Goal: Communication & Community: Answer question/provide support

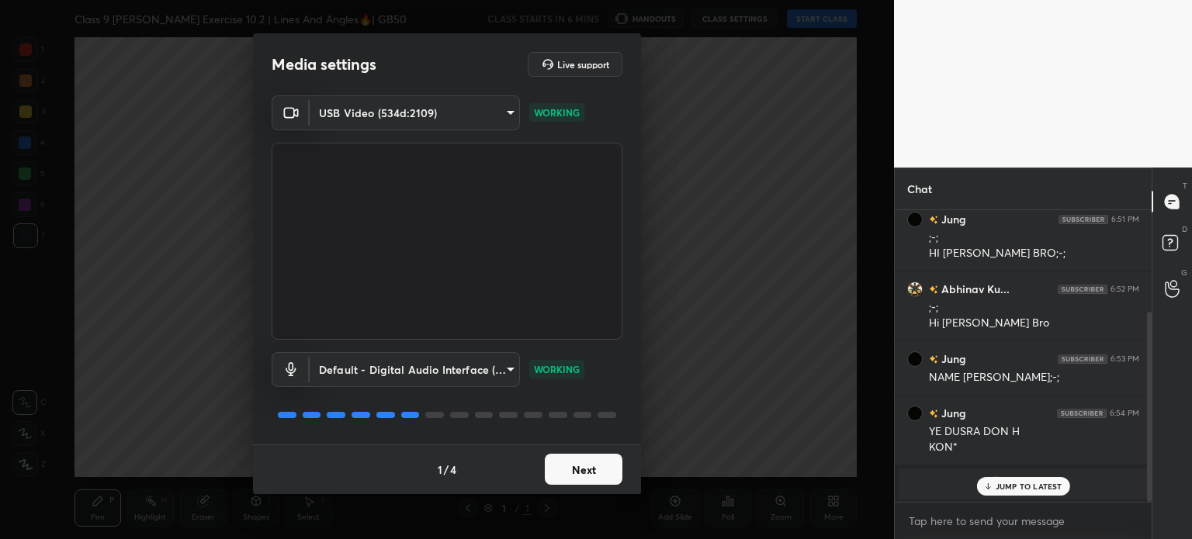
click at [598, 467] on button "Next" at bounding box center [584, 469] width 78 height 31
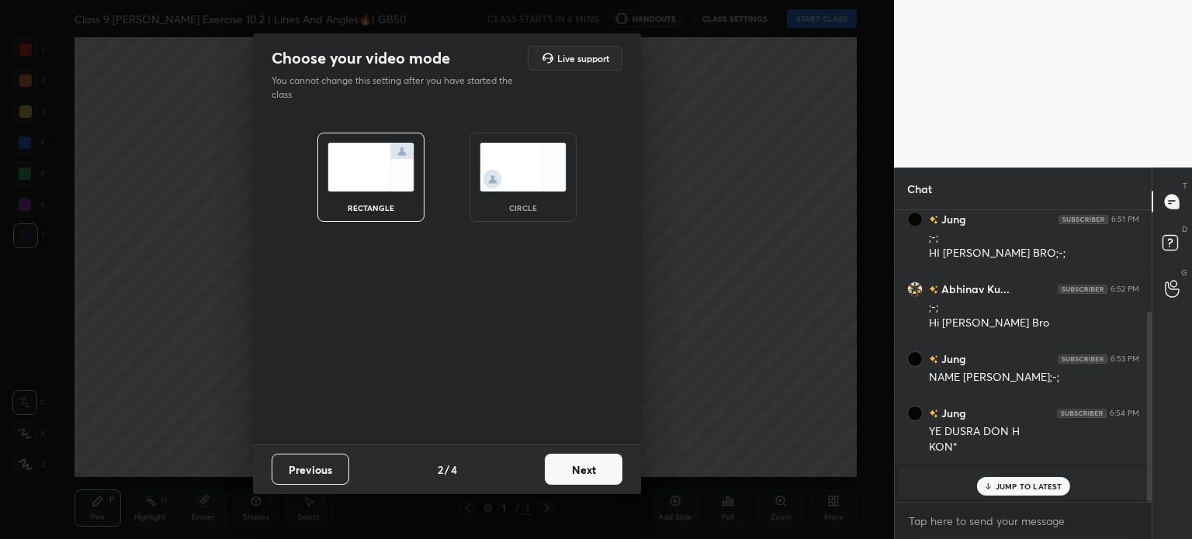
click at [598, 467] on button "Next" at bounding box center [584, 469] width 78 height 31
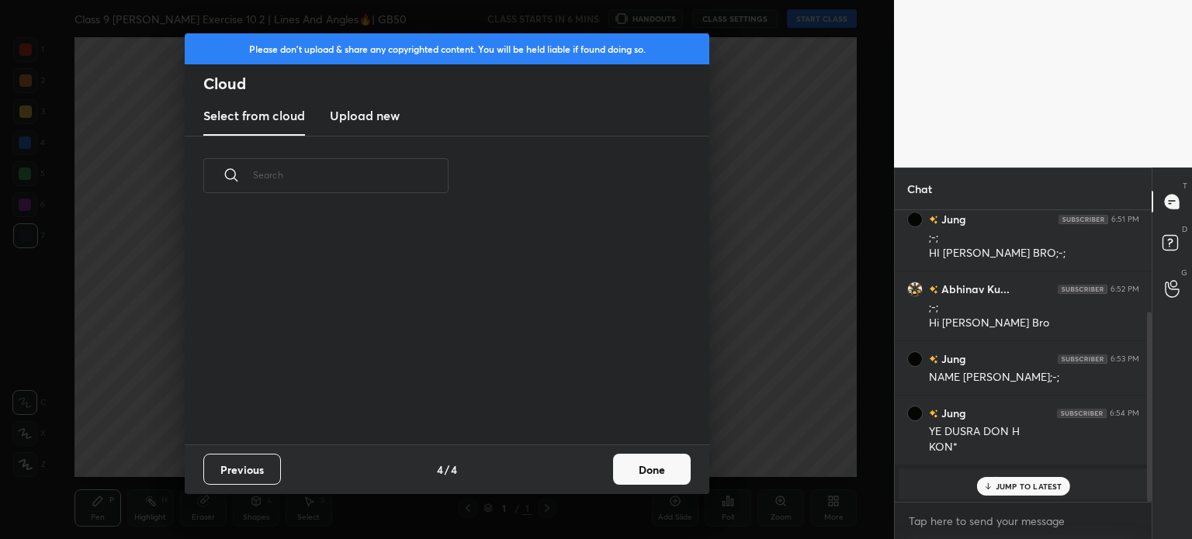
scroll to position [230, 498]
click at [358, 126] on new "Upload new" at bounding box center [365, 116] width 70 height 39
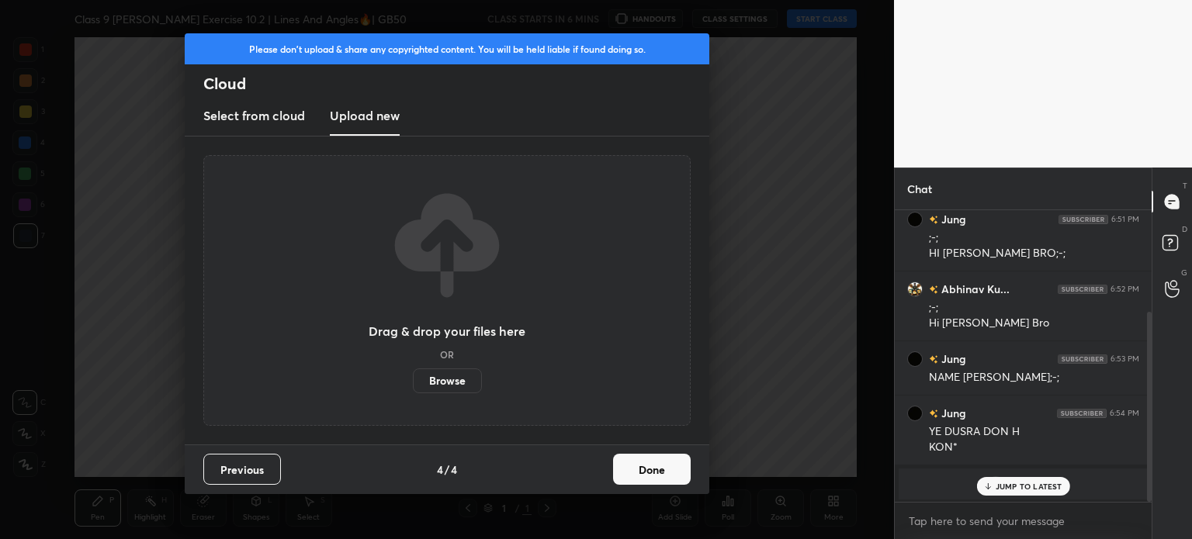
click at [432, 384] on label "Browse" at bounding box center [447, 381] width 69 height 25
click at [413, 384] on input "Browse" at bounding box center [413, 381] width 0 height 25
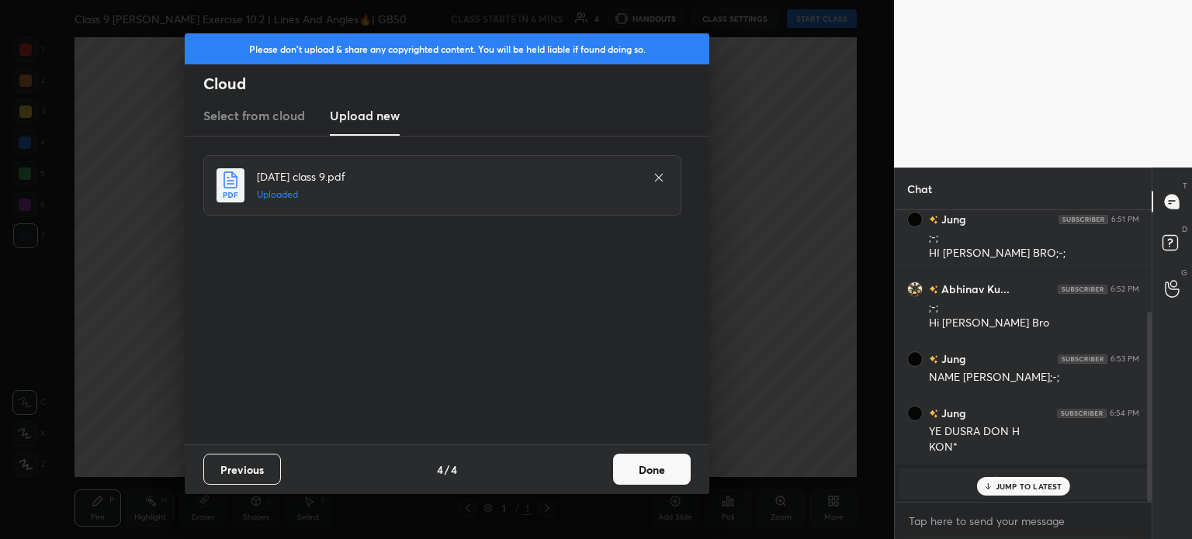
click at [649, 462] on button "Done" at bounding box center [652, 469] width 78 height 31
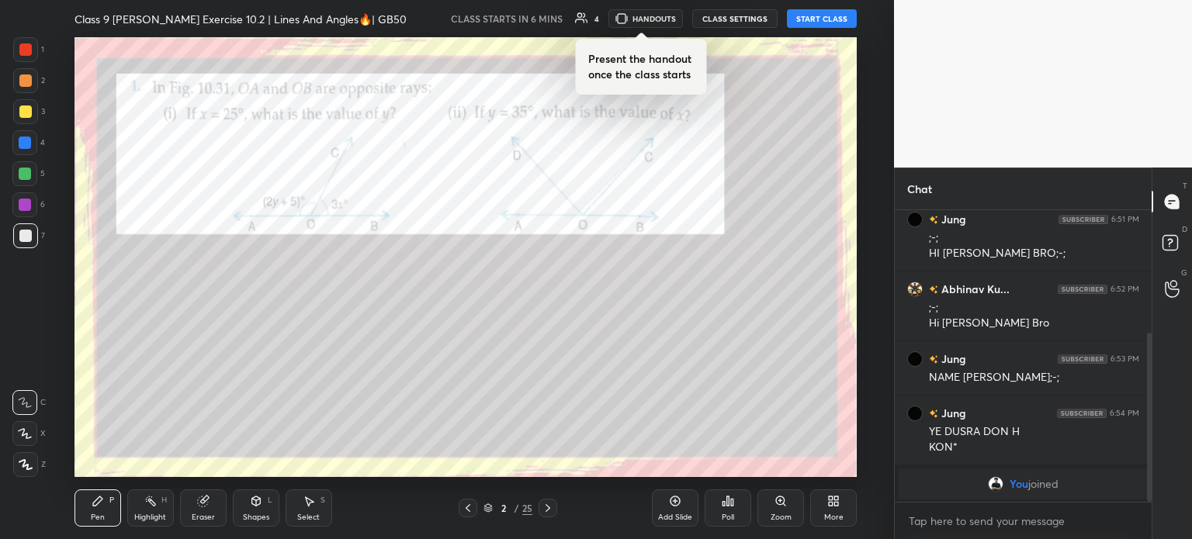
scroll to position [211, 0]
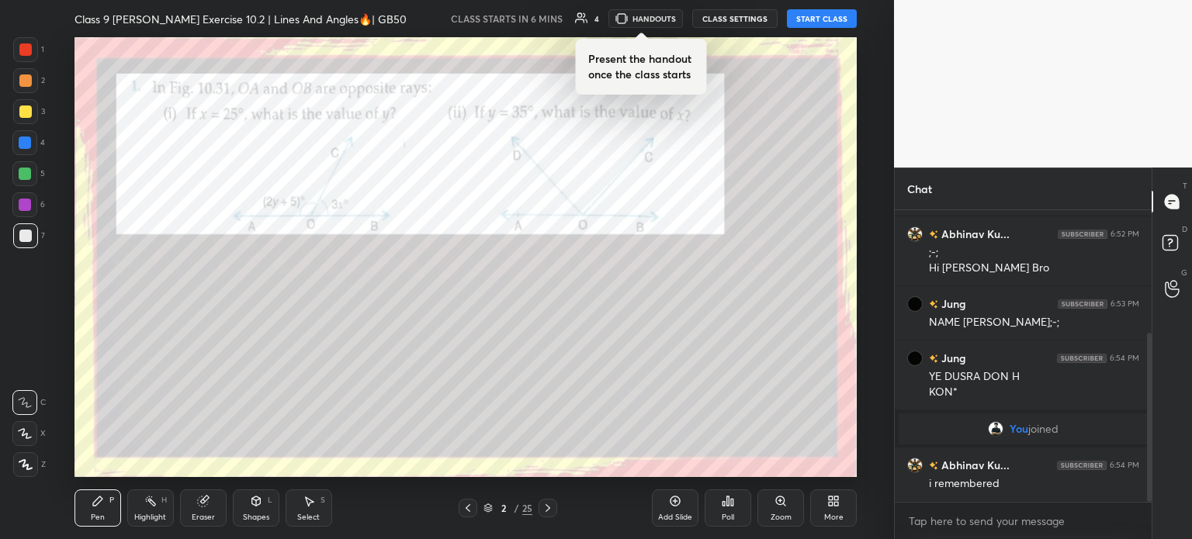
click at [462, 509] on icon at bounding box center [468, 508] width 12 height 12
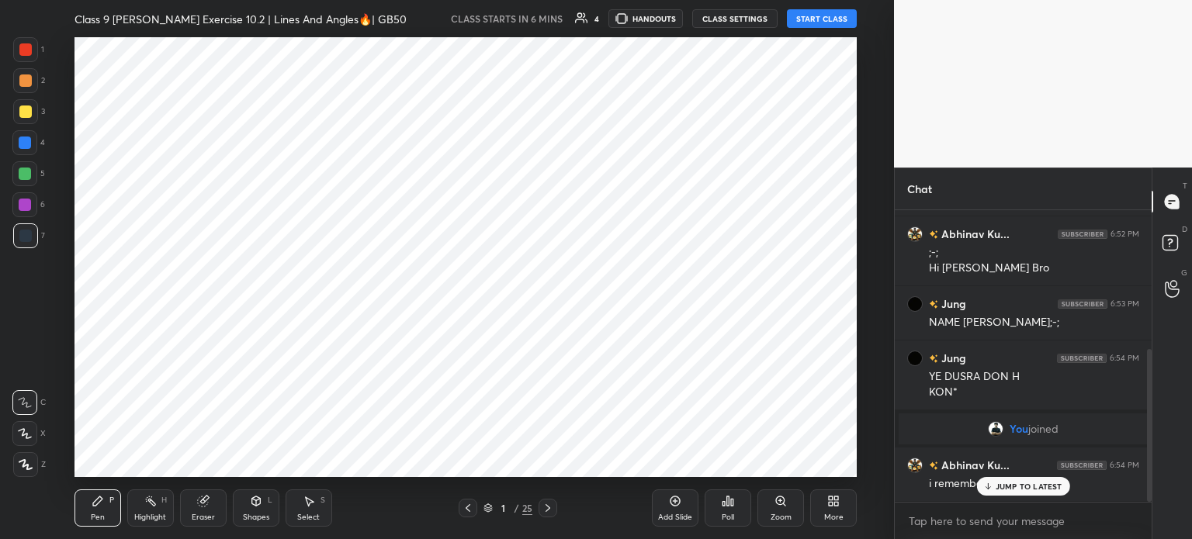
scroll to position [265, 0]
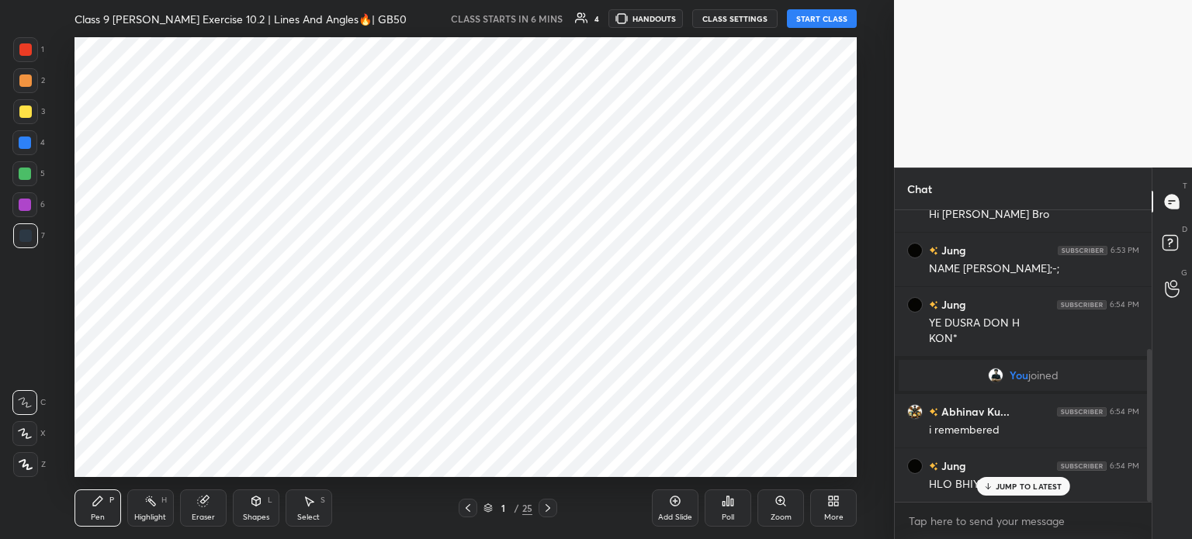
click at [682, 511] on div "Add Slide" at bounding box center [675, 508] width 47 height 37
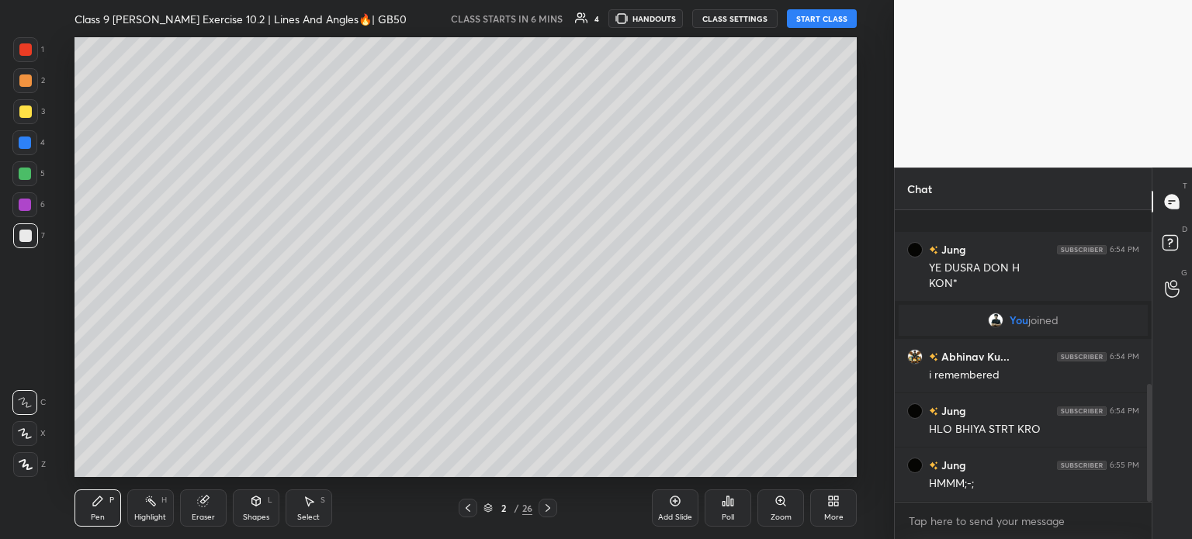
scroll to position [428, 0]
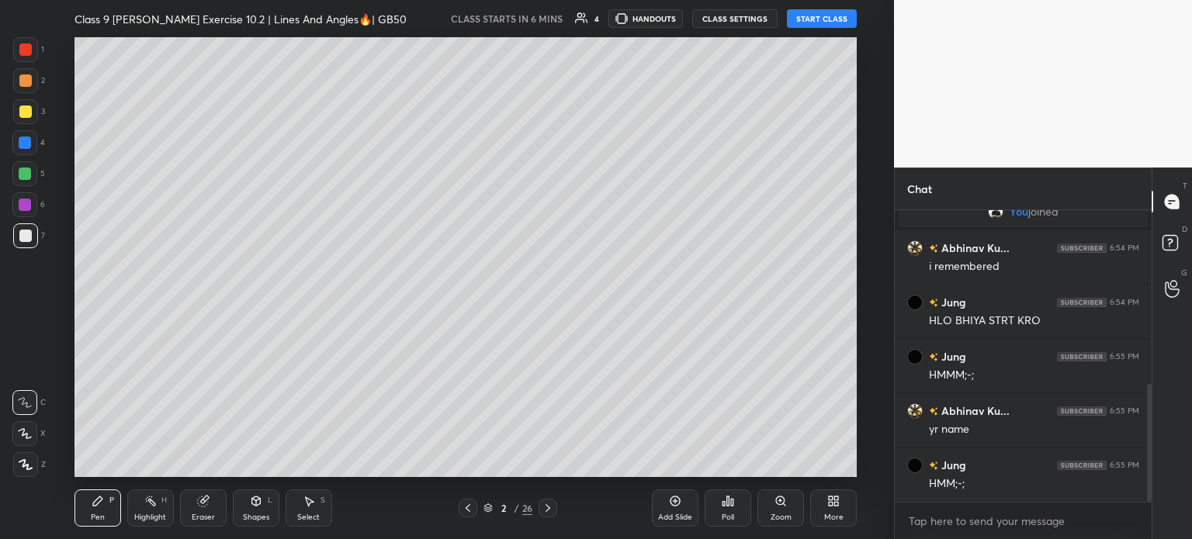
click at [950, 521] on body "1 2 3 4 5 6 7 C X Z C X Z E E Erase all H H Class 9 [PERSON_NAME] Exercise 10.2…" at bounding box center [596, 269] width 1192 height 539
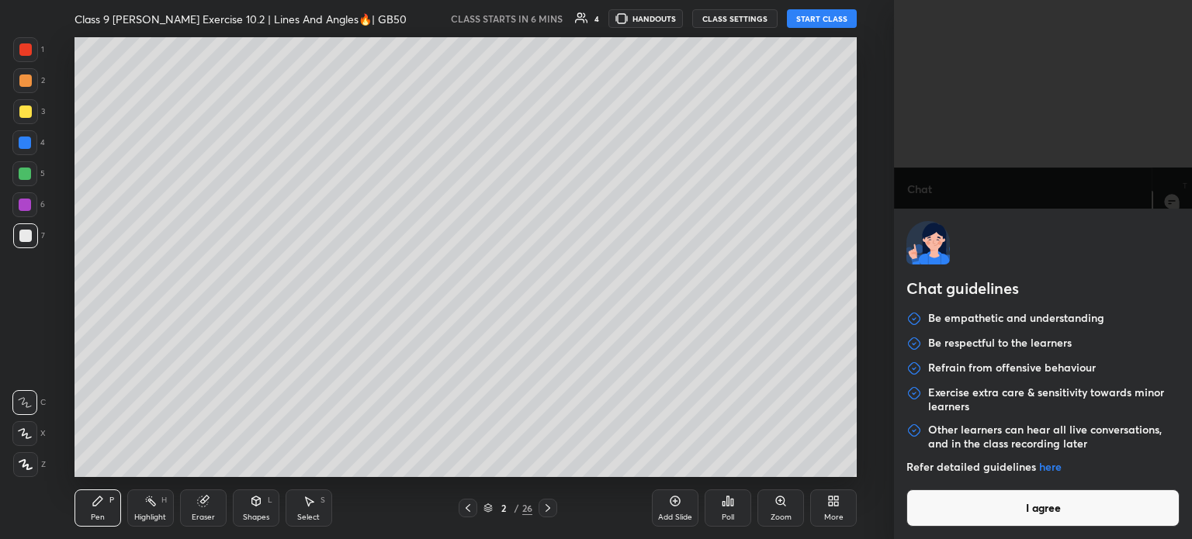
click at [950, 521] on button "I agree" at bounding box center [1042, 508] width 273 height 37
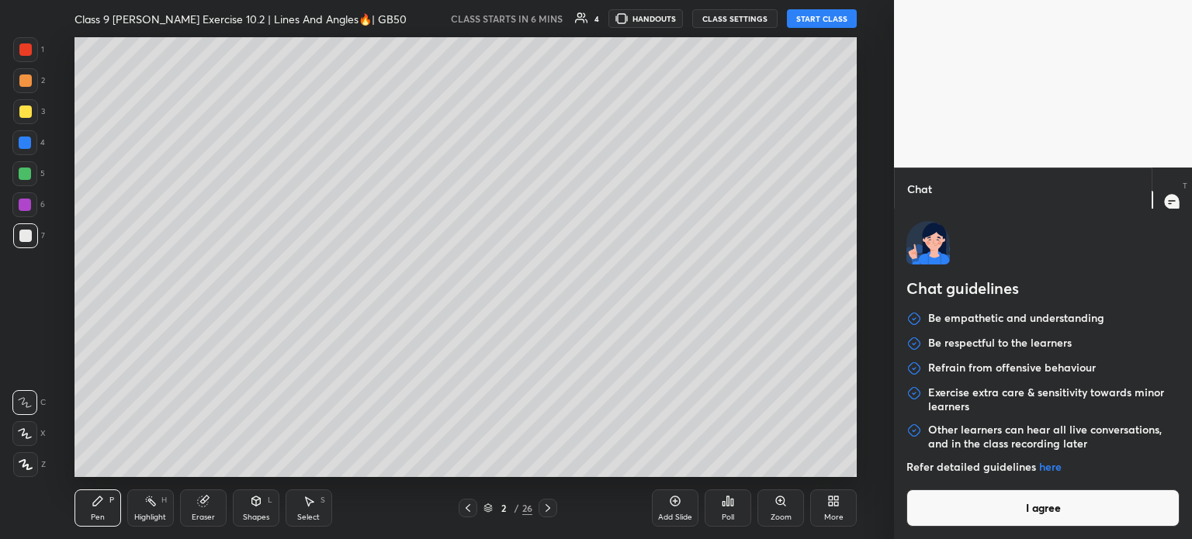
type textarea "x"
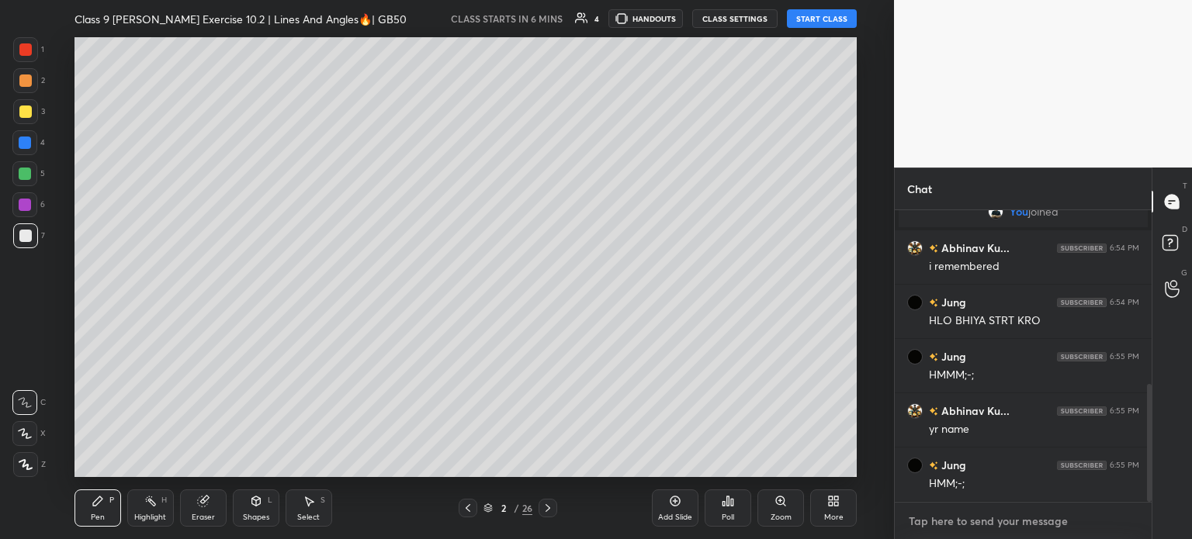
scroll to position [457, 0]
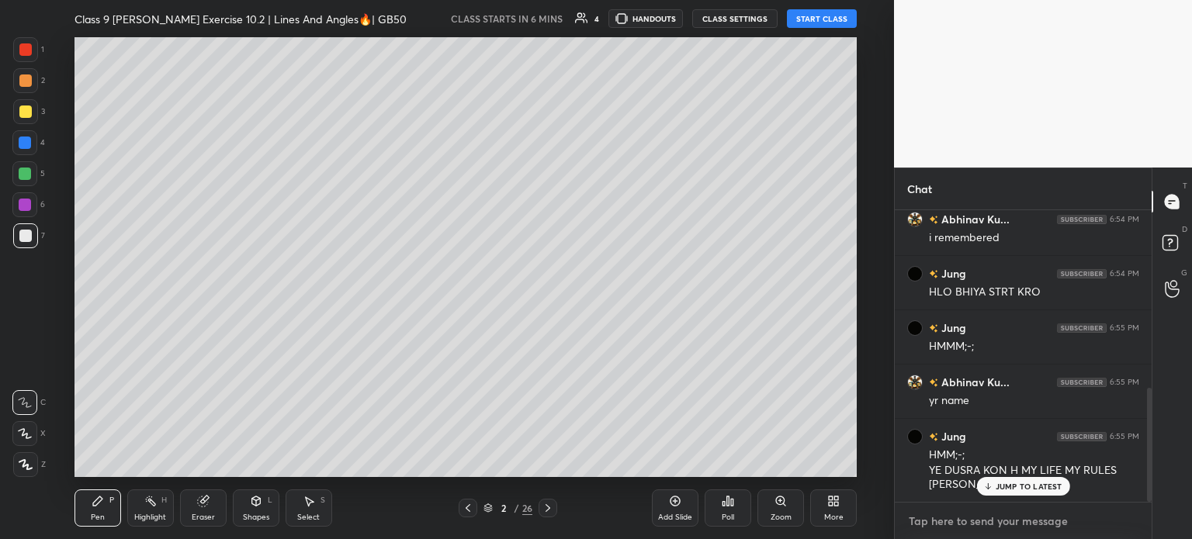
type textarea "C"
type textarea "x"
type textarea "Cl"
type textarea "x"
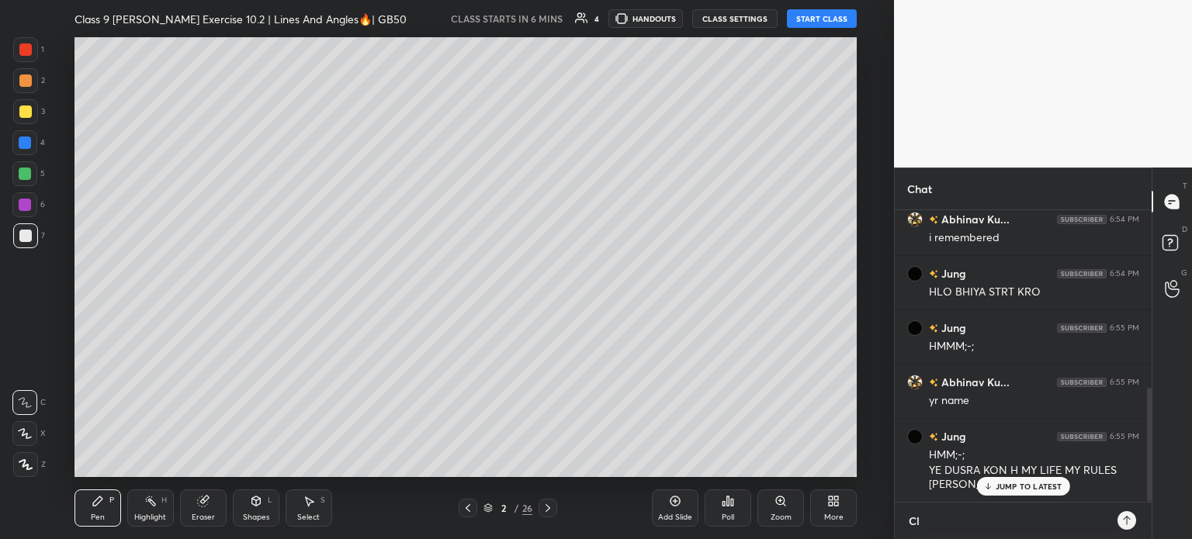
type textarea "Cla"
type textarea "x"
type textarea "Clas"
type textarea "x"
type textarea "Class"
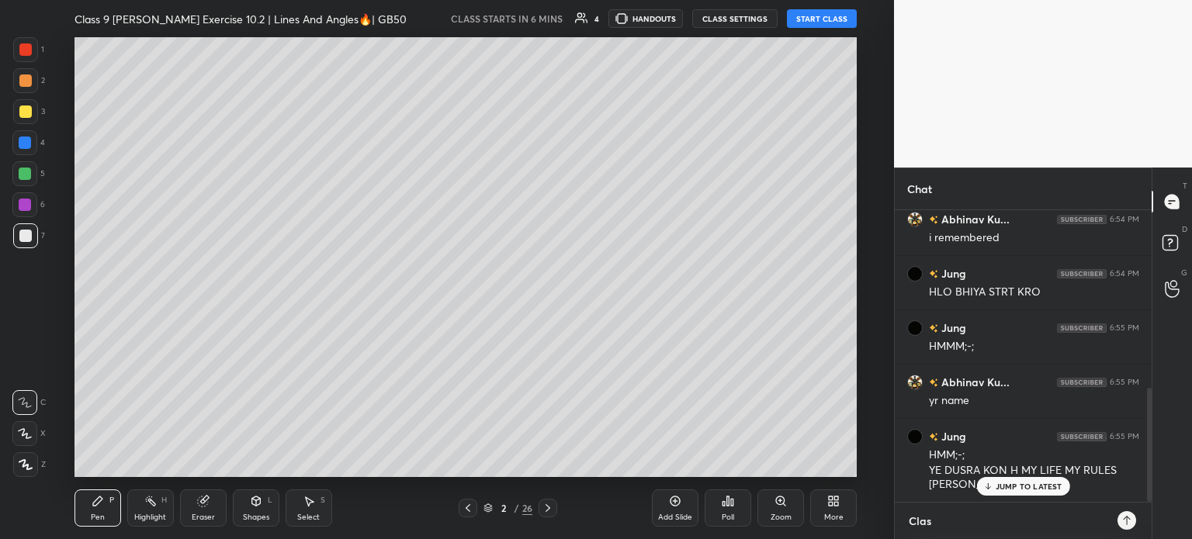
type textarea "x"
type textarea "Class"
type textarea "x"
type textarea "Class 9"
type textarea "x"
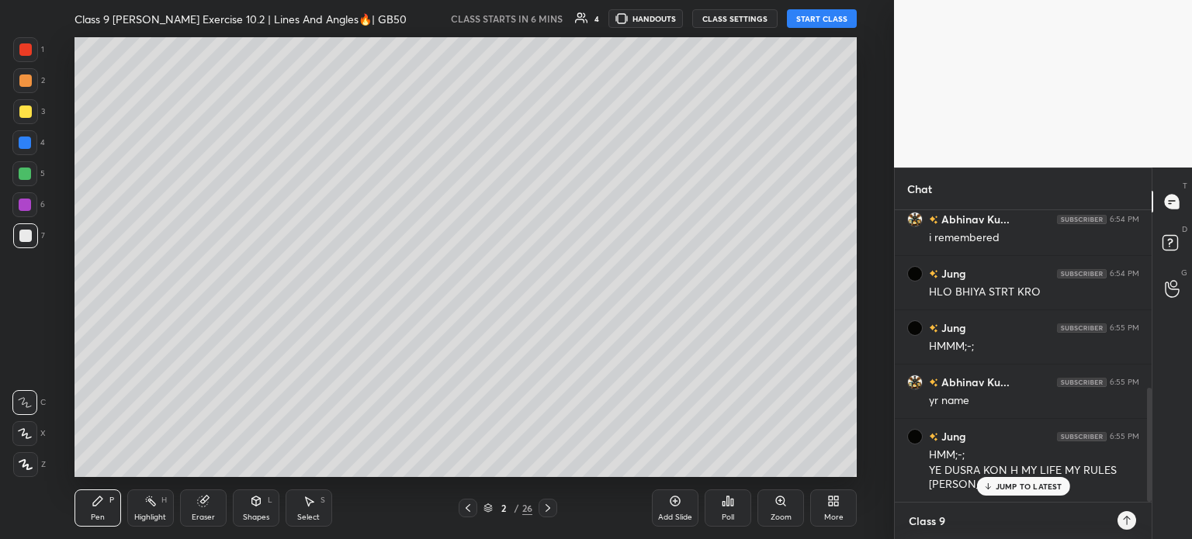
type textarea "Class 9"
type textarea "x"
type textarea "Class 9 P"
type textarea "x"
type textarea "Class 9 Pl"
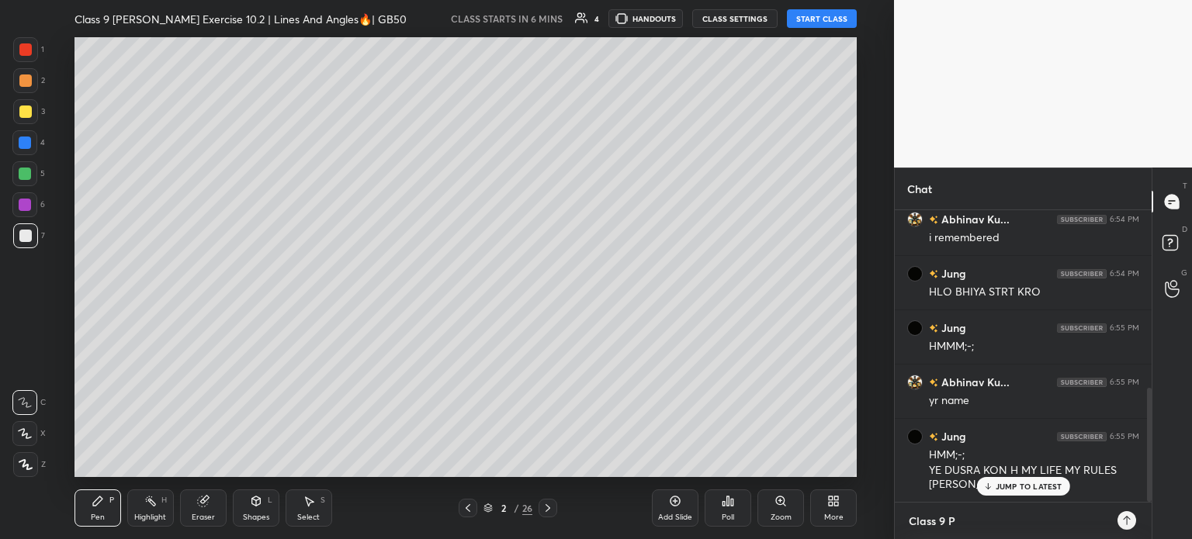
type textarea "x"
type textarea "Class 9 Plu"
type textarea "x"
type textarea "Class 9 Plus"
type textarea "x"
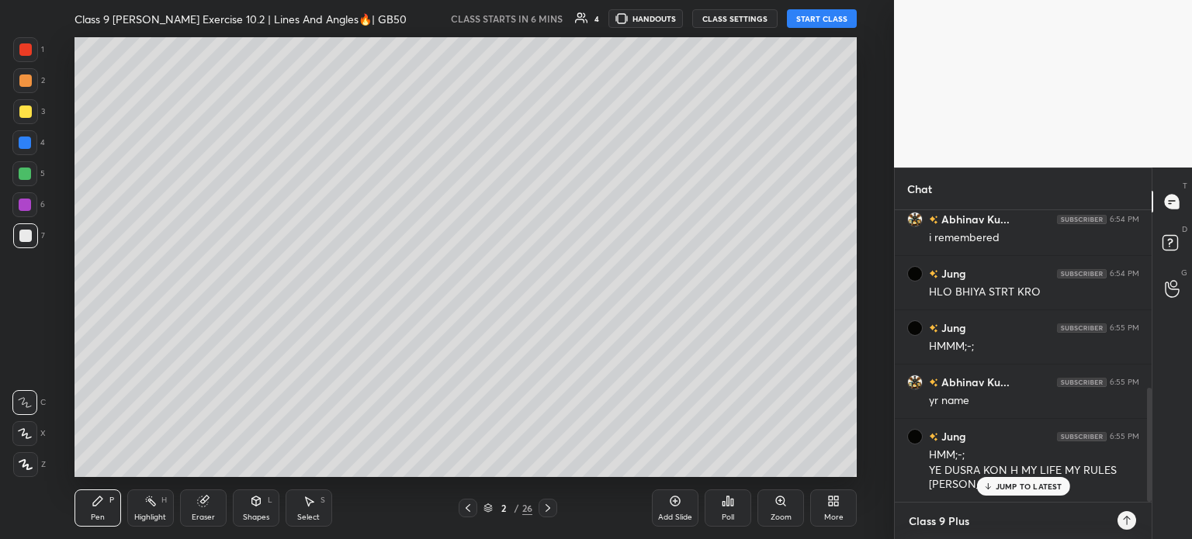
type textarea "Class 9 Plus"
type textarea "x"
type textarea "Class 9 Plus C"
type textarea "x"
type textarea "Class 9 Plus Cl"
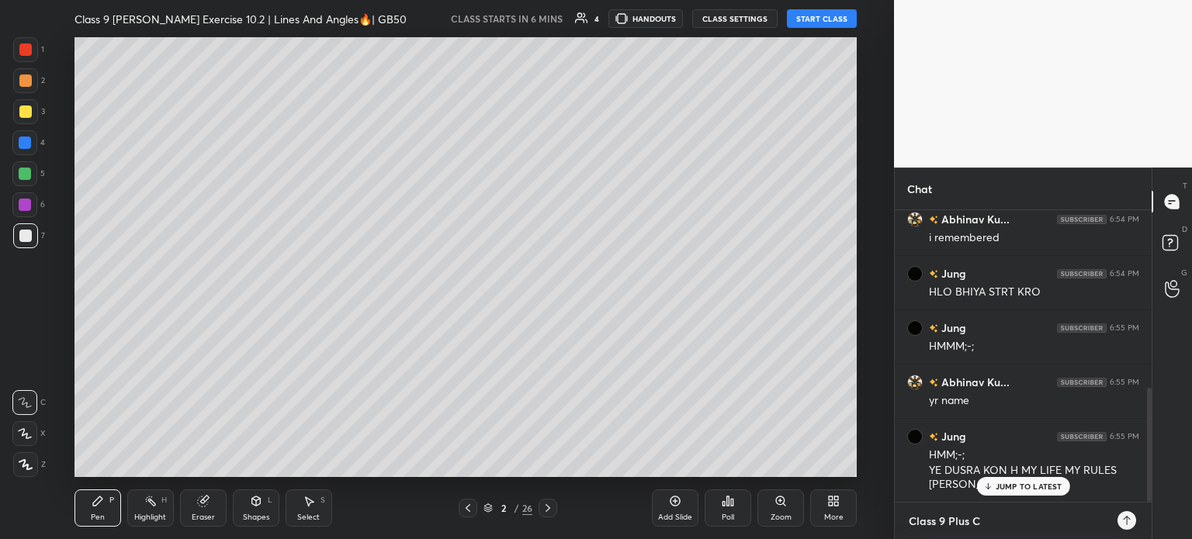
type textarea "x"
type textarea "Class 9 Plus Cla"
type textarea "x"
type textarea "Class 9 Plus Clas"
type textarea "x"
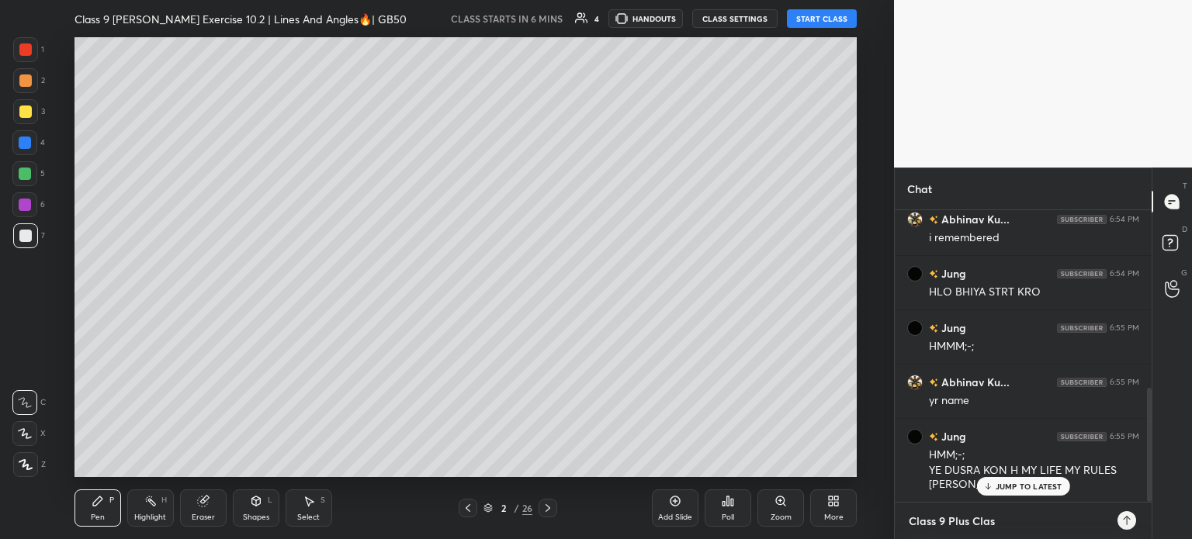
type textarea "Class 9 Plus Class"
type textarea "x"
type textarea "Class 9 Plus Class"
type textarea "x"
type textarea "Class 9 Plus Class A"
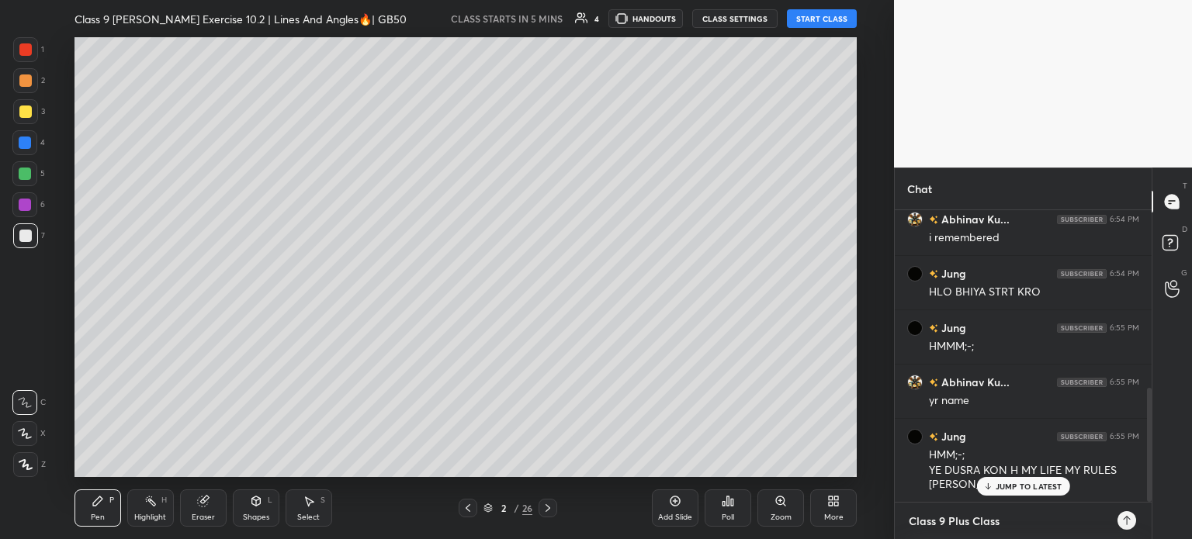
type textarea "x"
type textarea "Class 9 Plus Class At"
type textarea "x"
type textarea "Class 9 Plus Class At"
type textarea "x"
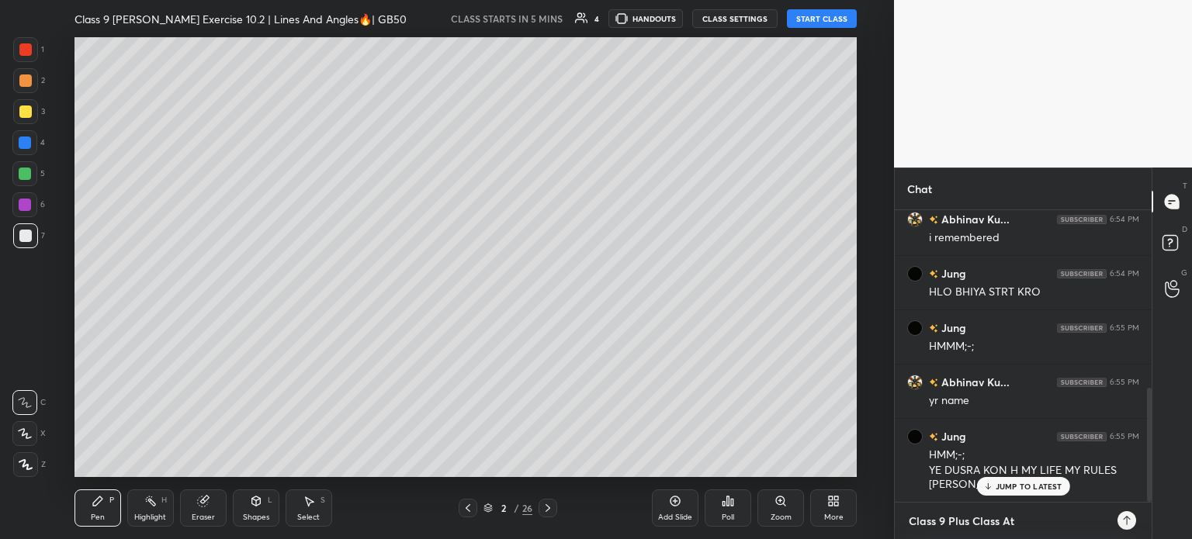
type textarea "Class 9 Plus Class At 8"
type textarea "x"
type textarea "Class 9 Plus Class At 8P"
type textarea "x"
type textarea "Class 9 Plus Class At 8PM"
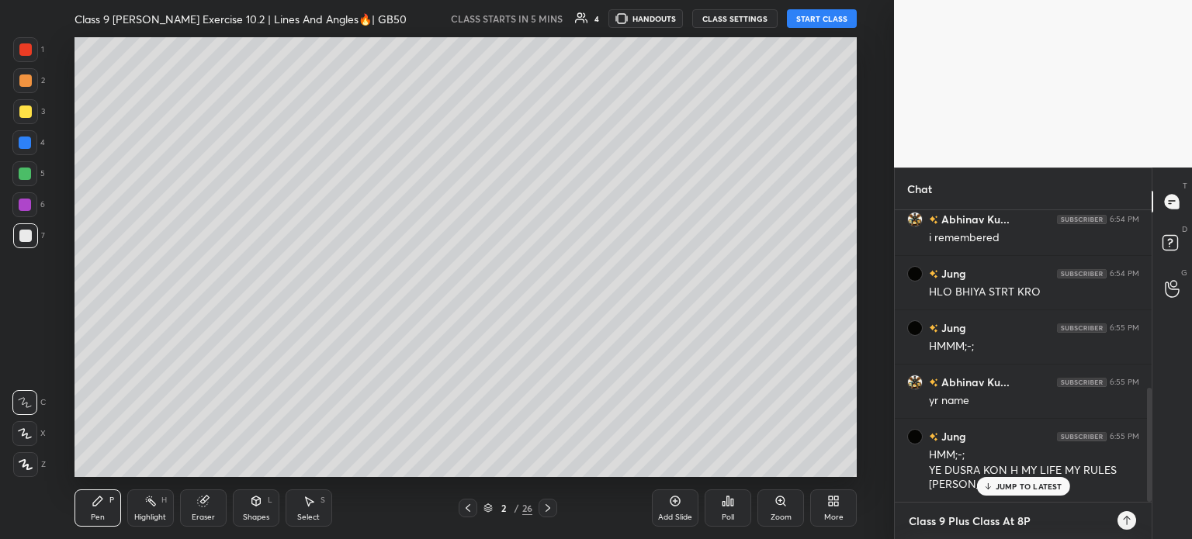
type textarea "x"
type textarea "Class 9 Plus Class At 8PM"
type textarea "x"
type textarea "Class 9 Plus Class At 8PM :"
type textarea "x"
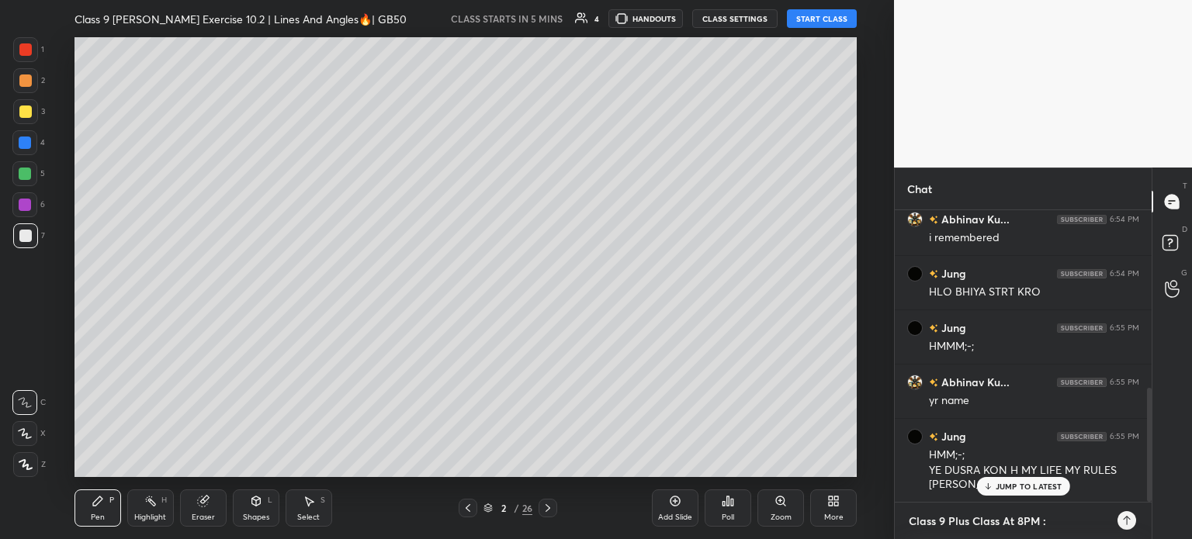
type textarea "Class 9 Plus Class At 8PM :-"
type textarea "x"
type textarea "Class 9 Plus Class At 8PM :-"
type textarea "x"
paste textarea "[URL][DOMAIN_NAME][PERSON_NAME]"
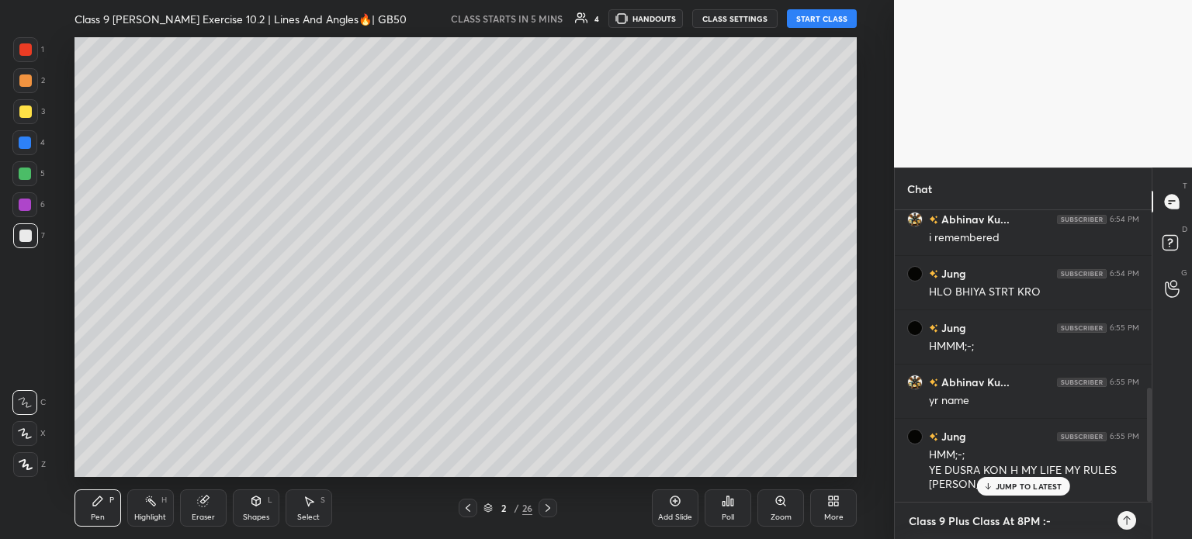
type textarea "Class 9 Plus Class At 8PM :- [URL][DOMAIN_NAME][PERSON_NAME]"
type textarea "x"
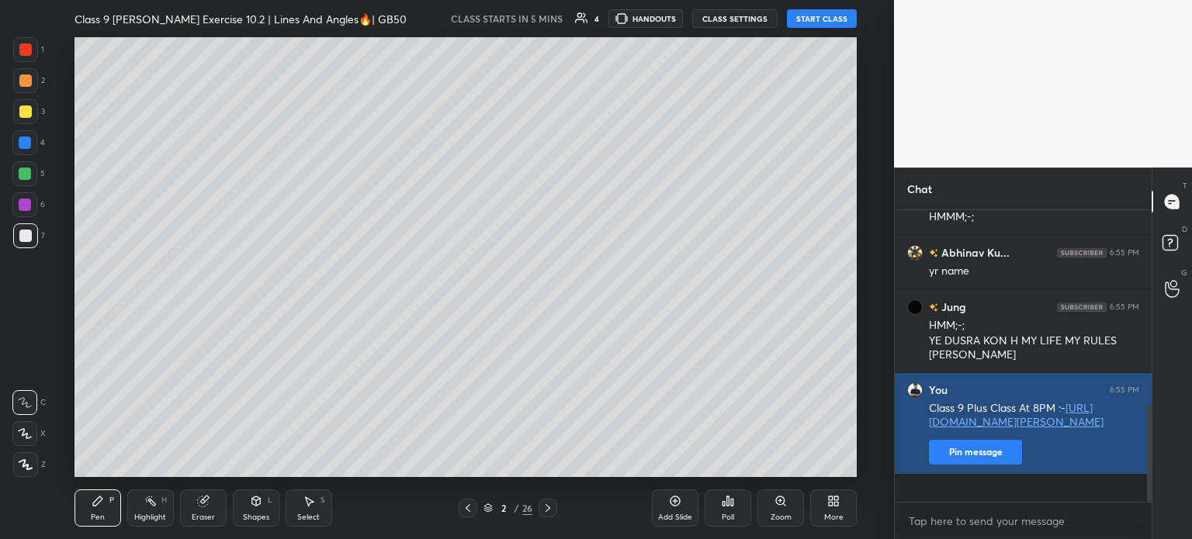
click at [959, 465] on button "Pin message" at bounding box center [975, 452] width 93 height 25
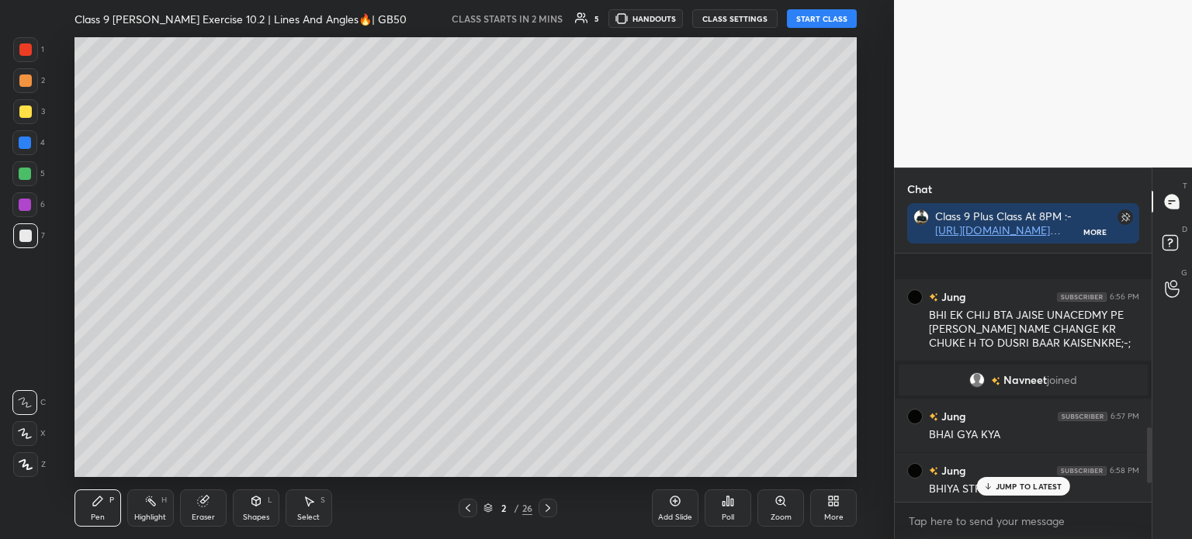
scroll to position [858, 0]
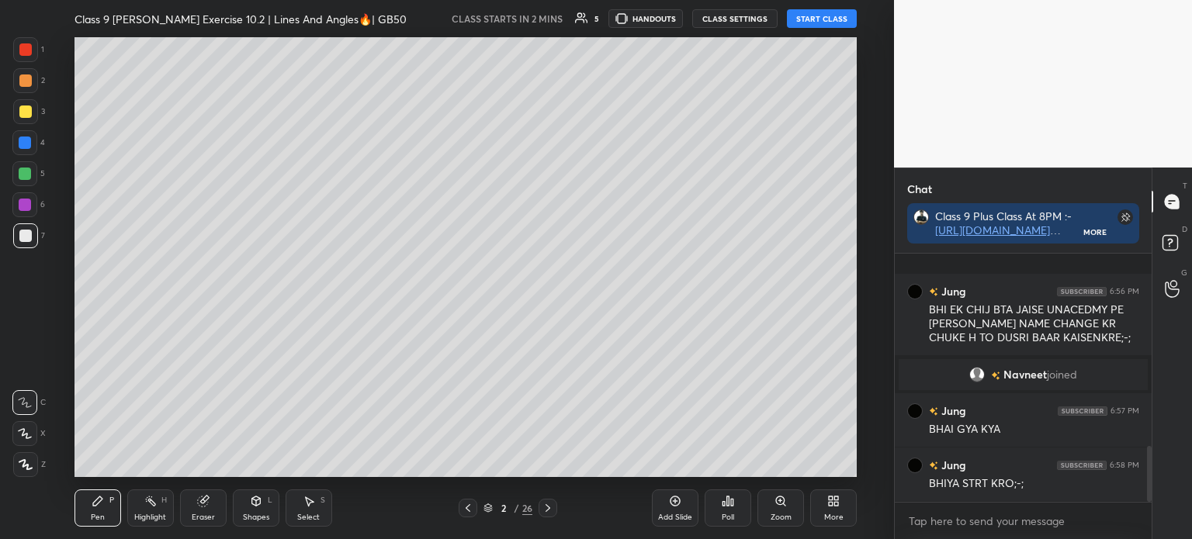
click at [839, 18] on button "START CLASS" at bounding box center [822, 18] width 70 height 19
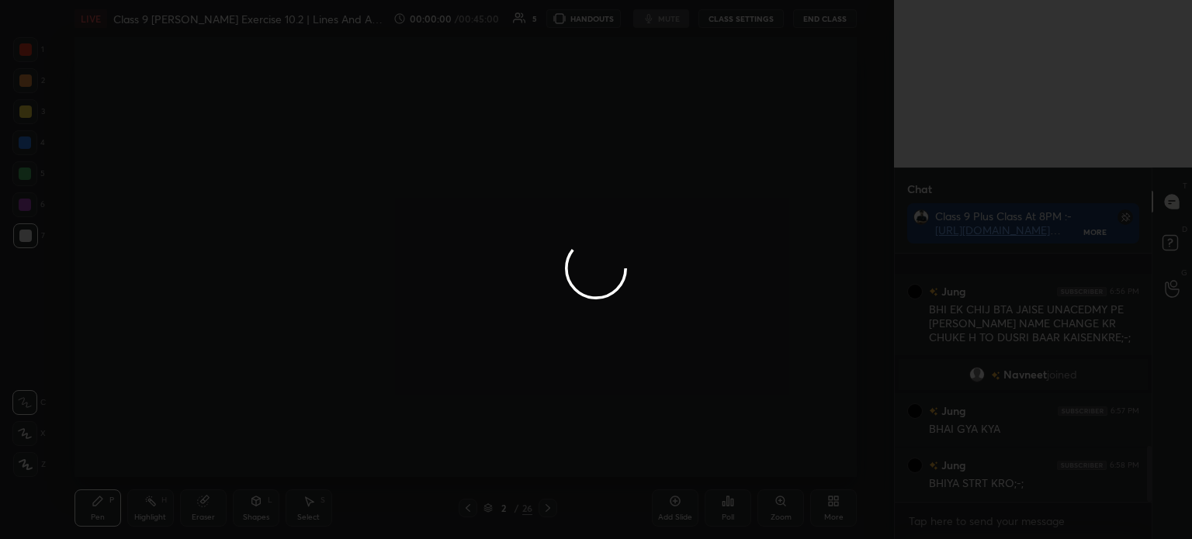
click at [36, 464] on div at bounding box center [596, 269] width 1192 height 539
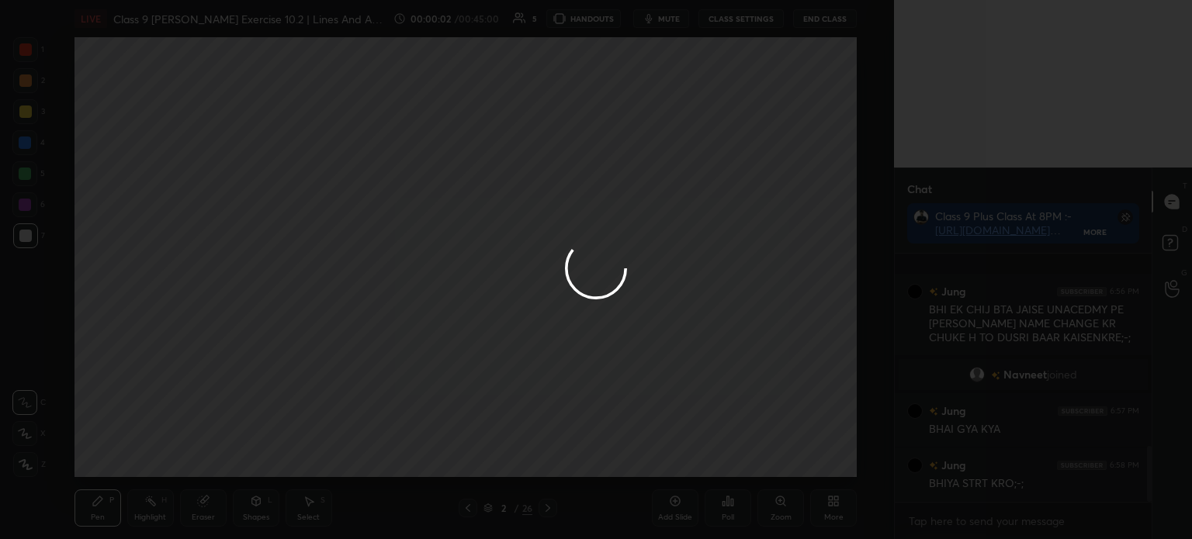
click at [28, 466] on div at bounding box center [596, 269] width 1192 height 539
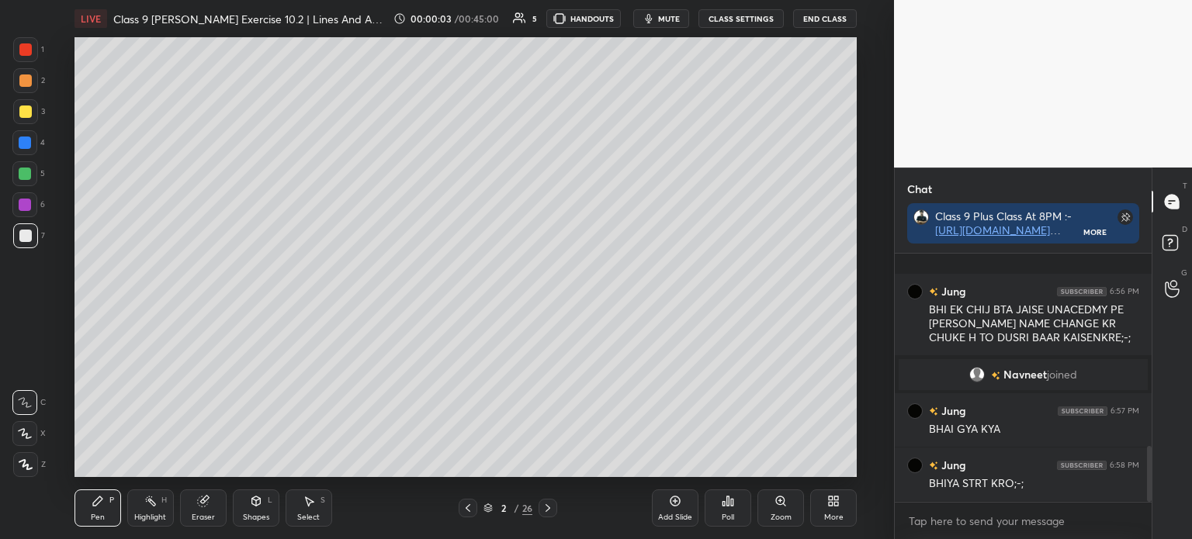
click at [33, 462] on div at bounding box center [25, 464] width 25 height 25
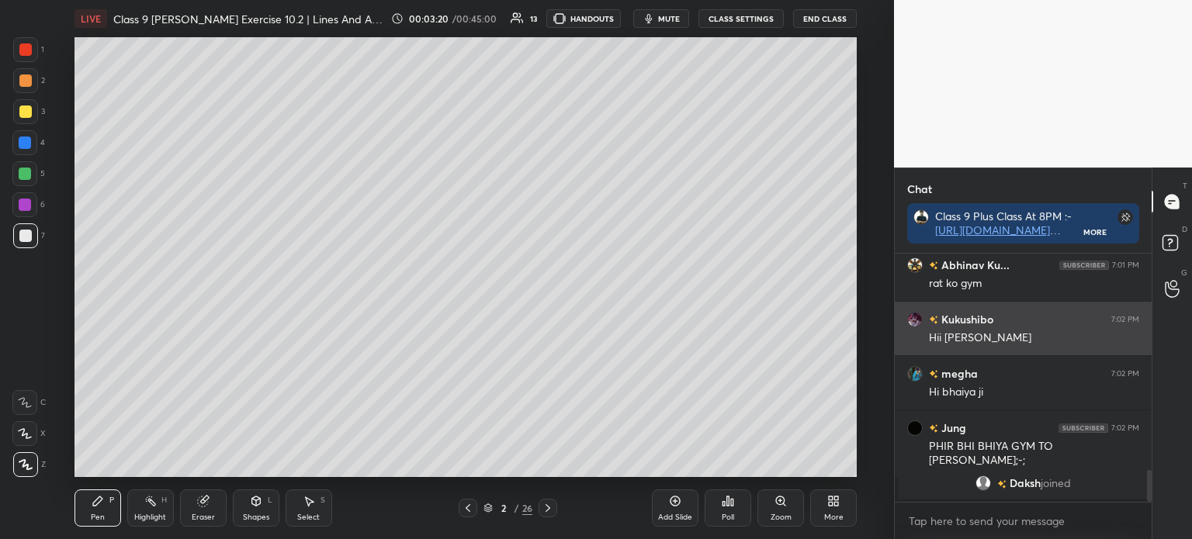
scroll to position [1732, 0]
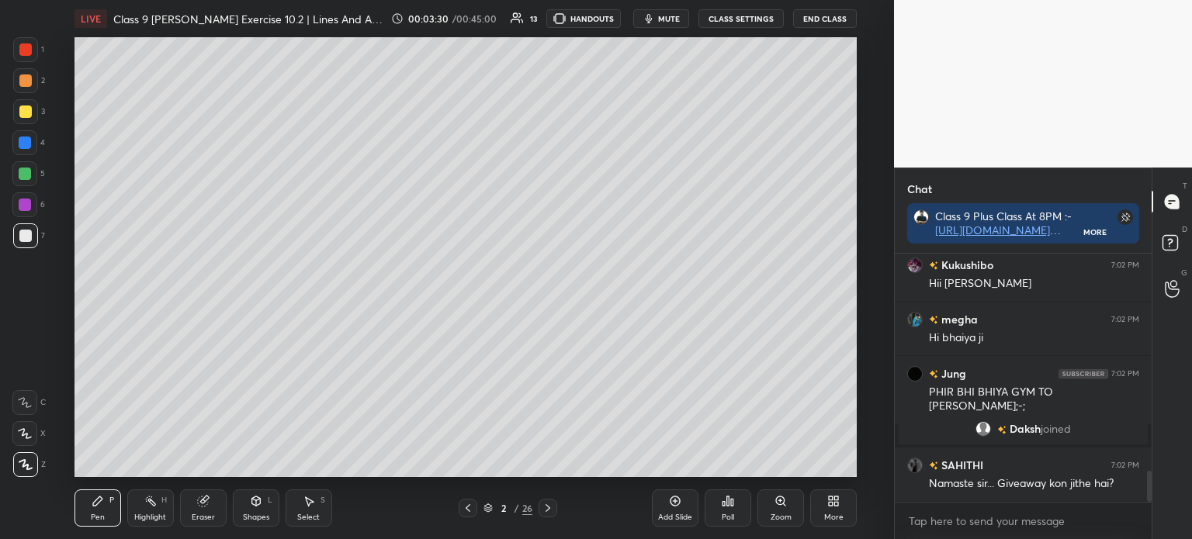
click at [206, 503] on icon at bounding box center [202, 502] width 10 height 10
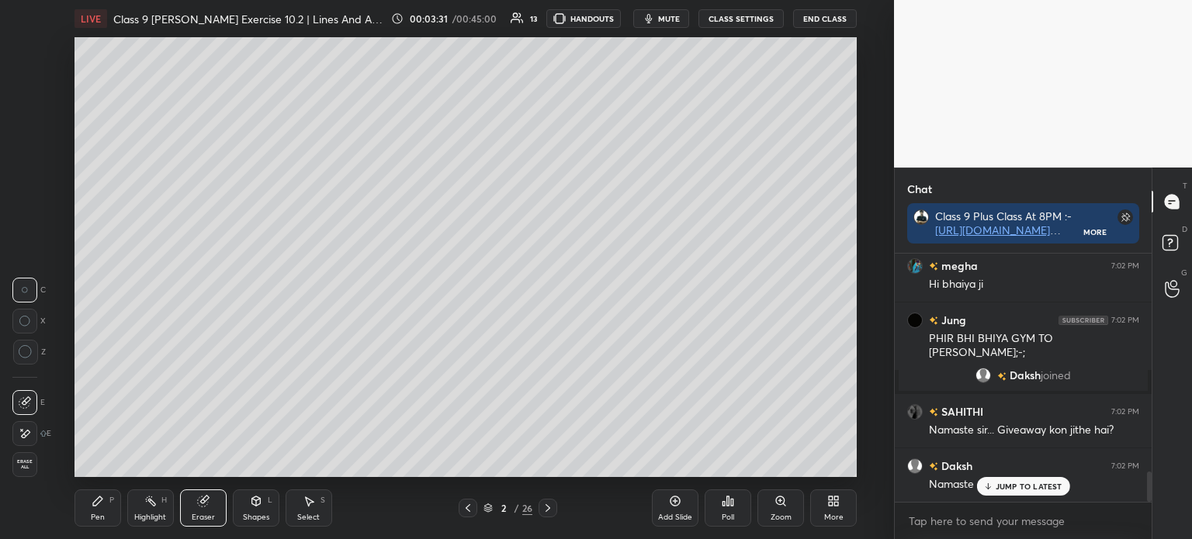
click at [25, 462] on span "Erase all" at bounding box center [24, 464] width 23 height 11
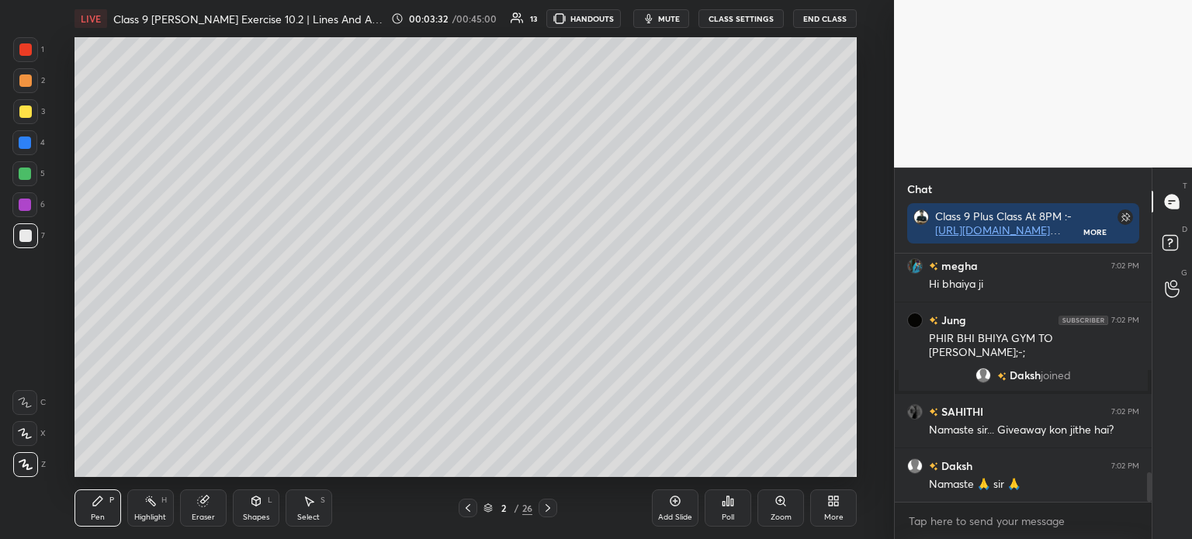
scroll to position [1840, 0]
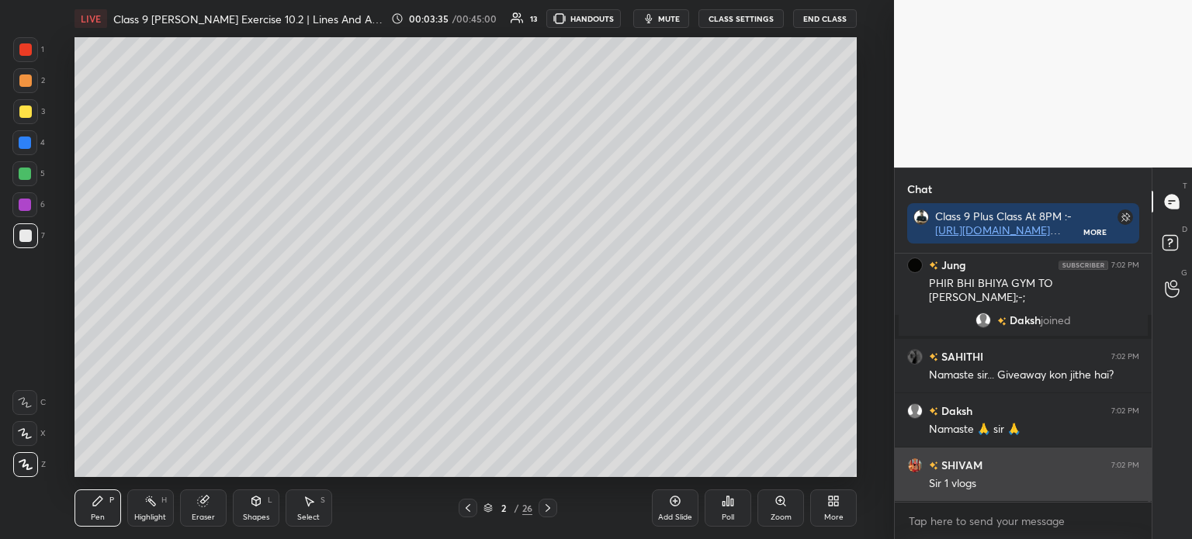
click at [928, 466] on div "grid" at bounding box center [918, 466] width 22 height 16
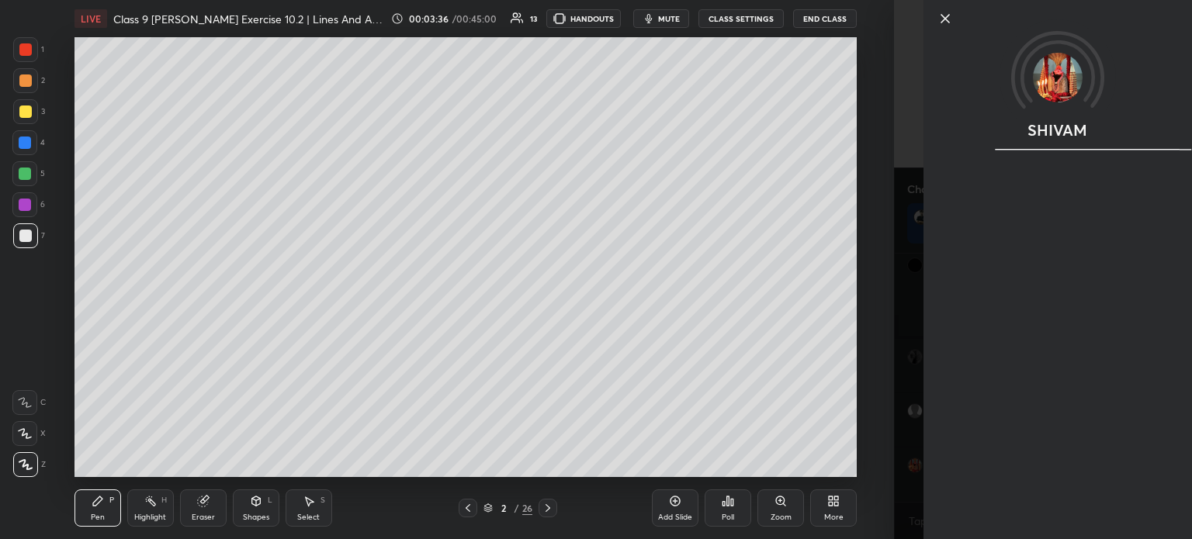
click at [940, 19] on icon at bounding box center [945, 18] width 19 height 19
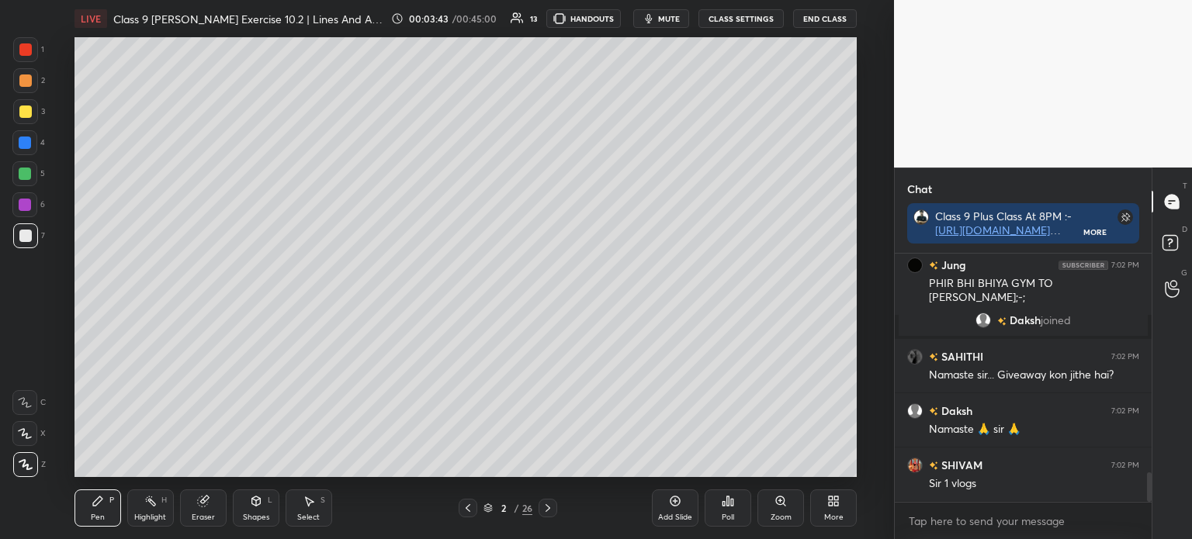
click at [30, 115] on div at bounding box center [25, 112] width 12 height 12
click at [27, 81] on div at bounding box center [25, 80] width 12 height 12
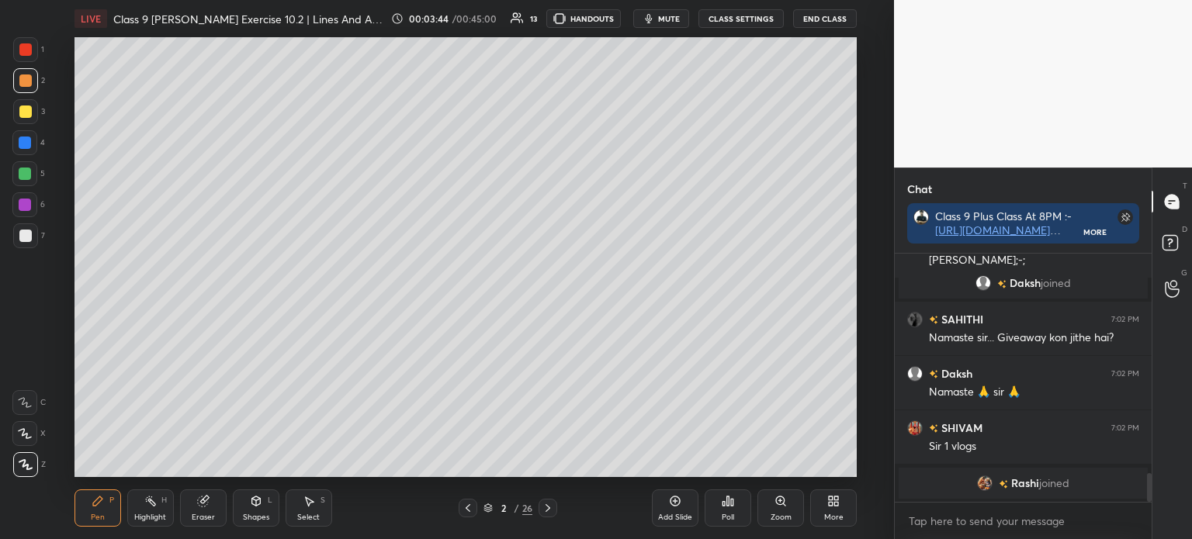
click at [25, 47] on div at bounding box center [25, 49] width 12 height 12
click at [26, 88] on div at bounding box center [25, 80] width 25 height 25
click at [22, 115] on div at bounding box center [25, 112] width 12 height 12
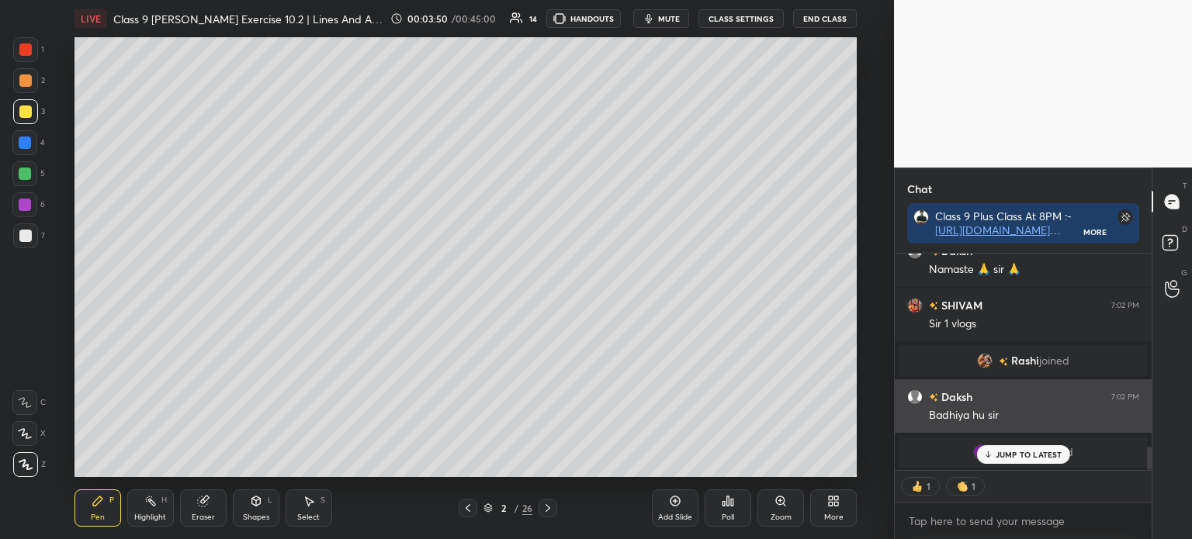
scroll to position [1812, 0]
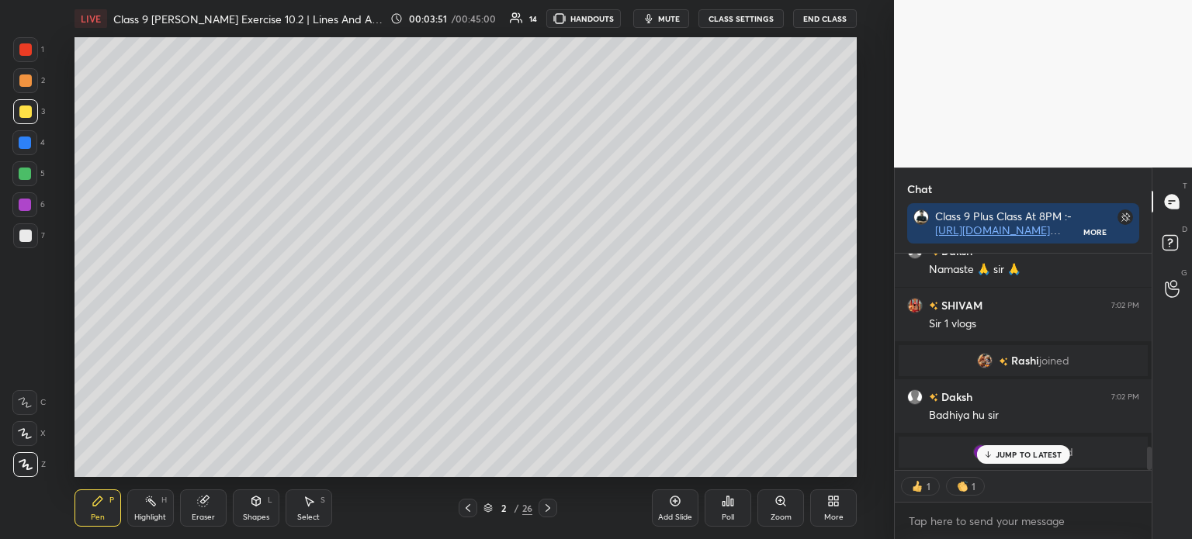
click at [988, 454] on icon at bounding box center [987, 454] width 10 height 9
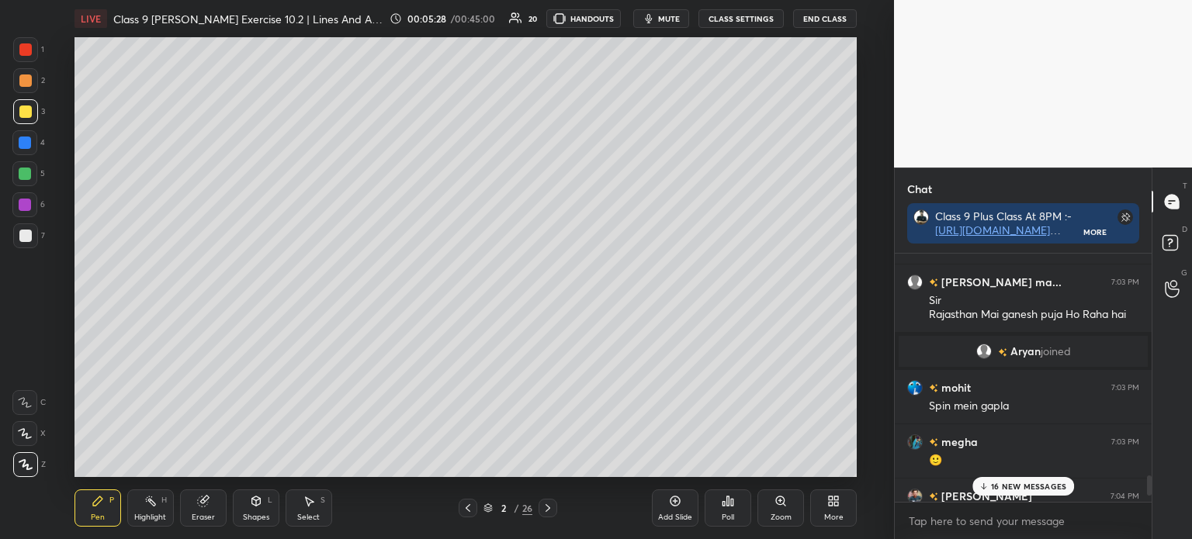
scroll to position [5, 5]
click at [545, 510] on icon at bounding box center [548, 508] width 12 height 12
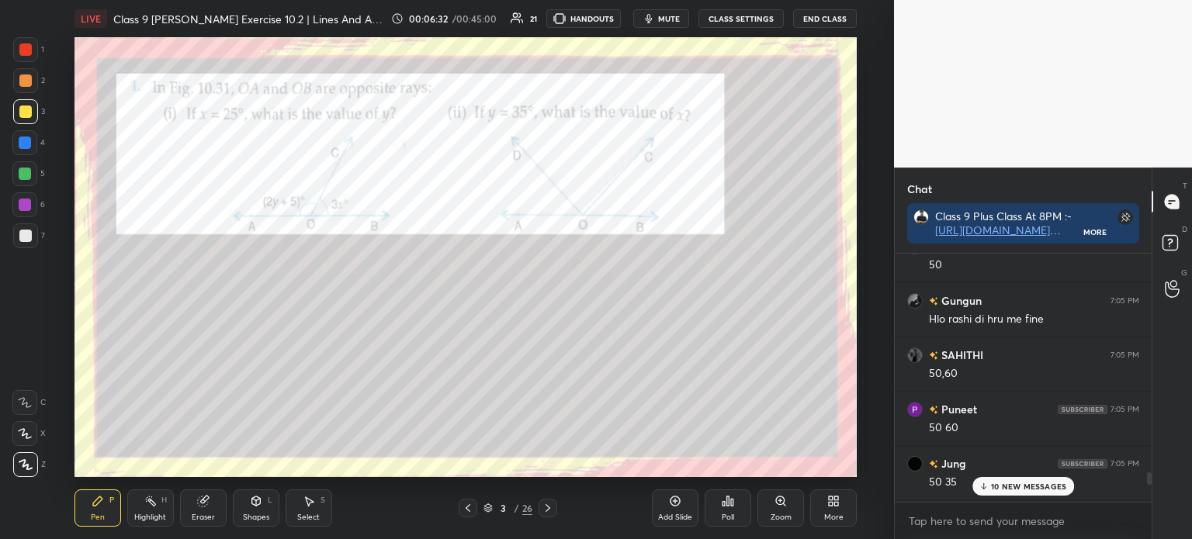
scroll to position [5138, 0]
click at [34, 50] on div at bounding box center [25, 49] width 25 height 25
click at [197, 496] on icon at bounding box center [203, 501] width 12 height 12
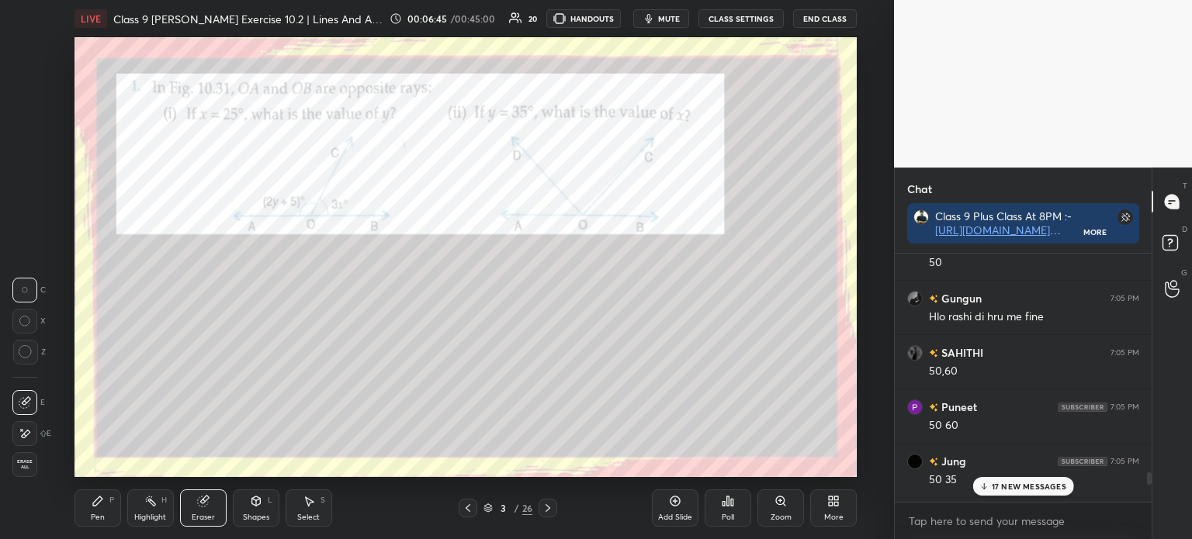
click at [25, 427] on div at bounding box center [24, 433] width 25 height 25
click at [102, 501] on icon at bounding box center [98, 501] width 12 height 12
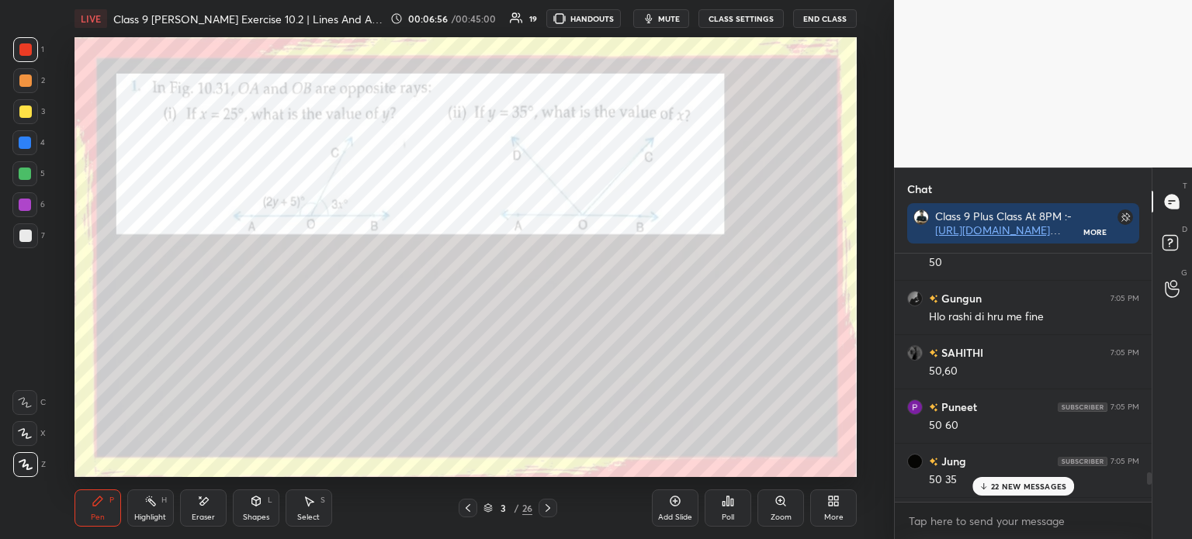
click at [31, 235] on div at bounding box center [25, 236] width 12 height 12
click at [29, 57] on div at bounding box center [25, 49] width 25 height 25
click at [31, 236] on div at bounding box center [25, 235] width 25 height 25
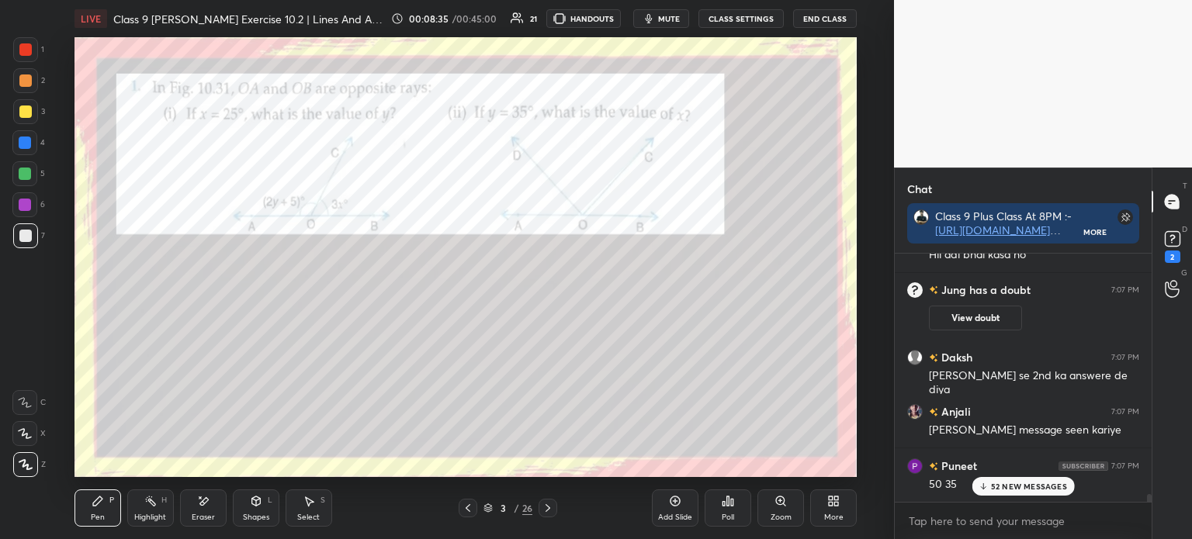
scroll to position [7848, 0]
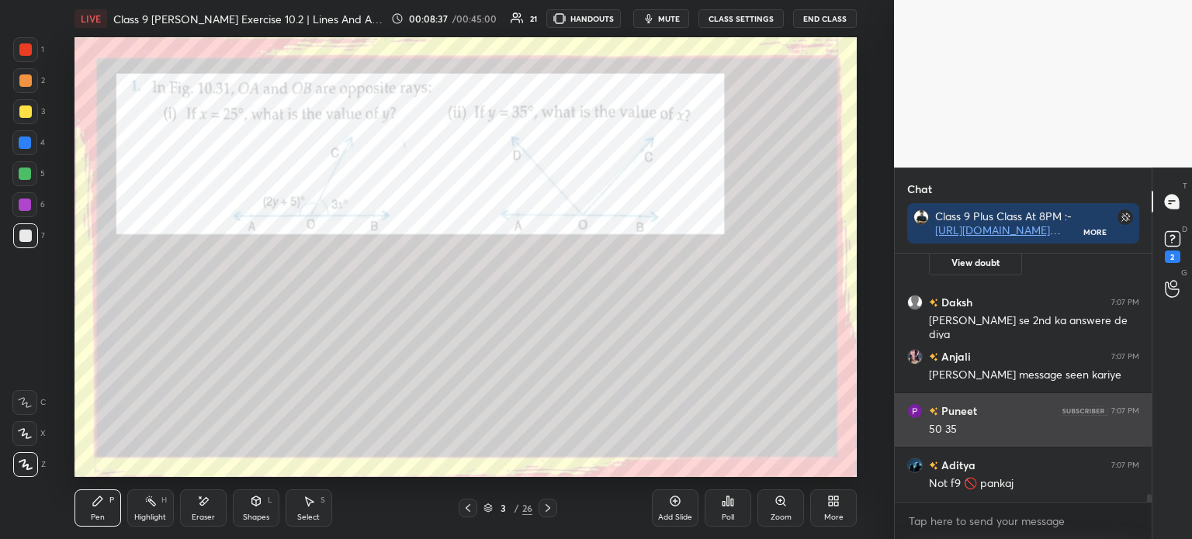
click at [987, 404] on div "[PERSON_NAME] 7:07 PM" at bounding box center [1023, 411] width 232 height 16
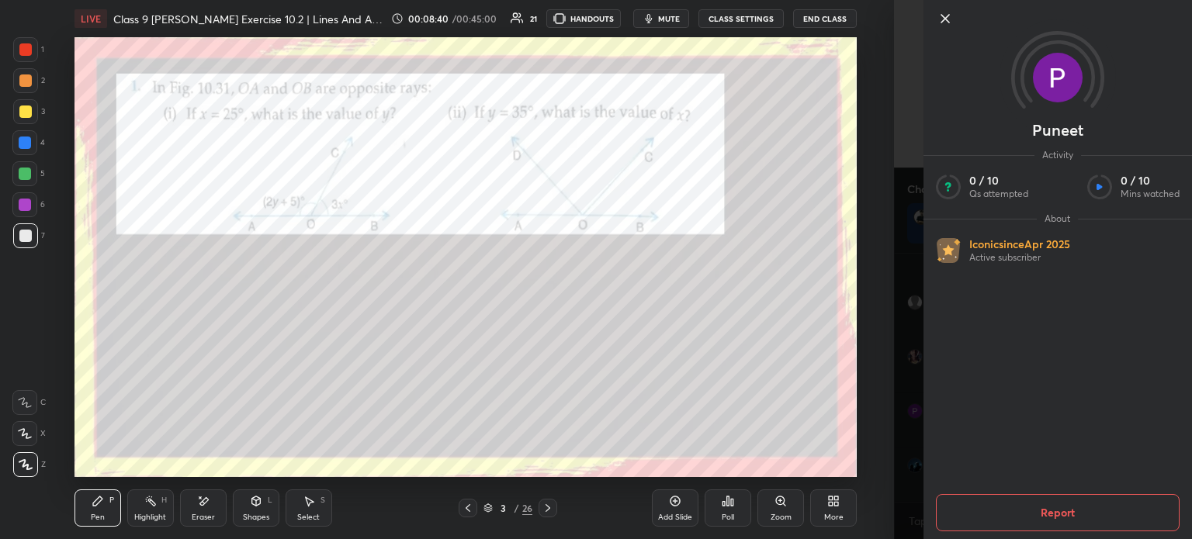
click at [947, 27] on icon at bounding box center [945, 18] width 19 height 19
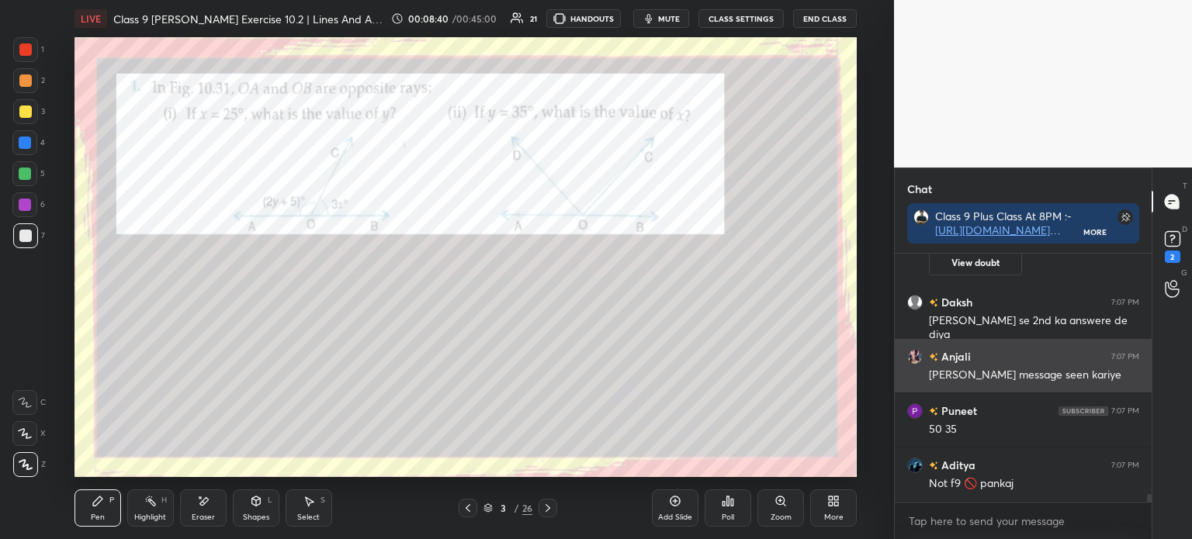
scroll to position [5, 5]
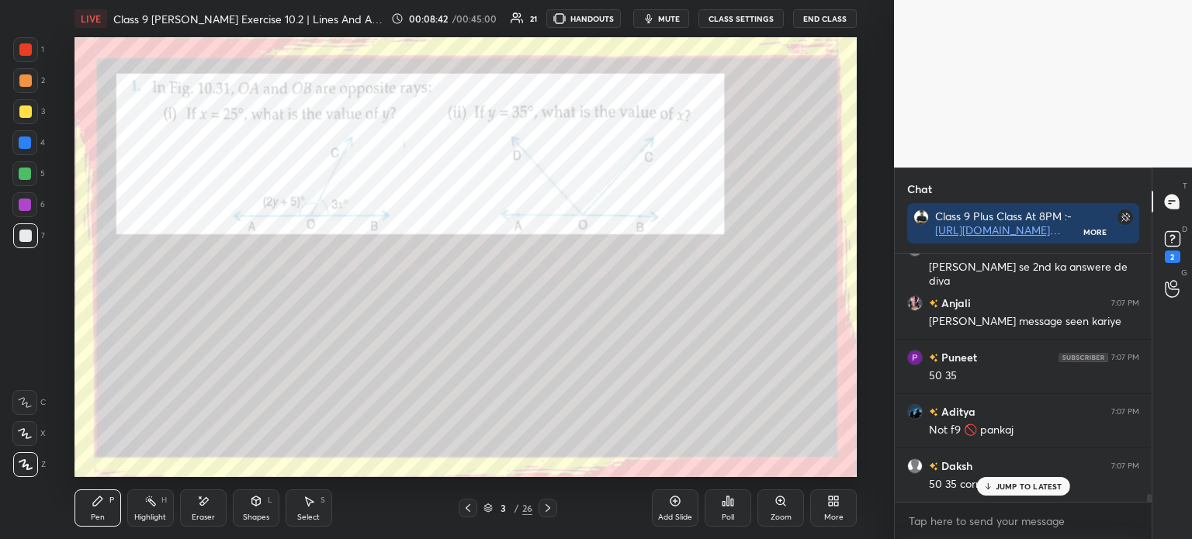
click at [545, 511] on icon at bounding box center [548, 508] width 12 height 12
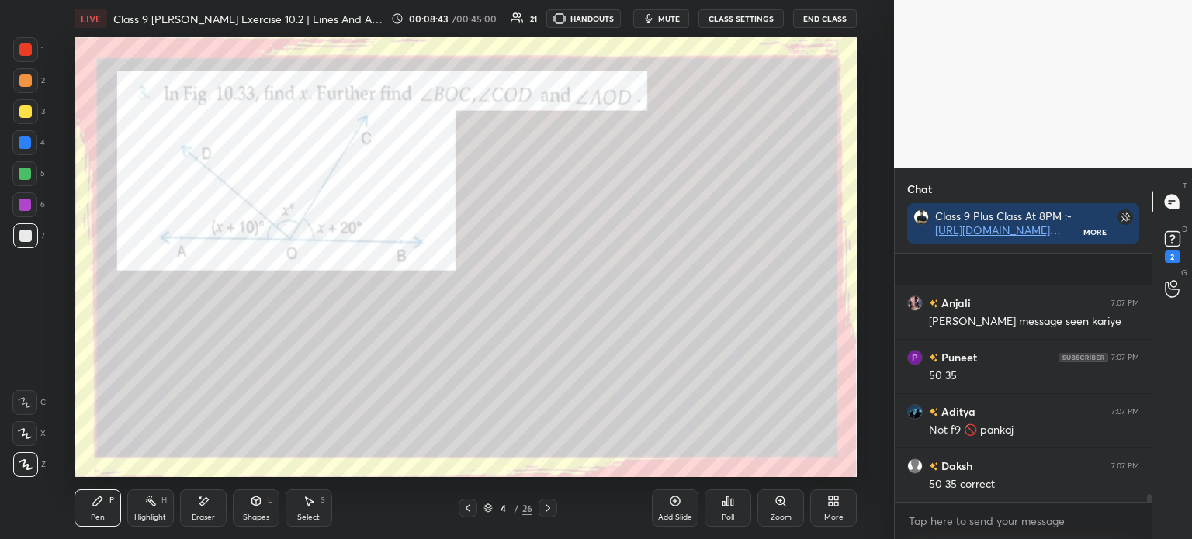
scroll to position [8010, 0]
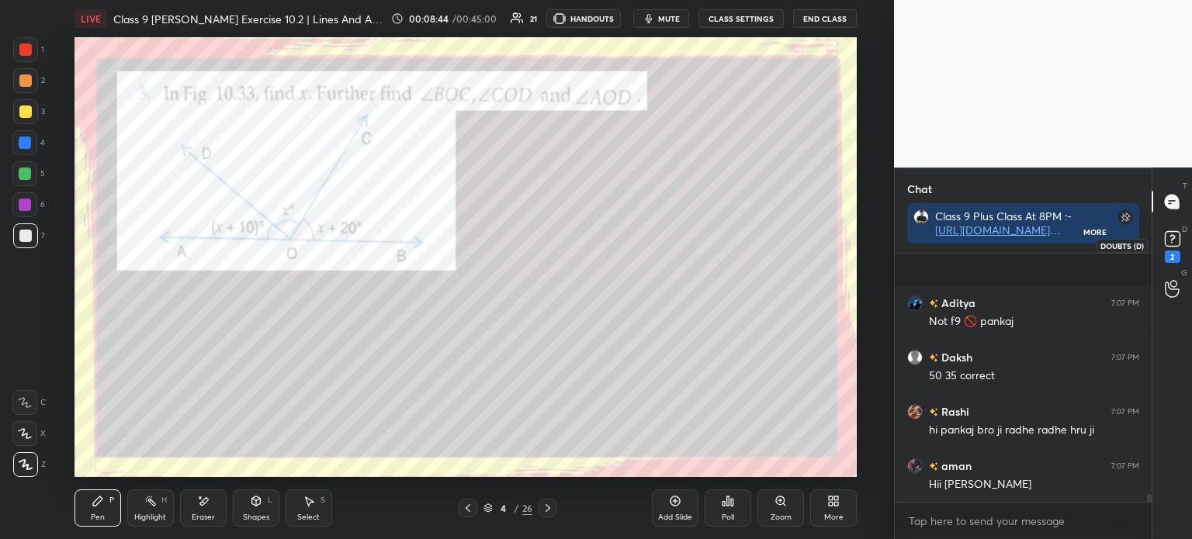
click at [1179, 257] on div "2" at bounding box center [1172, 245] width 23 height 36
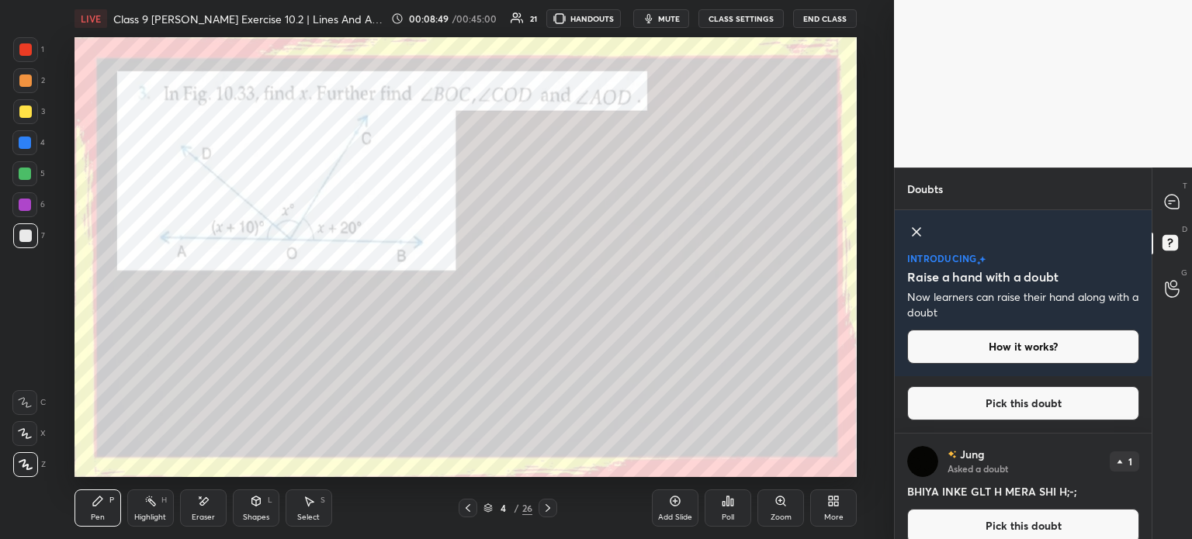
scroll to position [67, 0]
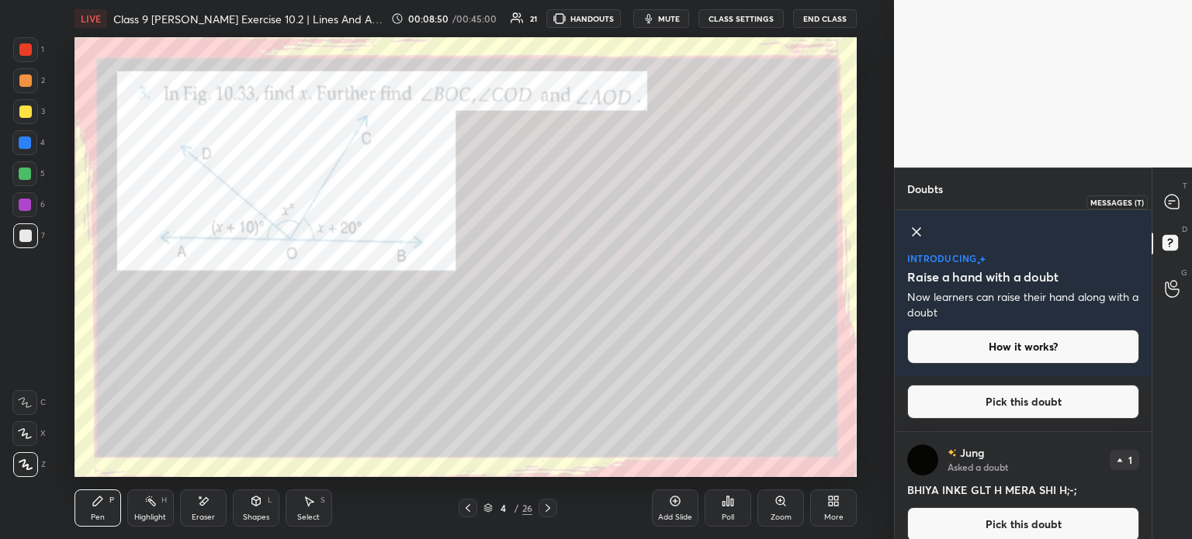
click at [1176, 209] on icon at bounding box center [1172, 202] width 16 height 16
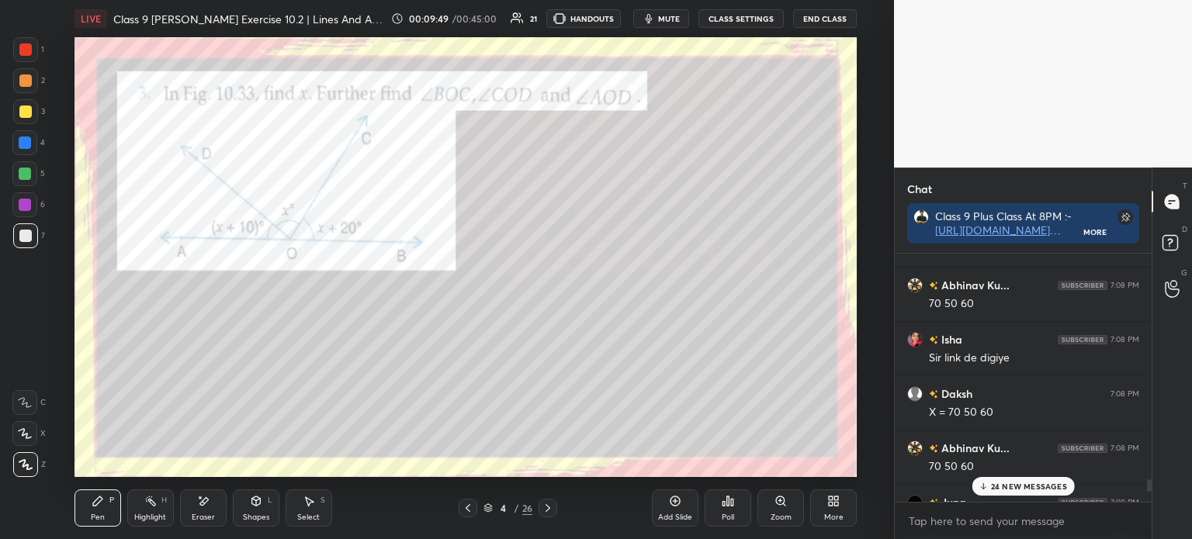
scroll to position [7501, 0]
click at [941, 522] on textarea at bounding box center [1023, 521] width 232 height 25
type textarea "x"
paste textarea "[URL][DOMAIN_NAME][PERSON_NAME]"
type textarea "[URL][DOMAIN_NAME][PERSON_NAME]"
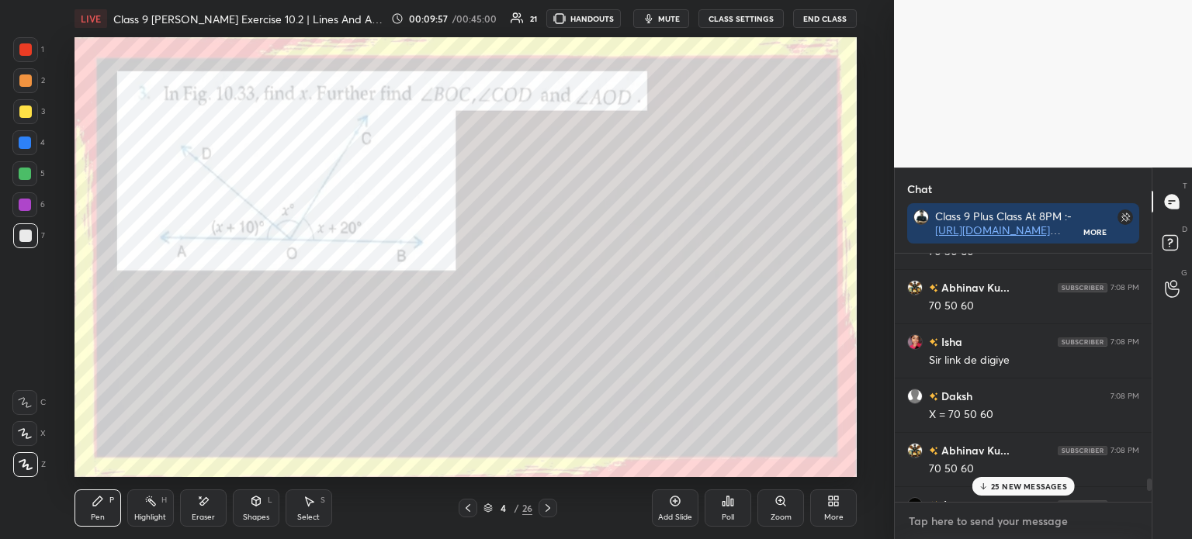
type textarea "x"
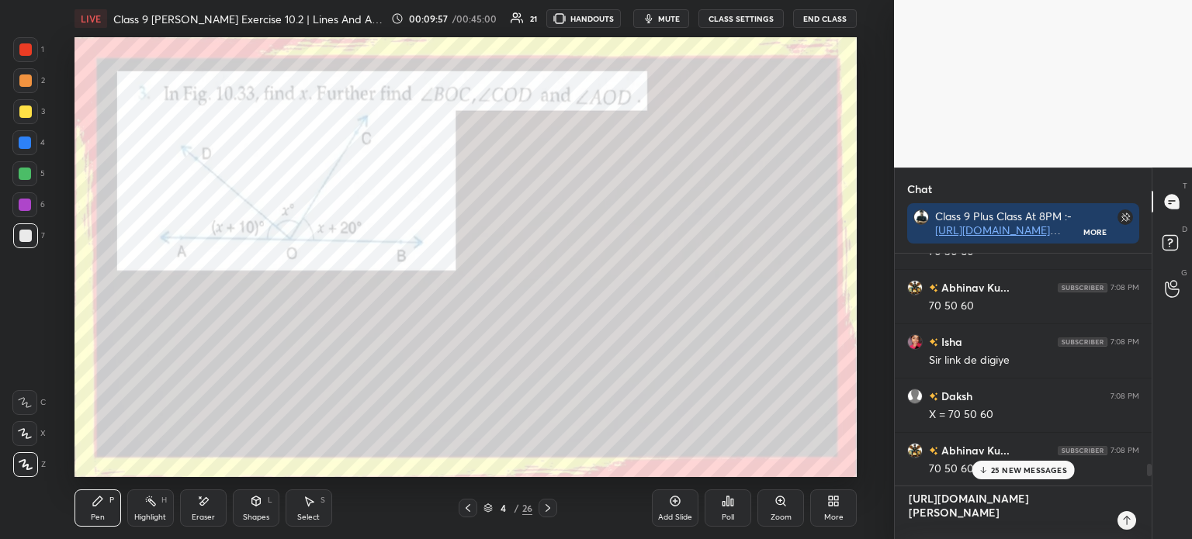
scroll to position [115, 252]
type textarea "[URL][DOMAIN_NAME][PERSON_NAME]"
click at [1128, 526] on icon at bounding box center [1126, 520] width 12 height 12
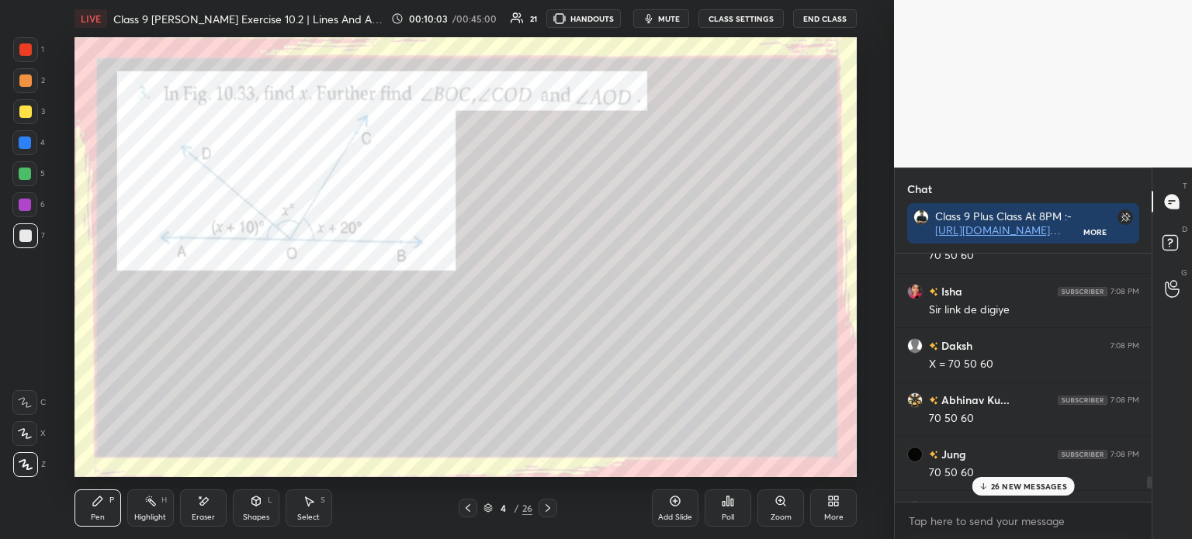
click at [31, 47] on div at bounding box center [25, 49] width 12 height 12
click at [29, 233] on div at bounding box center [25, 236] width 12 height 12
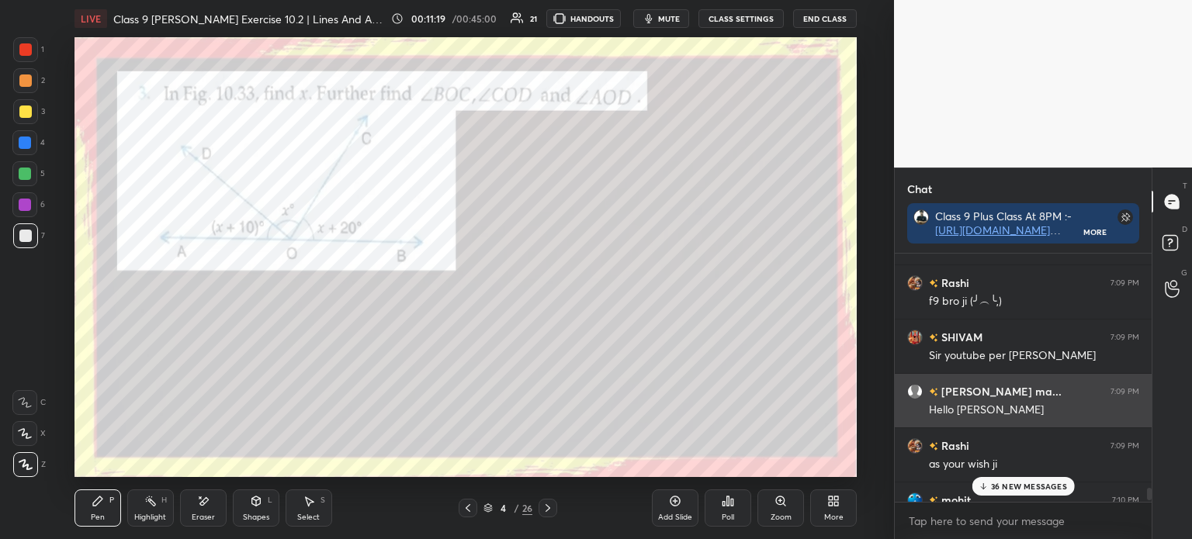
scroll to position [8484, 0]
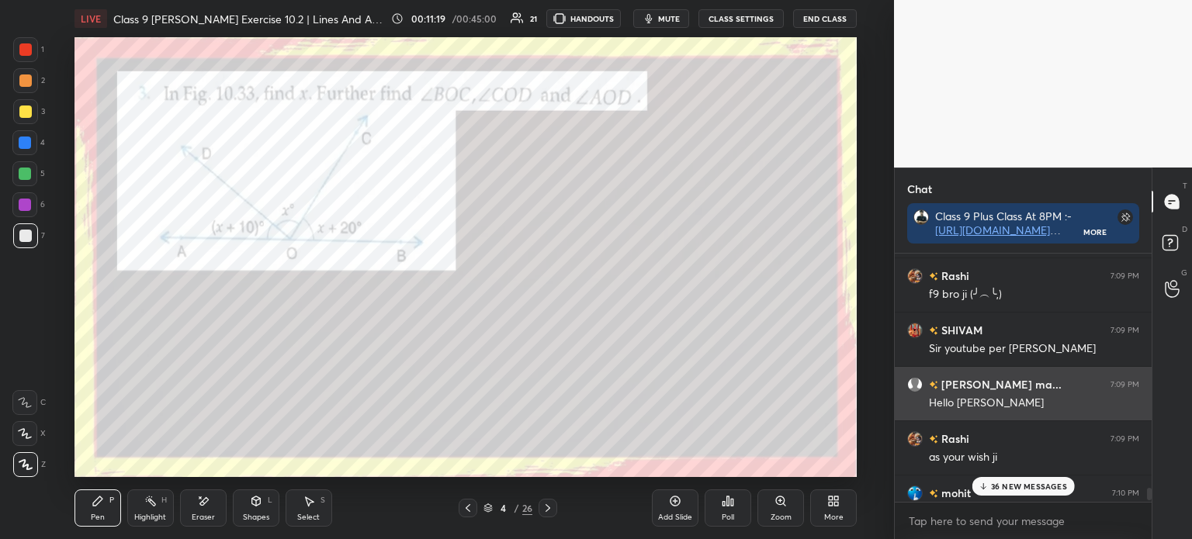
click at [1036, 375] on div "[PERSON_NAME] ma... 7:09 PM Hello pankaj" at bounding box center [1022, 394] width 257 height 54
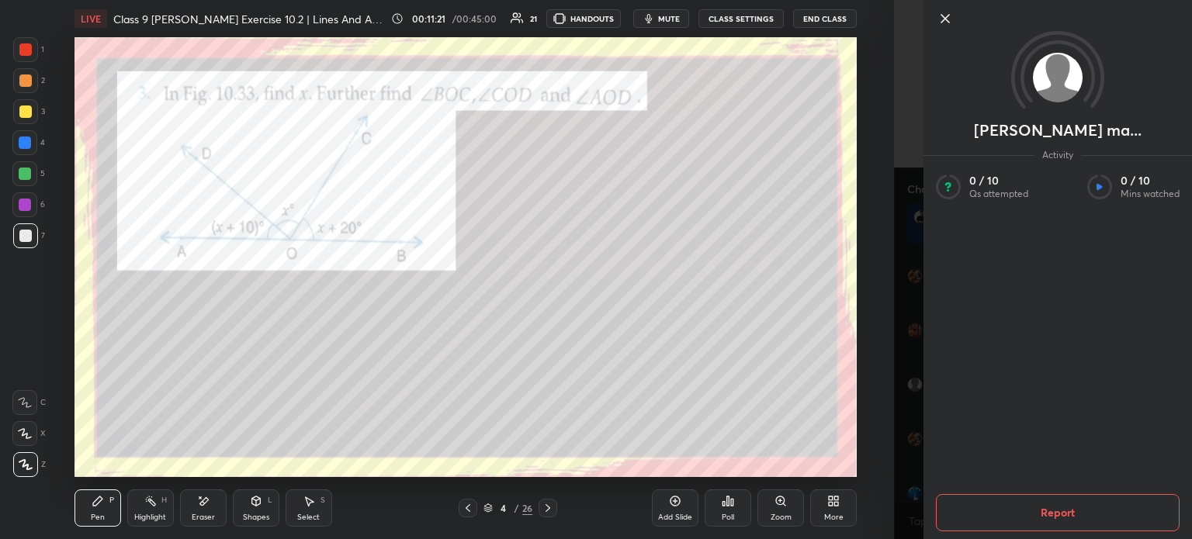
click at [940, 23] on icon at bounding box center [945, 18] width 19 height 19
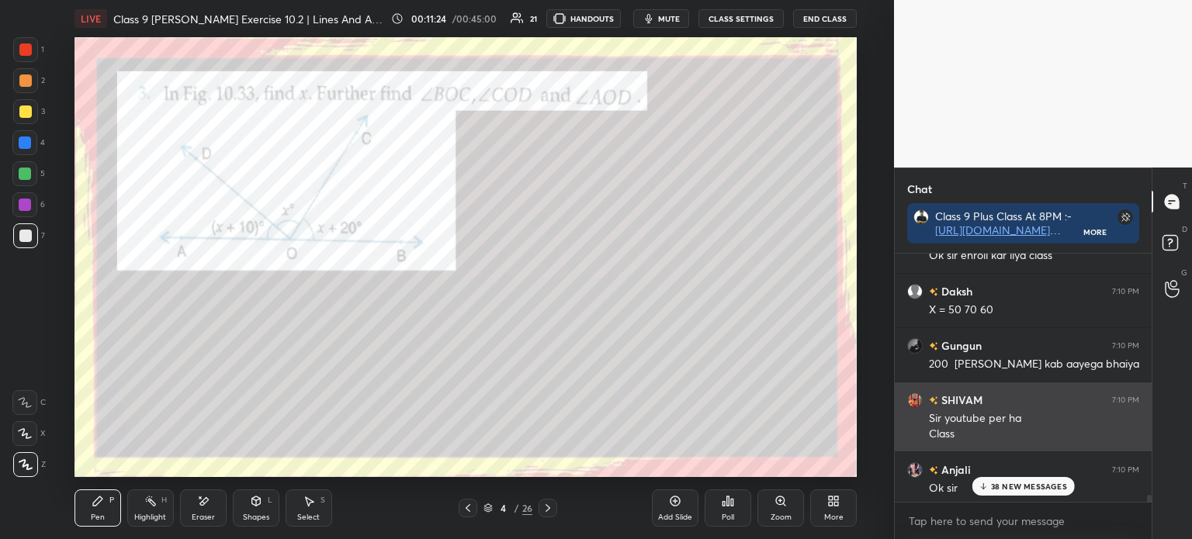
scroll to position [8799, 0]
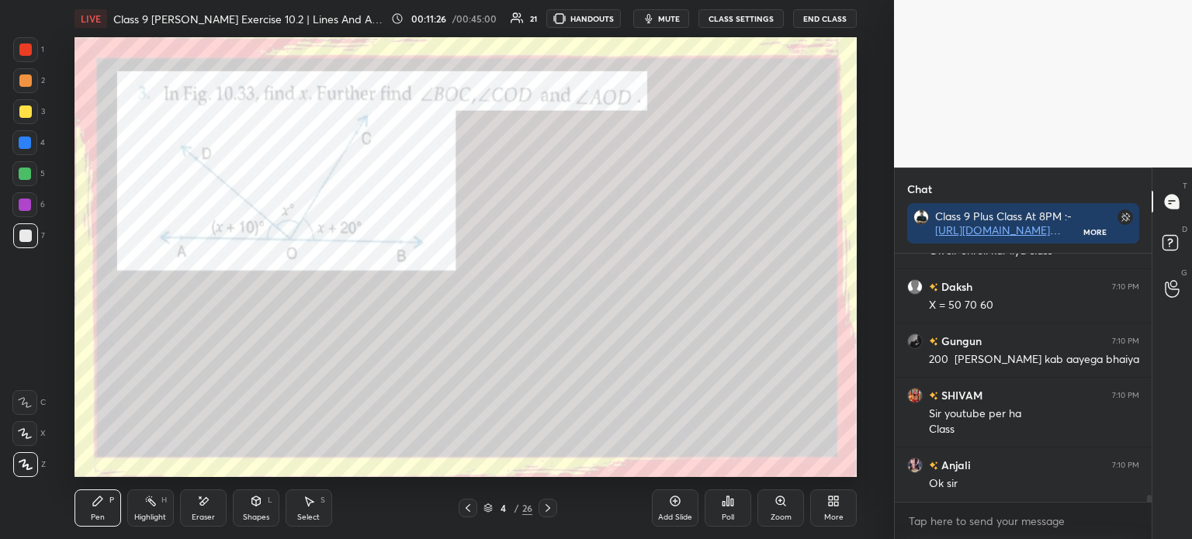
click at [547, 511] on icon at bounding box center [548, 508] width 12 height 12
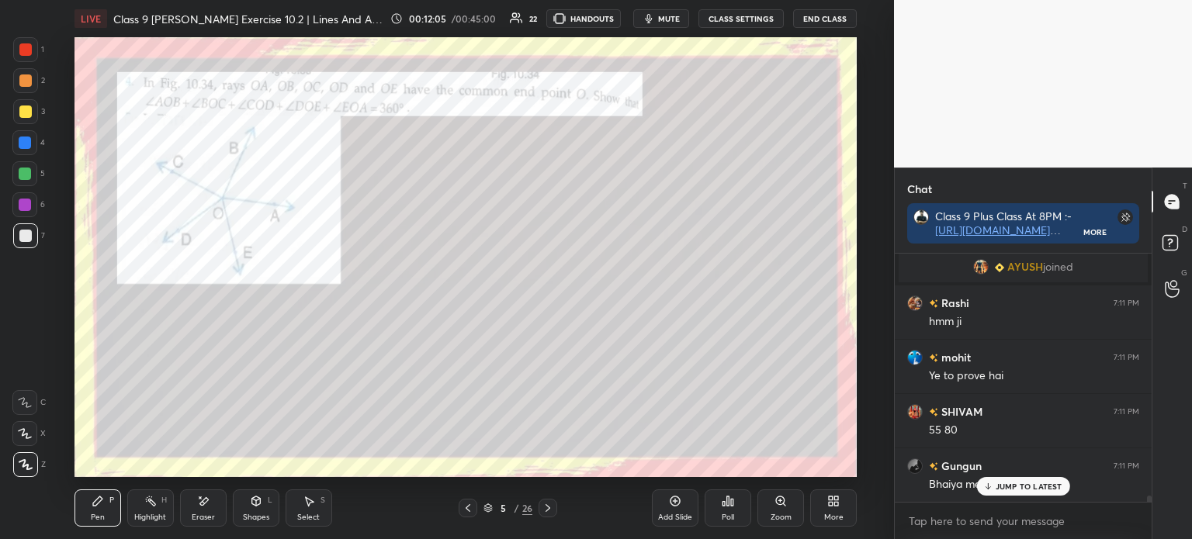
scroll to position [9393, 0]
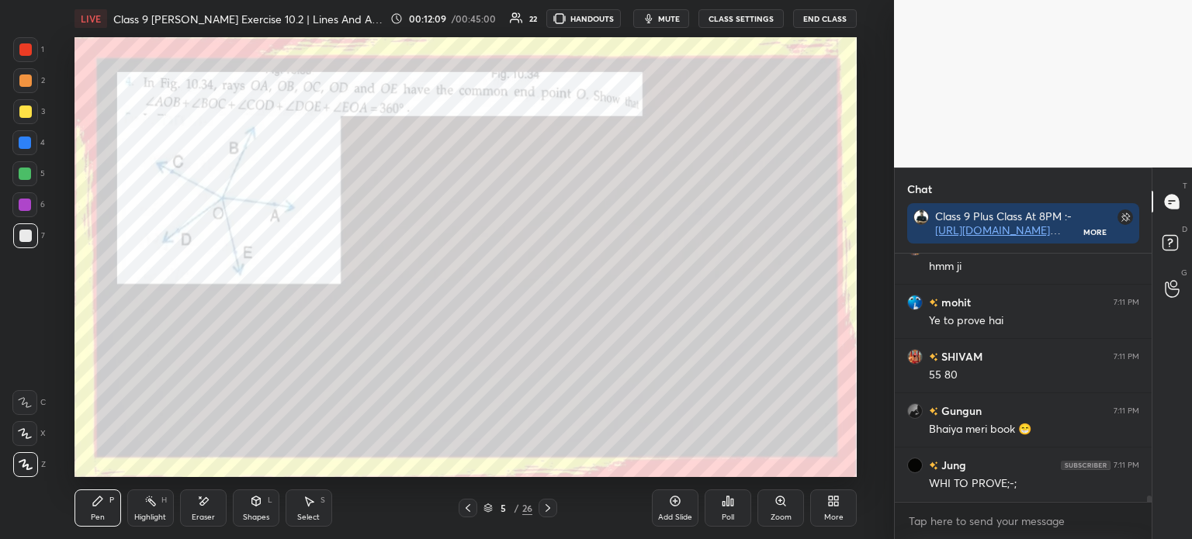
click at [30, 48] on div at bounding box center [25, 49] width 12 height 12
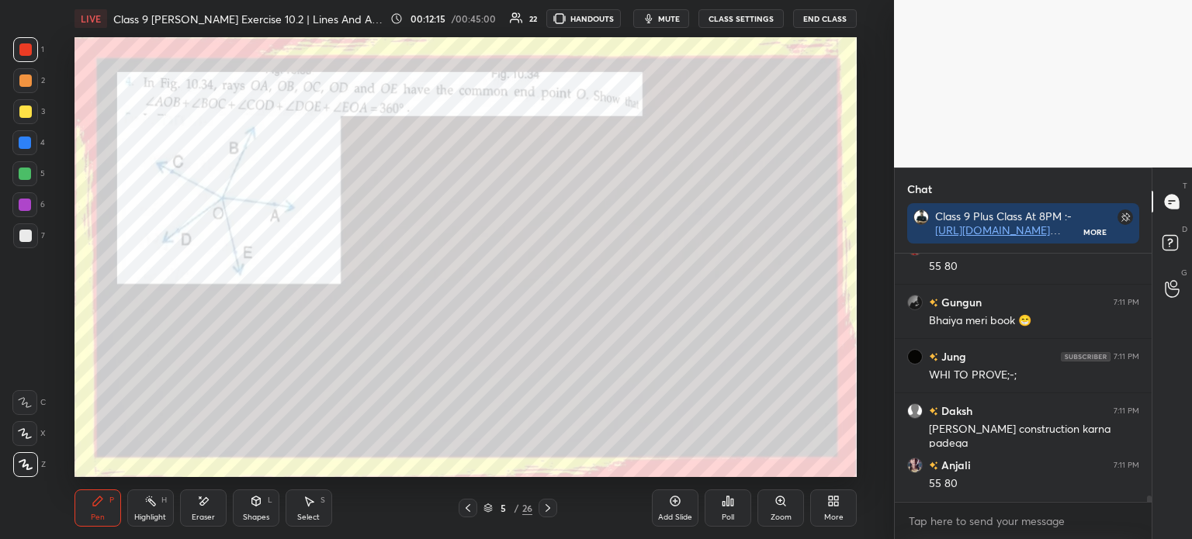
scroll to position [9570, 0]
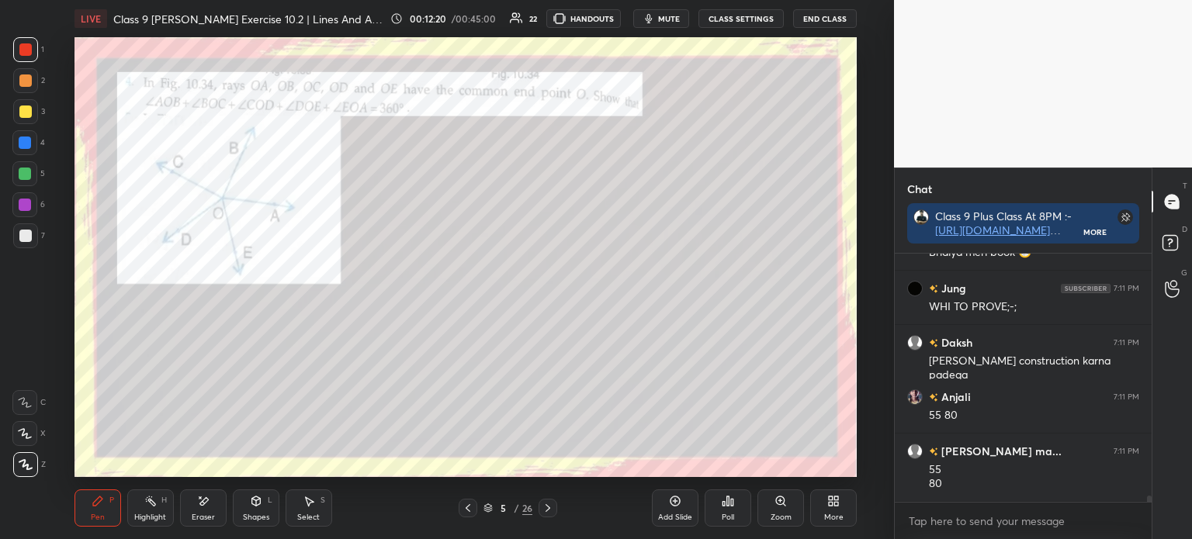
click at [550, 508] on icon at bounding box center [548, 508] width 12 height 12
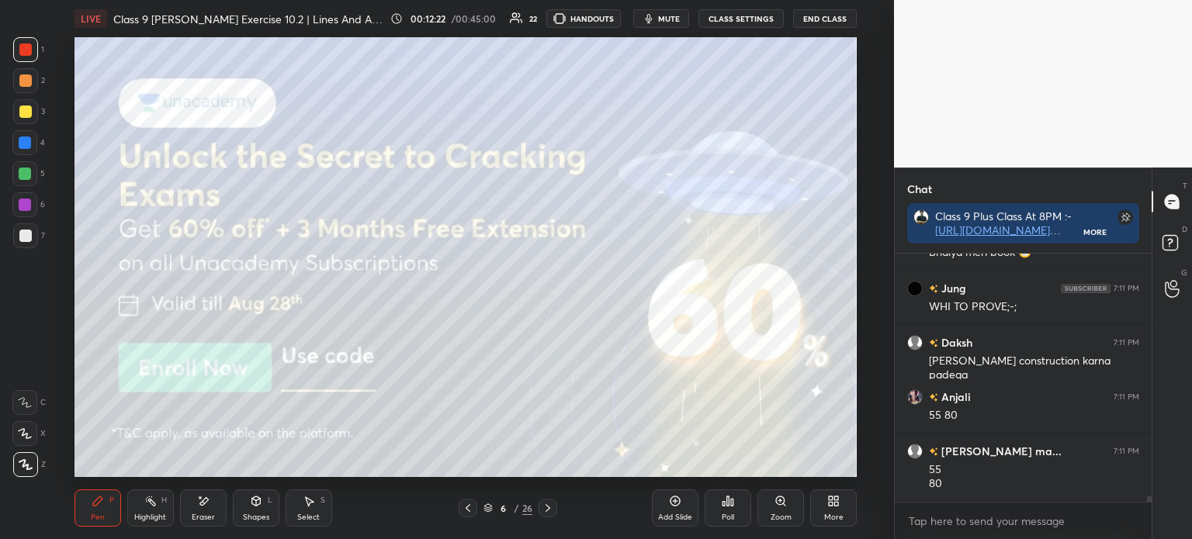
click at [31, 116] on div at bounding box center [25, 111] width 25 height 25
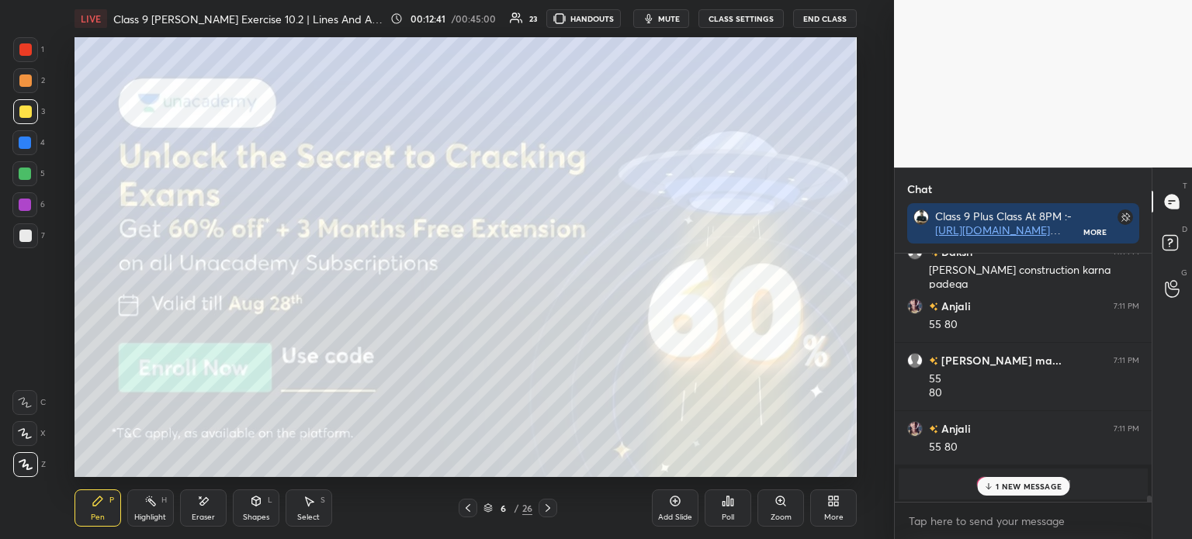
scroll to position [9716, 0]
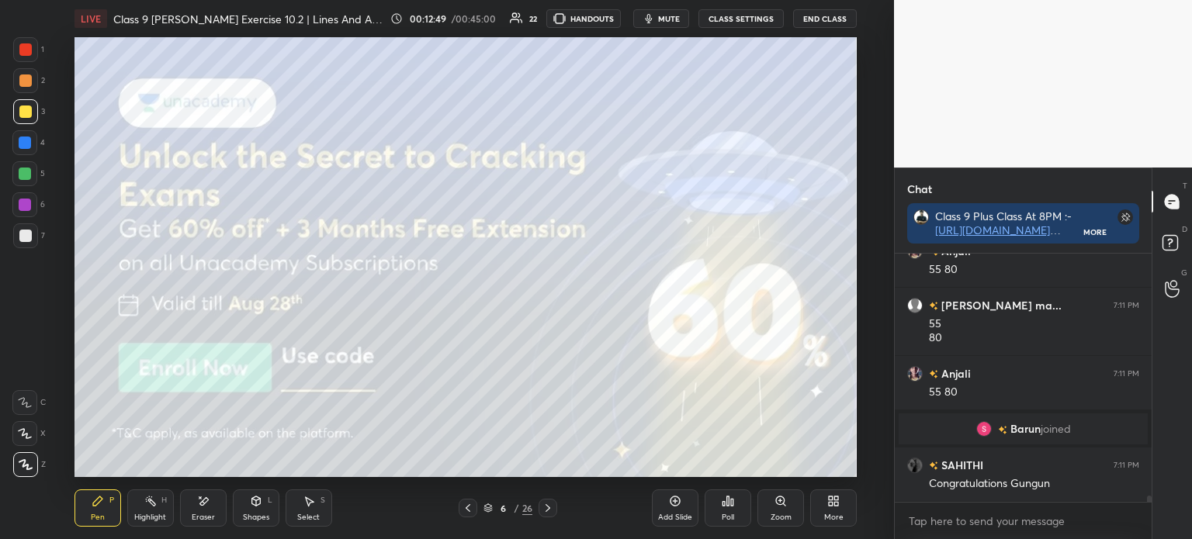
click at [546, 508] on icon at bounding box center [548, 508] width 12 height 12
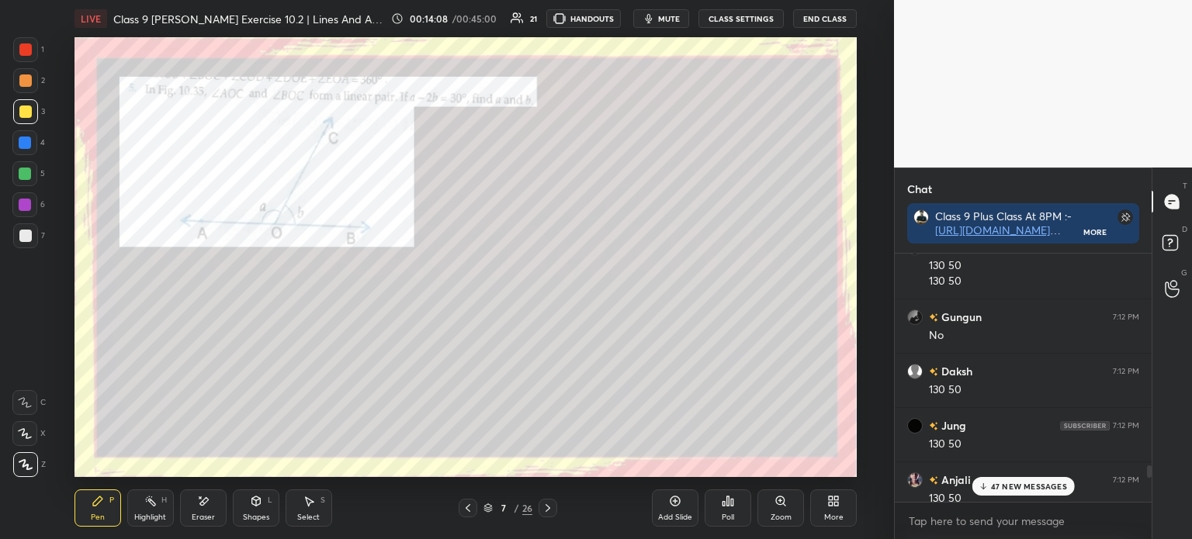
scroll to position [10061, 0]
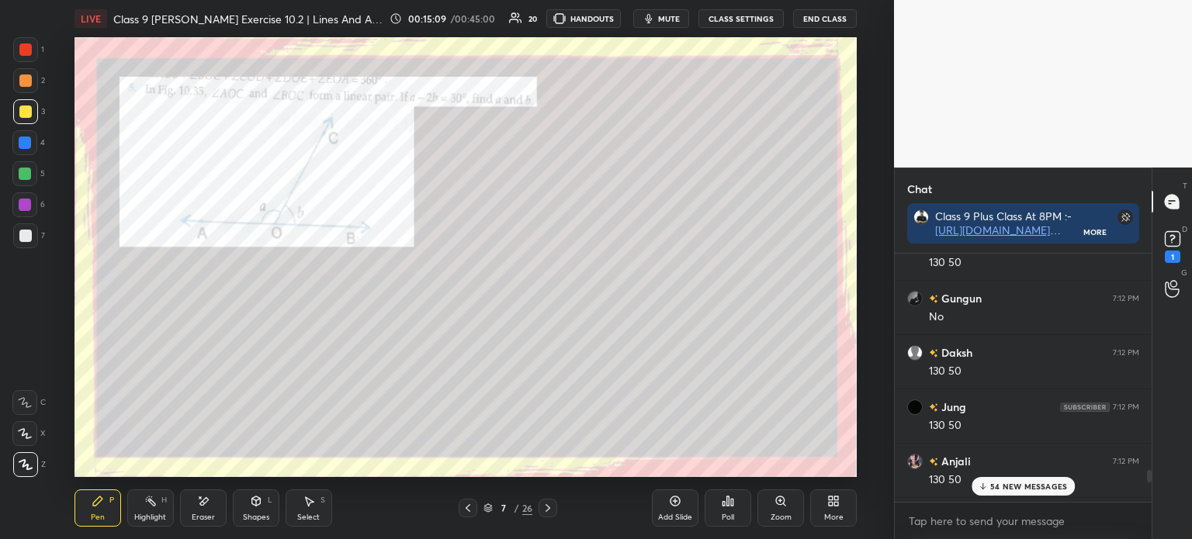
click at [542, 511] on icon at bounding box center [548, 508] width 12 height 12
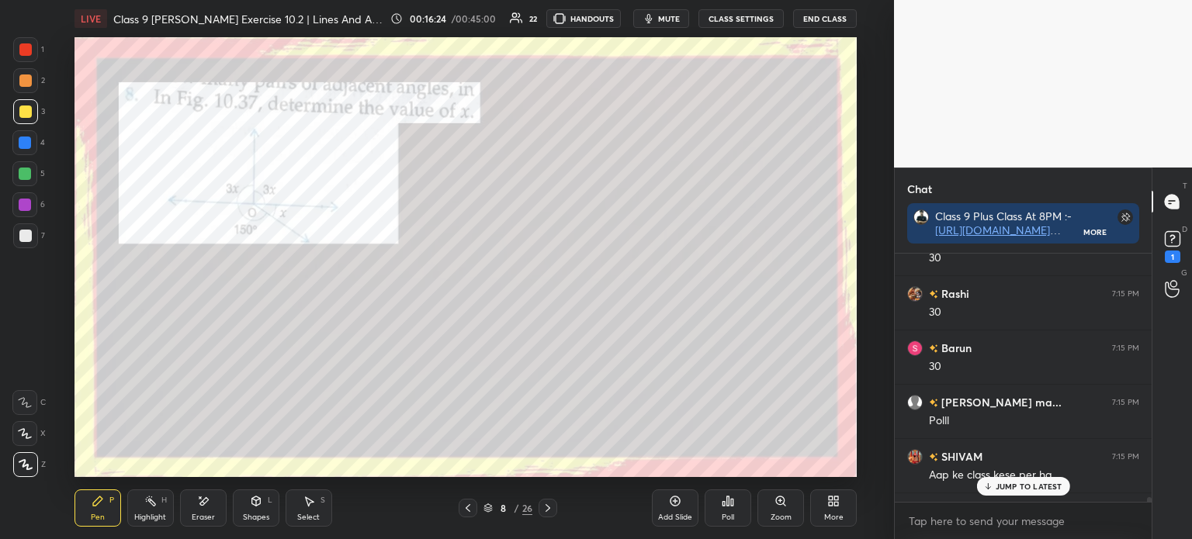
scroll to position [14936, 0]
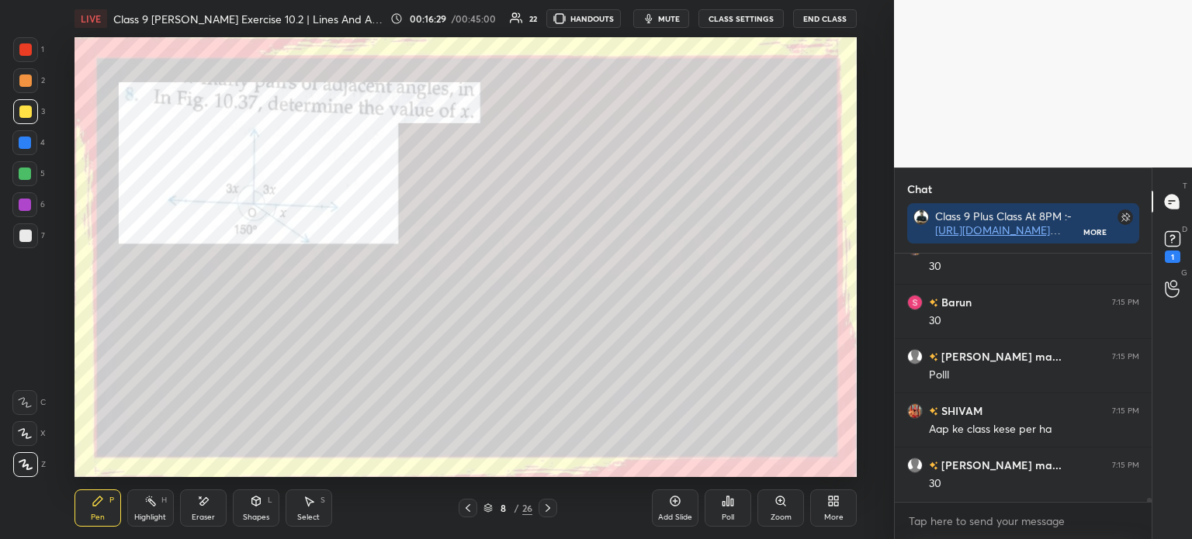
click at [26, 83] on div at bounding box center [25, 80] width 12 height 12
click at [33, 96] on div "2" at bounding box center [29, 83] width 32 height 31
click at [36, 77] on div at bounding box center [25, 80] width 25 height 25
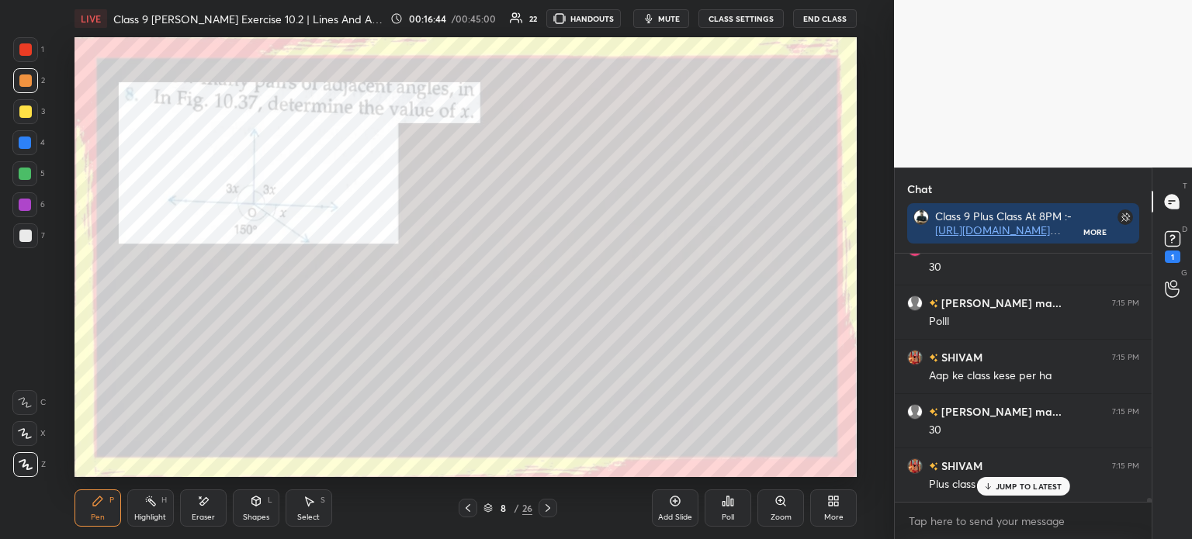
click at [30, 238] on div at bounding box center [25, 236] width 12 height 12
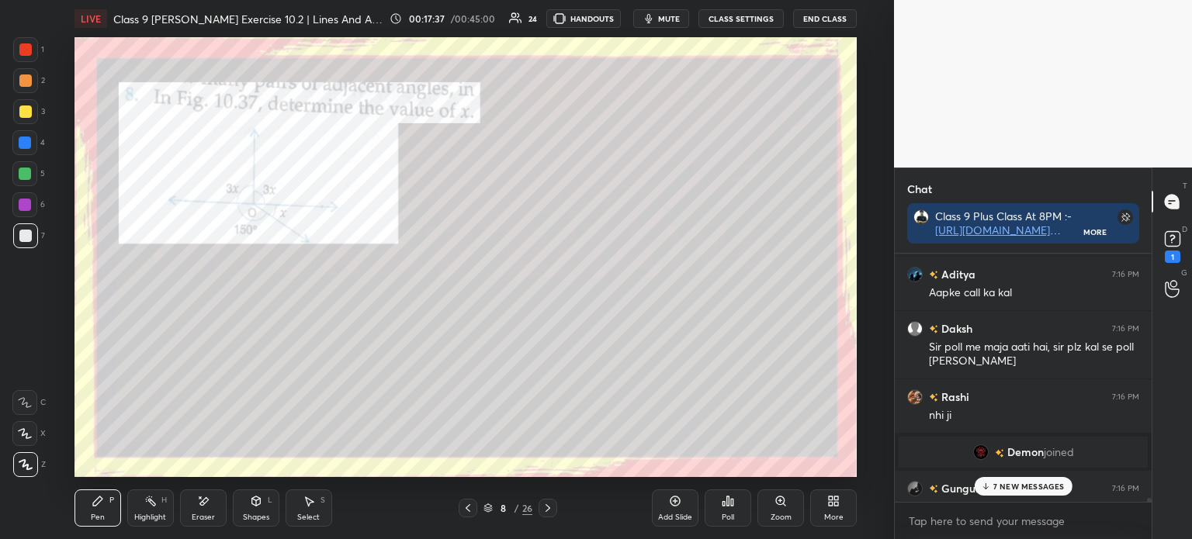
scroll to position [15541, 0]
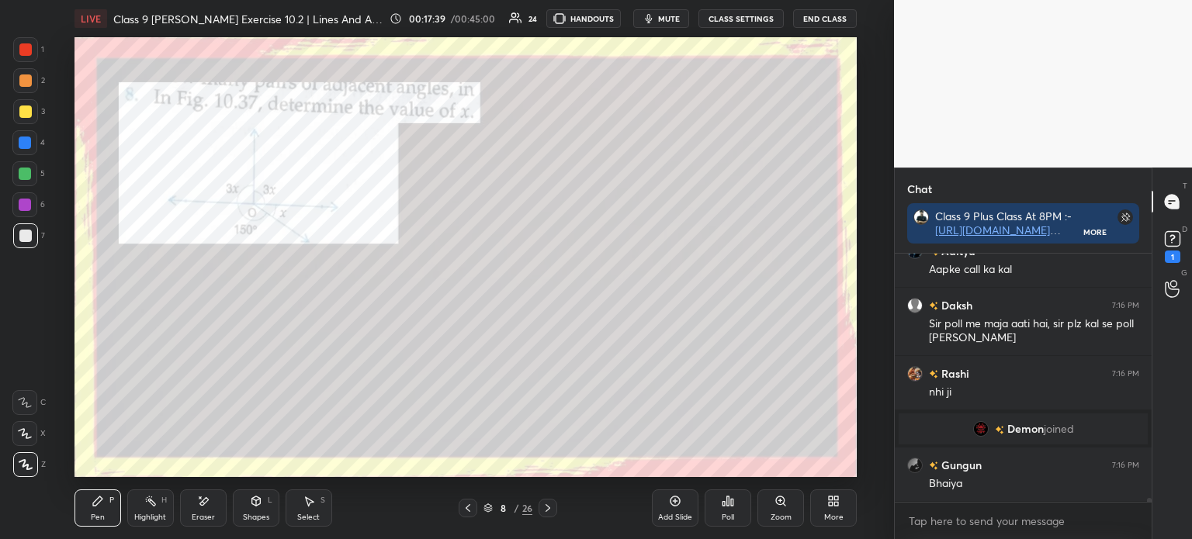
click at [545, 513] on icon at bounding box center [548, 508] width 12 height 12
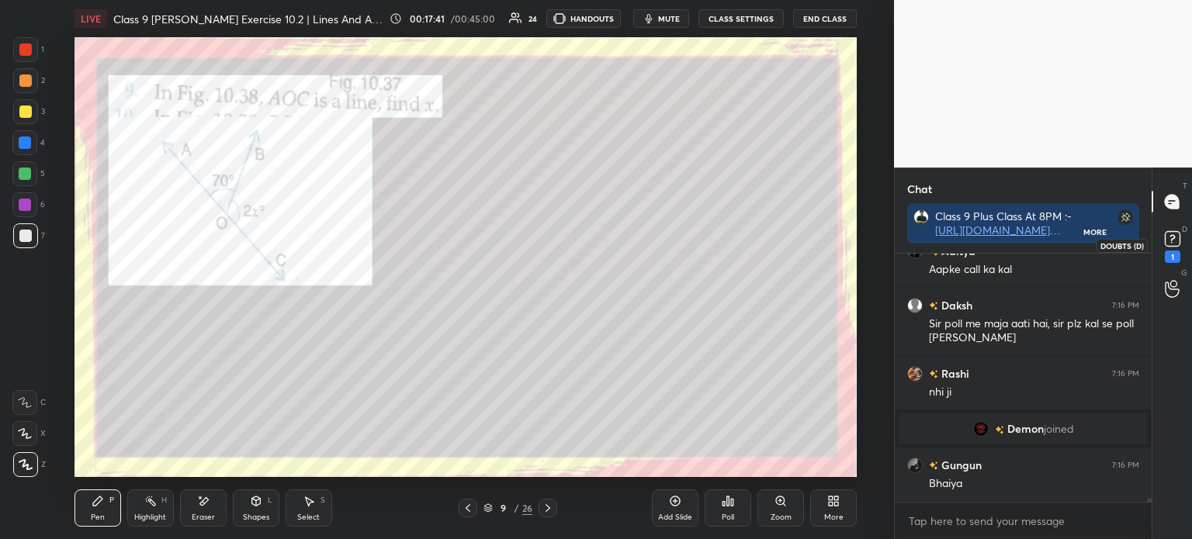
click at [1172, 254] on div "1" at bounding box center [1172, 257] width 16 height 12
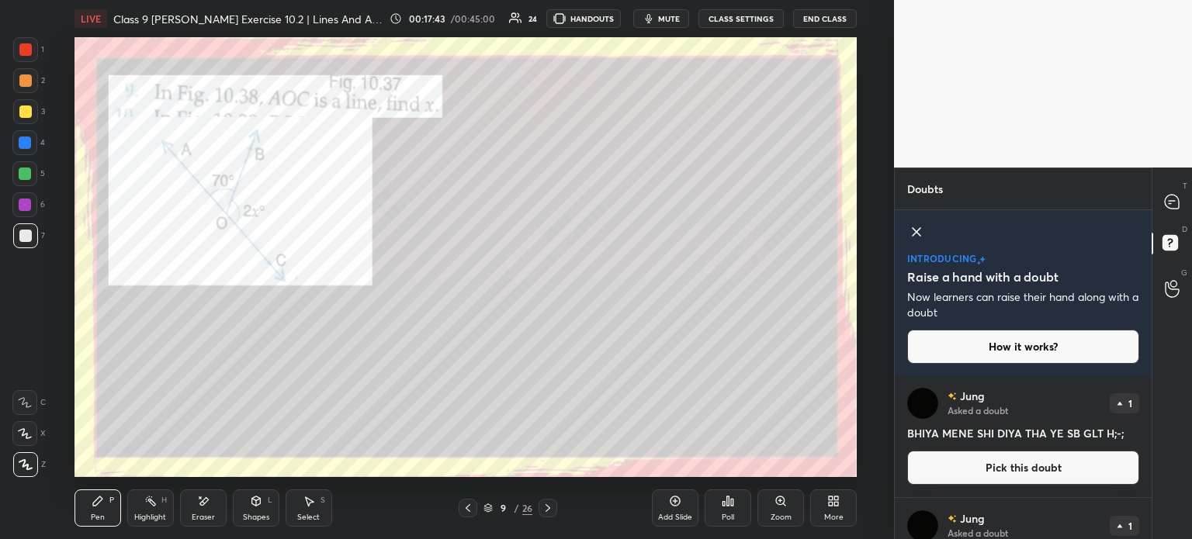
scroll to position [147, 0]
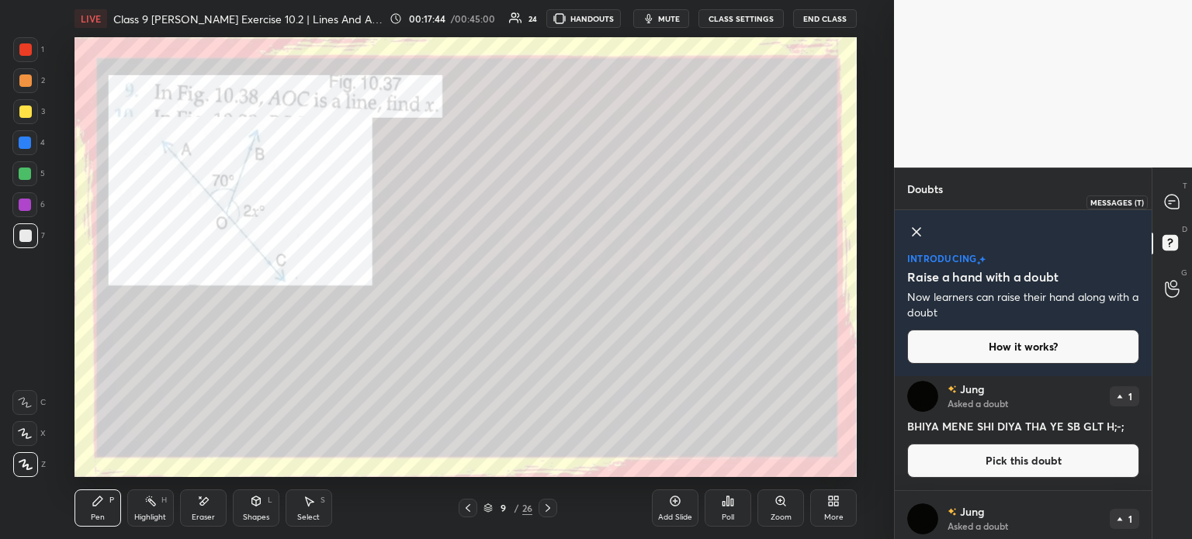
click at [1182, 217] on div "T Messages (T)" at bounding box center [1172, 201] width 40 height 43
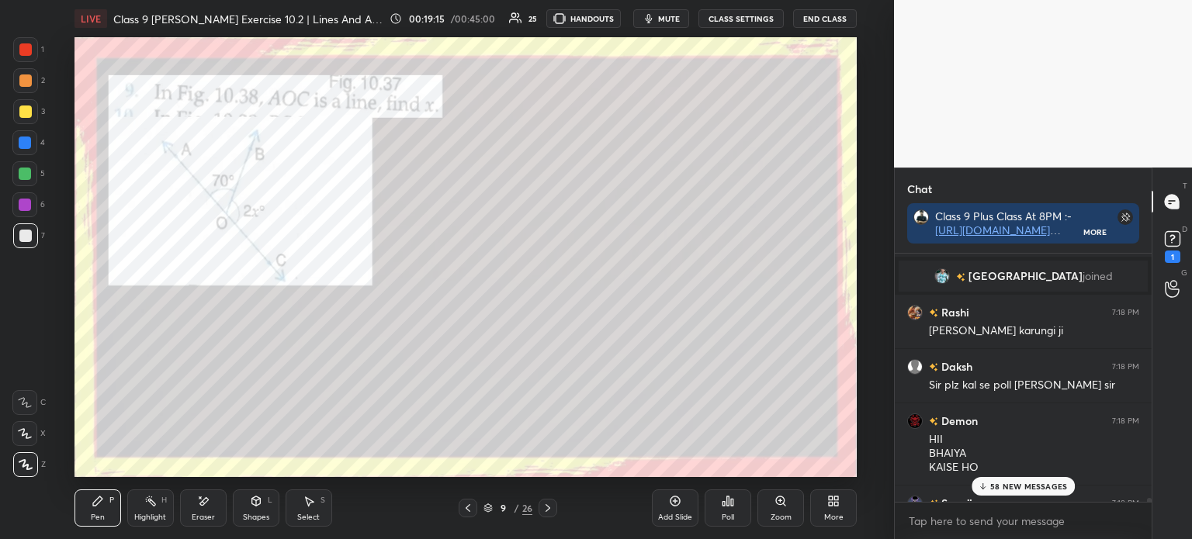
scroll to position [19277, 0]
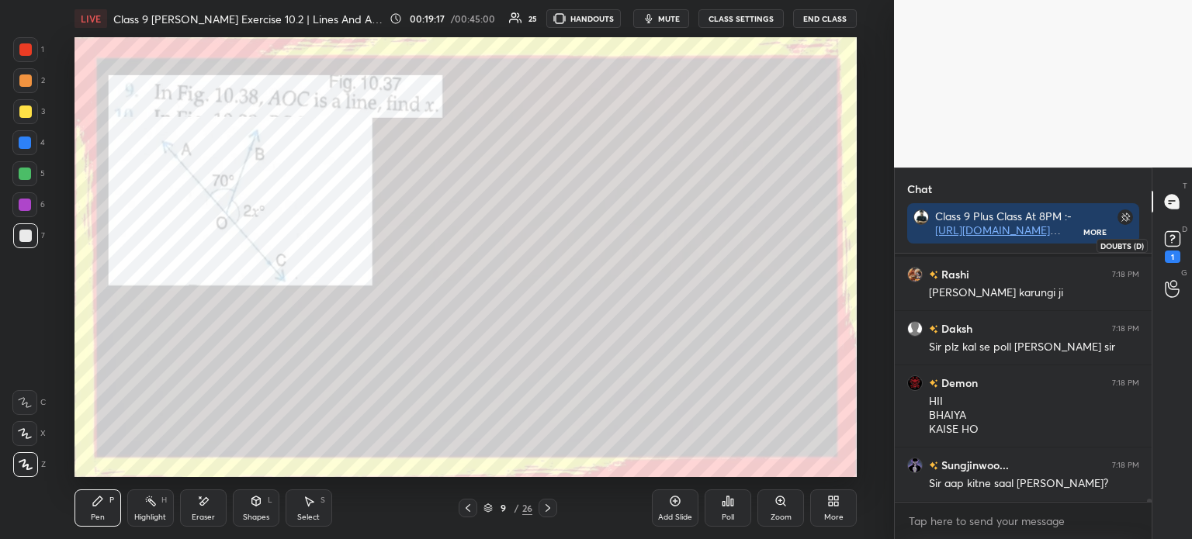
click at [1168, 253] on div "1" at bounding box center [1172, 257] width 16 height 12
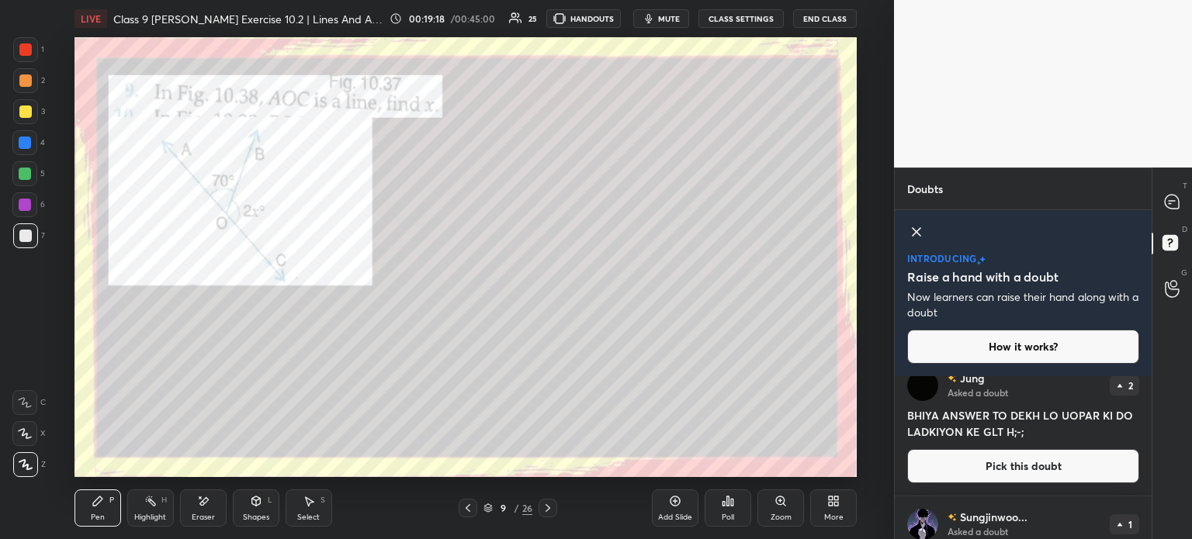
scroll to position [0, 0]
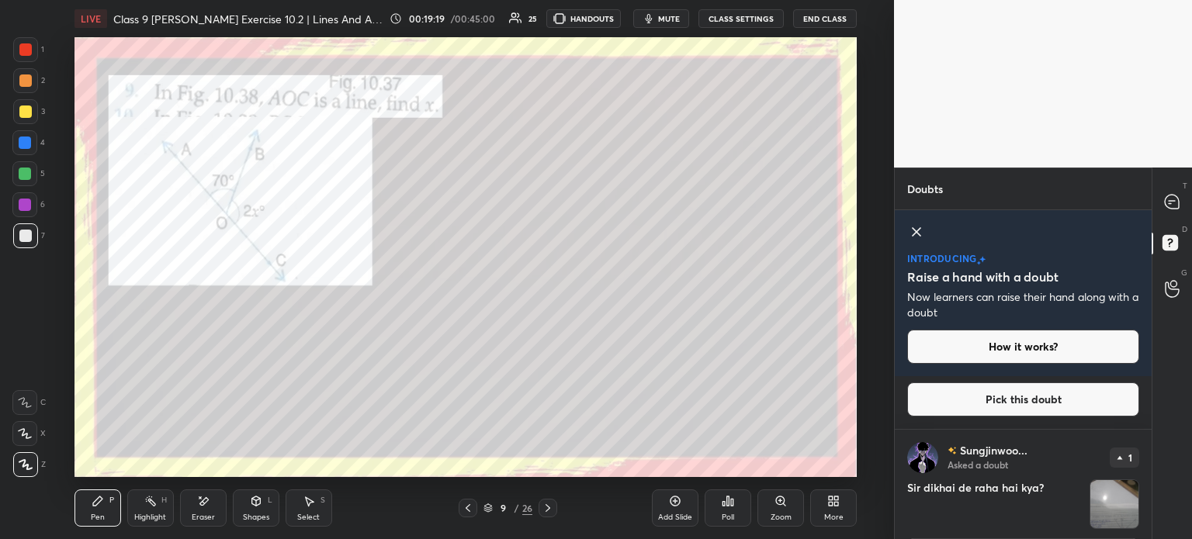
click at [1109, 489] on img "grid" at bounding box center [1114, 504] width 48 height 48
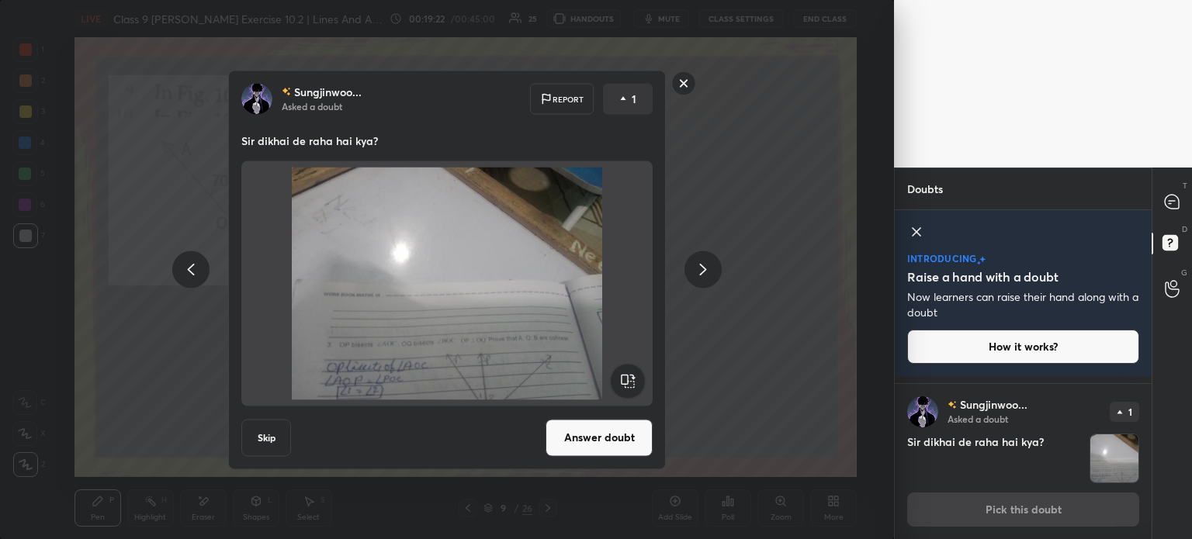
click at [683, 88] on rect at bounding box center [684, 83] width 24 height 24
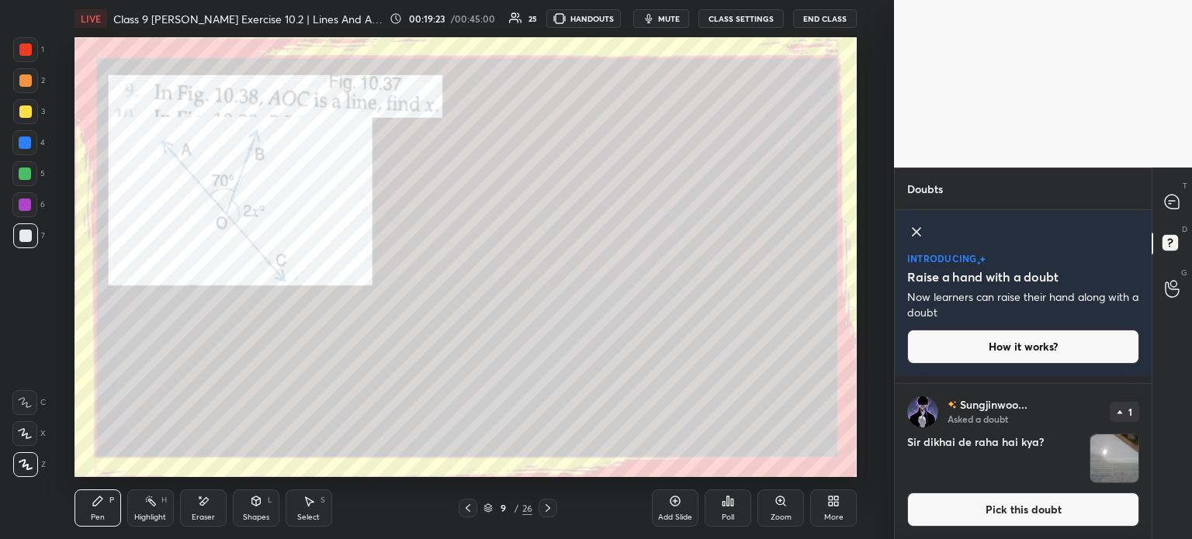
scroll to position [0, 0]
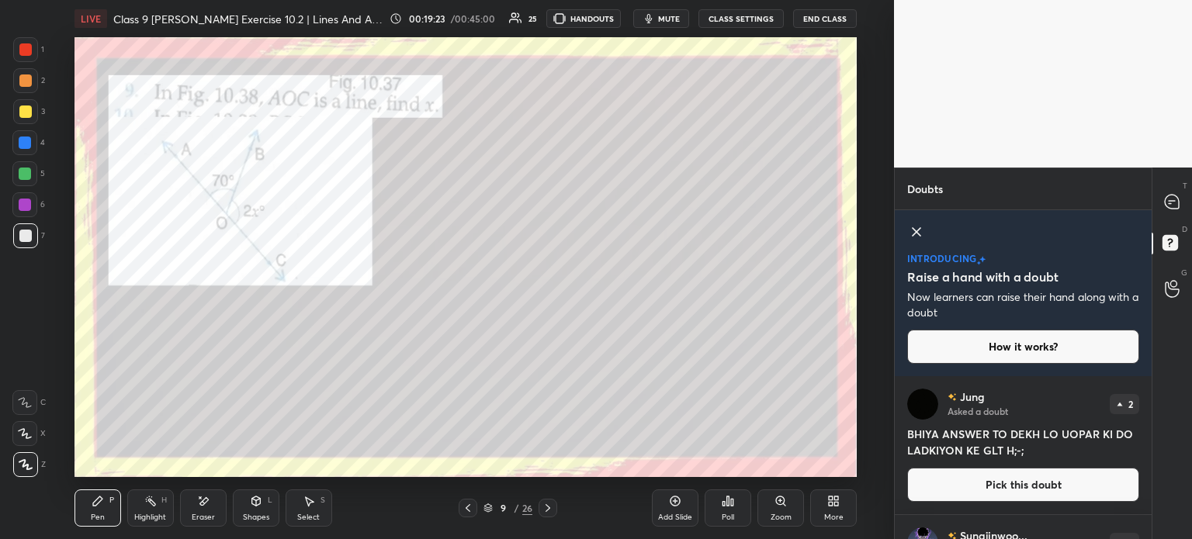
click at [1181, 210] on div at bounding box center [1172, 202] width 31 height 28
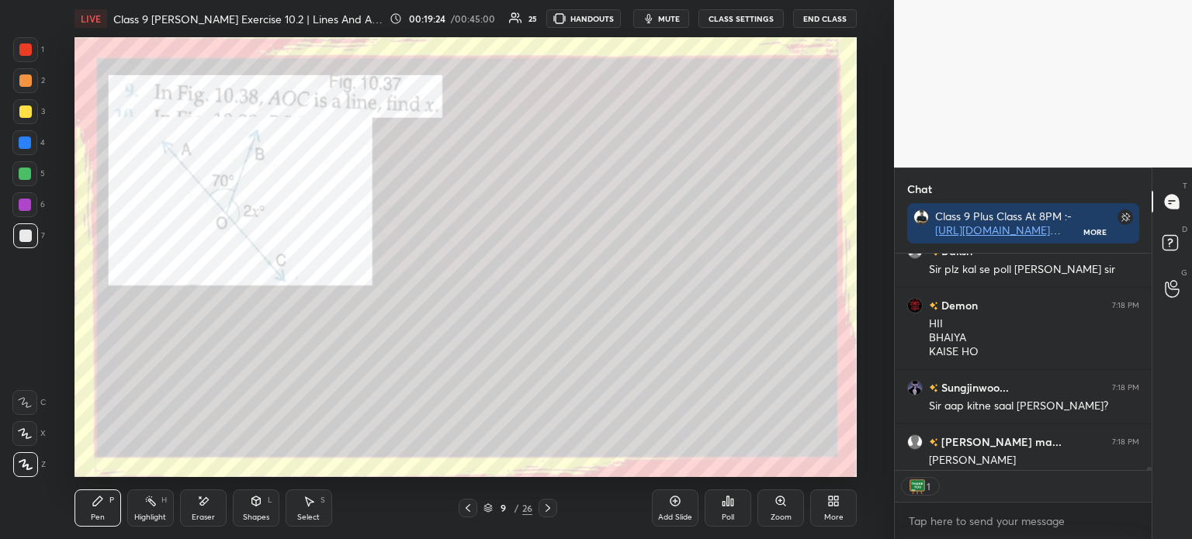
scroll to position [19553, 0]
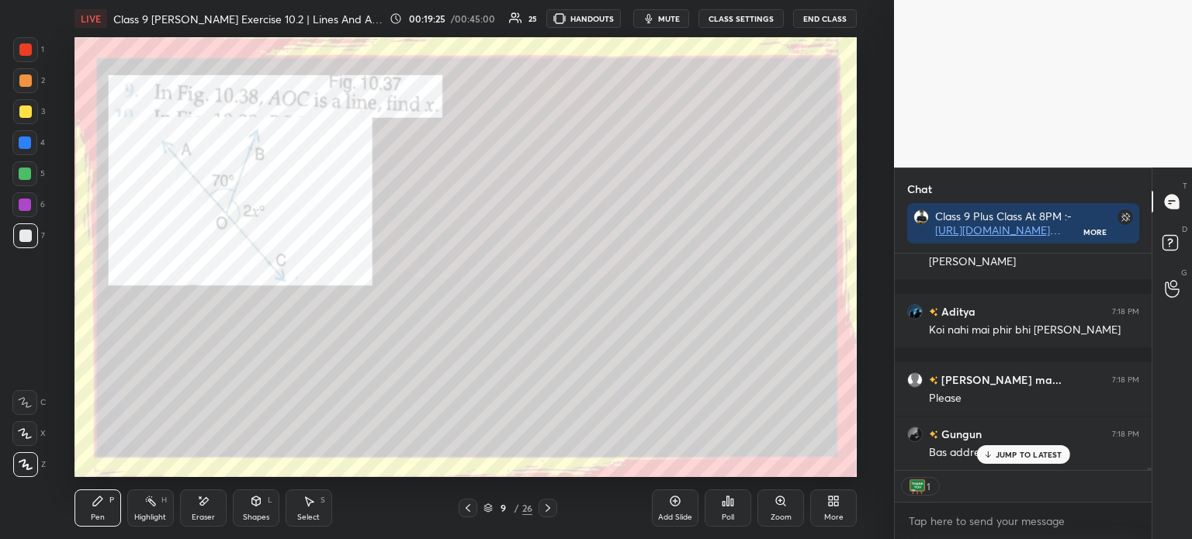
click at [547, 509] on icon at bounding box center [548, 508] width 12 height 12
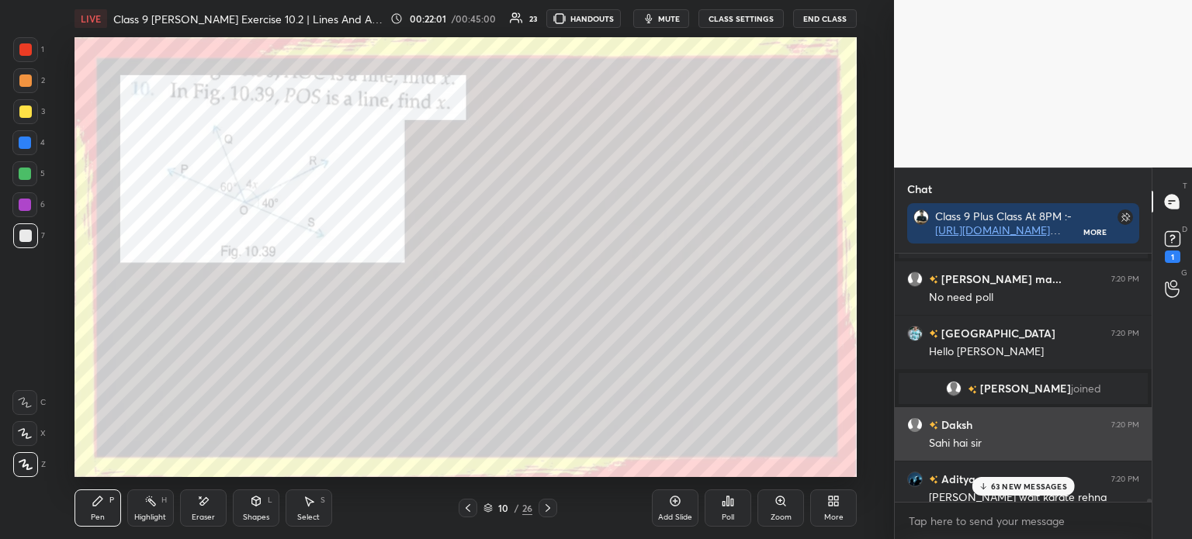
scroll to position [22552, 0]
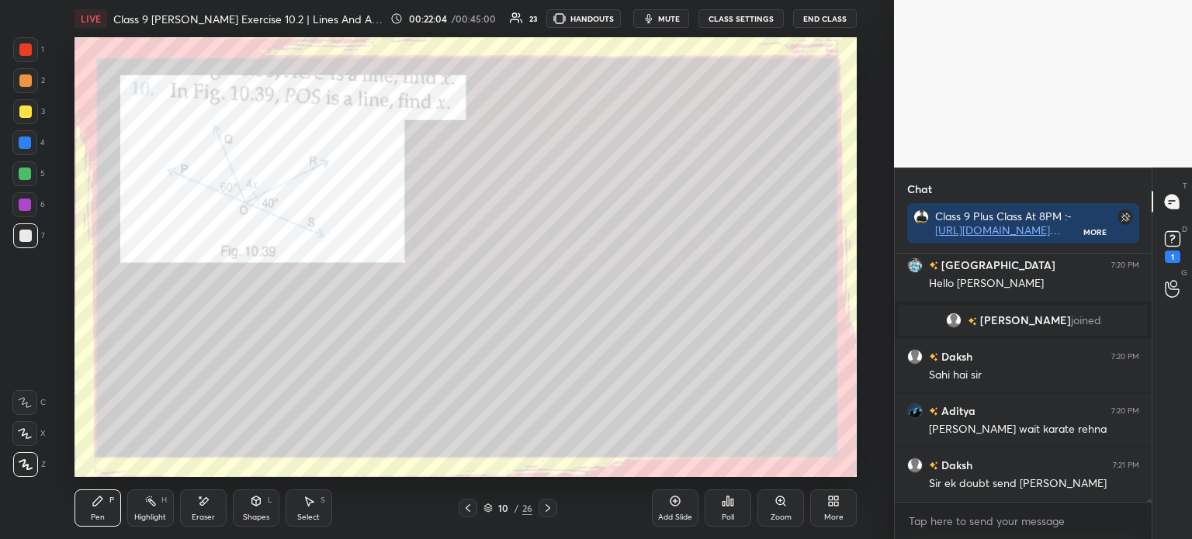
click at [546, 508] on icon at bounding box center [548, 508] width 12 height 12
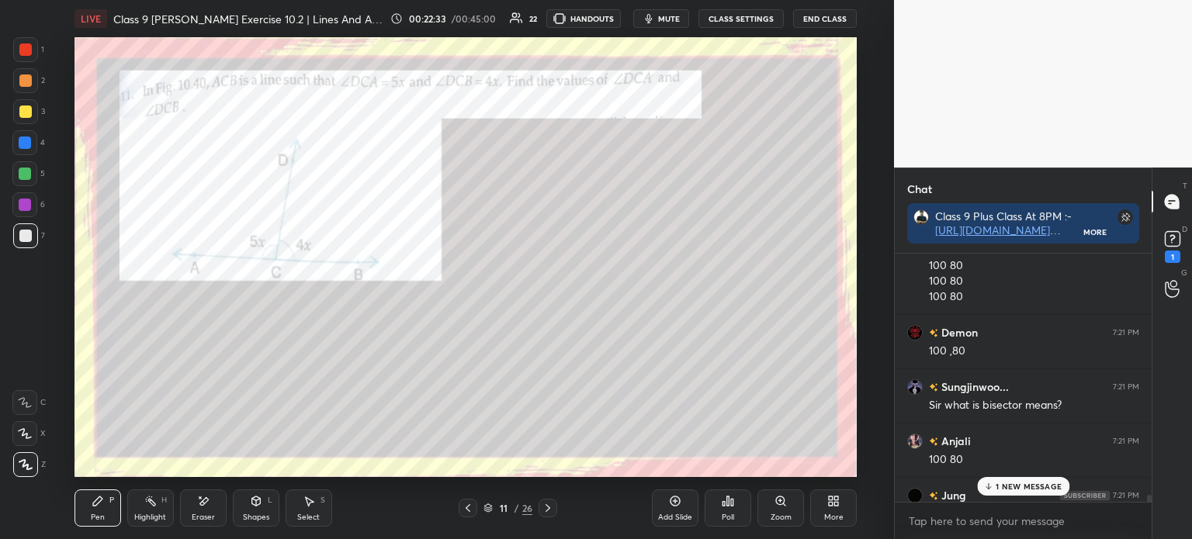
scroll to position [23265, 0]
click at [30, 111] on div at bounding box center [25, 112] width 12 height 12
click at [29, 142] on div at bounding box center [25, 143] width 12 height 12
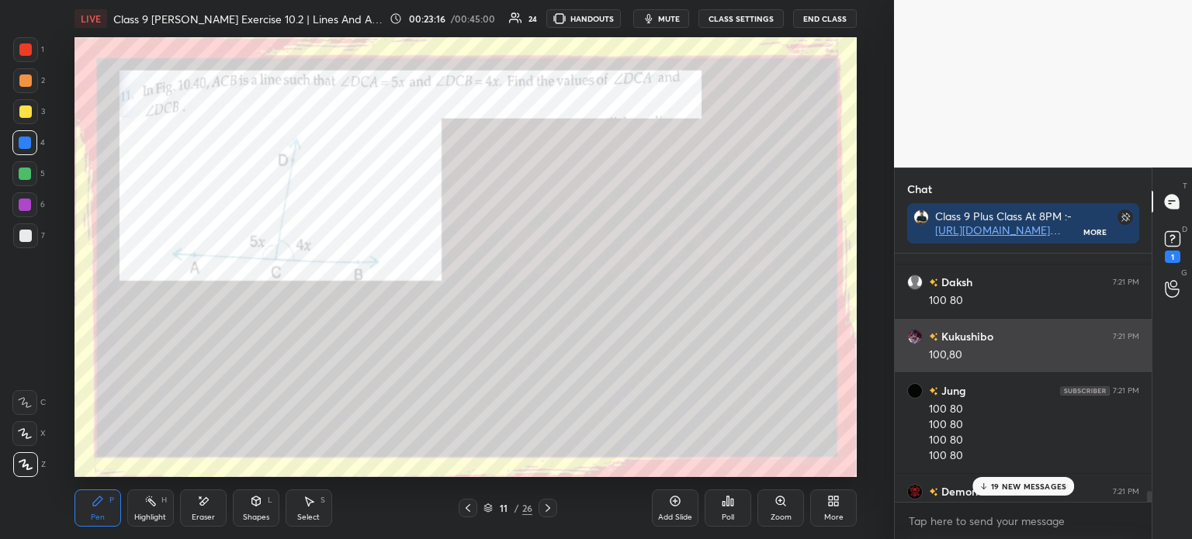
scroll to position [23052, 0]
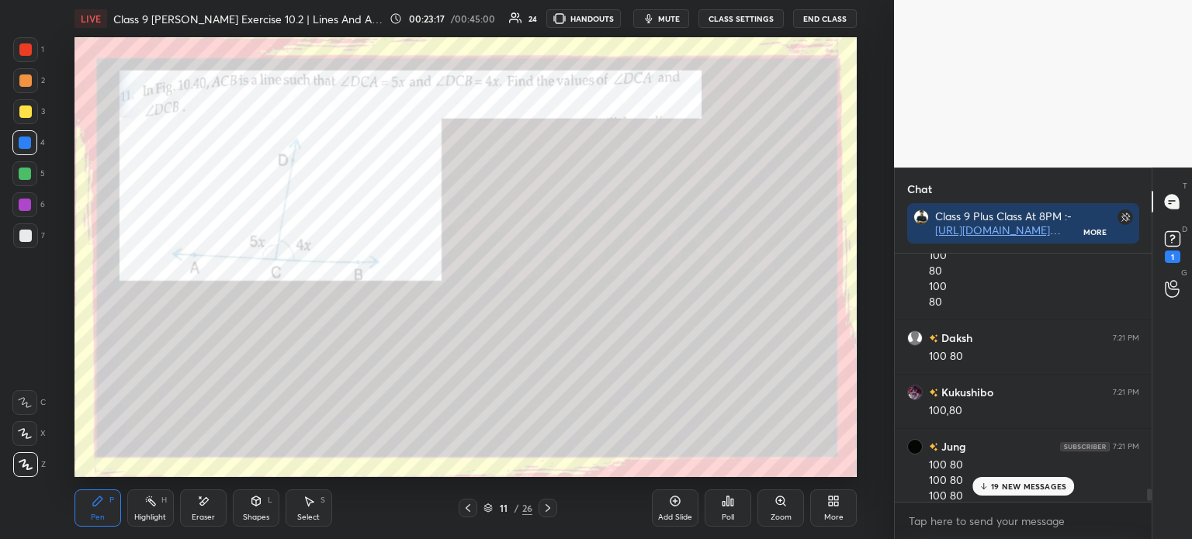
click at [211, 507] on div "Eraser" at bounding box center [203, 508] width 47 height 37
click at [30, 464] on span "Erase all" at bounding box center [24, 464] width 23 height 11
click at [37, 237] on div at bounding box center [25, 235] width 25 height 25
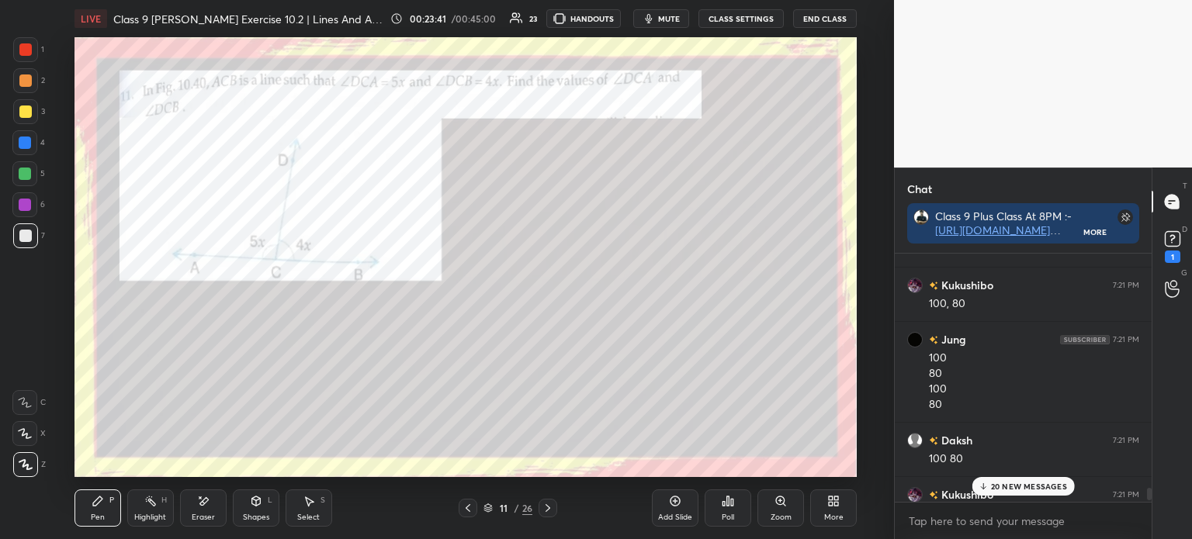
scroll to position [22953, 0]
click at [34, 54] on div at bounding box center [25, 49] width 25 height 25
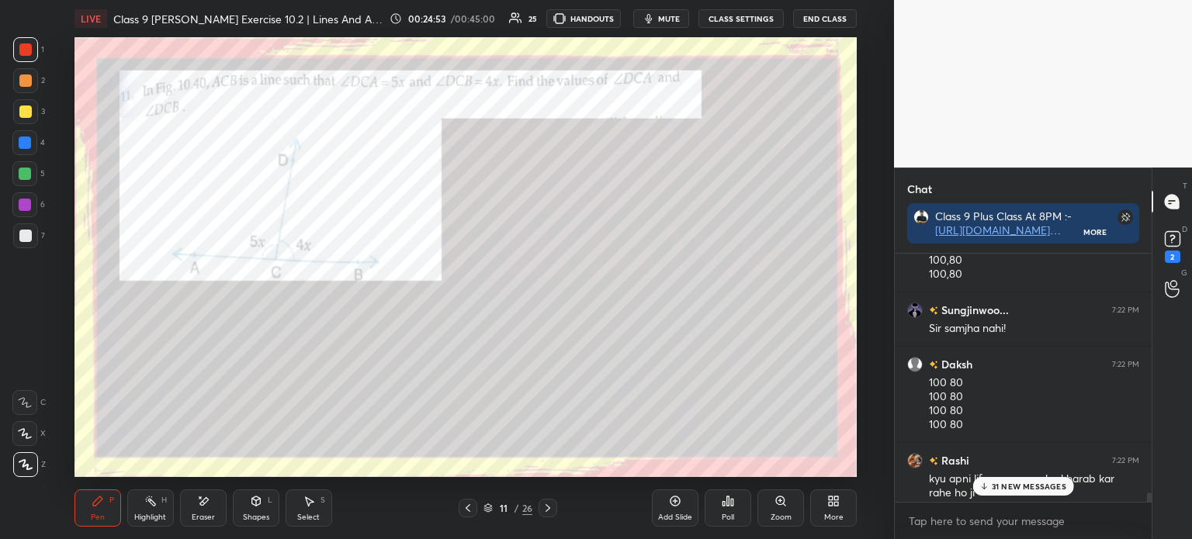
scroll to position [24758, 0]
click at [253, 506] on icon at bounding box center [256, 501] width 12 height 12
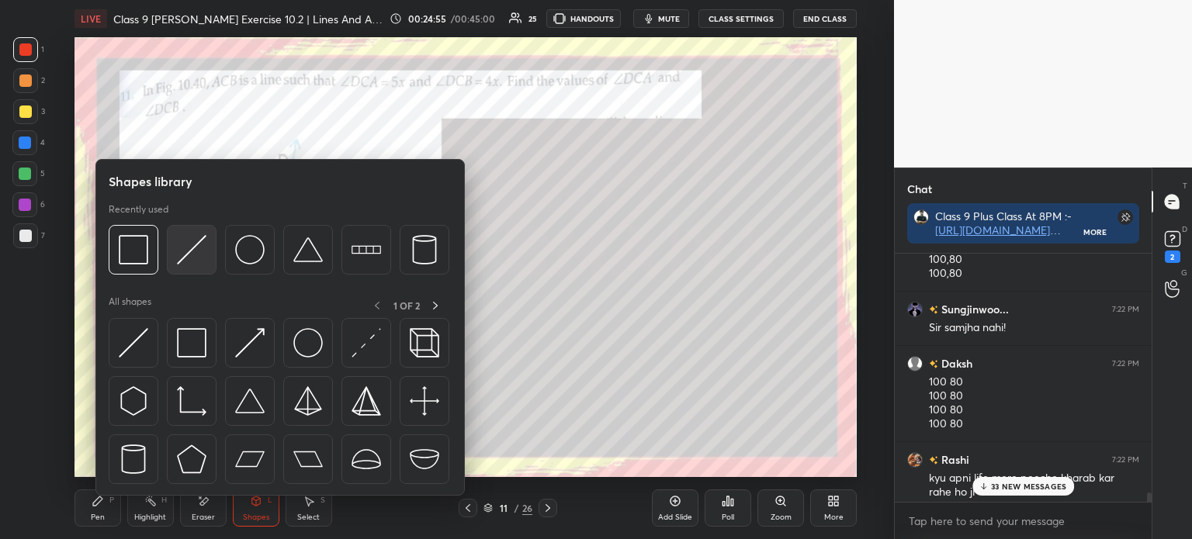
click at [178, 243] on img at bounding box center [191, 249] width 29 height 29
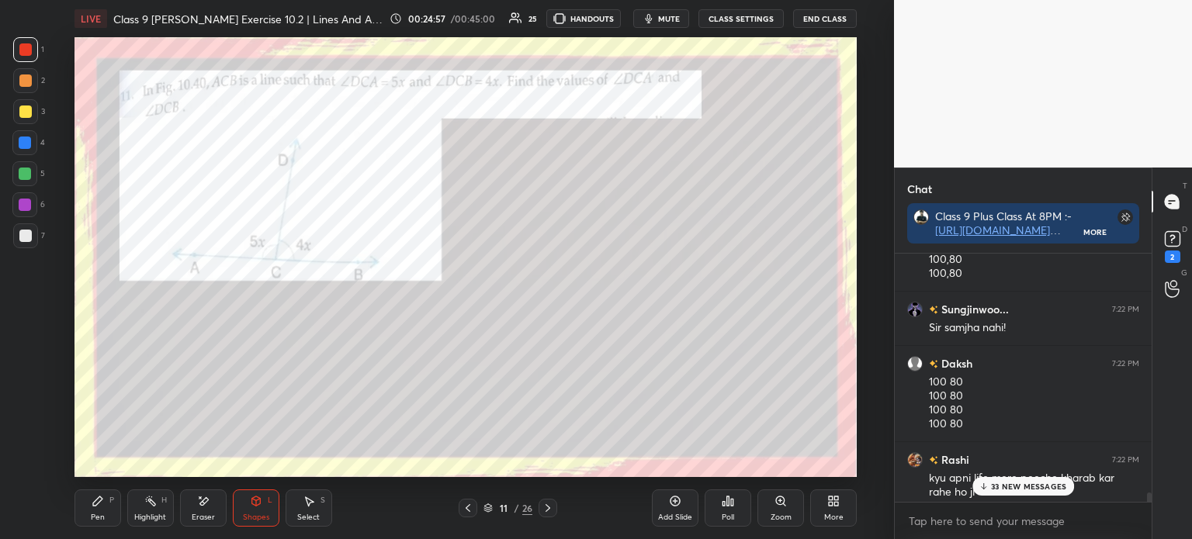
click at [90, 505] on div "Pen P" at bounding box center [97, 508] width 47 height 37
click at [22, 241] on div at bounding box center [25, 236] width 12 height 12
click at [253, 498] on icon at bounding box center [255, 501] width 9 height 9
click at [95, 514] on div "Pen" at bounding box center [98, 518] width 14 height 8
click at [31, 111] on div at bounding box center [25, 111] width 25 height 25
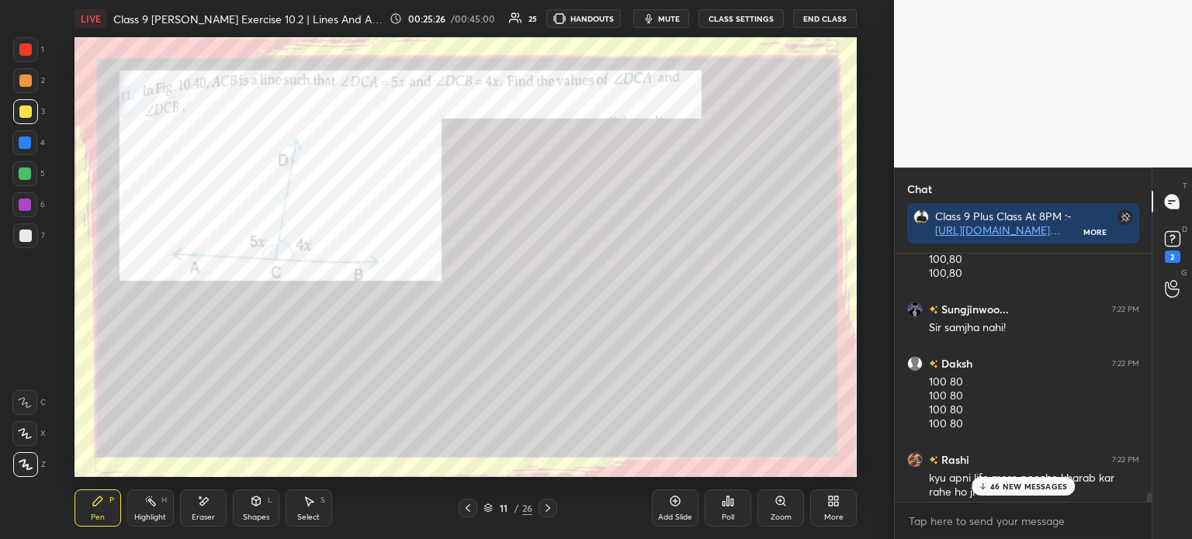
click at [34, 145] on div at bounding box center [24, 142] width 25 height 25
click at [33, 85] on div at bounding box center [25, 80] width 25 height 25
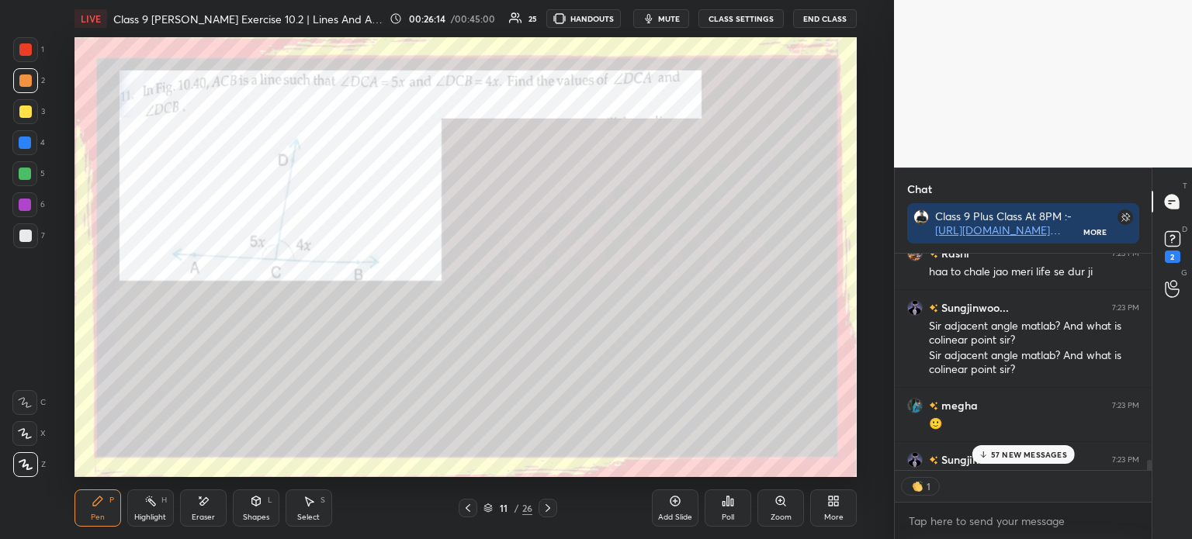
scroll to position [5, 5]
click at [33, 112] on div at bounding box center [25, 111] width 25 height 25
click at [222, 507] on div "Eraser" at bounding box center [203, 508] width 47 height 37
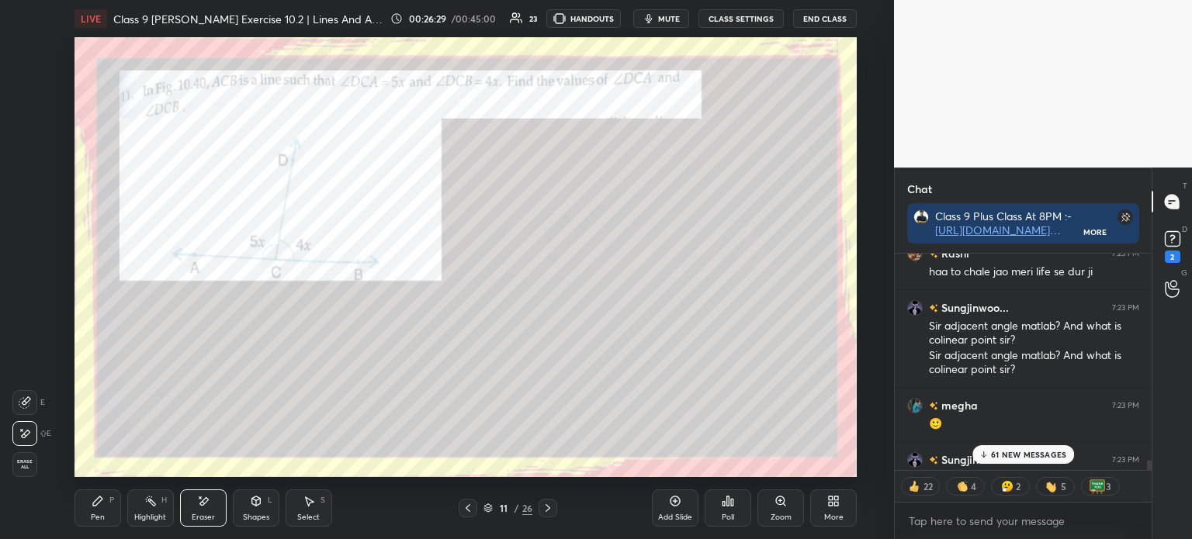
click at [94, 496] on icon at bounding box center [98, 501] width 12 height 12
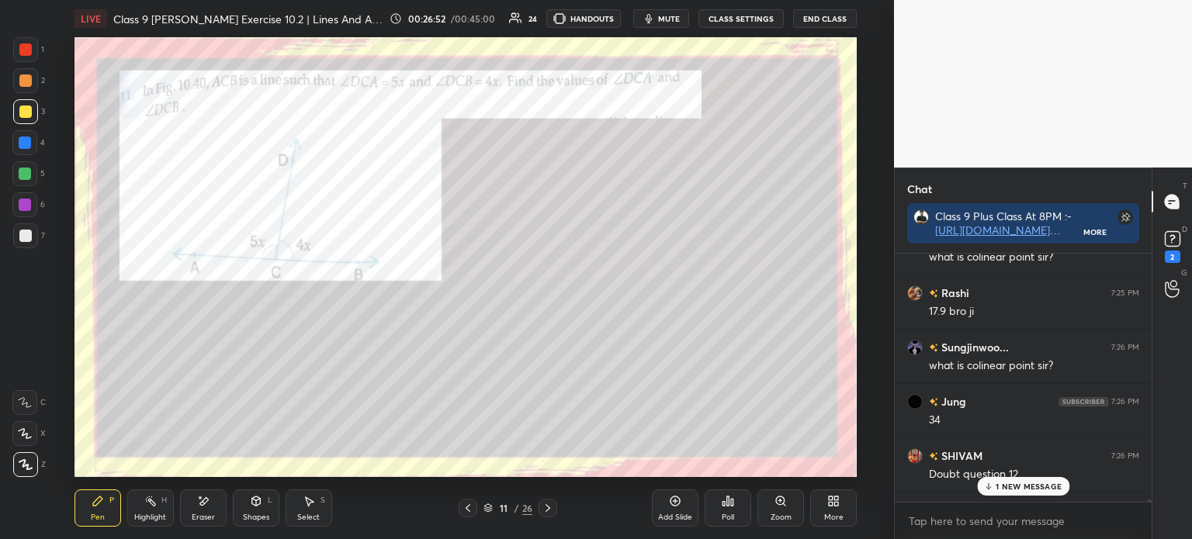
scroll to position [27760, 0]
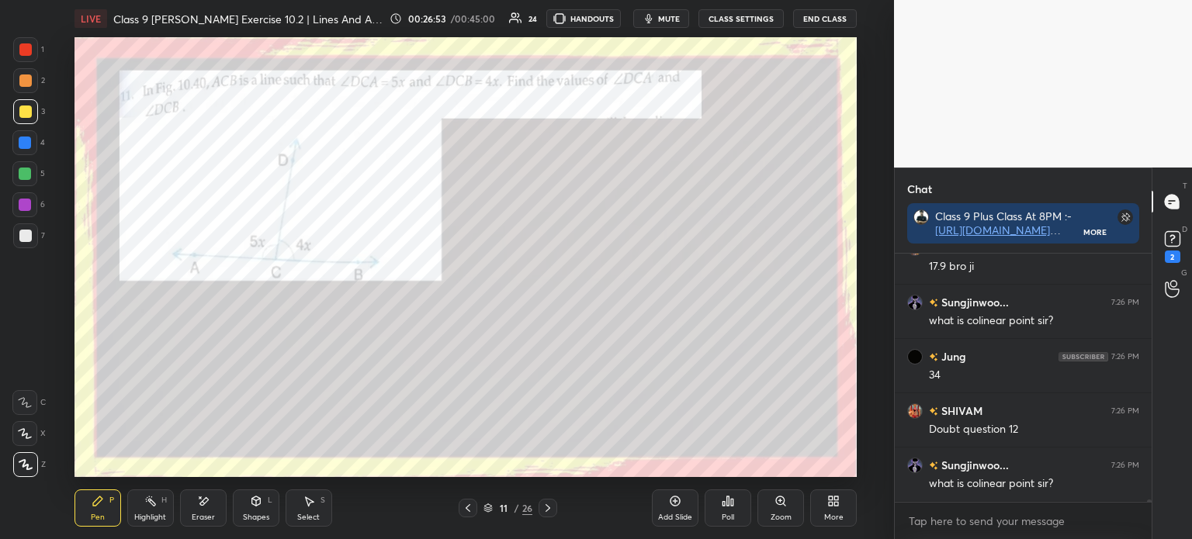
click at [31, 237] on div at bounding box center [25, 236] width 12 height 12
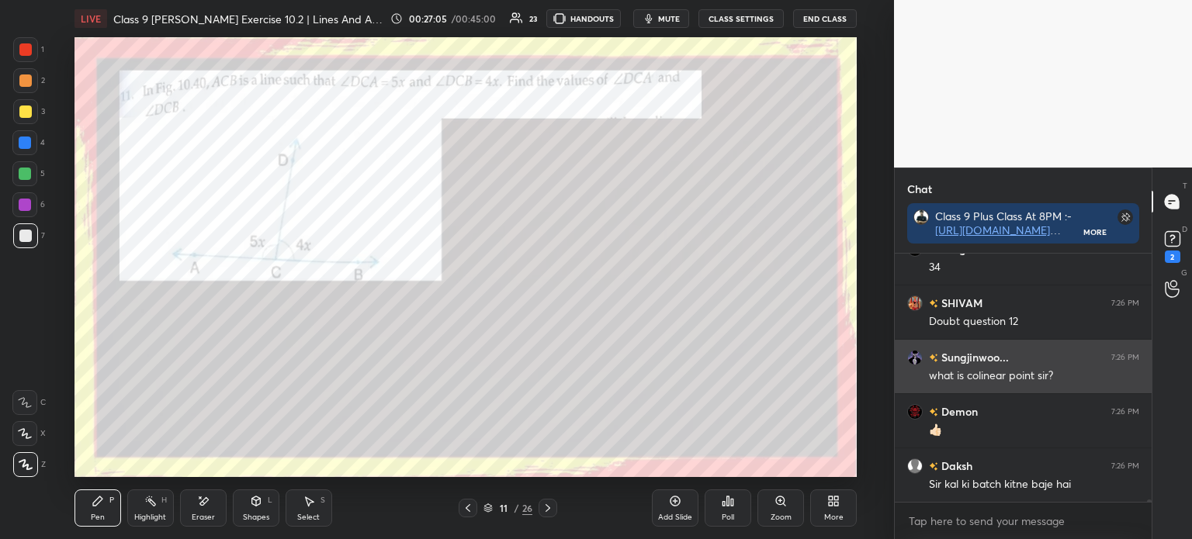
scroll to position [27868, 0]
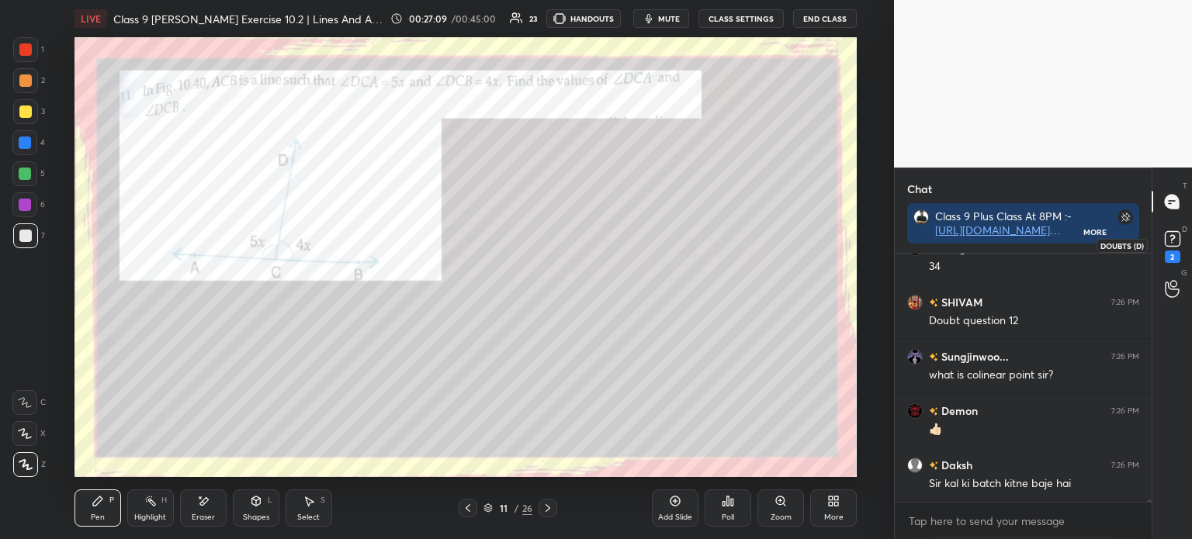
click at [1182, 251] on icon at bounding box center [1172, 238] width 23 height 23
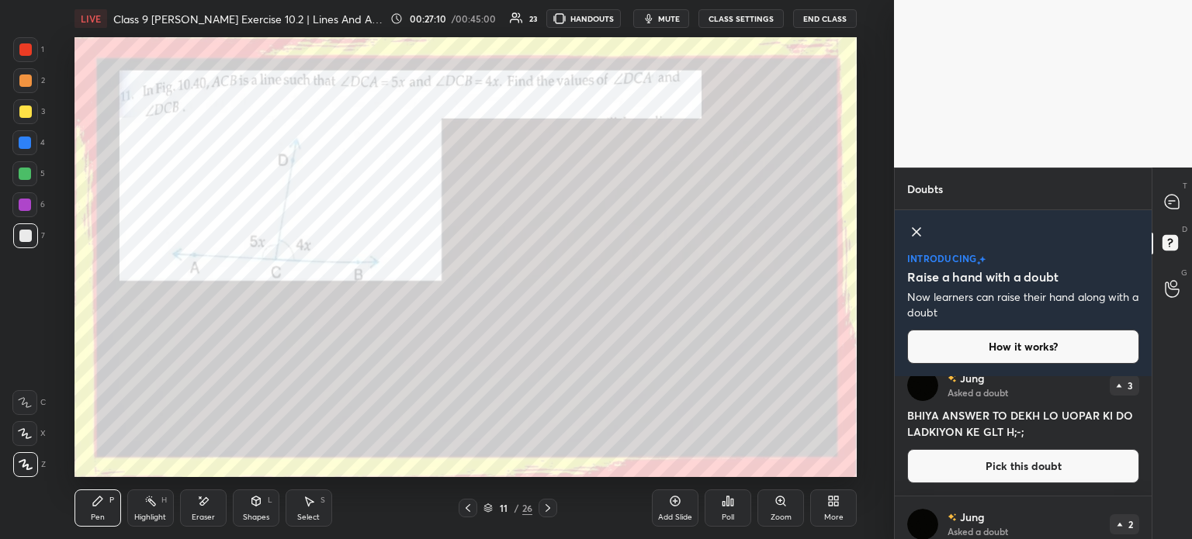
scroll to position [0, 0]
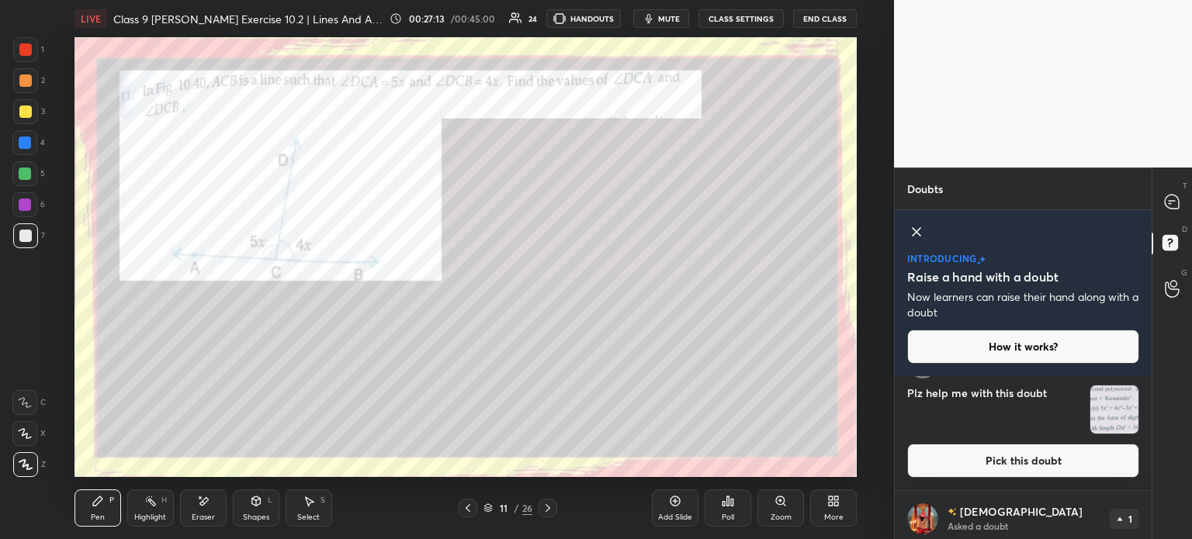
click at [1104, 419] on img "grid" at bounding box center [1114, 410] width 48 height 48
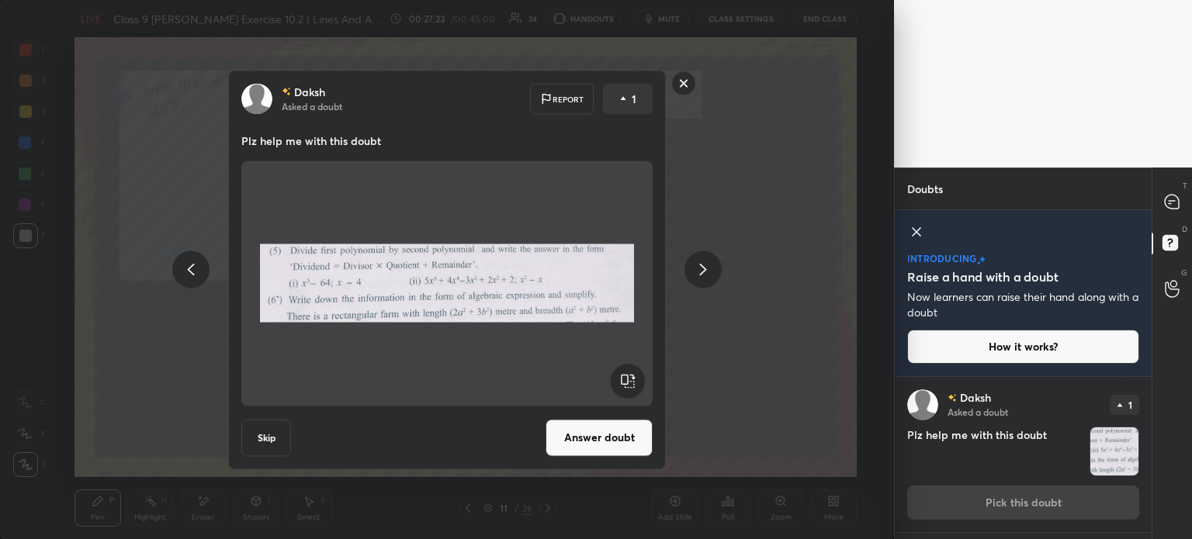
click at [621, 438] on button "Answer doubt" at bounding box center [598, 437] width 107 height 37
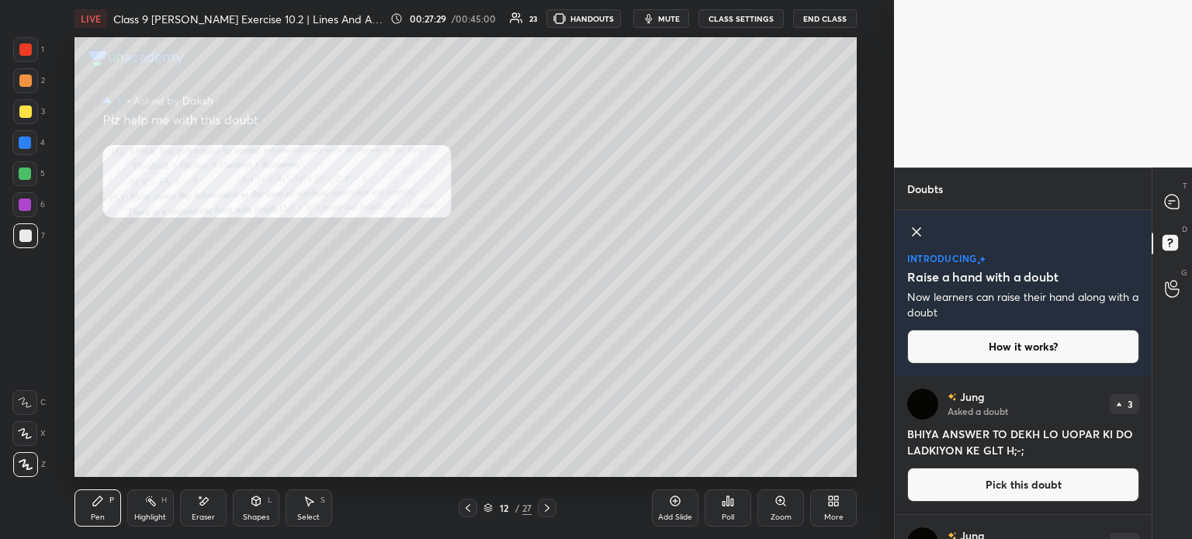
click at [29, 242] on div at bounding box center [25, 235] width 25 height 25
click at [670, 517] on div "Add Slide" at bounding box center [675, 518] width 34 height 8
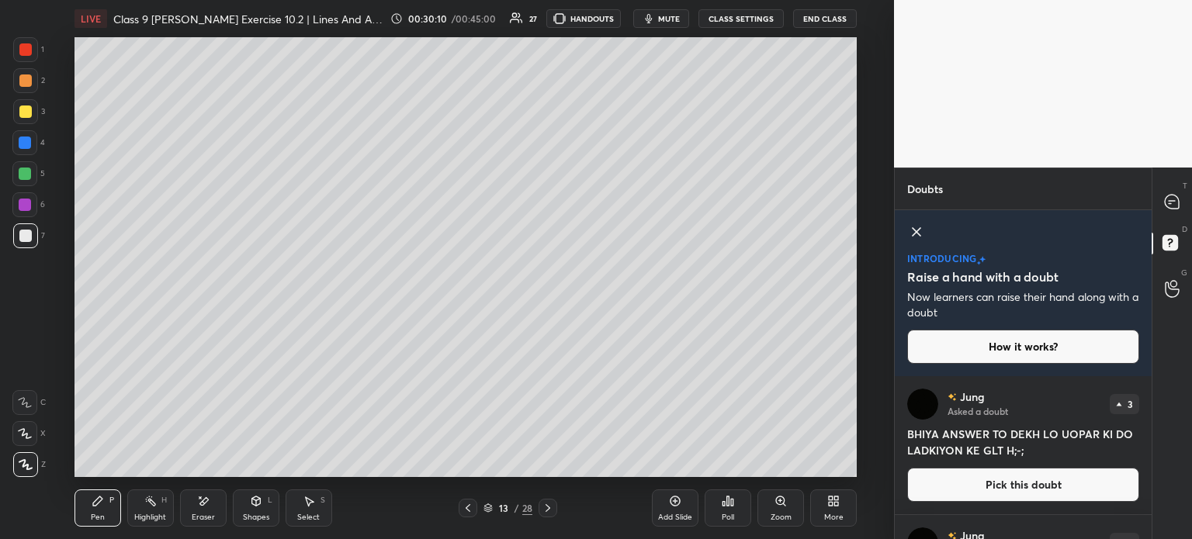
click at [469, 510] on icon at bounding box center [468, 508] width 12 height 12
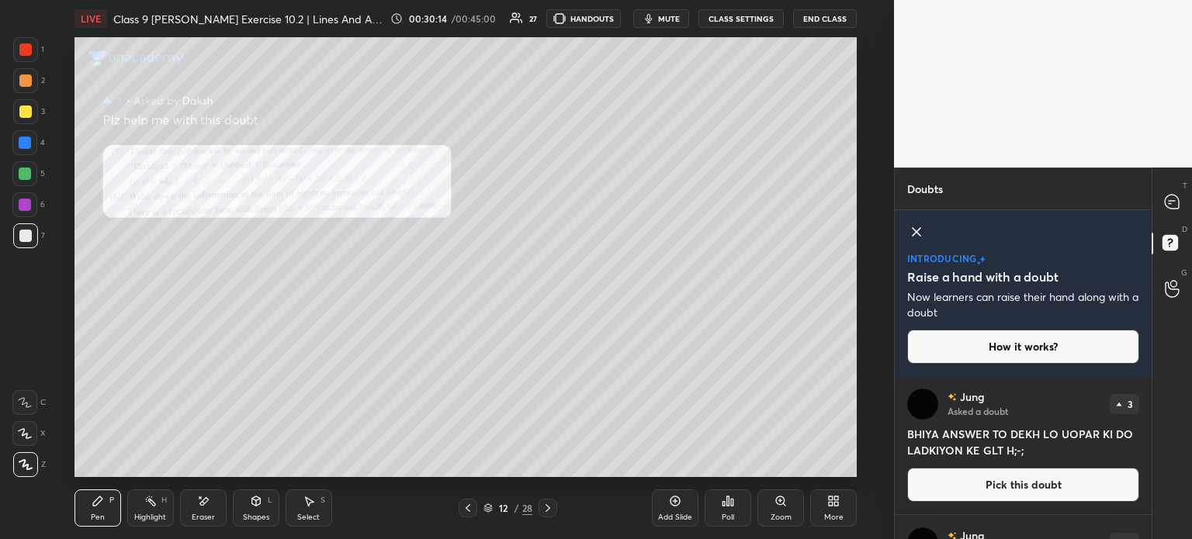
click at [467, 516] on div at bounding box center [467, 508] width 19 height 19
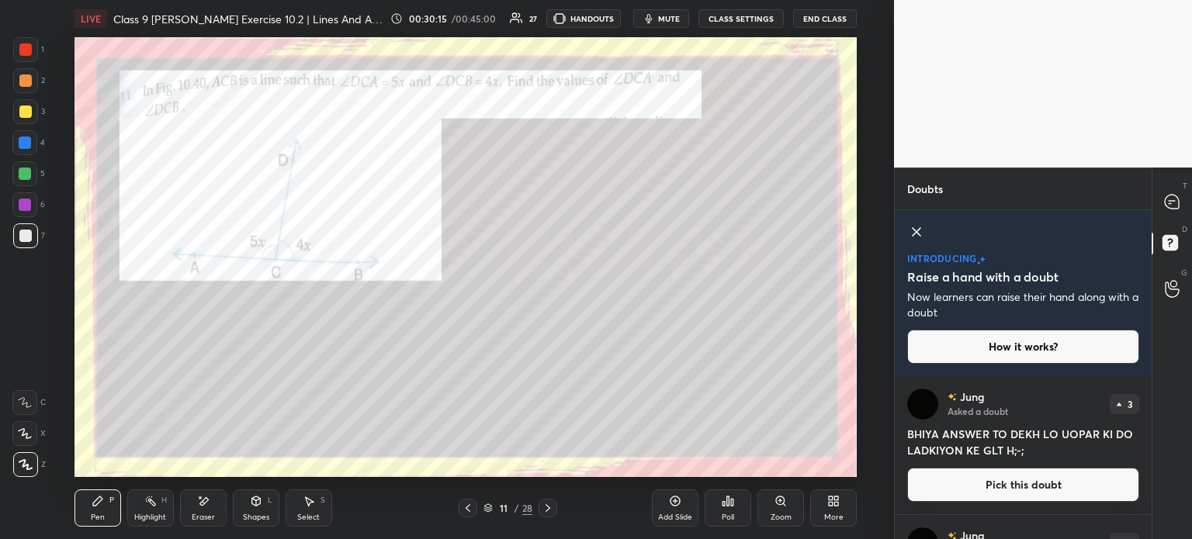
click at [546, 507] on icon at bounding box center [548, 508] width 12 height 12
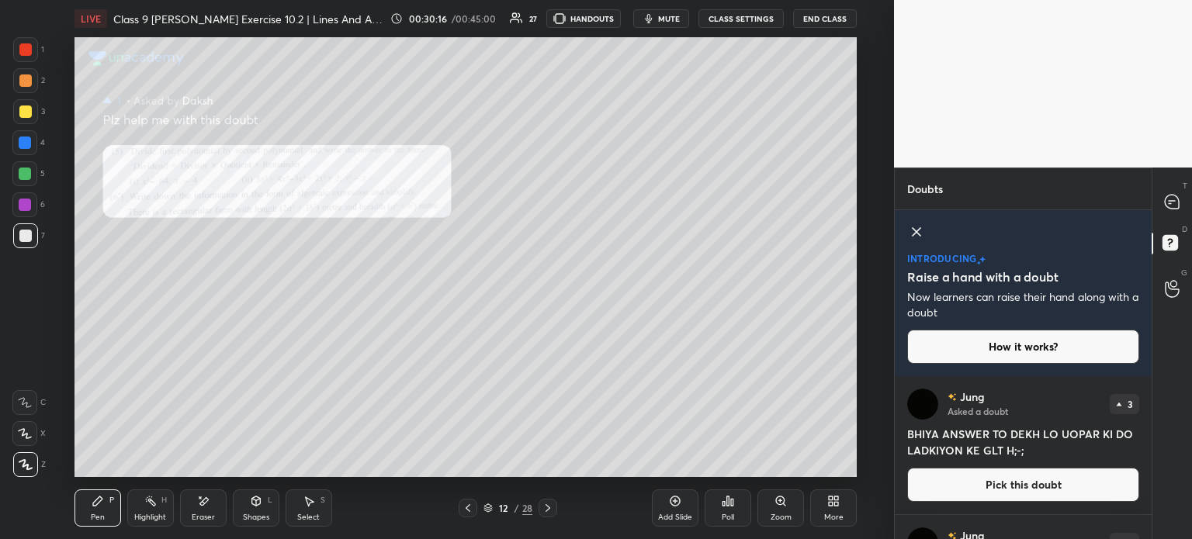
click at [548, 508] on icon at bounding box center [548, 508] width 12 height 12
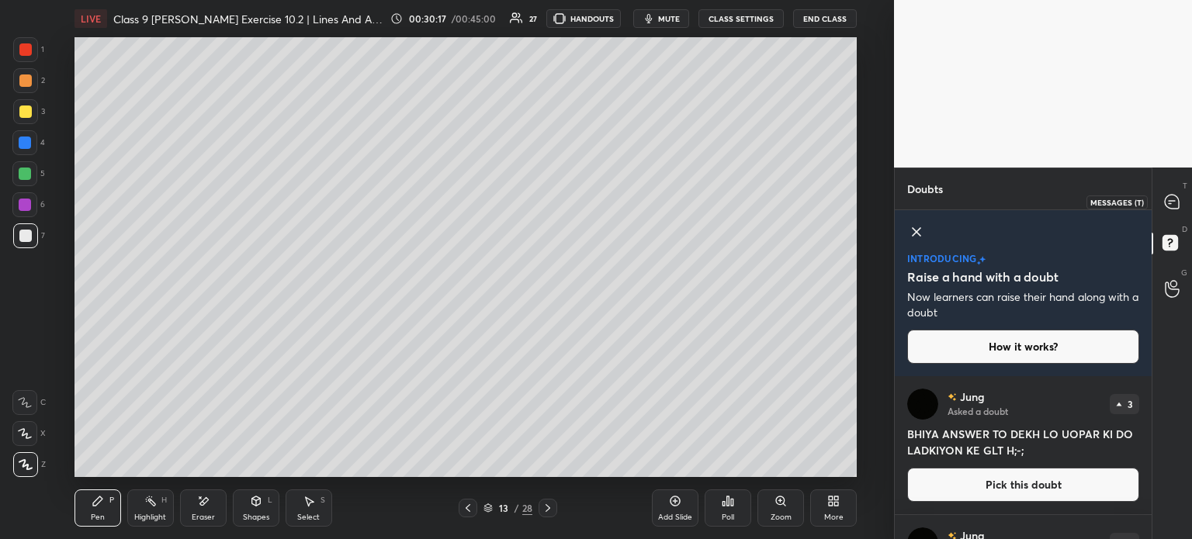
click at [1184, 211] on div at bounding box center [1172, 202] width 31 height 28
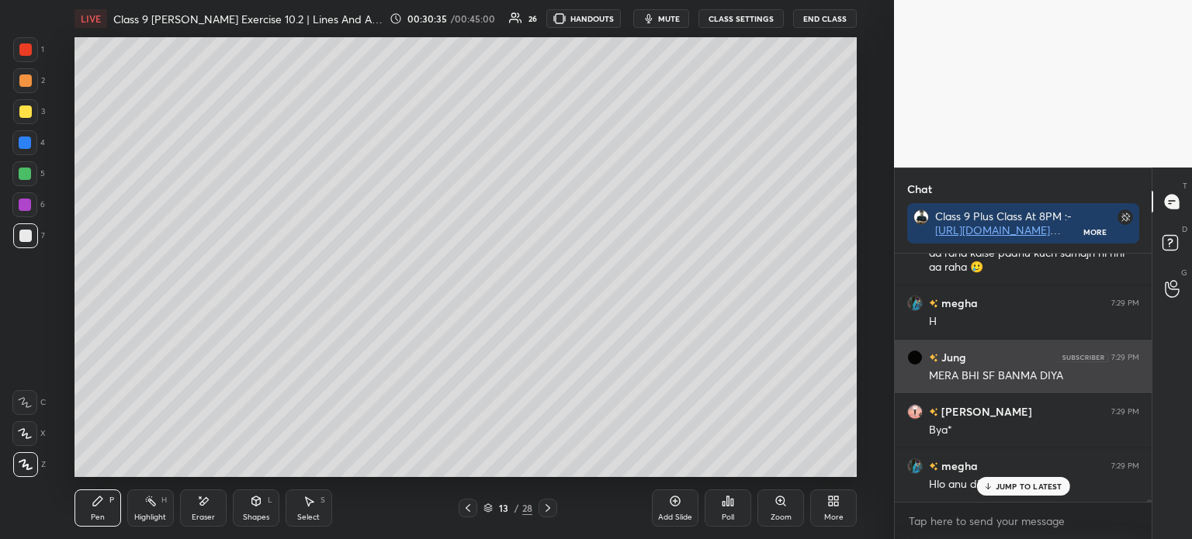
scroll to position [30691, 0]
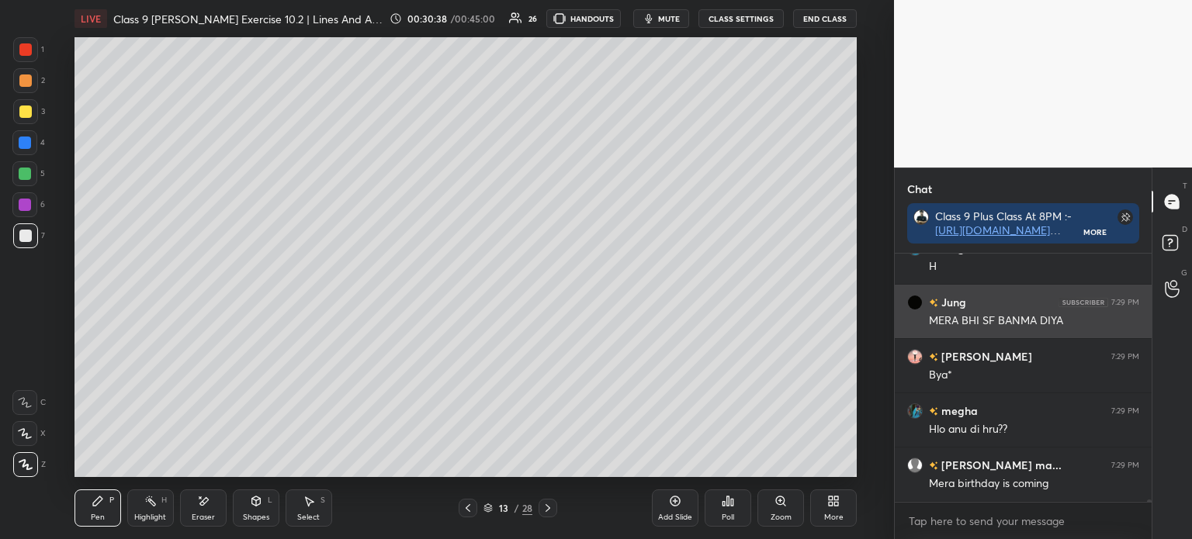
click at [1057, 319] on div "MERA BHI SF BANMA DIYA" at bounding box center [1034, 321] width 210 height 16
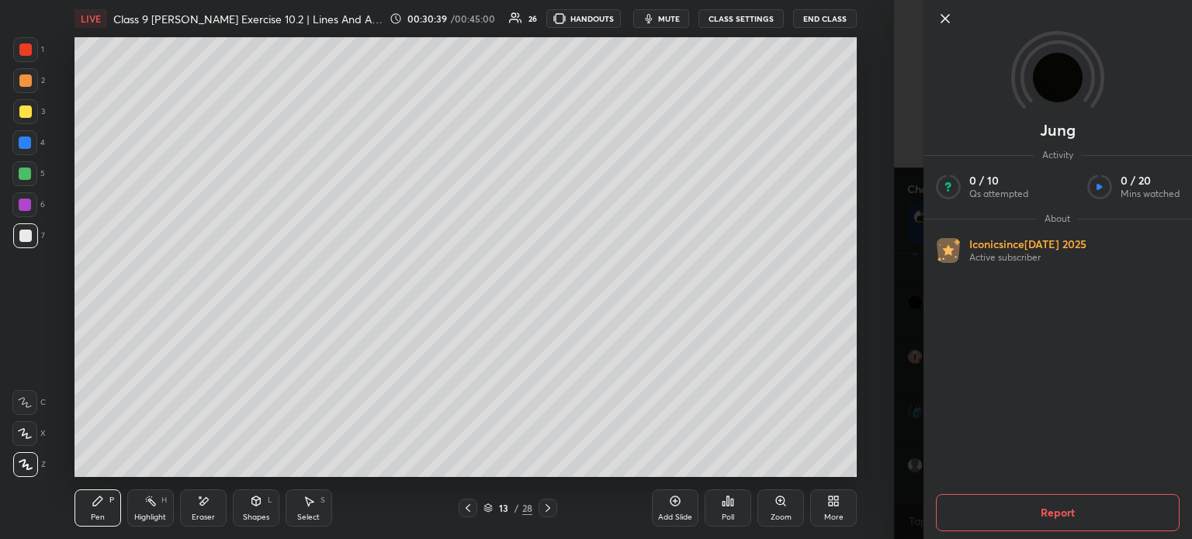
click at [943, 27] on icon at bounding box center [945, 18] width 19 height 19
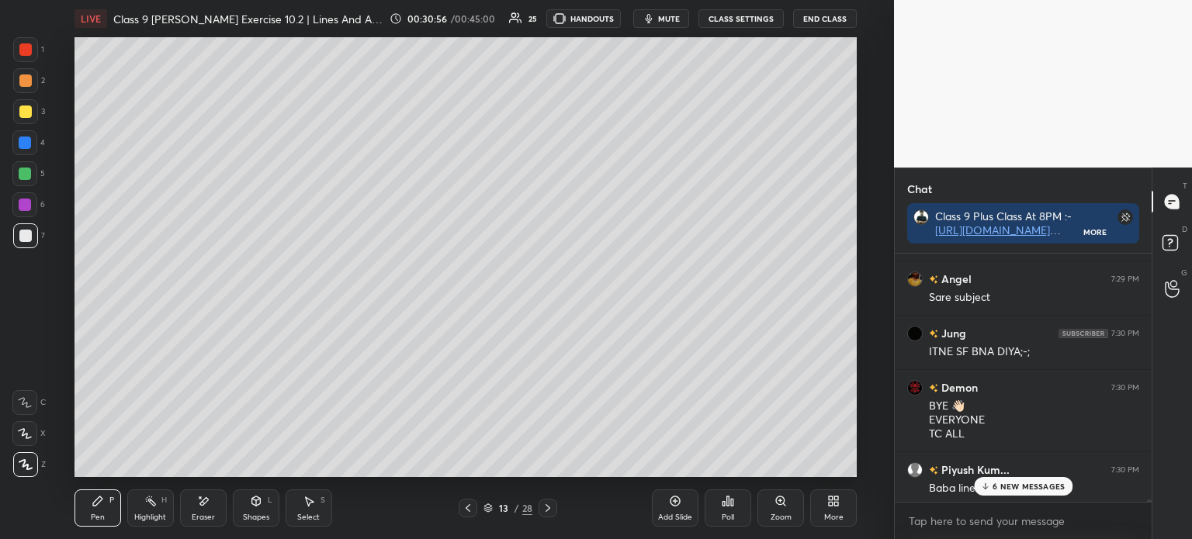
scroll to position [31044, 0]
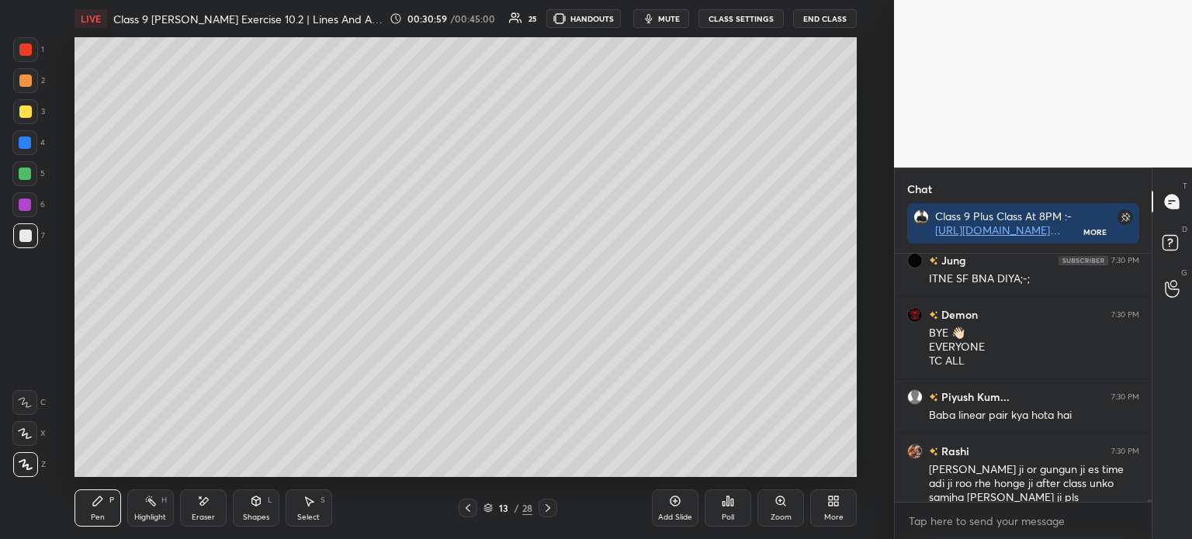
click at [548, 507] on icon at bounding box center [547, 508] width 5 height 8
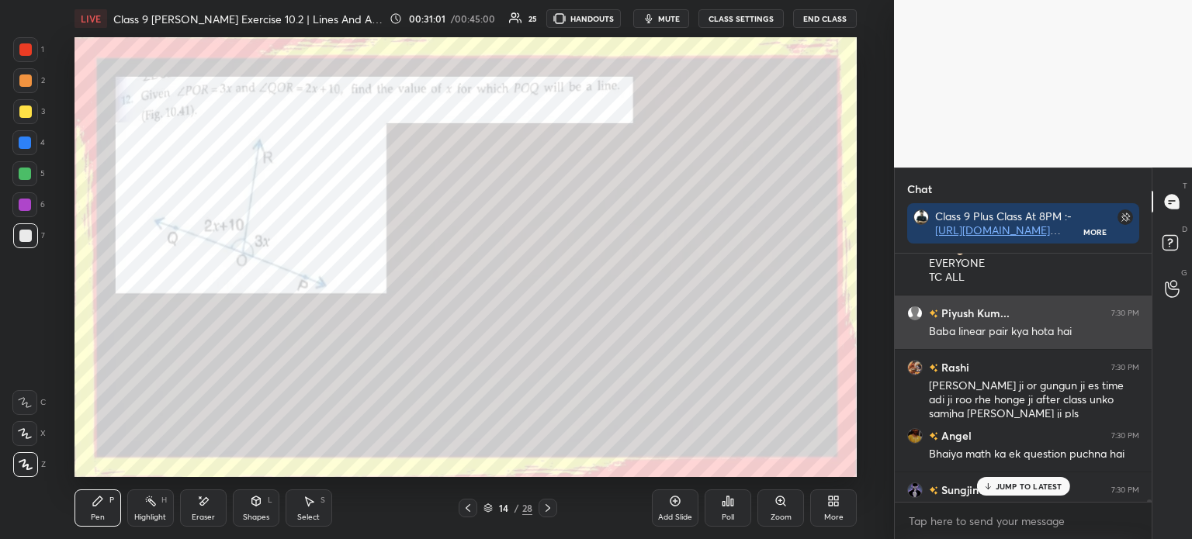
scroll to position [31187, 0]
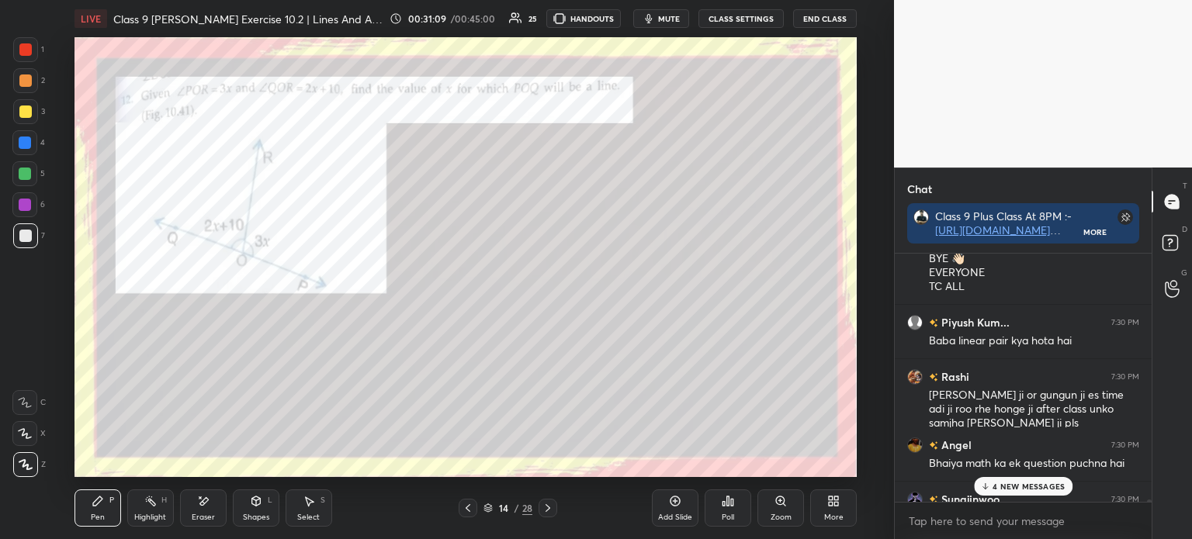
click at [28, 110] on div at bounding box center [25, 112] width 12 height 12
click at [22, 76] on div at bounding box center [25, 80] width 12 height 12
click at [208, 502] on icon at bounding box center [203, 501] width 12 height 13
click at [92, 505] on icon at bounding box center [98, 501] width 12 height 12
click at [34, 227] on div at bounding box center [25, 235] width 25 height 25
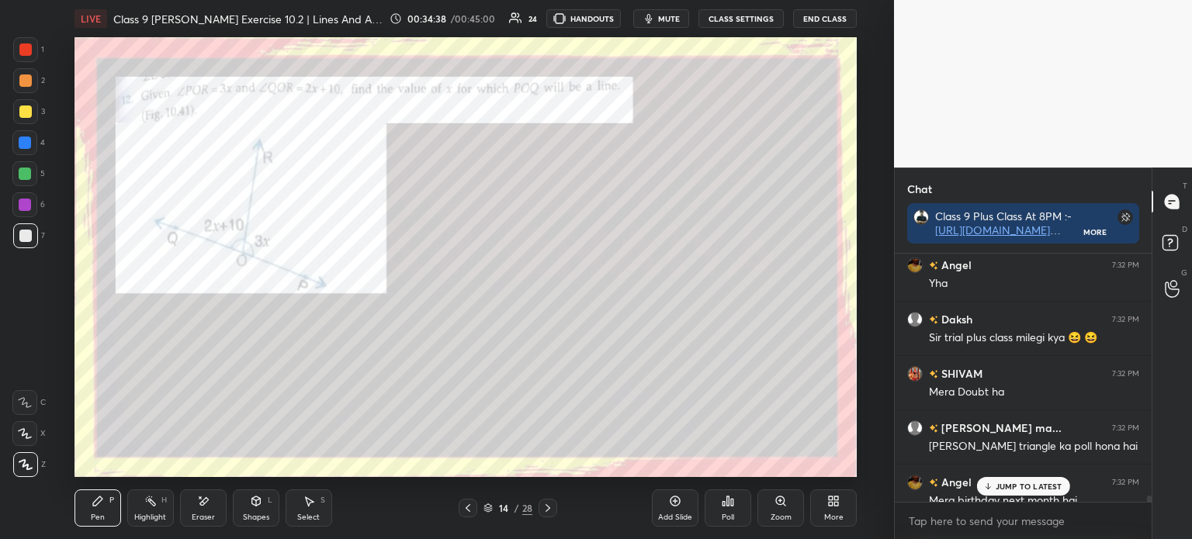
scroll to position [35854, 0]
click at [545, 508] on icon at bounding box center [548, 508] width 12 height 12
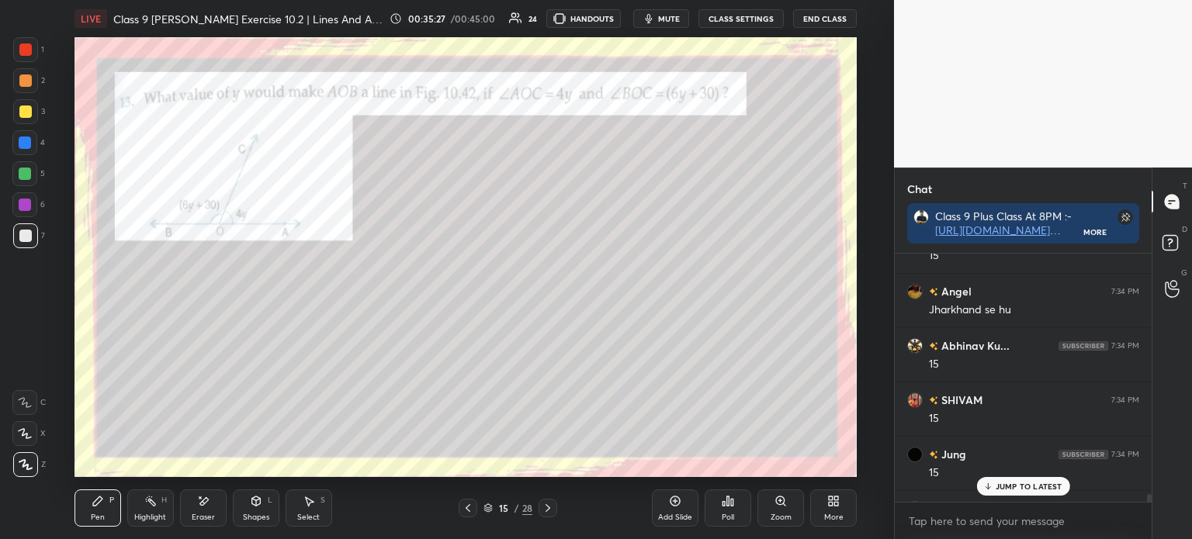
scroll to position [37155, 0]
click at [22, 57] on div at bounding box center [25, 49] width 25 height 25
click at [32, 235] on div at bounding box center [25, 235] width 25 height 25
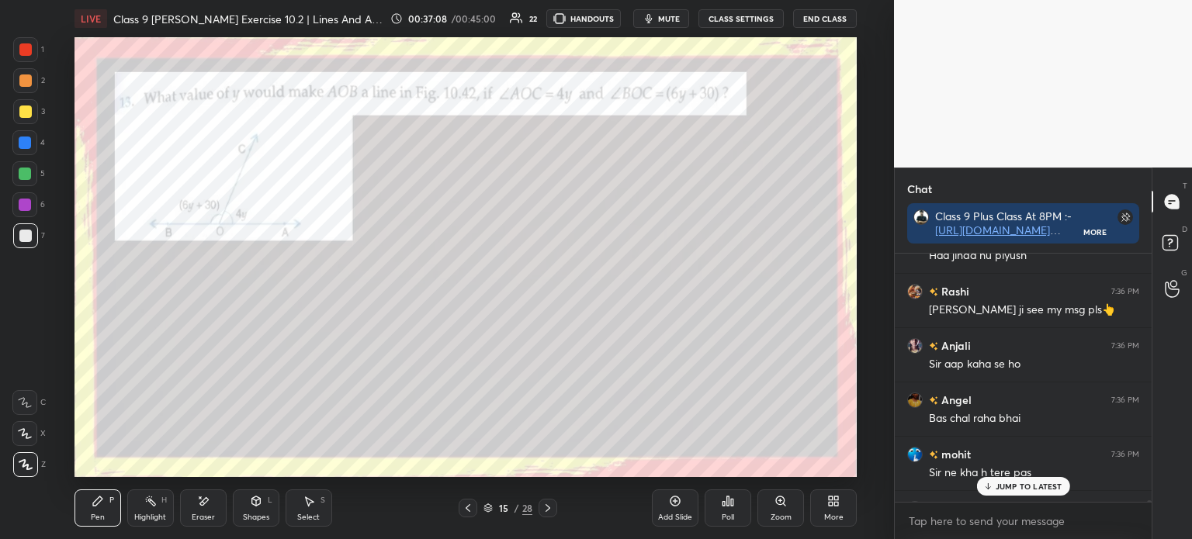
scroll to position [40624, 0]
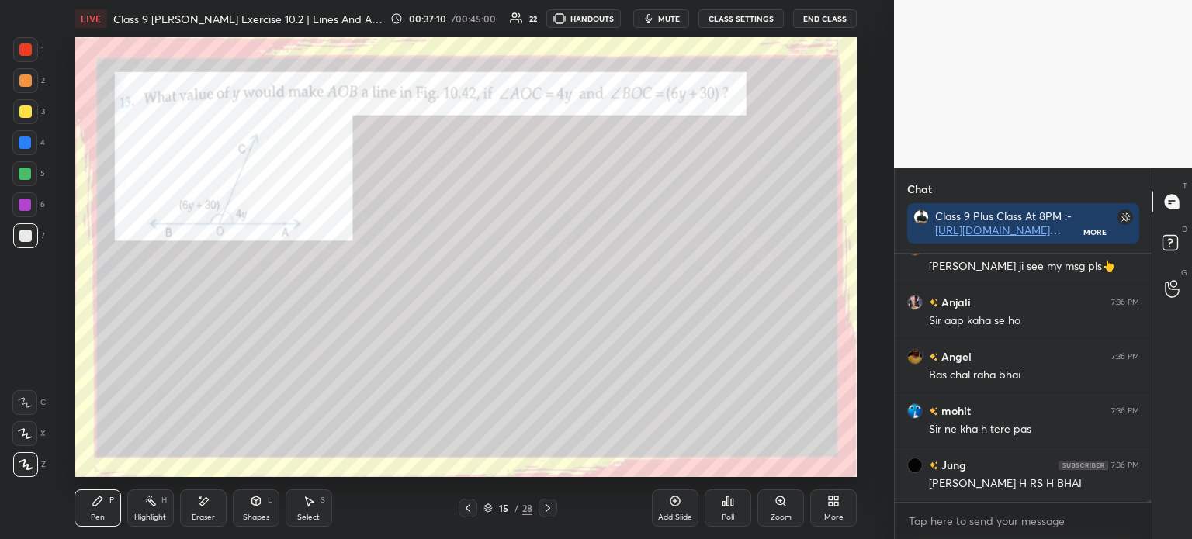
click at [551, 514] on icon at bounding box center [548, 508] width 12 height 12
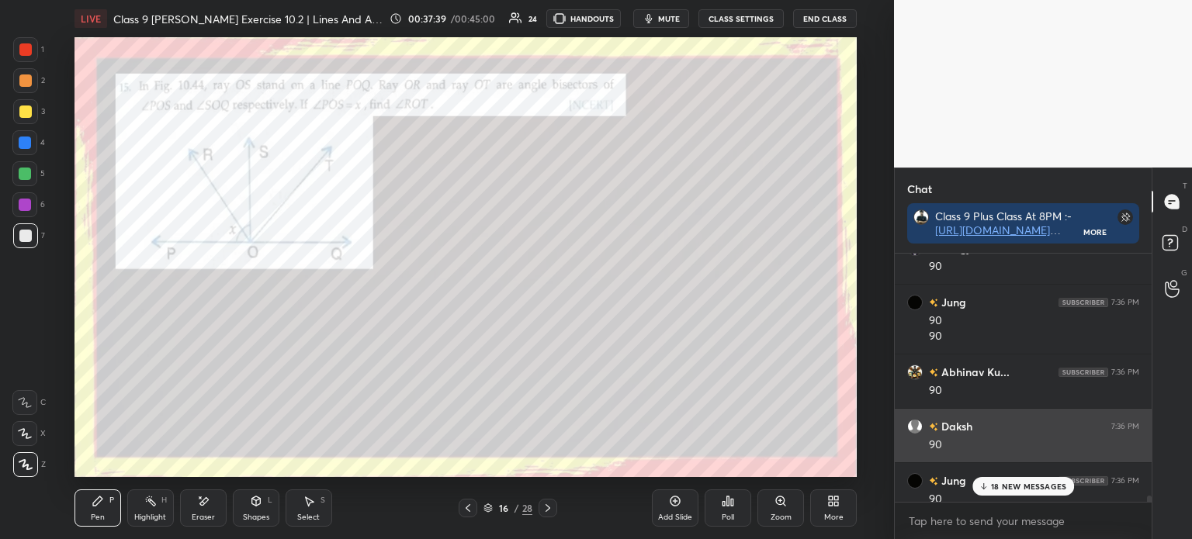
scroll to position [41036, 0]
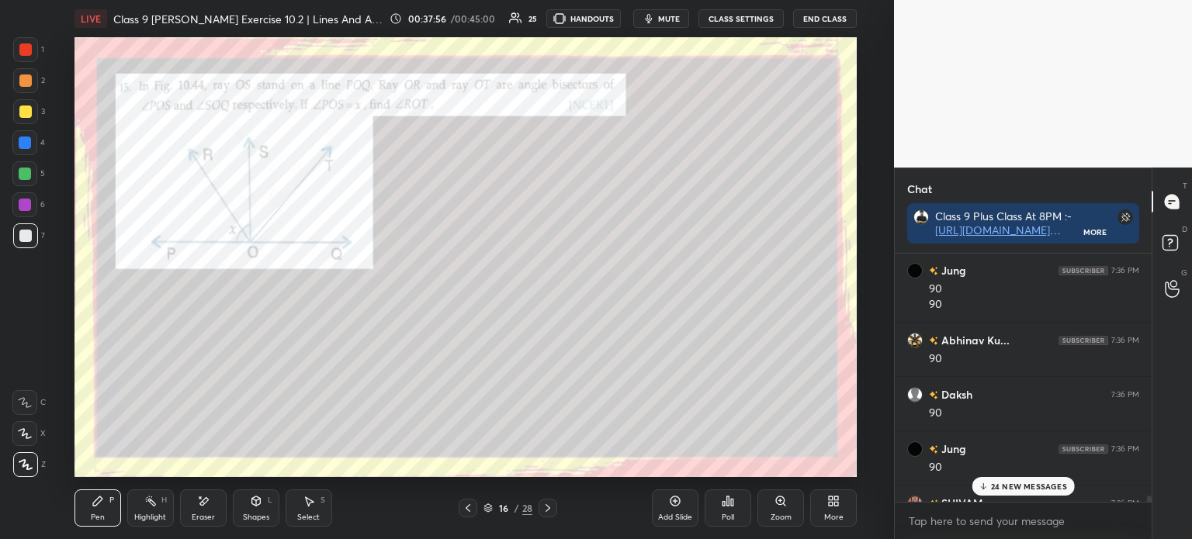
click at [35, 54] on div at bounding box center [25, 49] width 25 height 25
click at [29, 80] on div at bounding box center [25, 80] width 12 height 12
click at [40, 61] on div "1" at bounding box center [28, 49] width 31 height 25
click at [33, 85] on div at bounding box center [25, 80] width 25 height 25
click at [26, 154] on div at bounding box center [24, 142] width 25 height 25
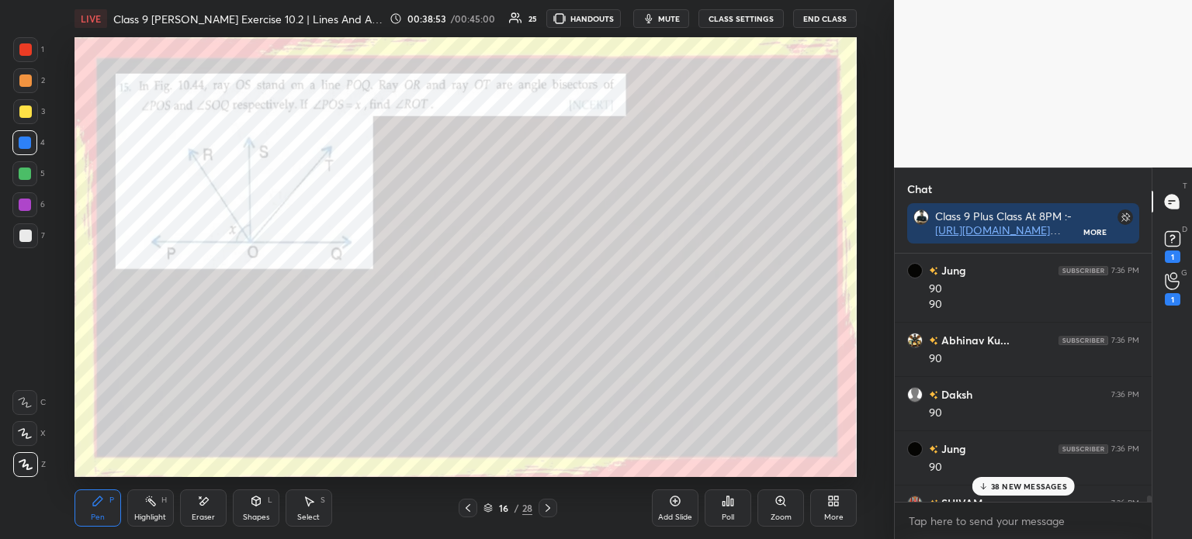
click at [31, 237] on div at bounding box center [25, 235] width 25 height 25
click at [34, 54] on div at bounding box center [25, 49] width 25 height 25
click at [37, 235] on div "7" at bounding box center [29, 235] width 32 height 25
click at [1176, 291] on div "1" at bounding box center [1172, 288] width 16 height 33
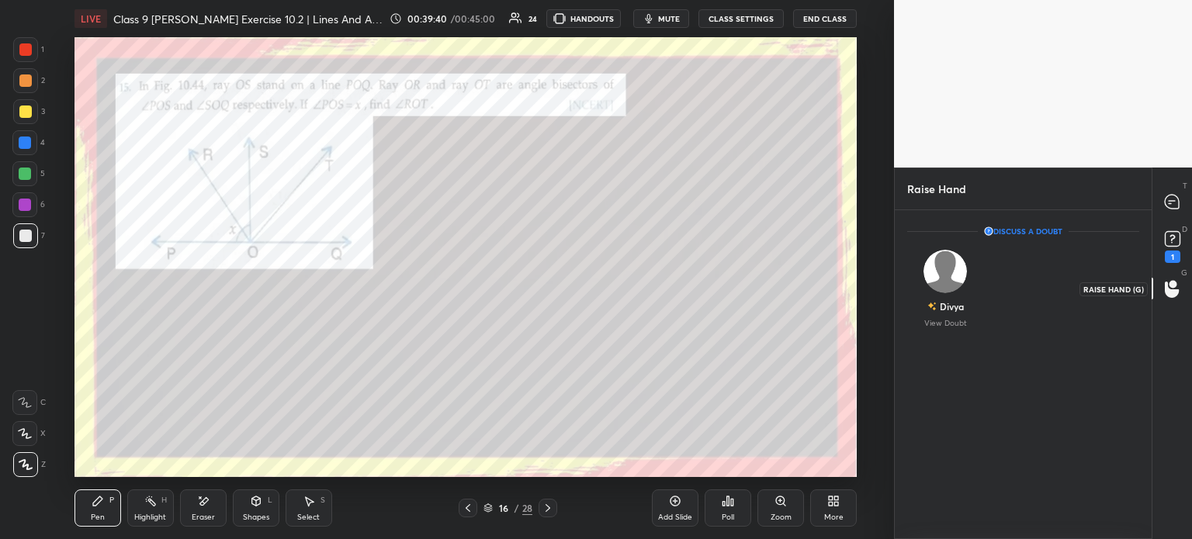
scroll to position [4, 5]
click at [937, 304] on div "Divya" at bounding box center [945, 306] width 36 height 26
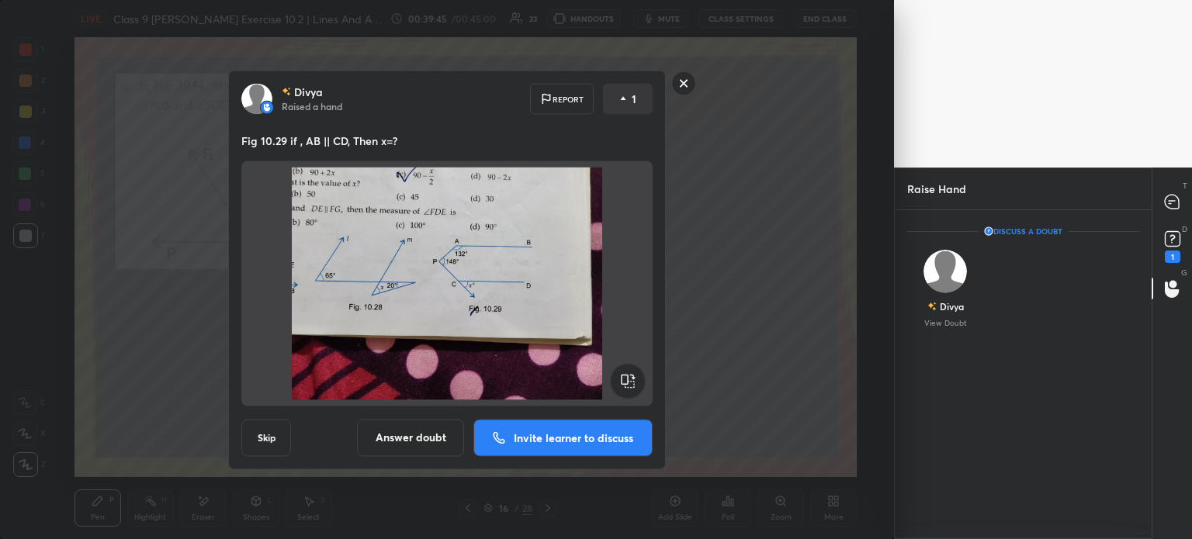
click at [403, 441] on button "Answer doubt" at bounding box center [410, 437] width 107 height 37
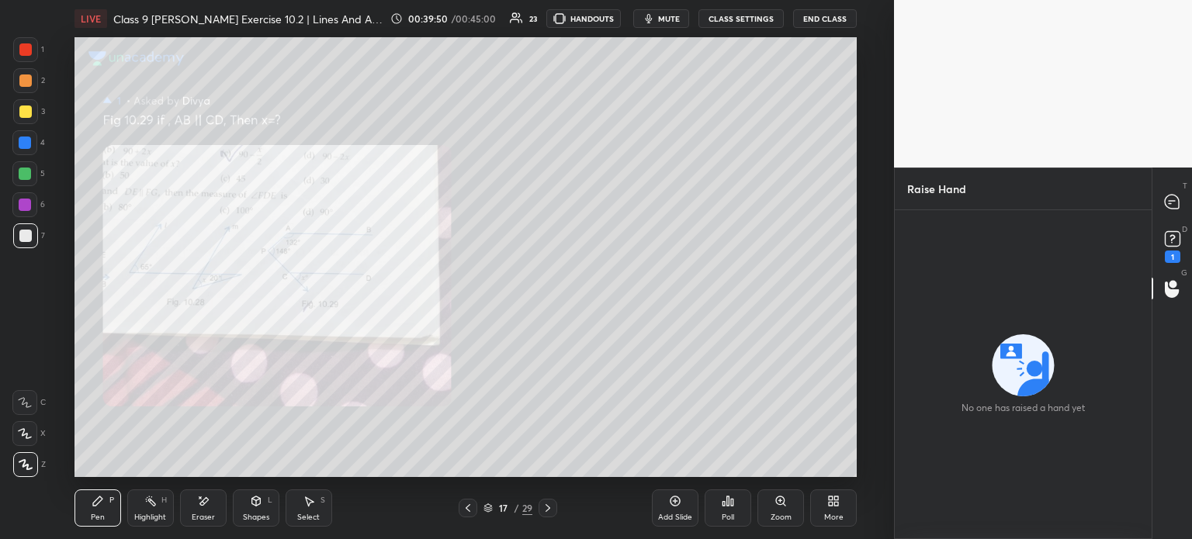
click at [1186, 208] on div at bounding box center [1172, 202] width 31 height 28
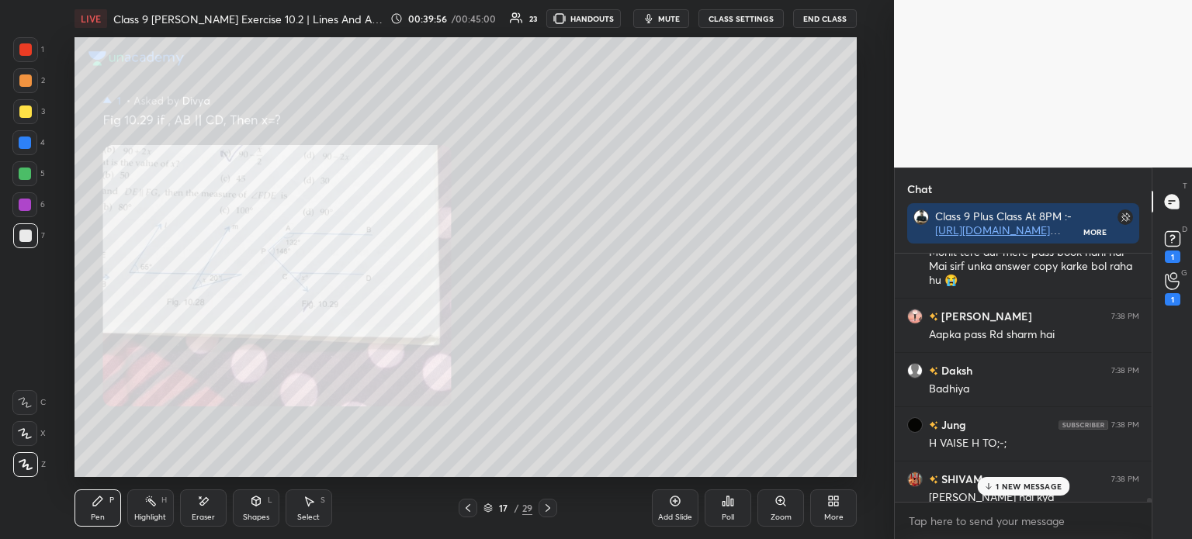
scroll to position [43120, 0]
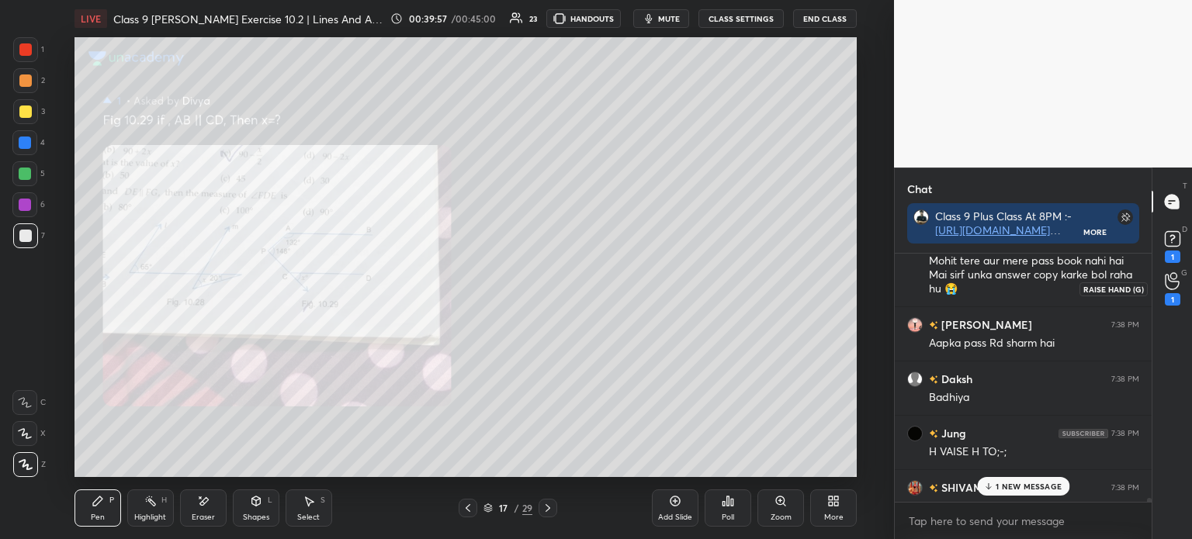
click at [1175, 289] on icon at bounding box center [1171, 281] width 15 height 18
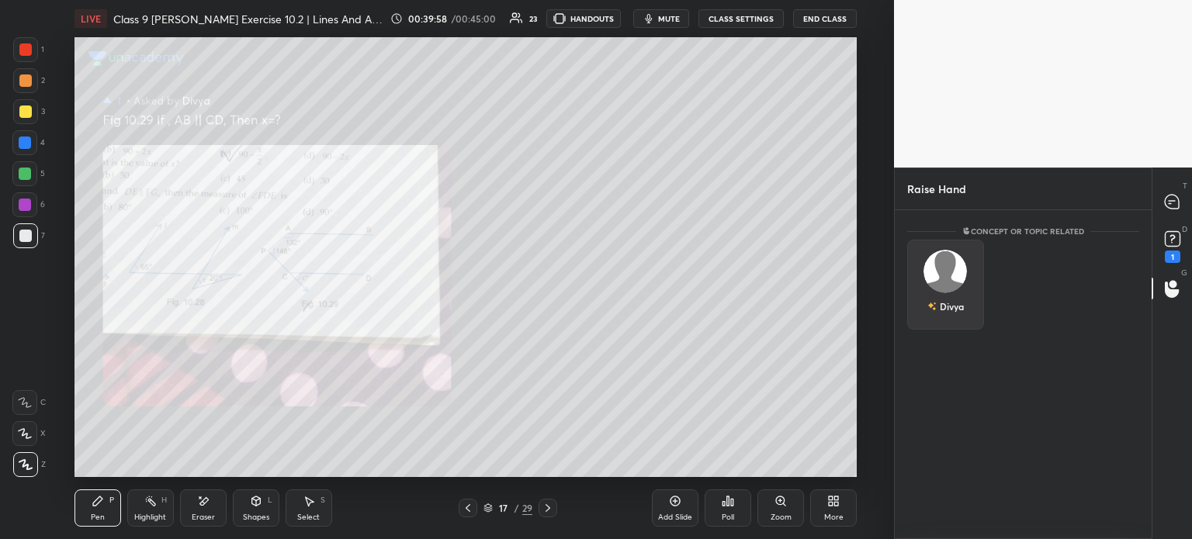
click at [956, 290] on div "Divya" at bounding box center [945, 285] width 77 height 90
click at [945, 324] on button "INVITE" at bounding box center [945, 317] width 63 height 20
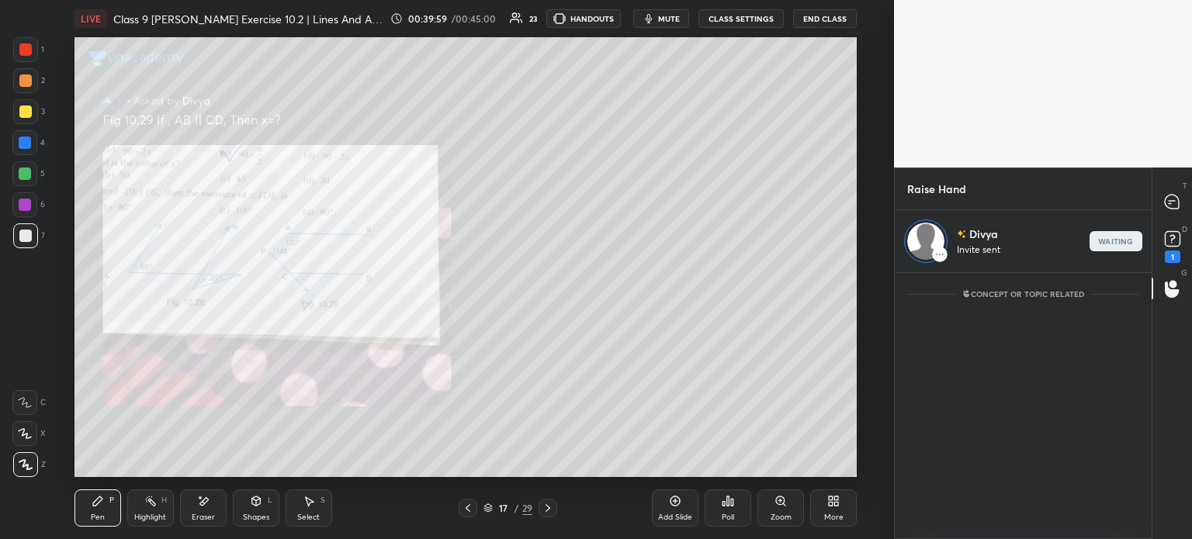
scroll to position [5, 5]
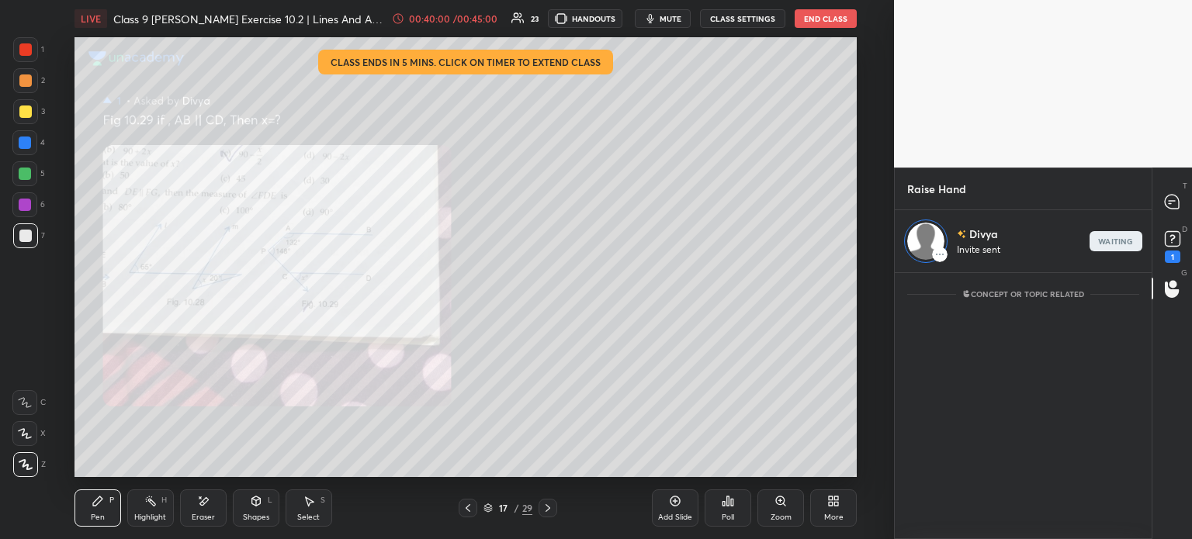
click at [1183, 253] on div "1" at bounding box center [1172, 245] width 31 height 28
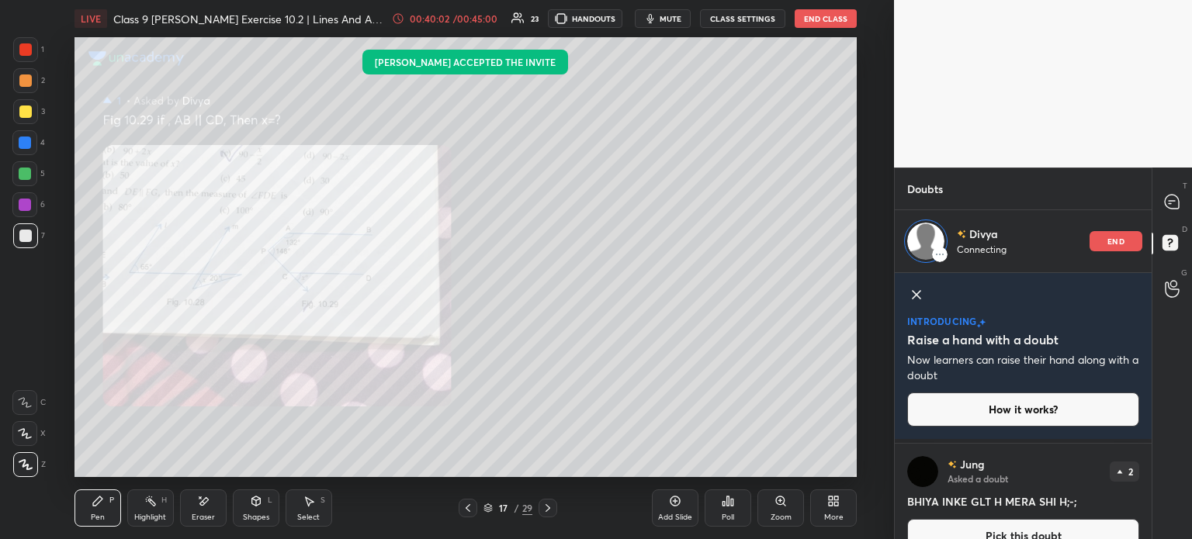
scroll to position [276, 0]
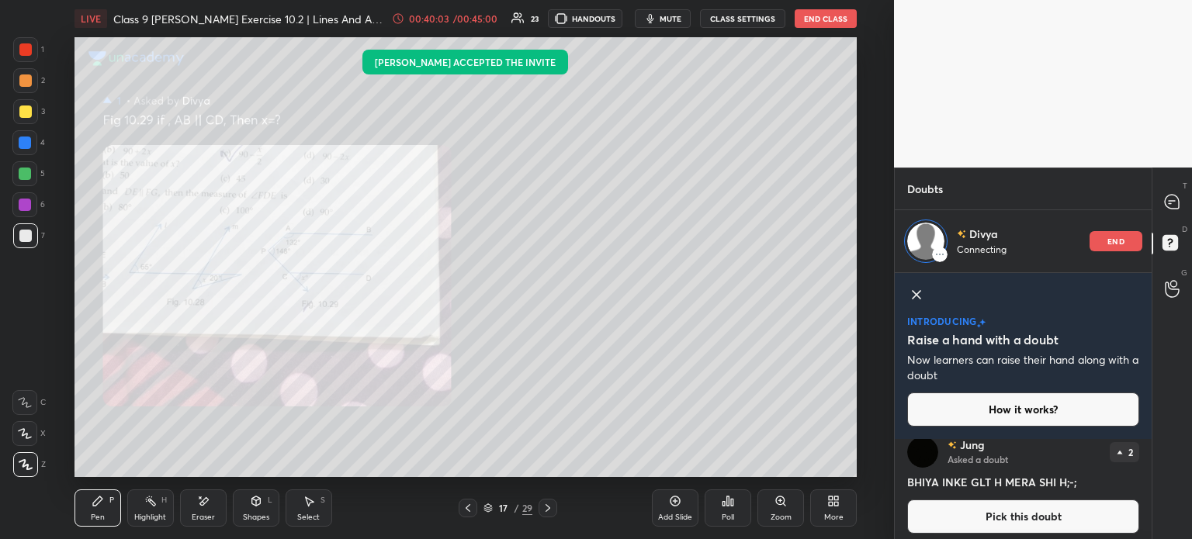
click at [914, 301] on icon at bounding box center [916, 294] width 19 height 19
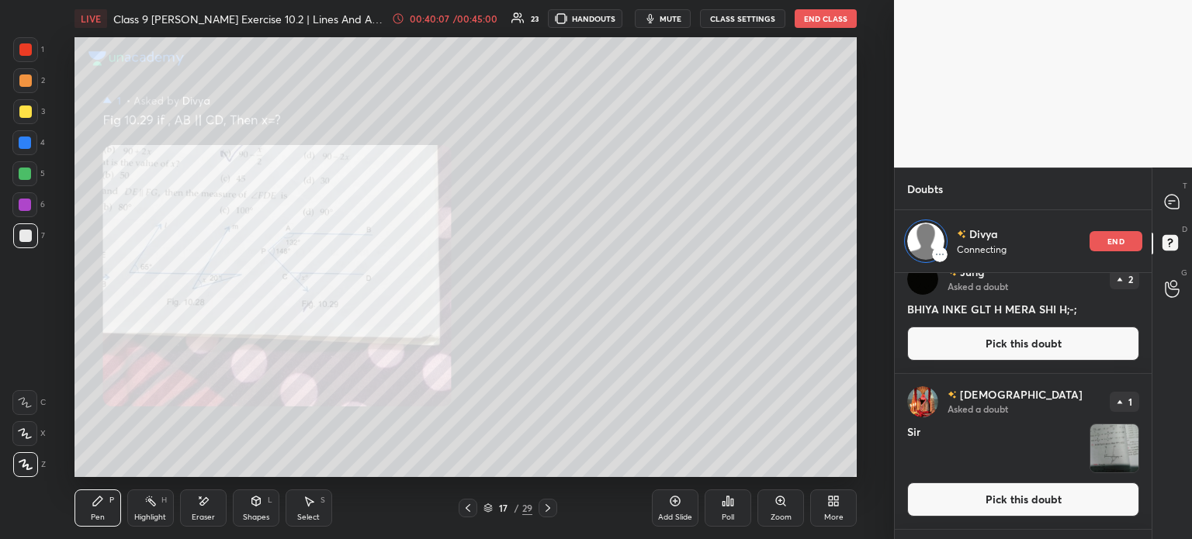
scroll to position [282, 0]
click at [1189, 213] on div "T Messages (T)" at bounding box center [1172, 201] width 40 height 43
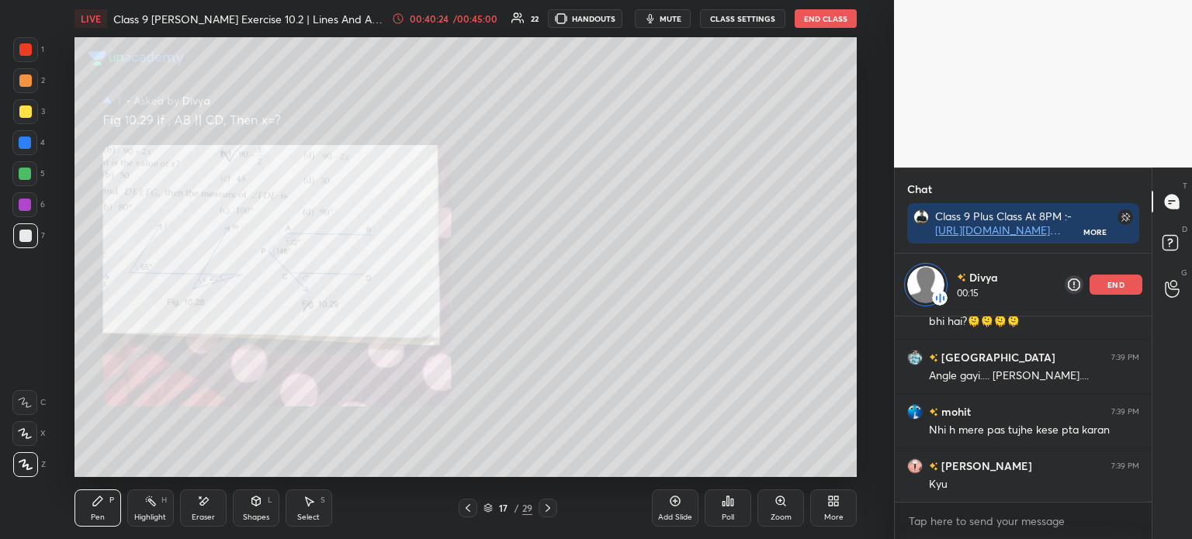
scroll to position [44550, 0]
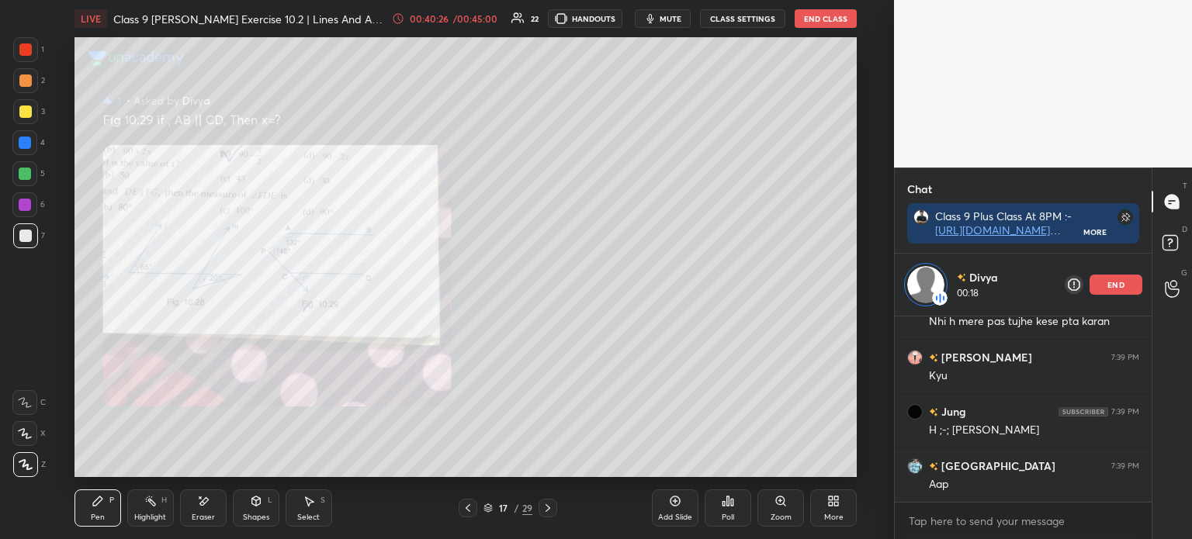
click at [891, 399] on div "1 2 3 4 5 6 7 C X Z E E Erase all H H LIVE Class 9 [PERSON_NAME] Exercise 10.2 …" at bounding box center [447, 269] width 894 height 539
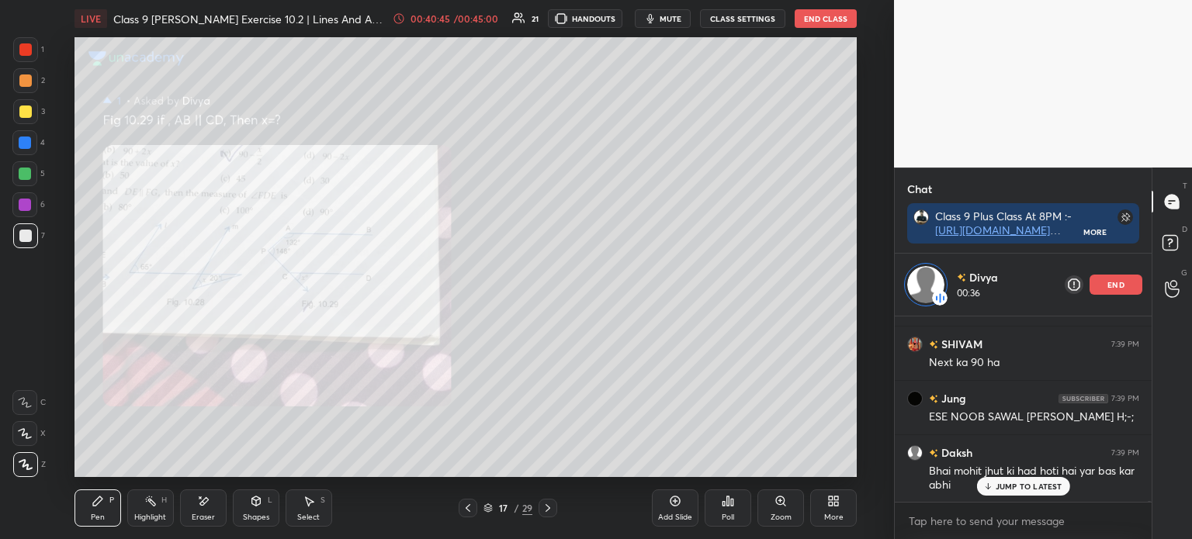
click at [751, 514] on div "Poll" at bounding box center [727, 508] width 47 height 37
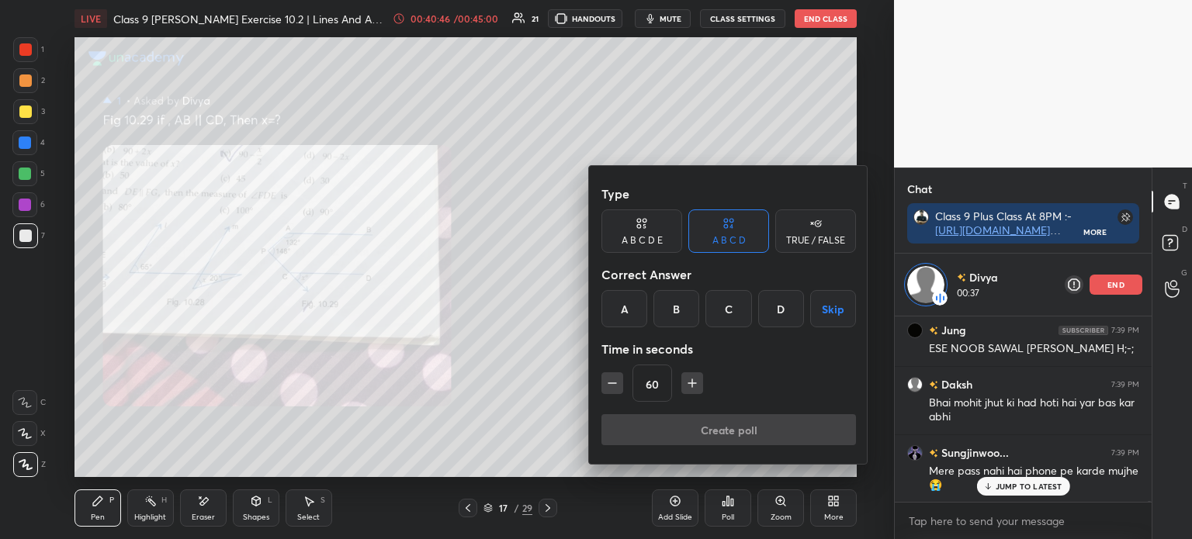
click at [676, 456] on div "Type A B C D E A B C D TRUE / FALSE Correct Answer A B C D Skip Time in seconds…" at bounding box center [728, 315] width 279 height 298
click at [779, 499] on div at bounding box center [596, 269] width 1192 height 539
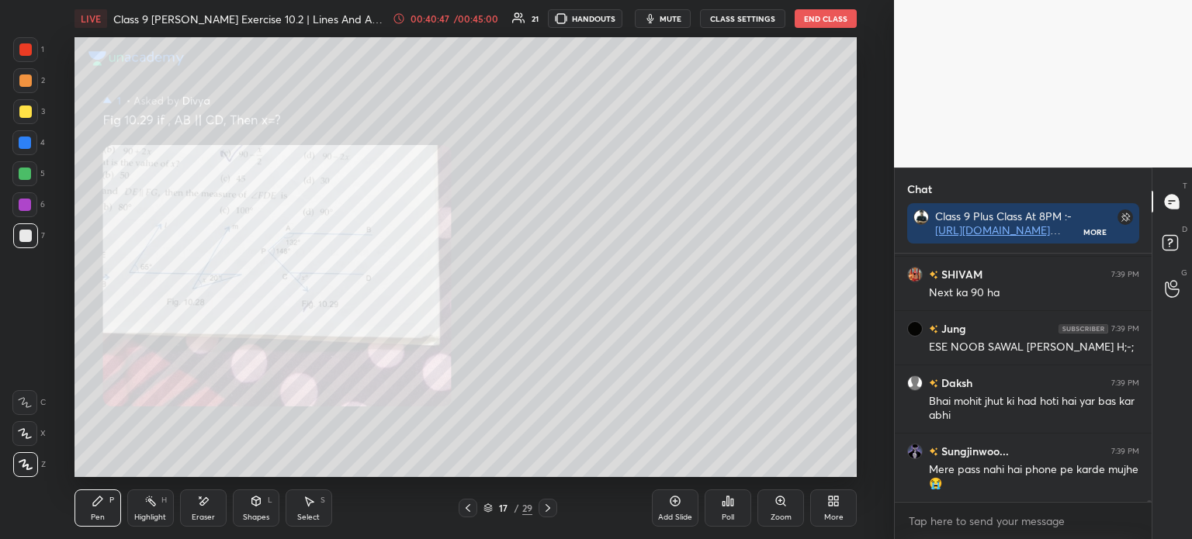
click at [777, 494] on div "Zoom" at bounding box center [780, 508] width 47 height 37
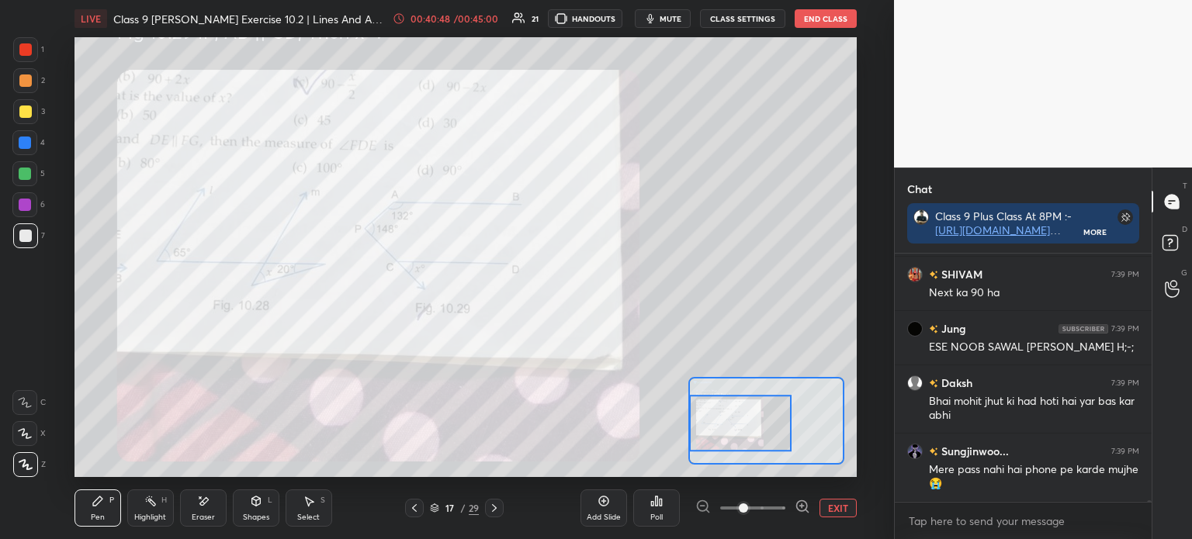
click at [712, 420] on div at bounding box center [740, 423] width 102 height 57
click at [33, 58] on div at bounding box center [25, 49] width 25 height 25
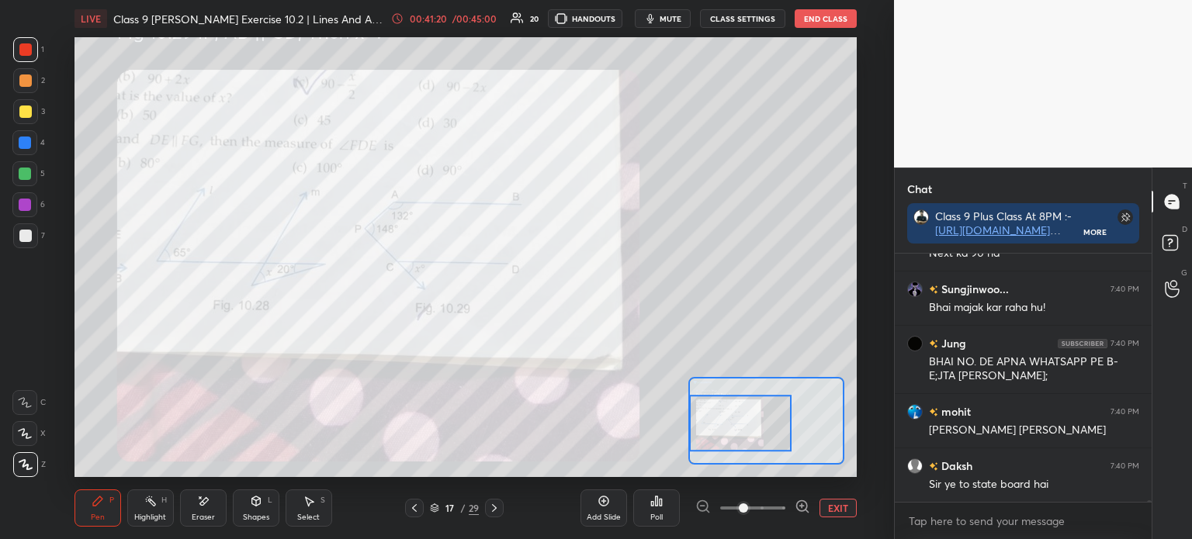
scroll to position [45400, 0]
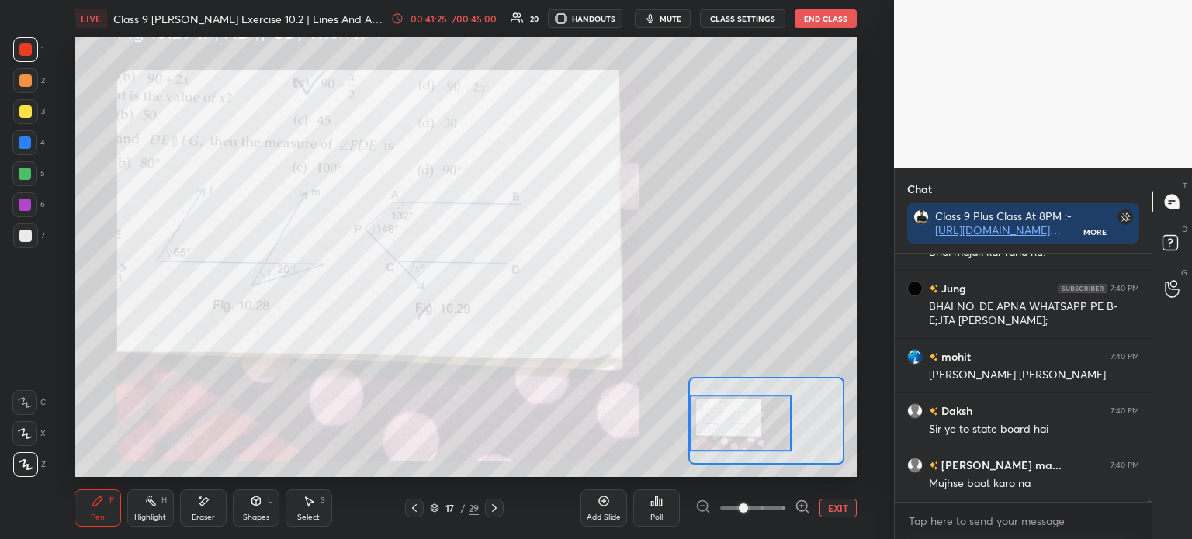
click at [26, 402] on icon at bounding box center [25, 402] width 14 height 11
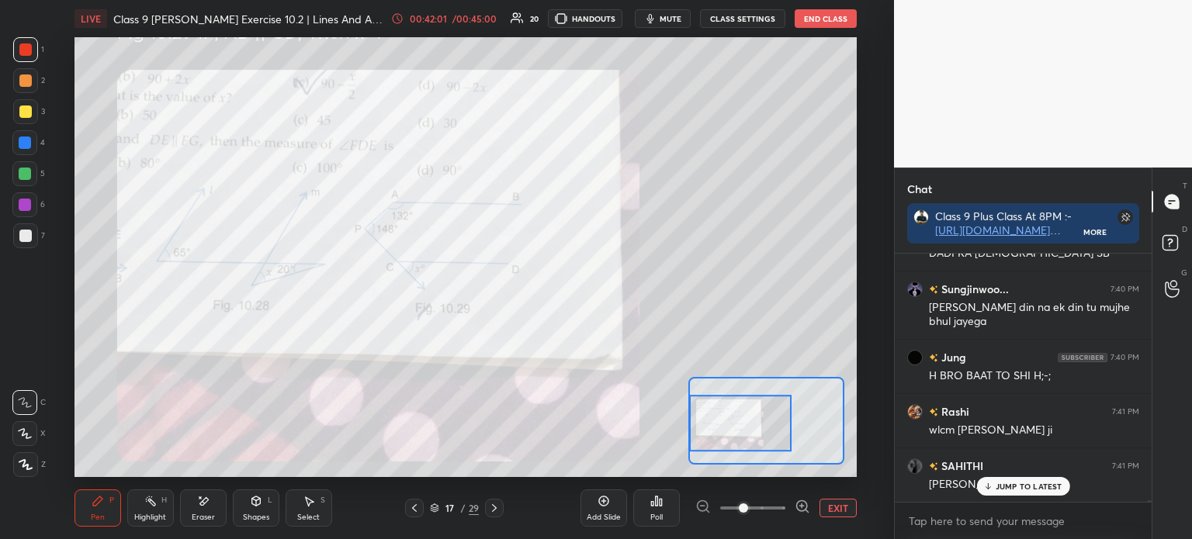
scroll to position [45902, 0]
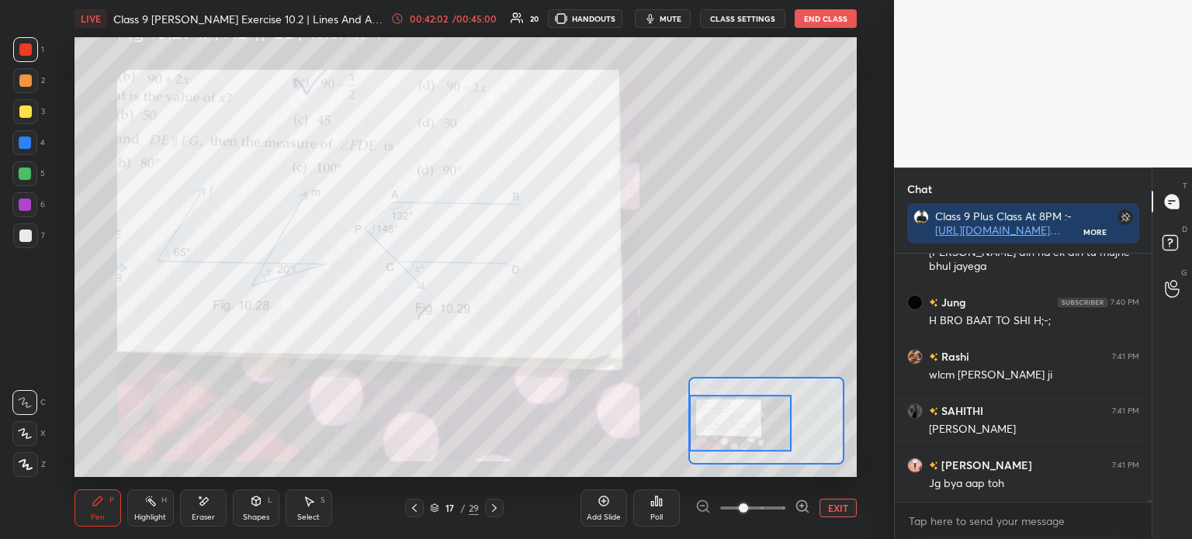
click at [205, 510] on div "Eraser" at bounding box center [203, 508] width 47 height 37
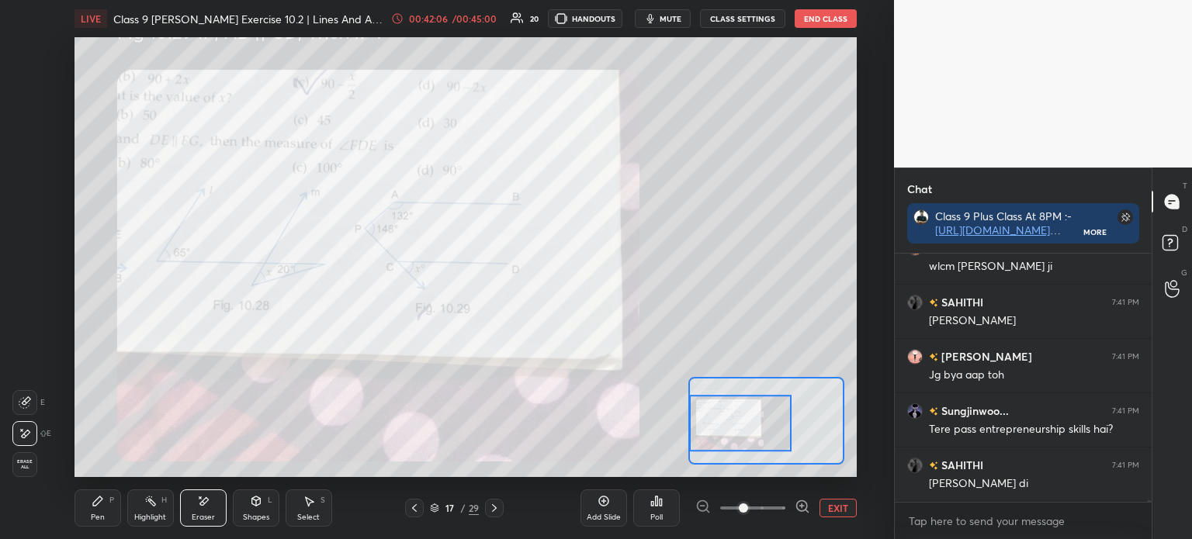
scroll to position [46079, 0]
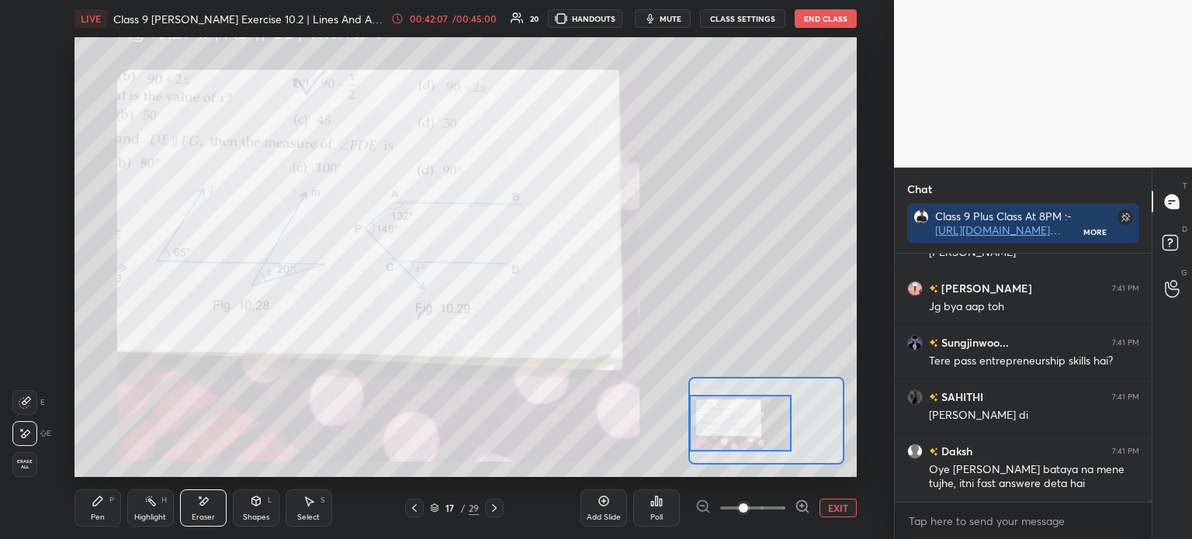
click at [85, 517] on div "Pen P" at bounding box center [97, 508] width 47 height 37
click at [23, 439] on icon at bounding box center [25, 433] width 14 height 11
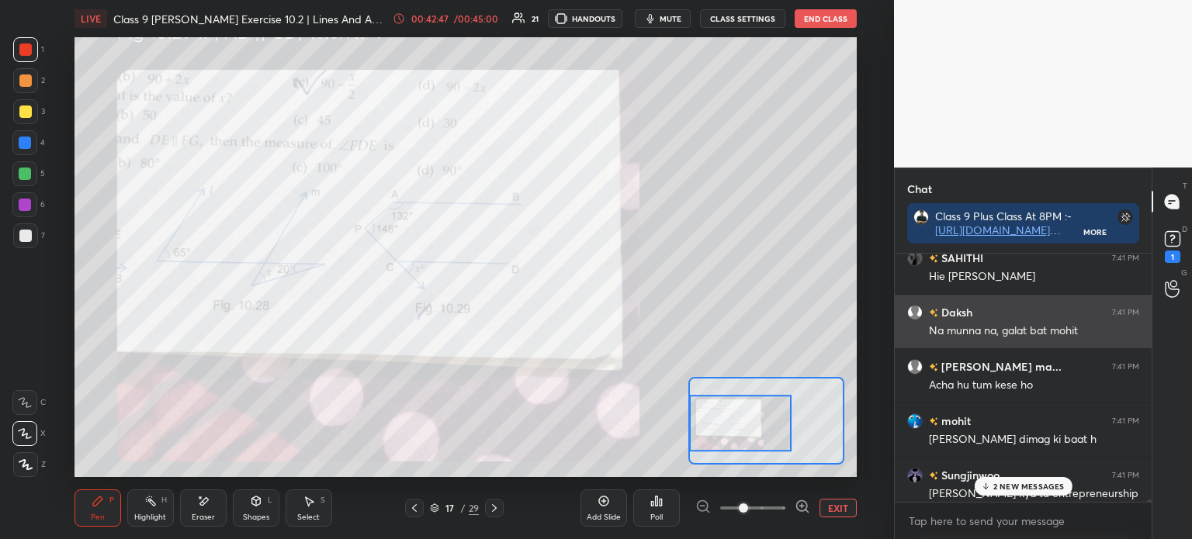
scroll to position [46711, 0]
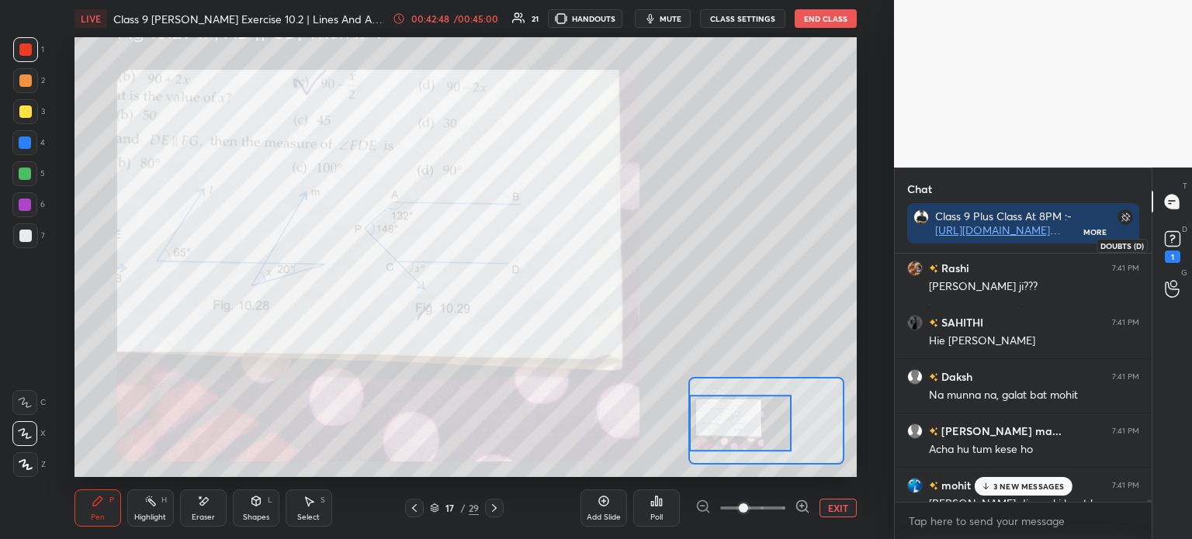
click at [1172, 257] on div "1" at bounding box center [1172, 257] width 16 height 12
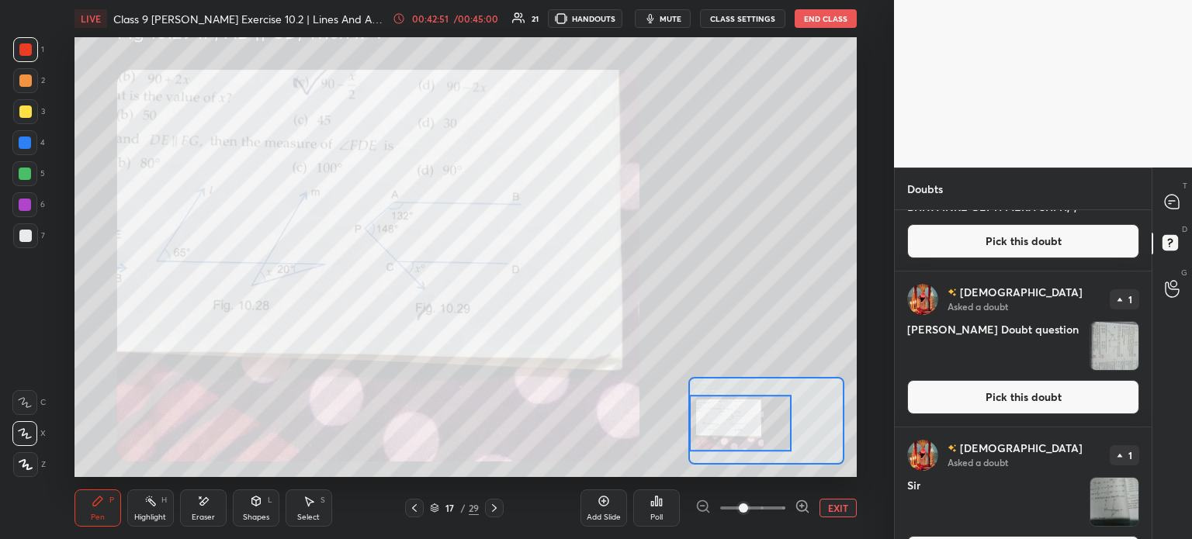
scroll to position [321, 0]
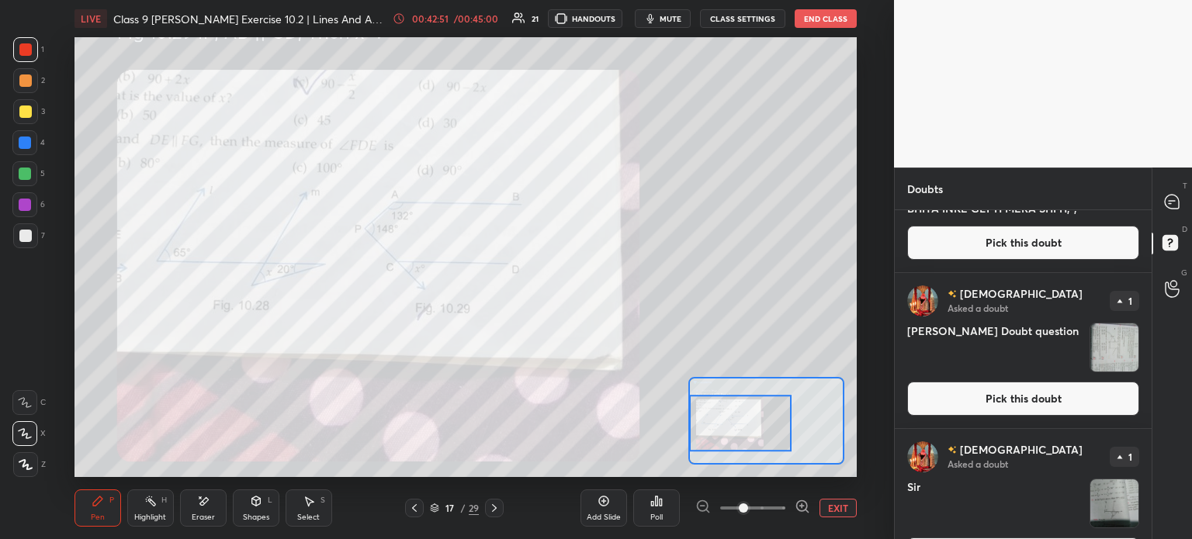
click at [1110, 344] on img "grid" at bounding box center [1114, 348] width 48 height 48
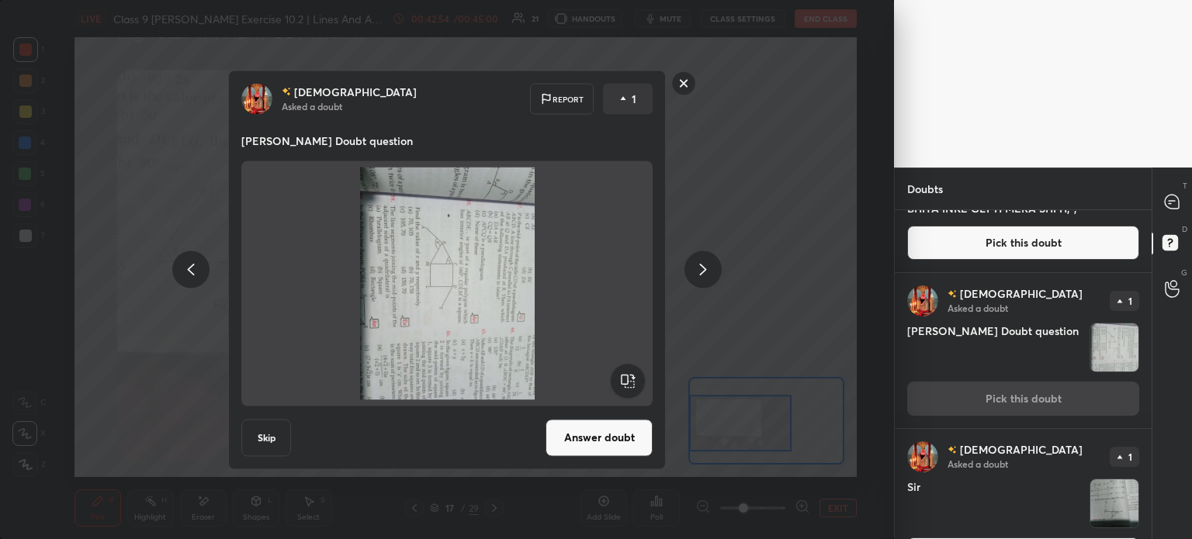
click at [686, 88] on rect at bounding box center [684, 83] width 24 height 24
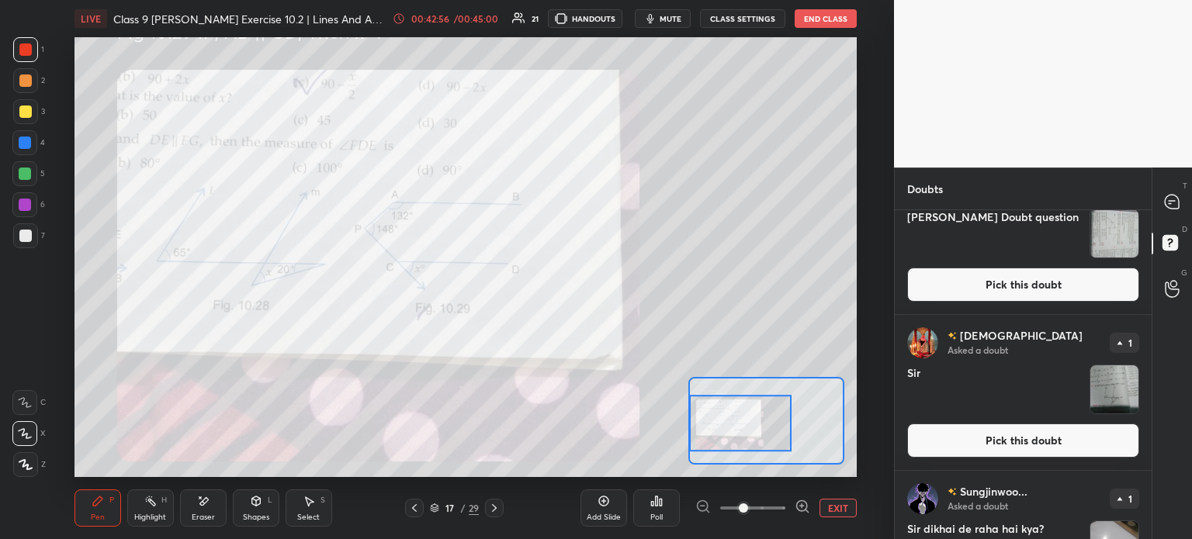
scroll to position [441, 0]
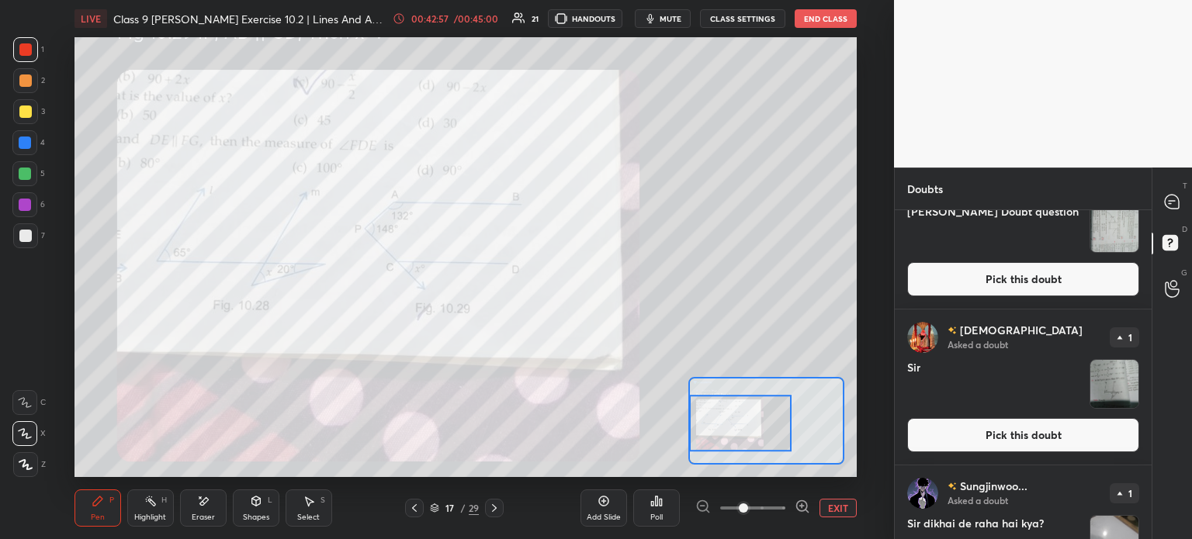
click at [1109, 384] on img "grid" at bounding box center [1114, 384] width 48 height 48
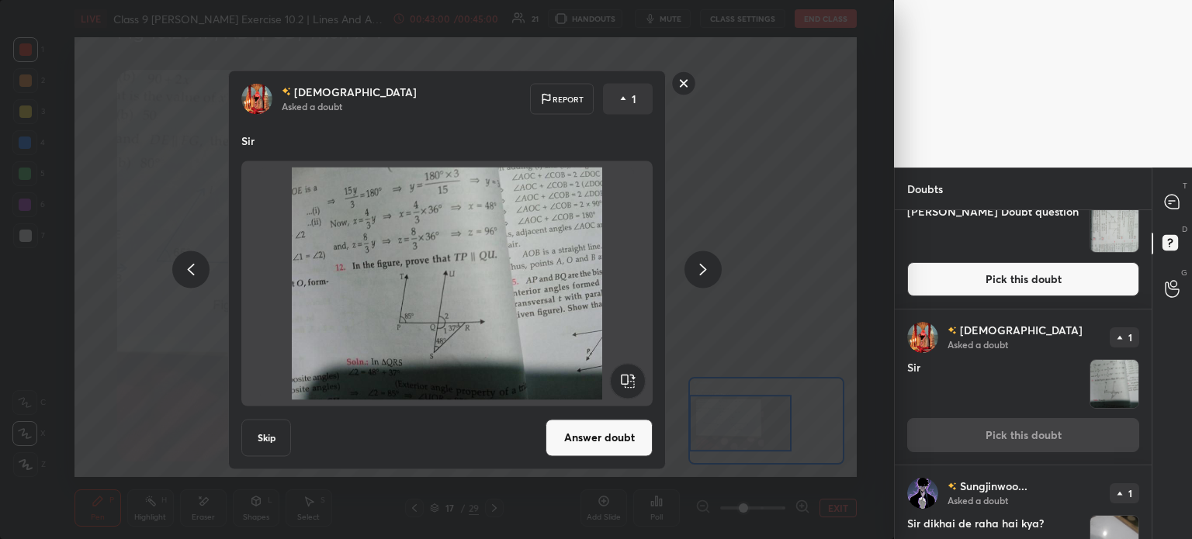
click at [595, 440] on button "Answer doubt" at bounding box center [598, 437] width 107 height 37
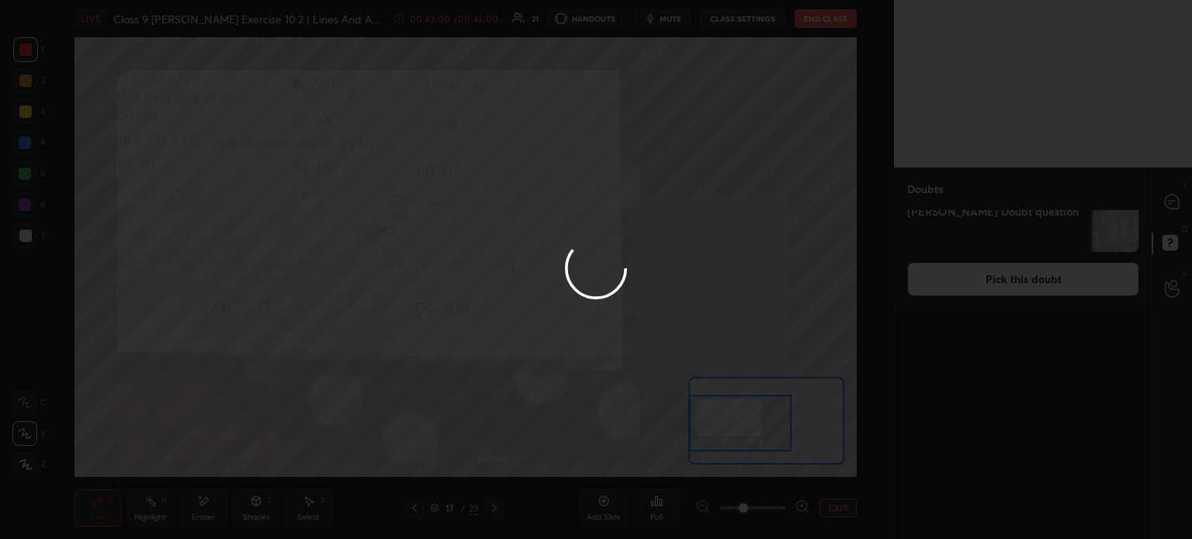
scroll to position [0, 0]
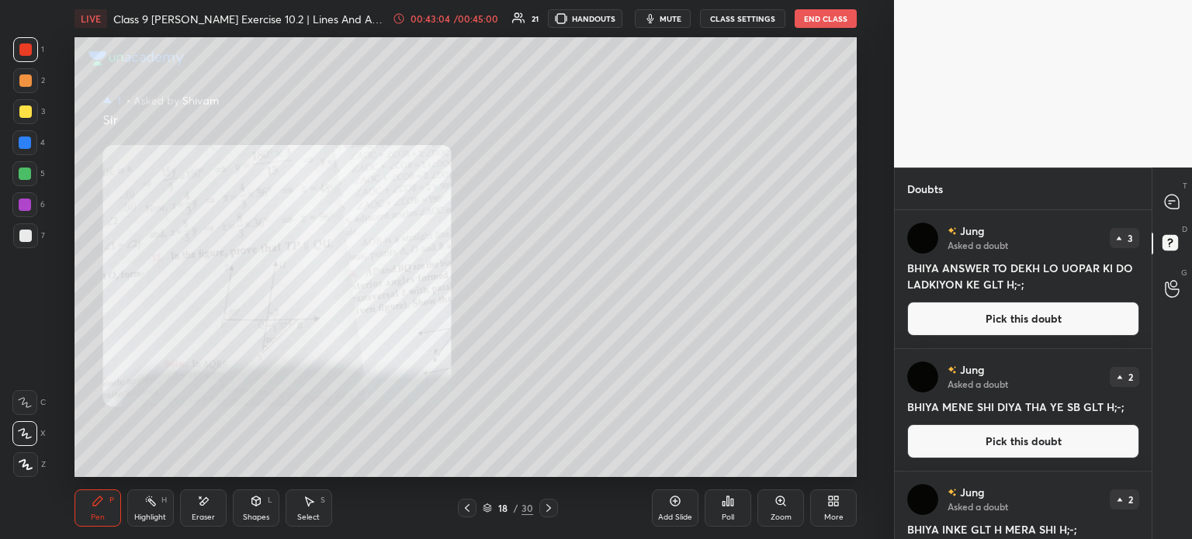
click at [778, 503] on icon at bounding box center [780, 501] width 9 height 9
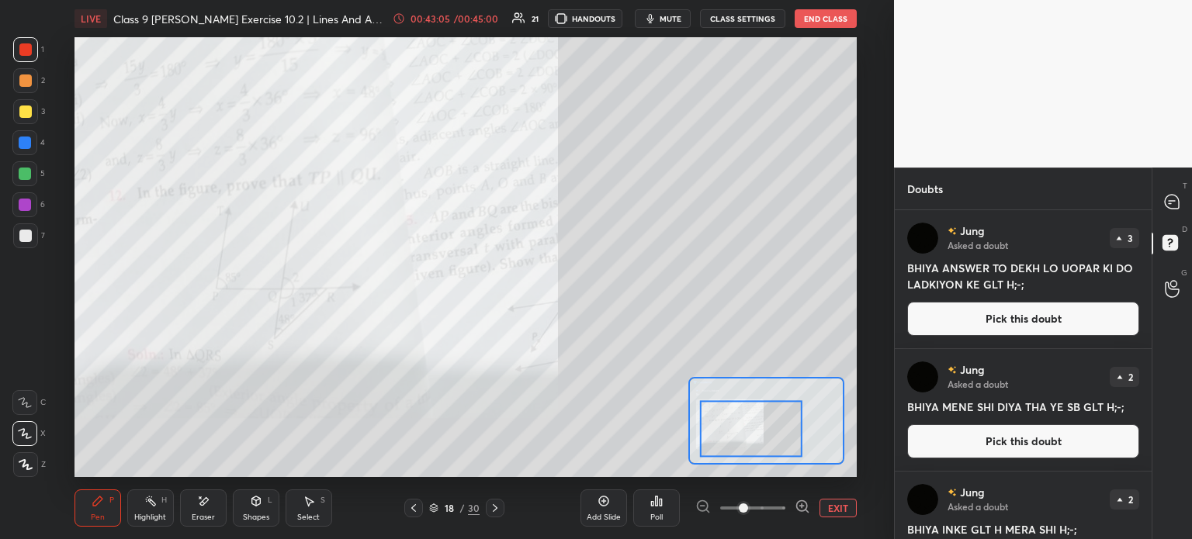
click at [732, 435] on div at bounding box center [751, 428] width 102 height 57
click at [34, 58] on div at bounding box center [25, 49] width 25 height 25
click at [1191, 209] on div "T Messages (T)" at bounding box center [1172, 201] width 40 height 43
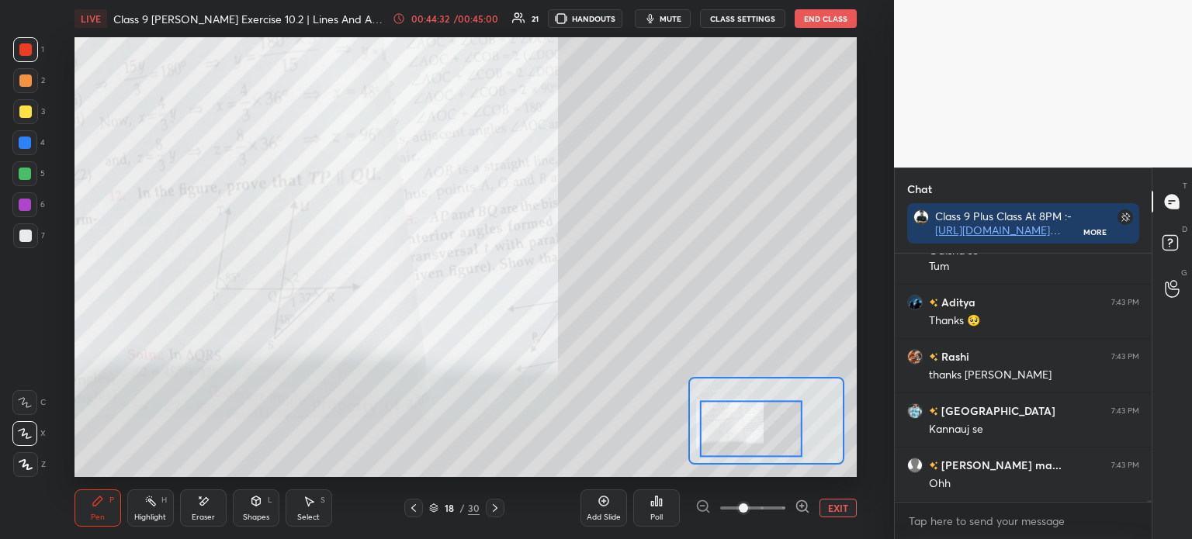
scroll to position [48705, 0]
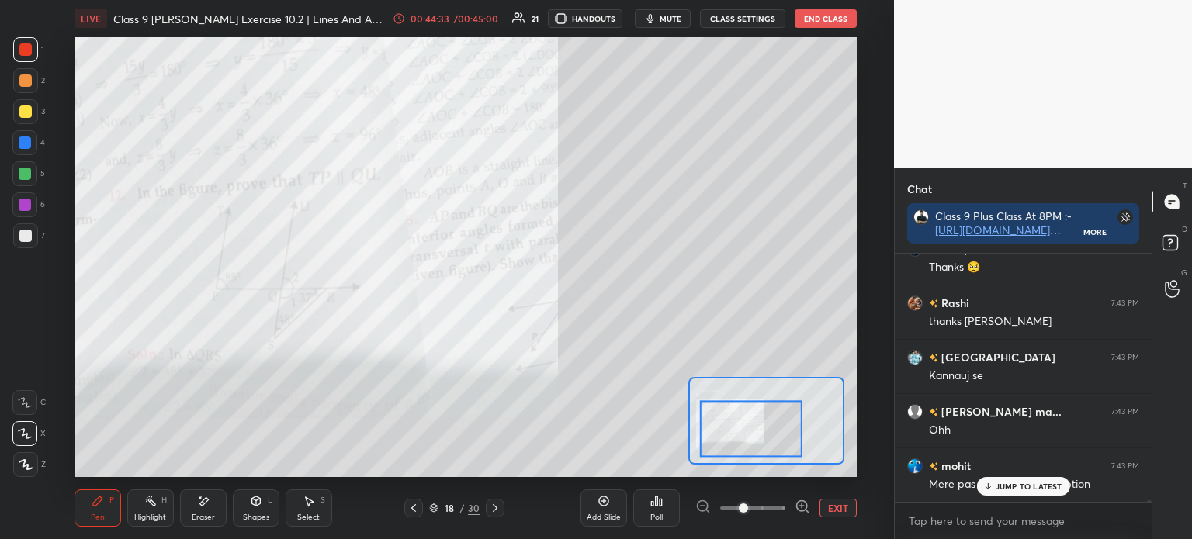
click at [832, 505] on button "EXIT" at bounding box center [837, 508] width 37 height 19
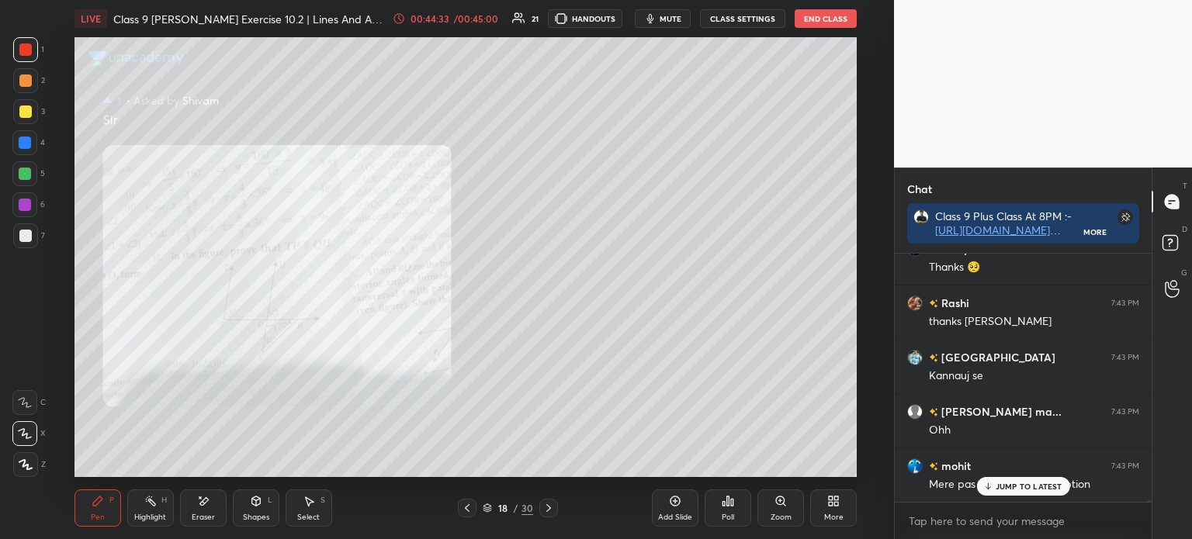
click at [717, 502] on div "Poll" at bounding box center [727, 508] width 47 height 37
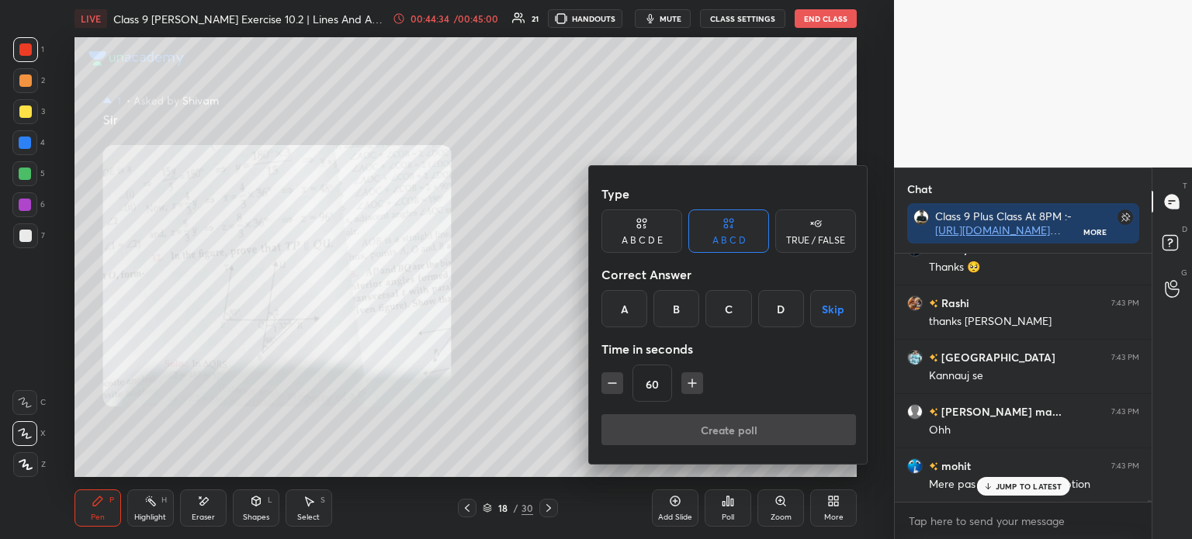
click at [728, 425] on div "Create poll" at bounding box center [728, 432] width 254 height 37
click at [739, 475] on div at bounding box center [596, 269] width 1192 height 539
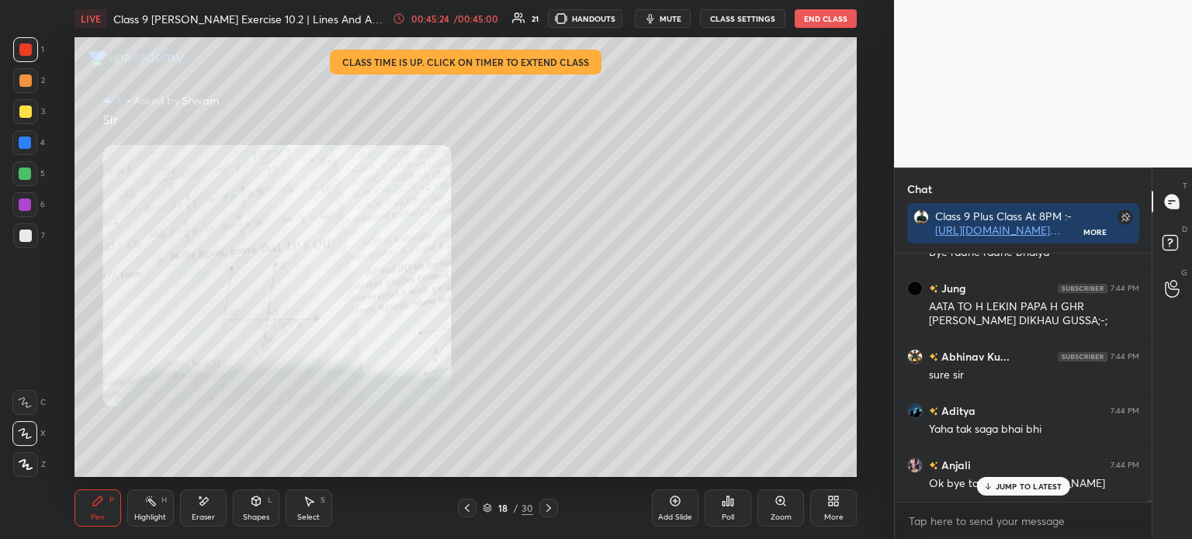
scroll to position [50580, 0]
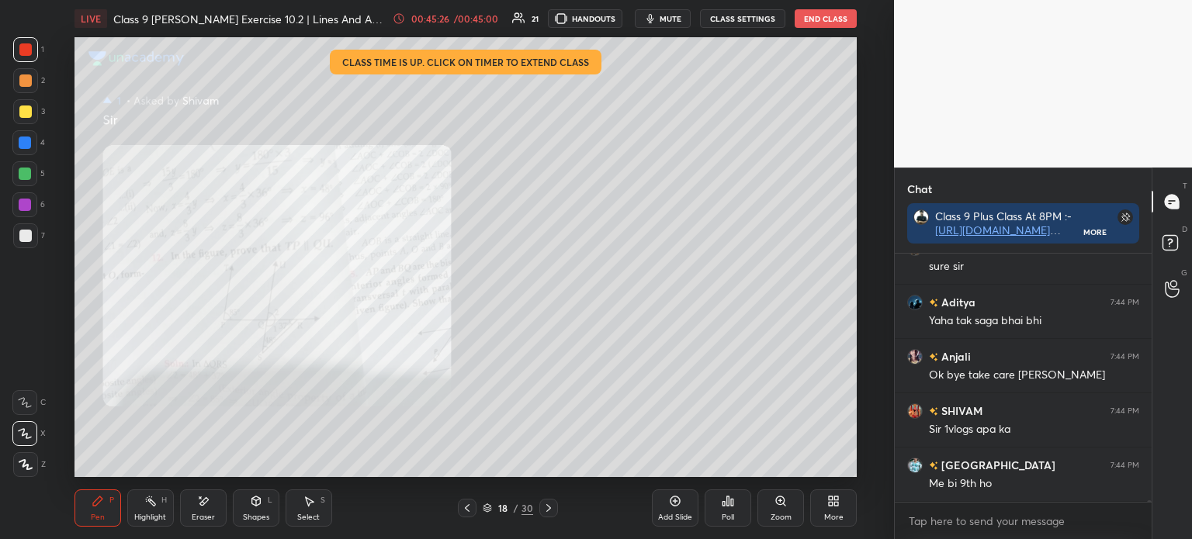
click at [810, 22] on button "End Class" at bounding box center [825, 18] width 62 height 19
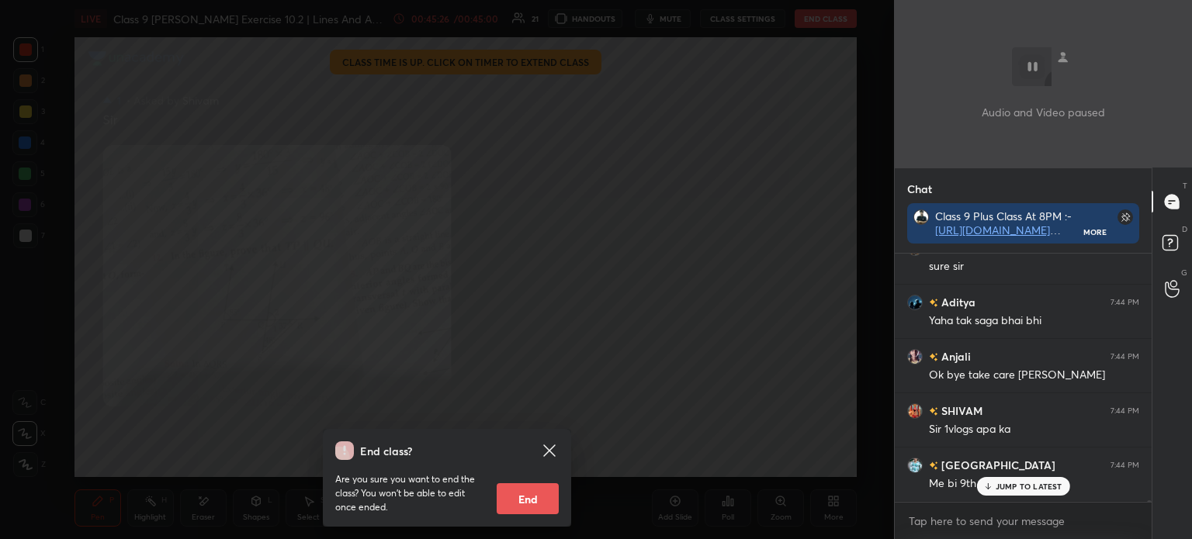
scroll to position [50688, 0]
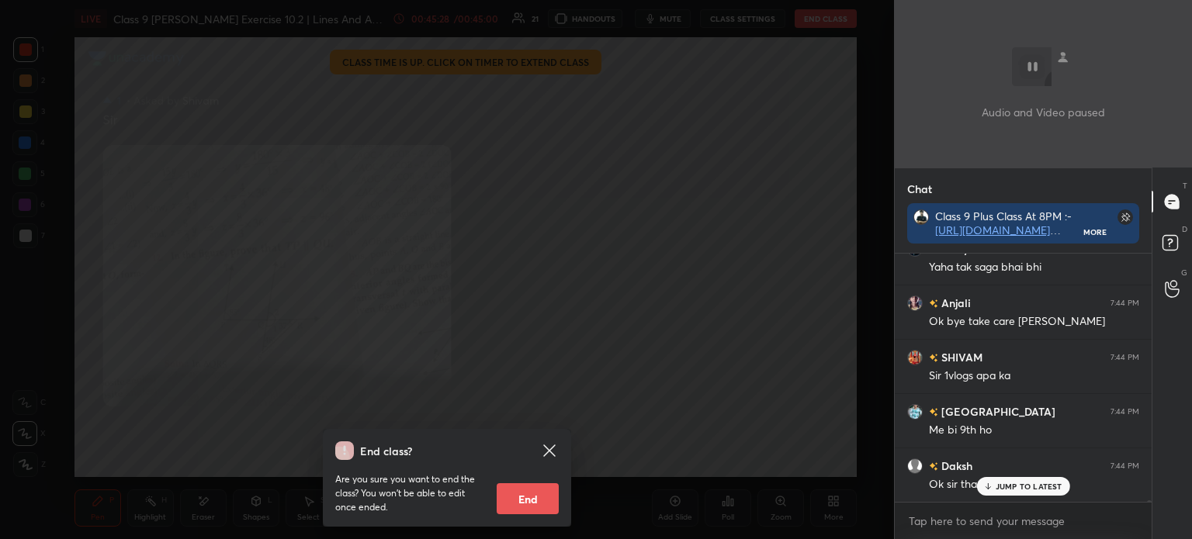
click at [531, 496] on button "End" at bounding box center [528, 498] width 62 height 31
type textarea "x"
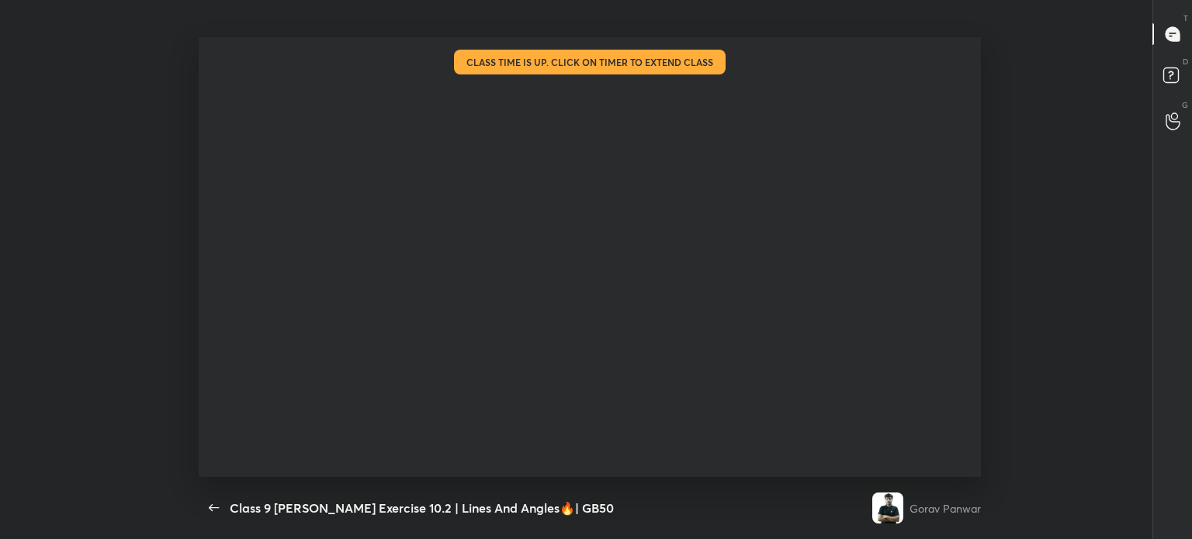
scroll to position [5, 5]
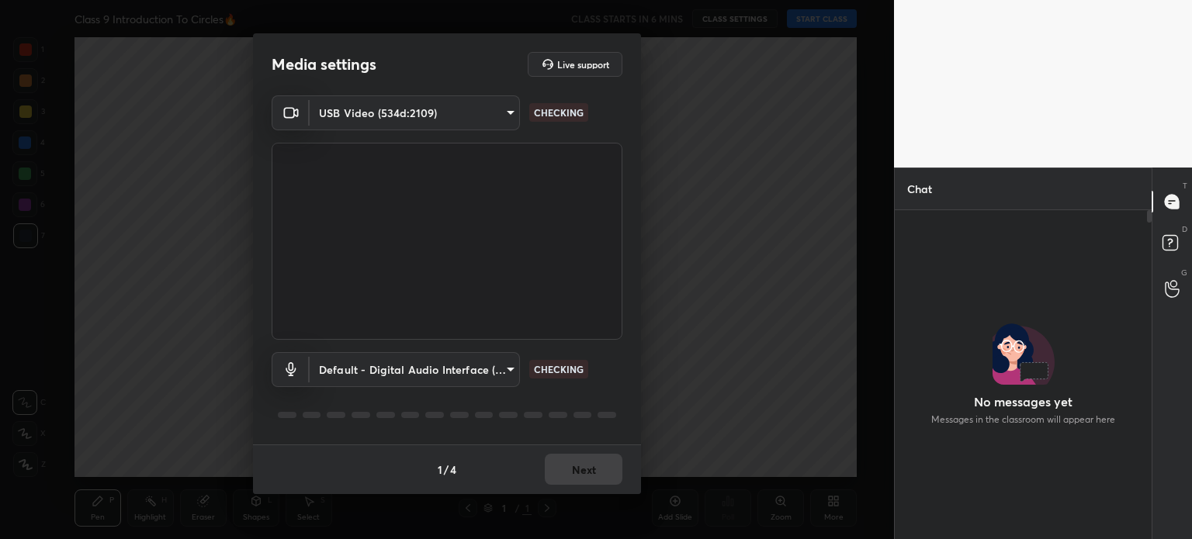
scroll to position [5, 5]
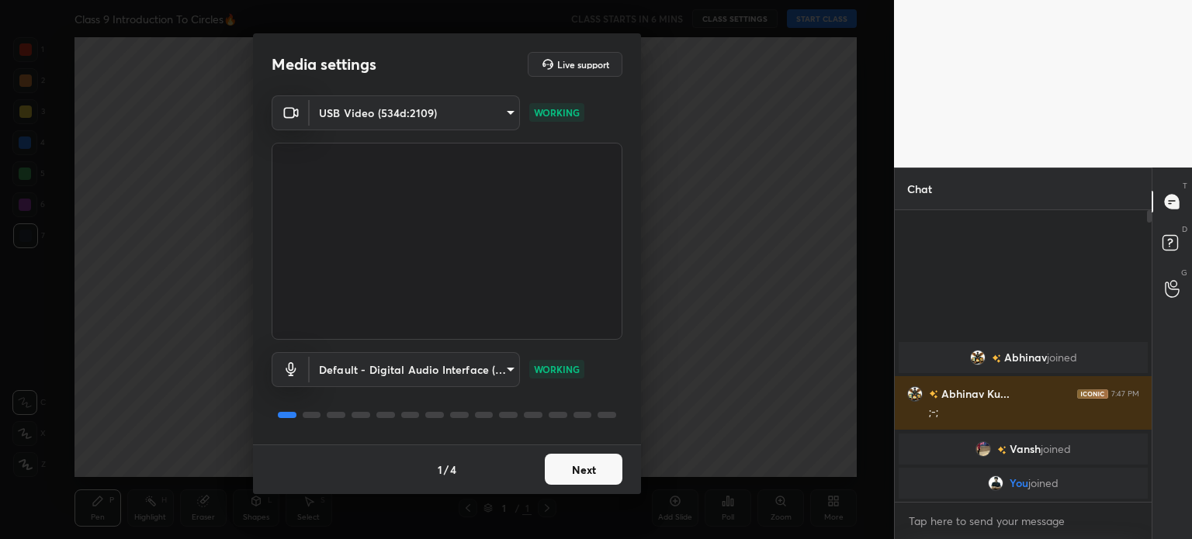
click at [571, 475] on button "Next" at bounding box center [584, 469] width 78 height 31
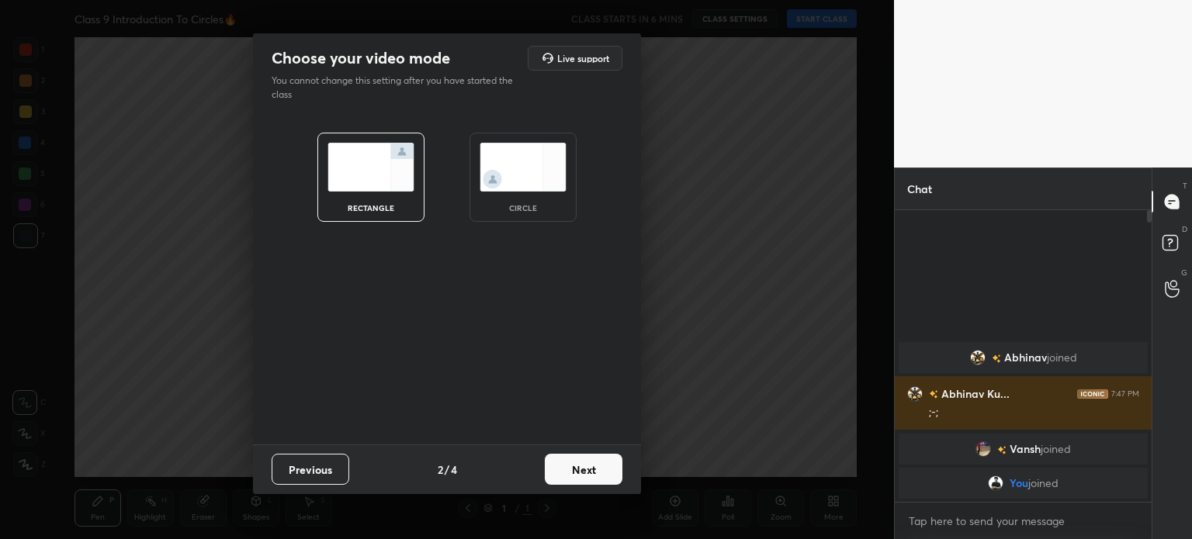
click at [571, 475] on button "Next" at bounding box center [584, 469] width 78 height 31
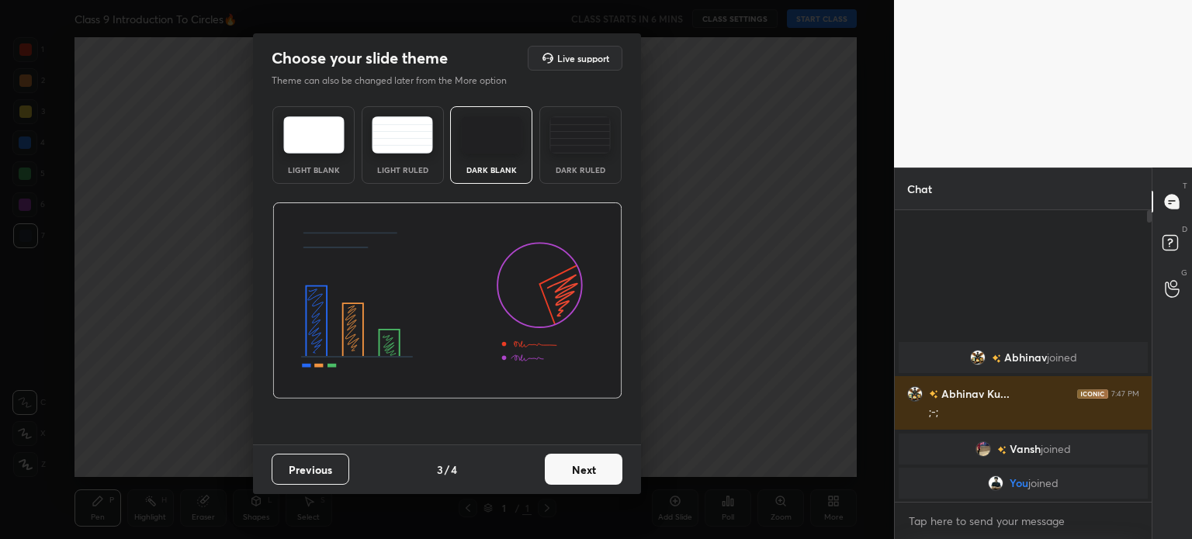
click at [571, 475] on button "Next" at bounding box center [584, 469] width 78 height 31
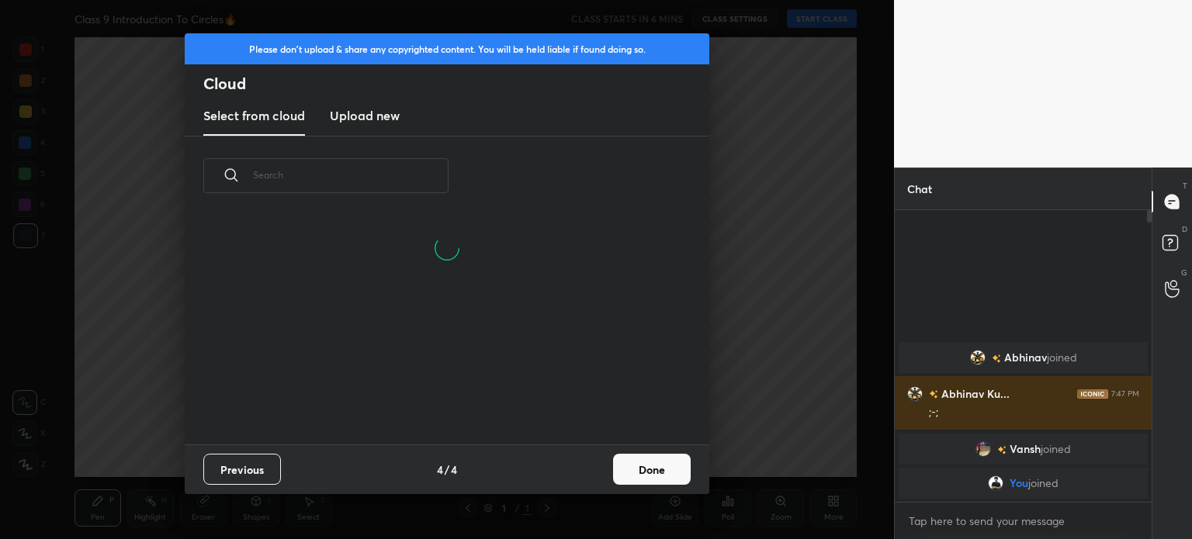
click at [354, 102] on new "Upload new" at bounding box center [365, 116] width 70 height 39
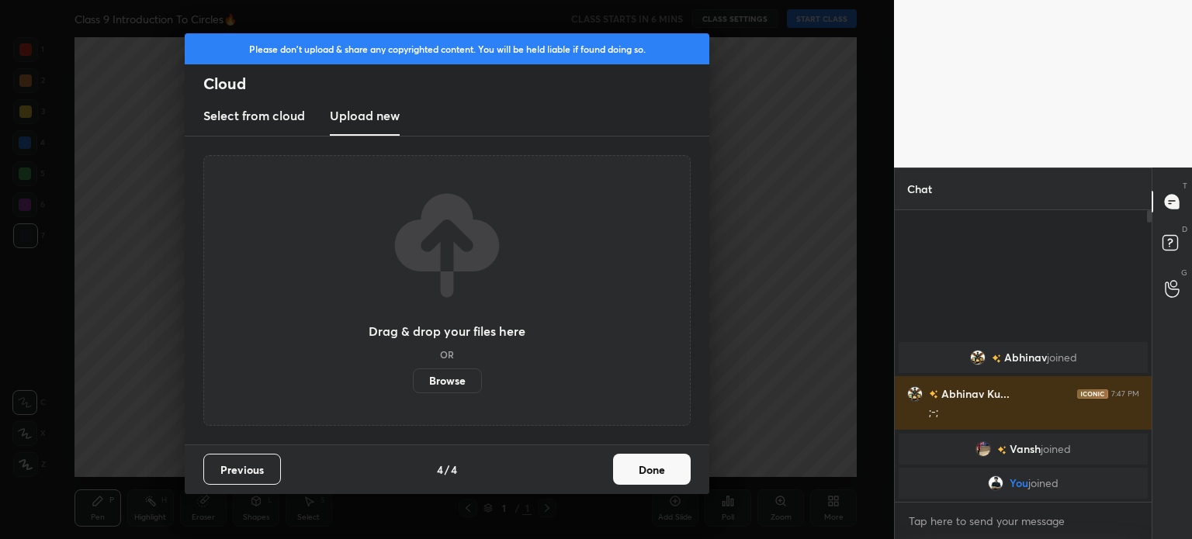
click at [433, 386] on label "Browse" at bounding box center [447, 381] width 69 height 25
click at [413, 386] on input "Browse" at bounding box center [413, 381] width 0 height 25
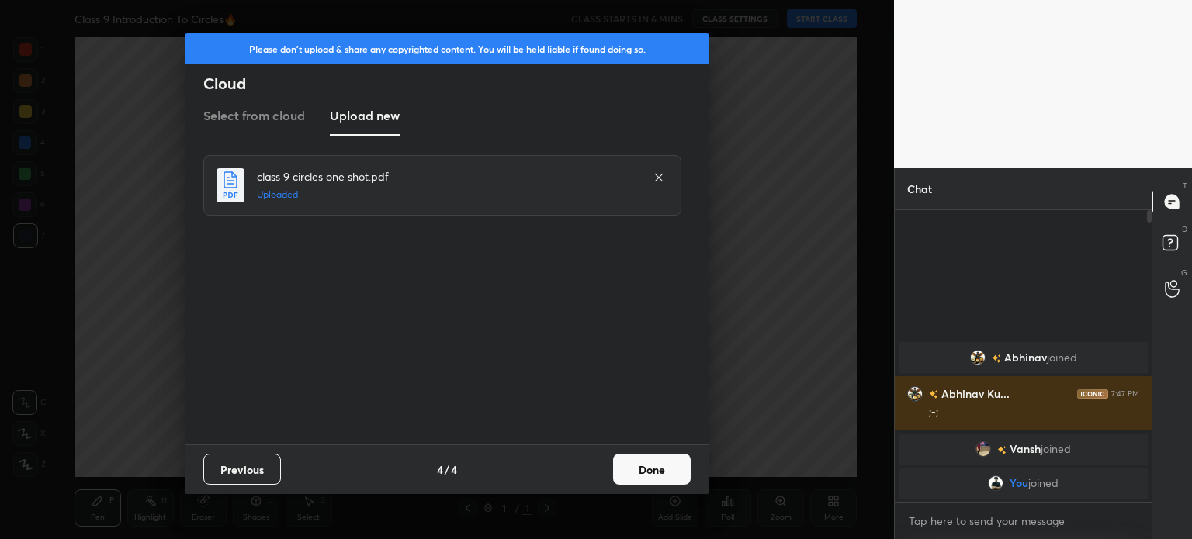
click at [645, 477] on button "Done" at bounding box center [652, 469] width 78 height 31
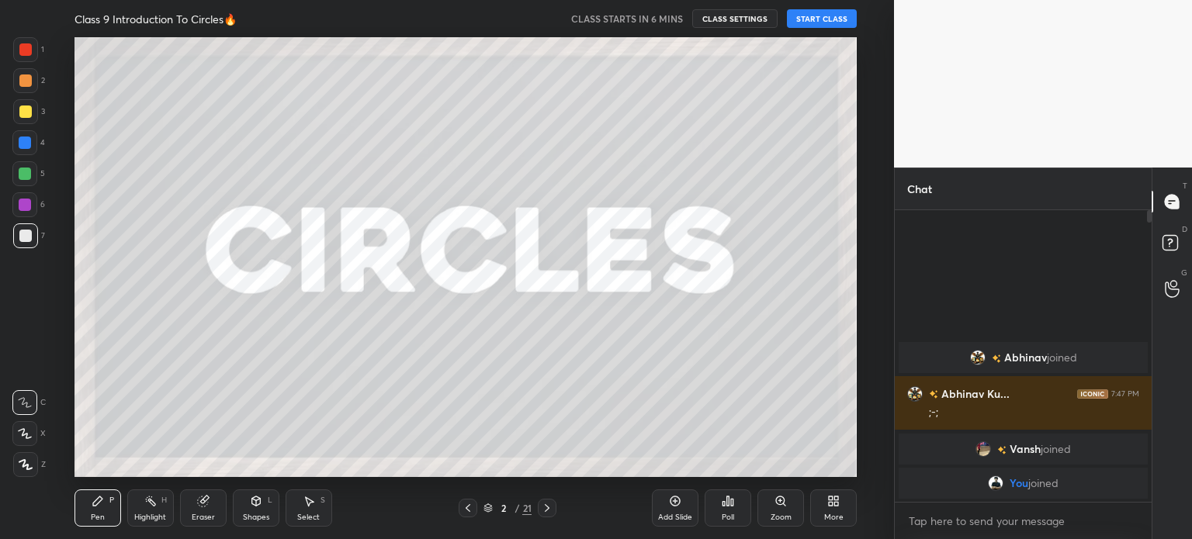
click at [978, 360] on img "grid" at bounding box center [978, 358] width 16 height 16
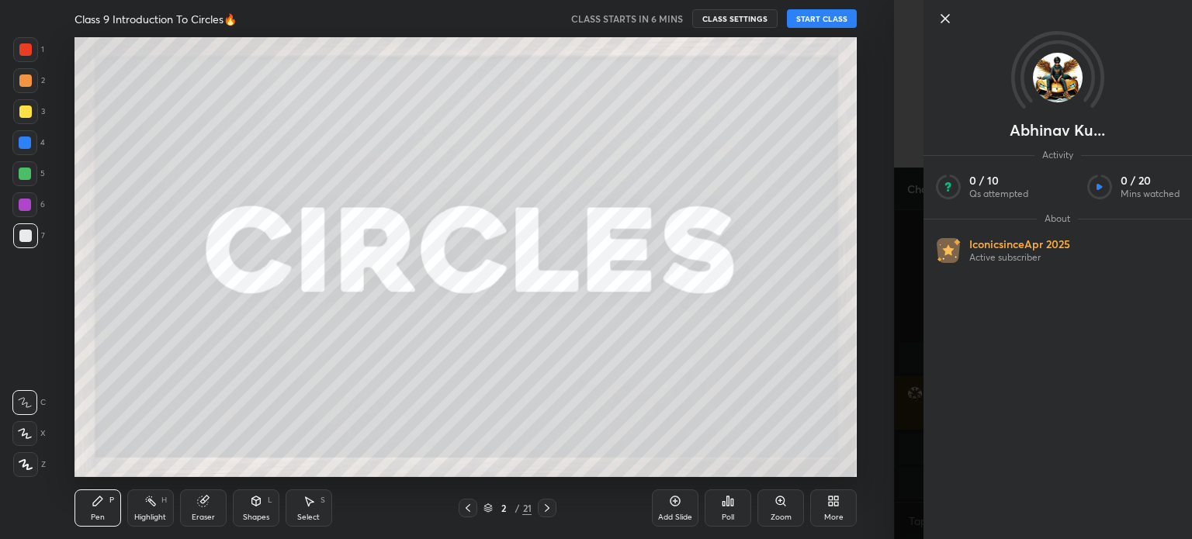
click at [940, 18] on icon at bounding box center [945, 18] width 19 height 19
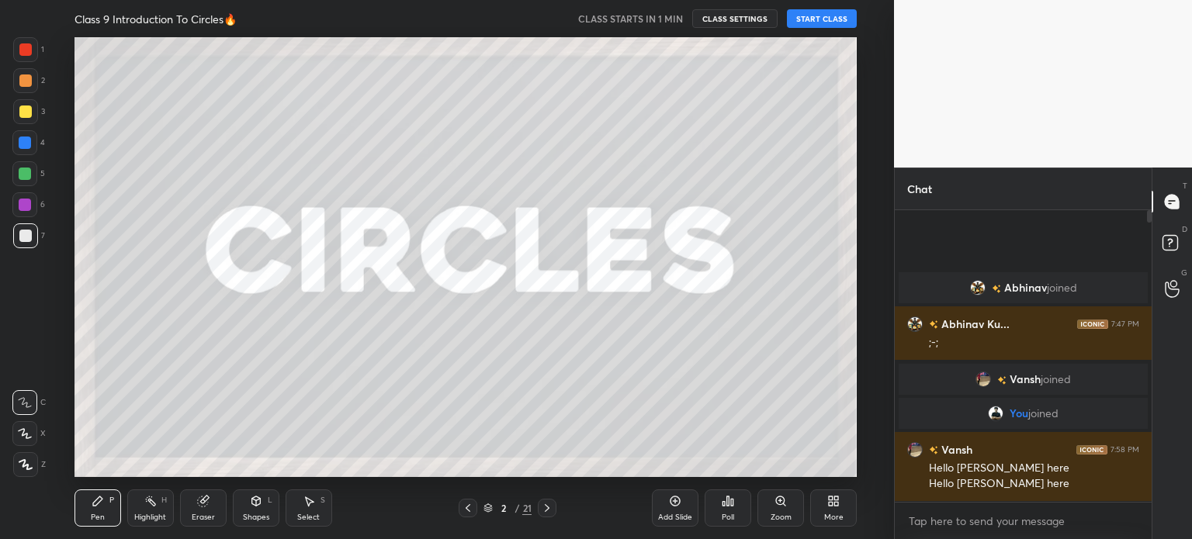
click at [816, 33] on div "Class 9 Introduction To Circles🔥 CLASS STARTS IN 1 MIN CLASS SETTINGS START CLA…" at bounding box center [465, 18] width 782 height 37
click at [815, 27] on button "START CLASS" at bounding box center [822, 18] width 70 height 19
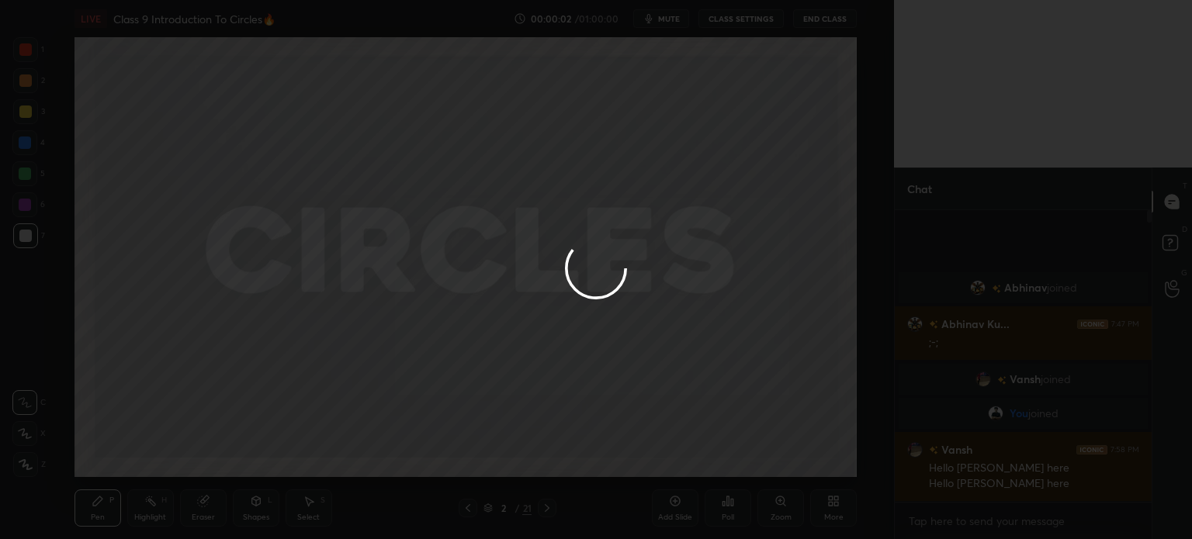
click at [28, 463] on div at bounding box center [596, 269] width 1192 height 539
click at [26, 470] on div at bounding box center [596, 269] width 1192 height 539
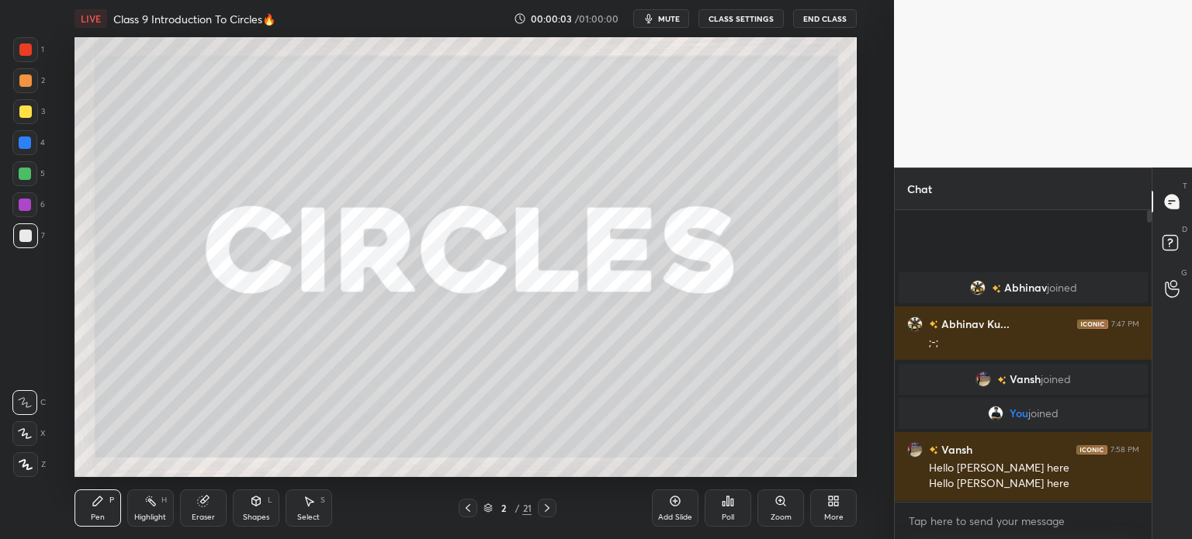
click at [28, 464] on icon at bounding box center [26, 464] width 14 height 11
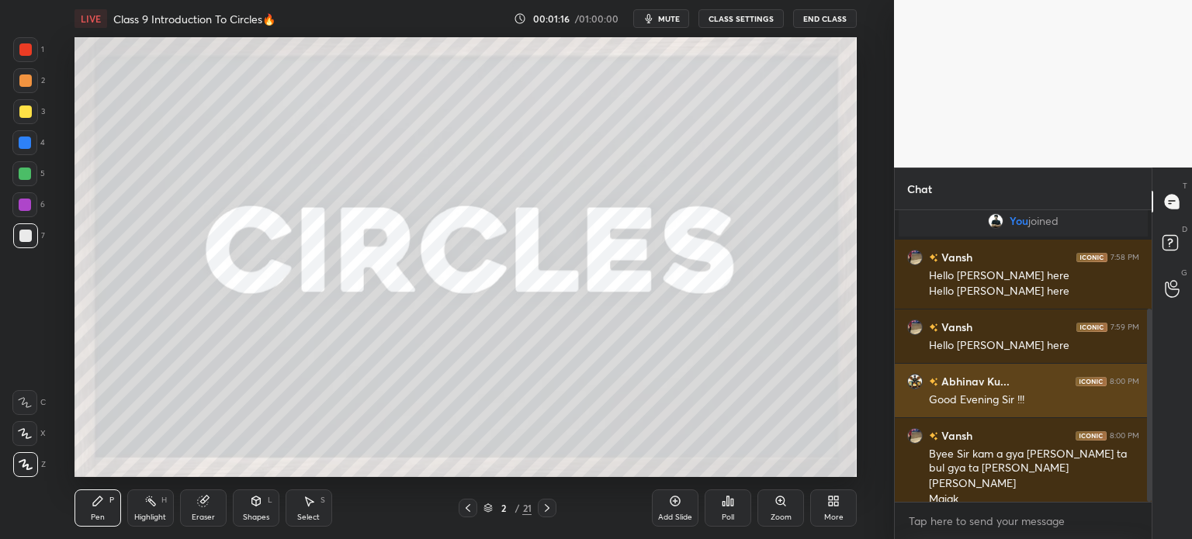
scroll to position [149, 0]
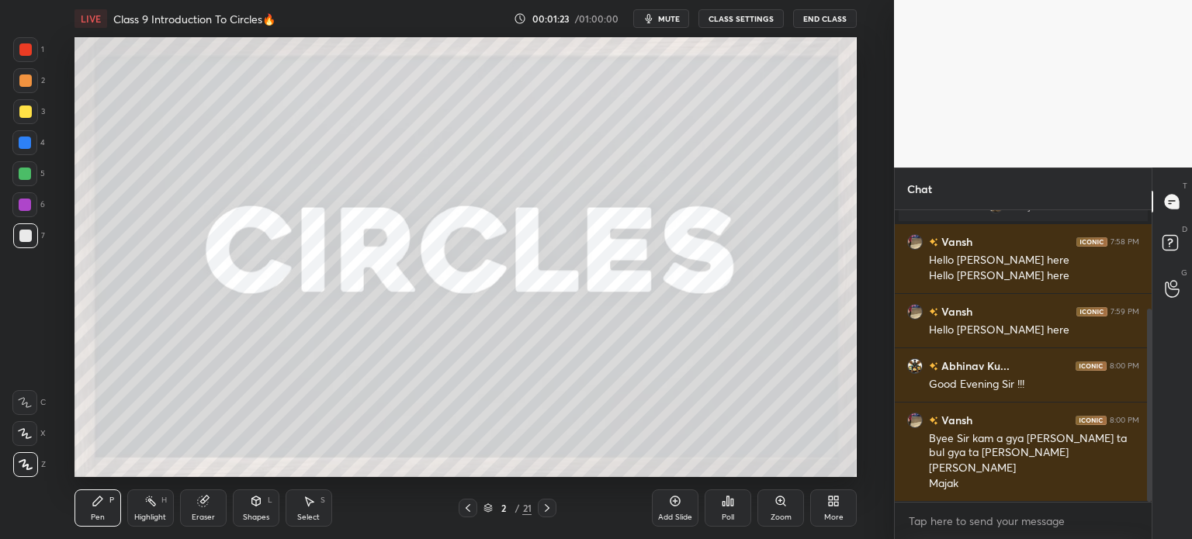
click at [261, 499] on icon at bounding box center [256, 501] width 12 height 12
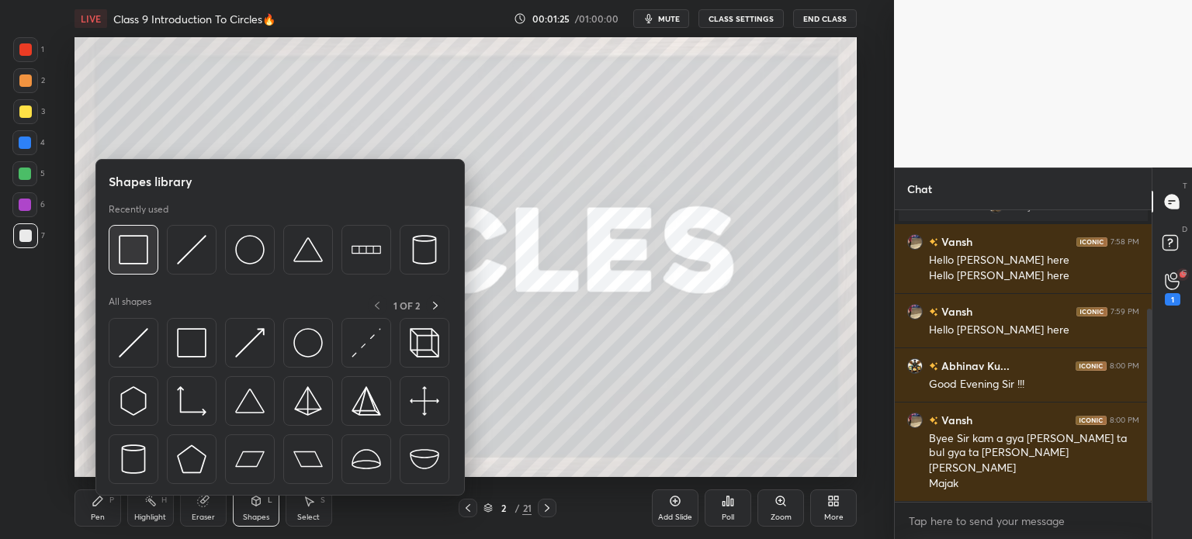
click at [124, 251] on img at bounding box center [133, 249] width 29 height 29
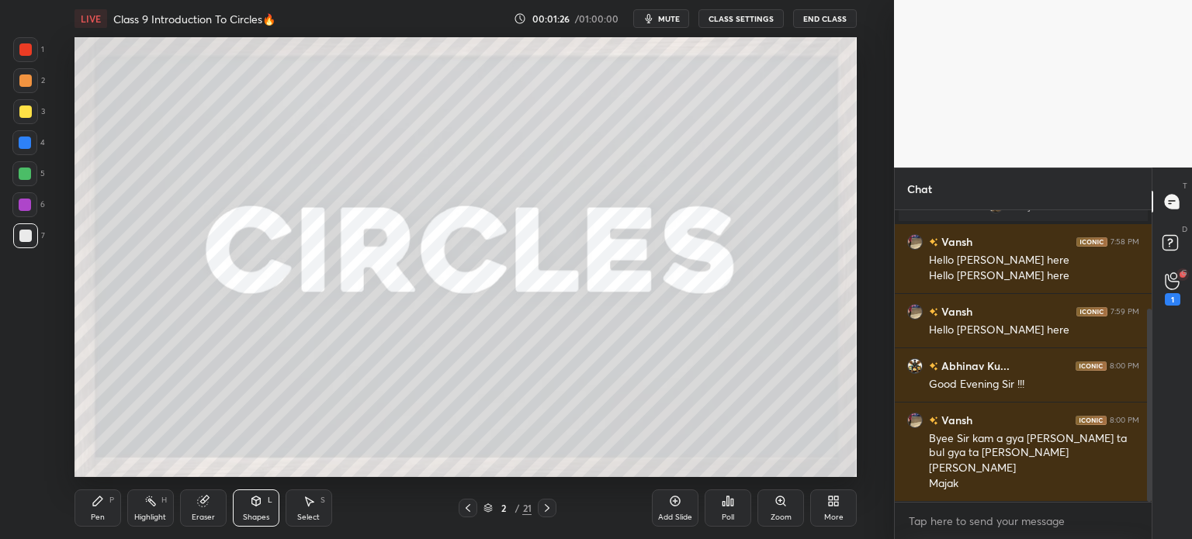
click at [33, 114] on div at bounding box center [25, 111] width 25 height 25
click at [1178, 292] on div "1" at bounding box center [1172, 288] width 16 height 33
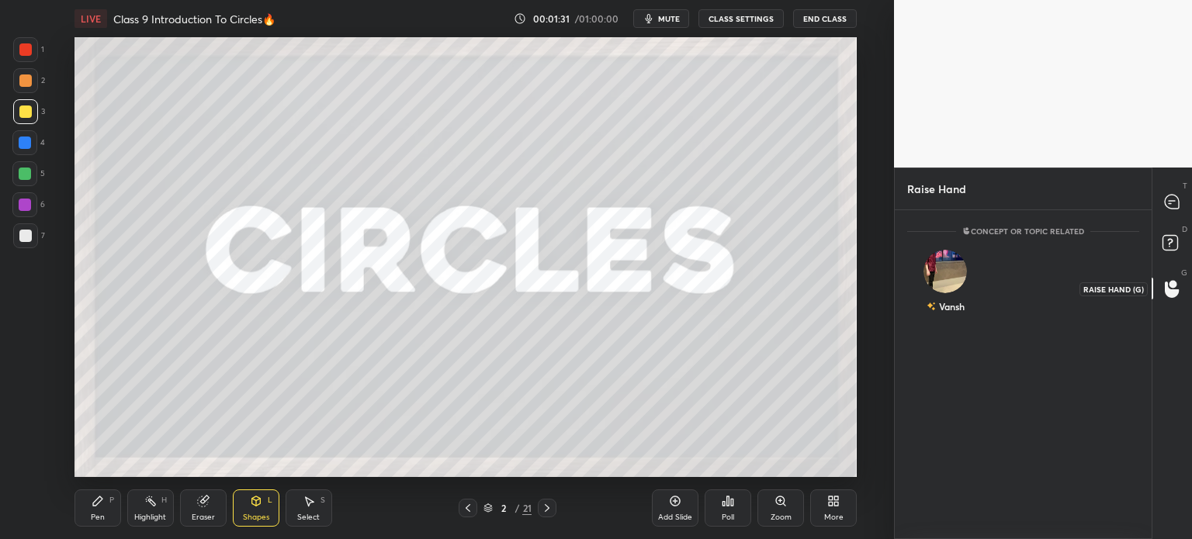
scroll to position [4, 5]
click at [964, 285] on div "Vansh" at bounding box center [945, 285] width 77 height 90
click at [1171, 220] on div "T Messages (T)" at bounding box center [1172, 201] width 40 height 43
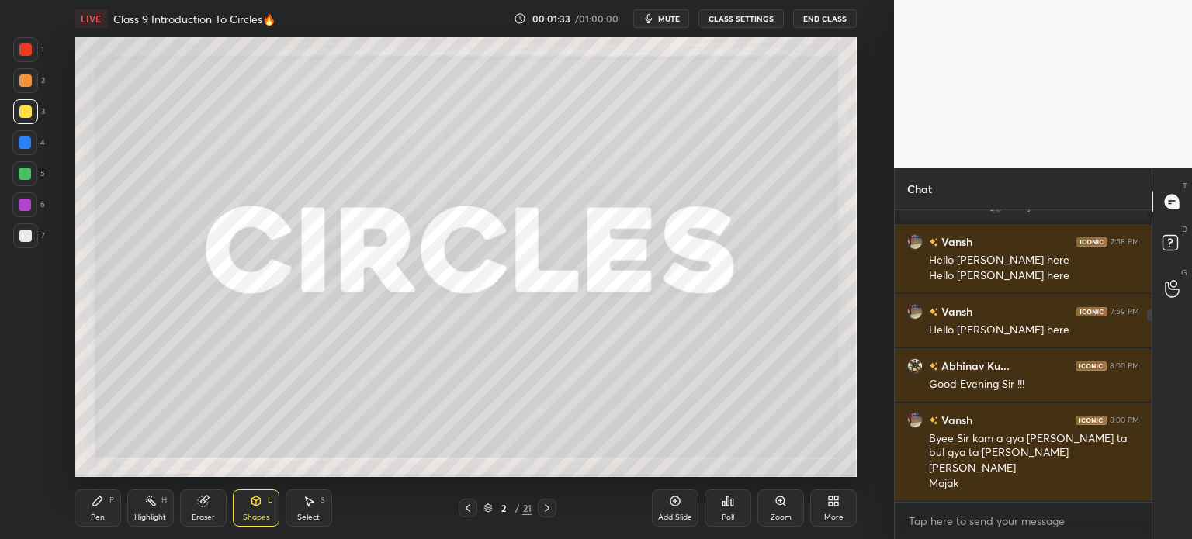
scroll to position [202, 0]
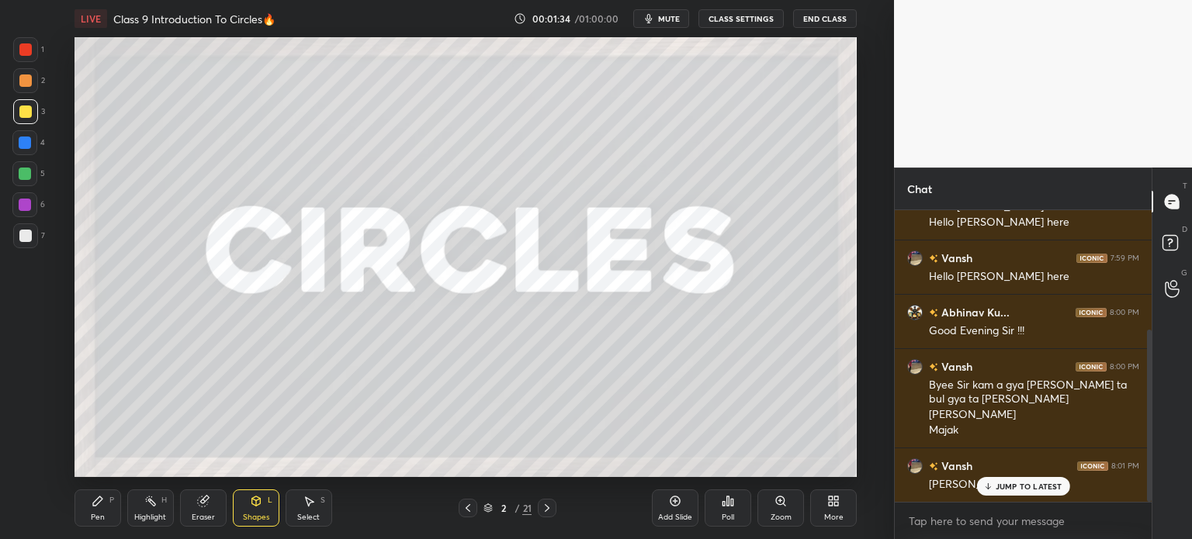
click at [545, 510] on icon at bounding box center [547, 508] width 12 height 12
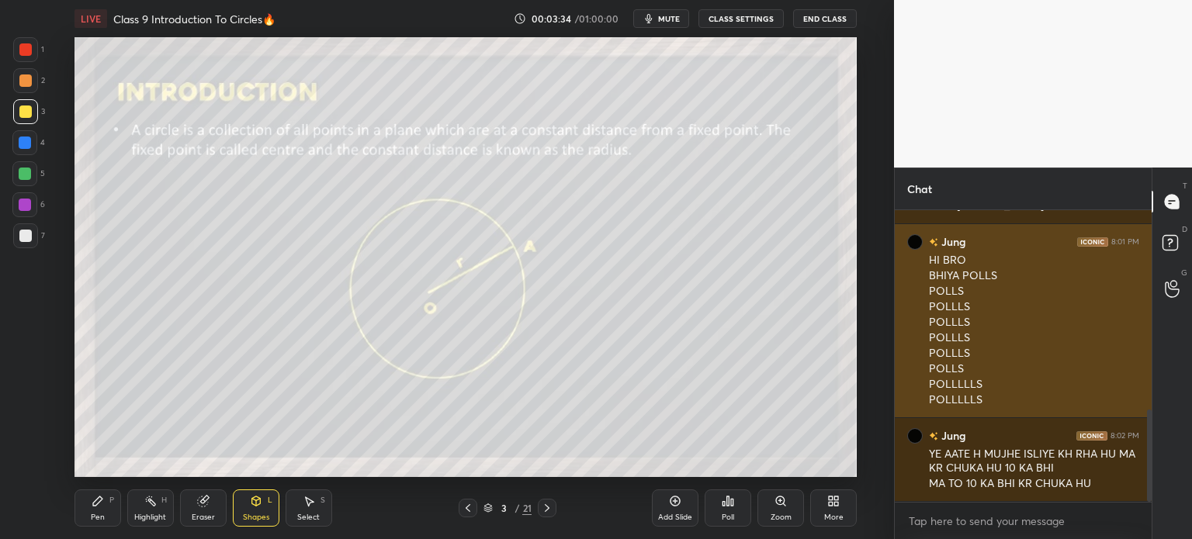
scroll to position [627, 0]
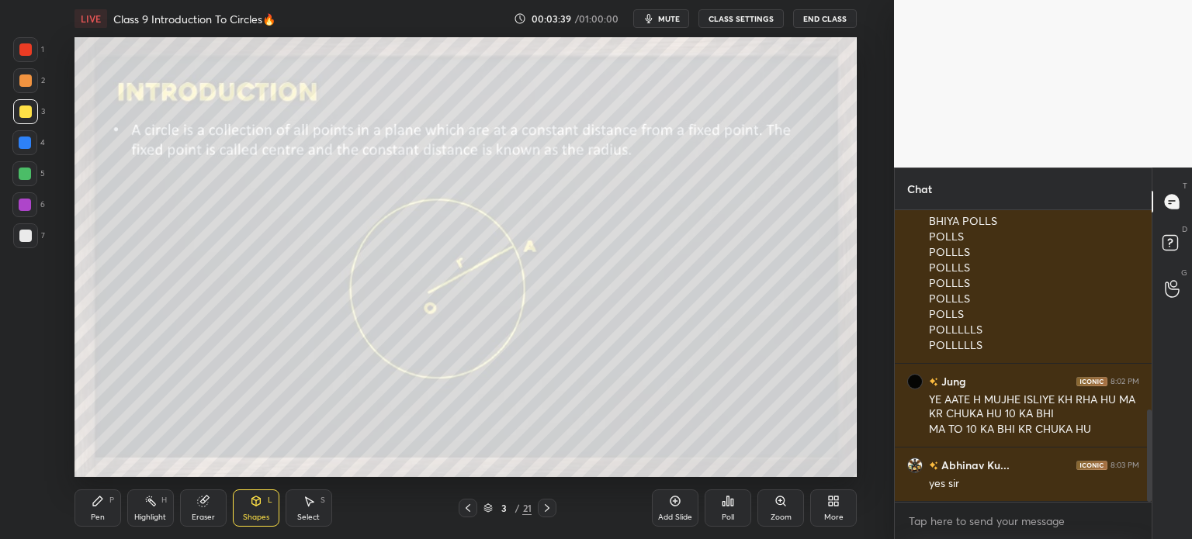
click at [27, 234] on div at bounding box center [25, 236] width 12 height 12
click at [676, 508] on div "Add Slide" at bounding box center [675, 508] width 47 height 37
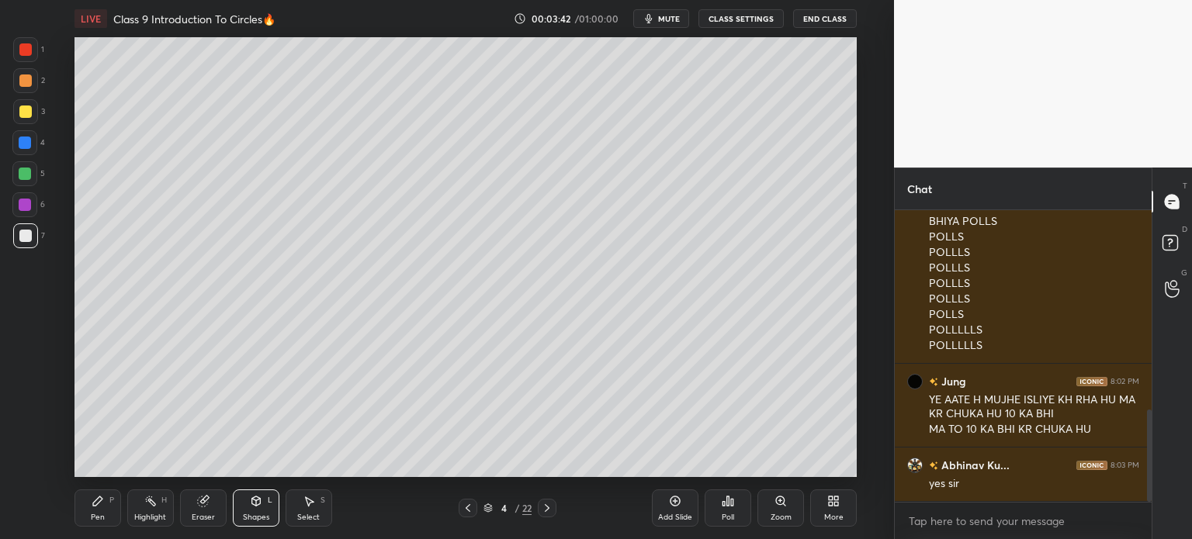
click at [86, 514] on div "Pen P" at bounding box center [97, 508] width 47 height 37
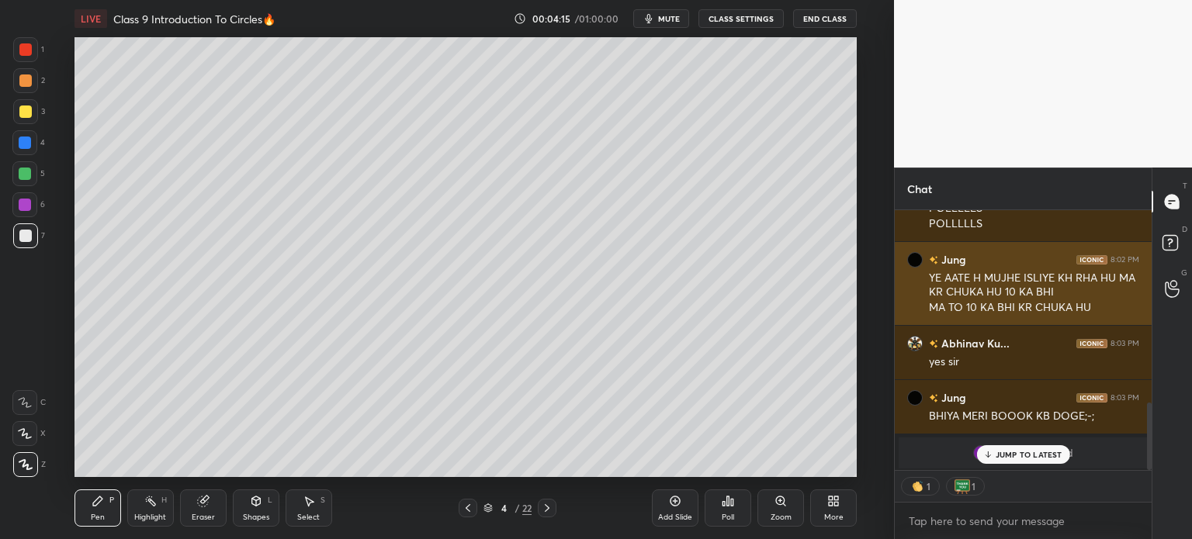
scroll to position [749, 0]
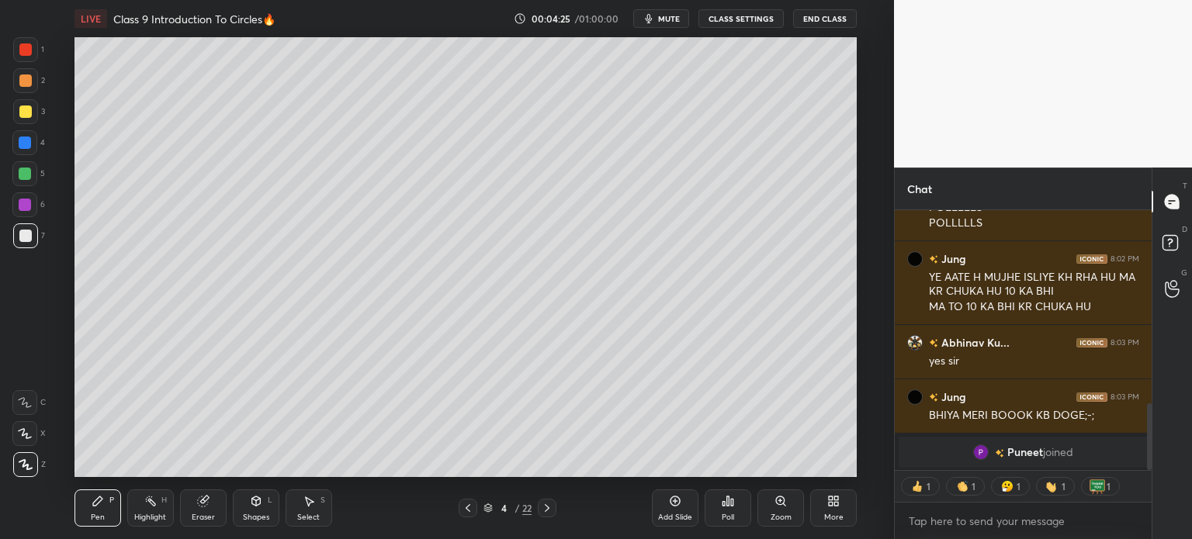
click at [36, 110] on div at bounding box center [25, 111] width 25 height 25
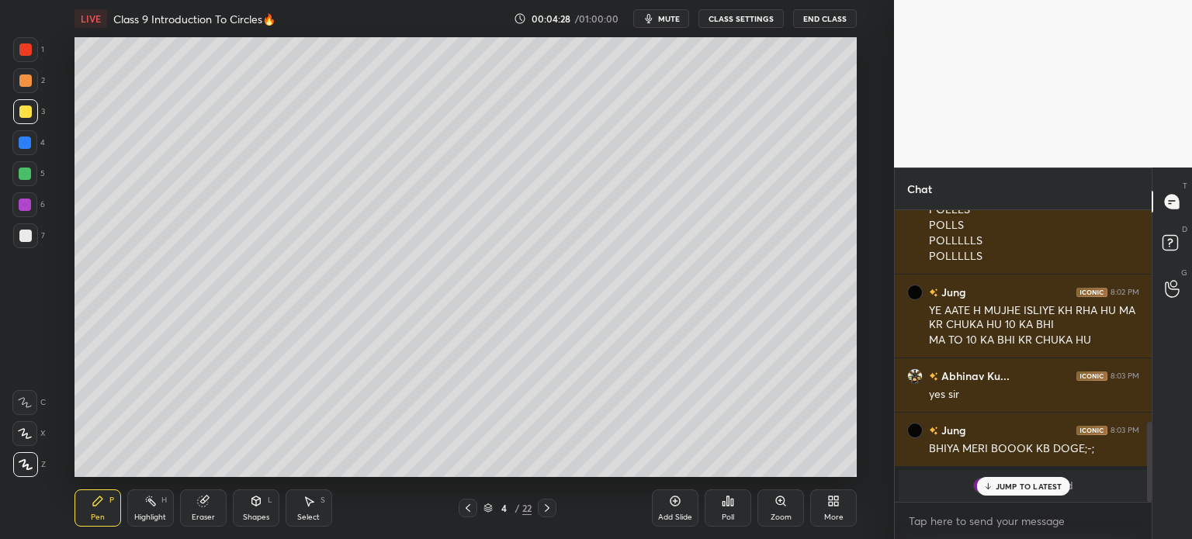
scroll to position [773, 0]
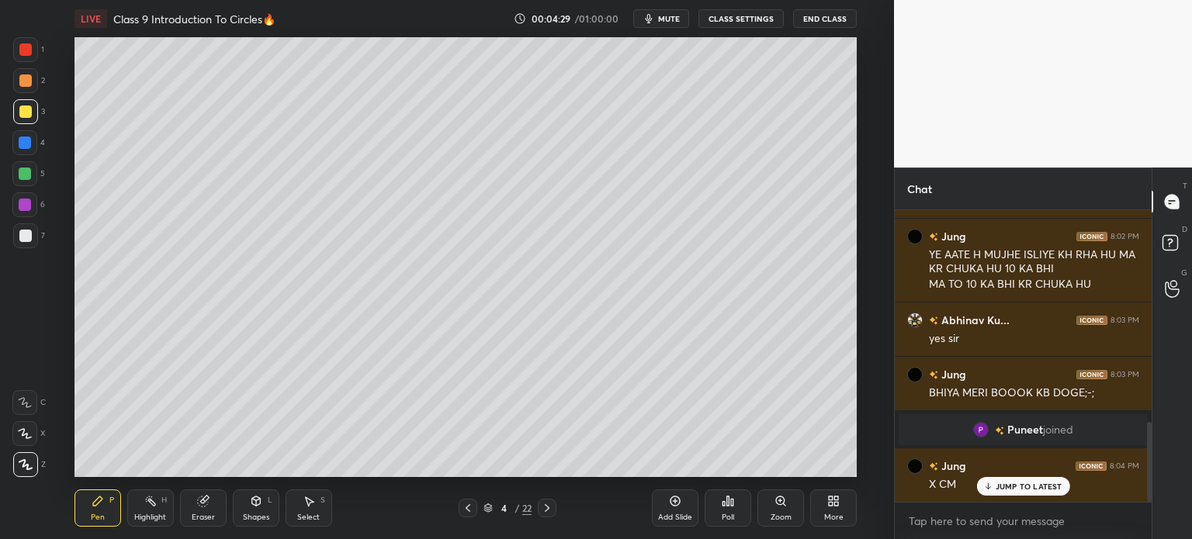
click at [33, 238] on div at bounding box center [25, 235] width 25 height 25
click at [24, 82] on div at bounding box center [25, 80] width 12 height 12
click at [29, 240] on div at bounding box center [25, 236] width 12 height 12
click at [35, 85] on div at bounding box center [25, 80] width 25 height 25
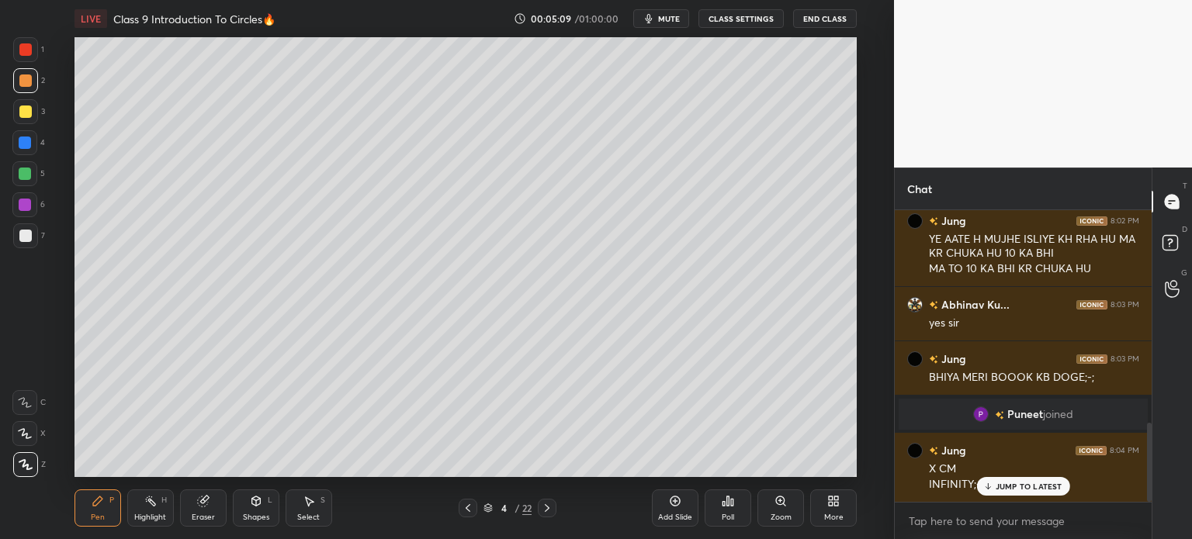
click at [36, 236] on div at bounding box center [25, 235] width 25 height 25
click at [27, 83] on div at bounding box center [25, 80] width 12 height 12
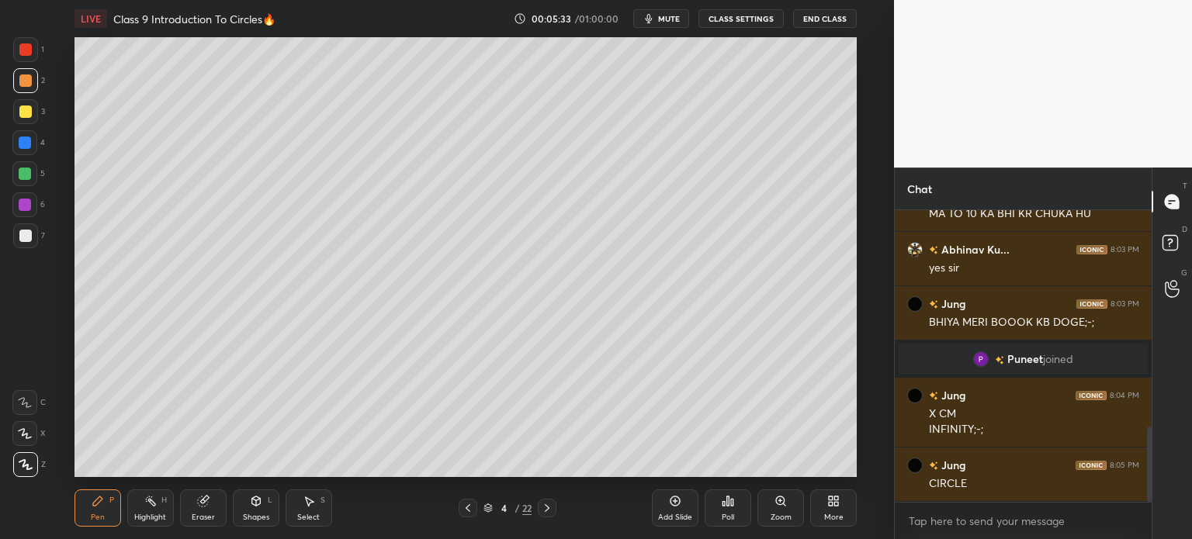
click at [462, 508] on icon at bounding box center [468, 508] width 12 height 12
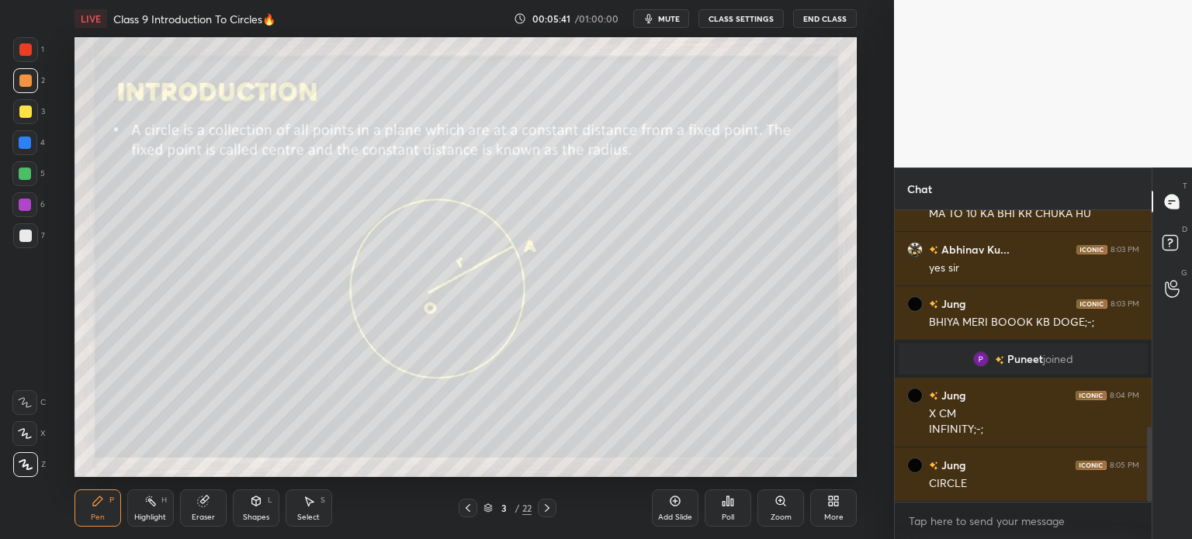
click at [544, 509] on icon at bounding box center [547, 508] width 12 height 12
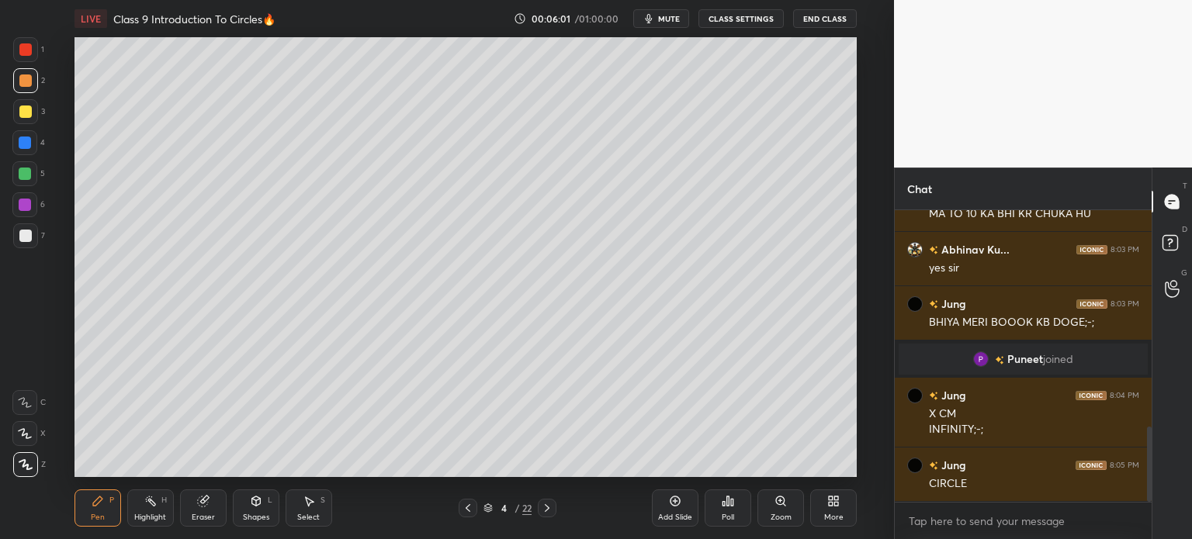
click at [470, 513] on icon at bounding box center [468, 508] width 12 height 12
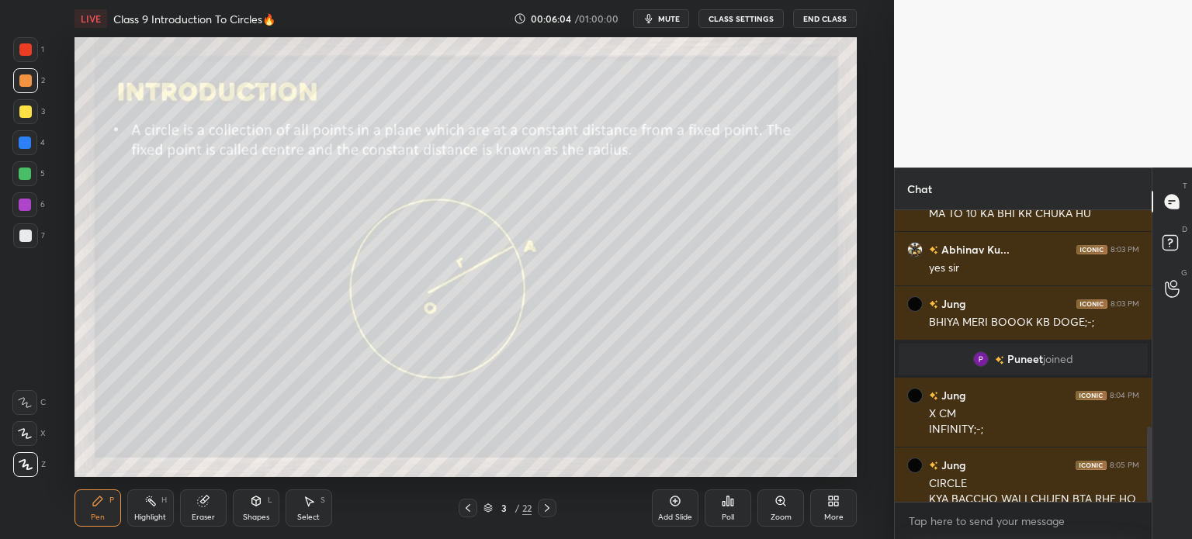
scroll to position [888, 0]
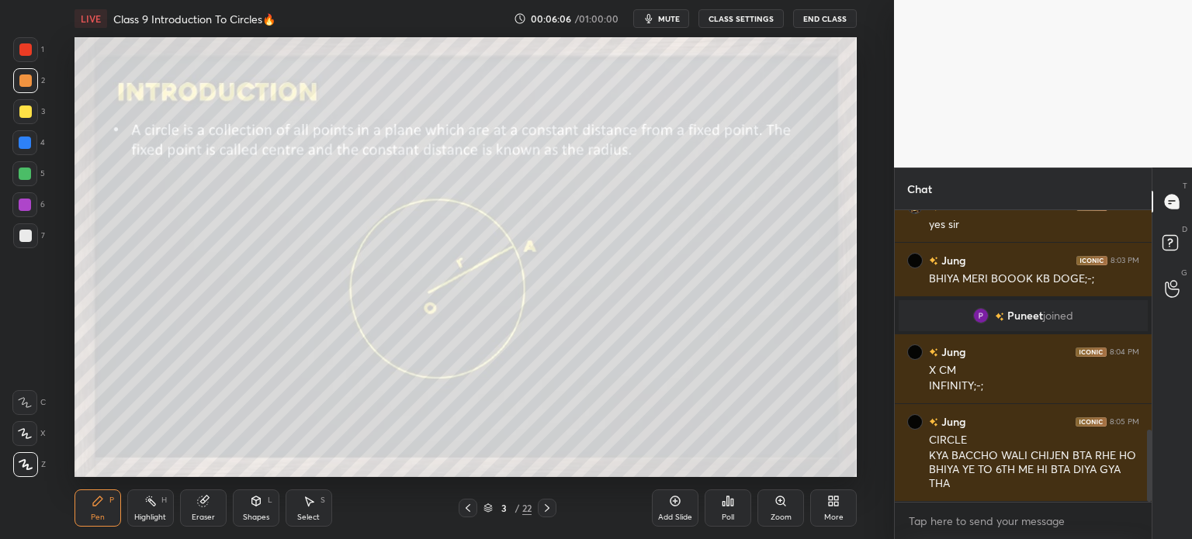
click at [25, 142] on div at bounding box center [25, 143] width 12 height 12
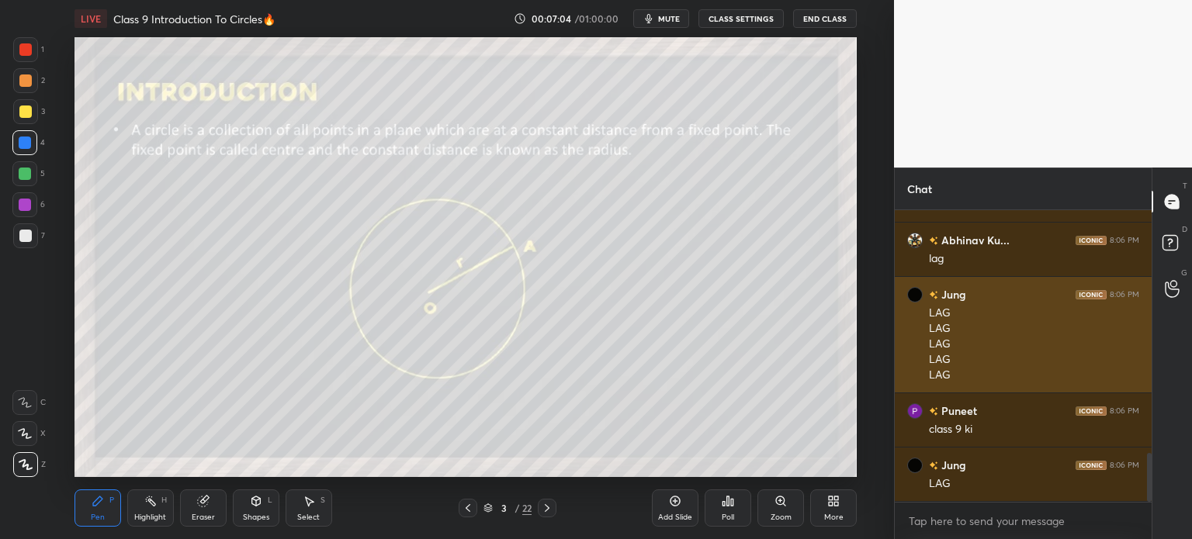
scroll to position [1446, 0]
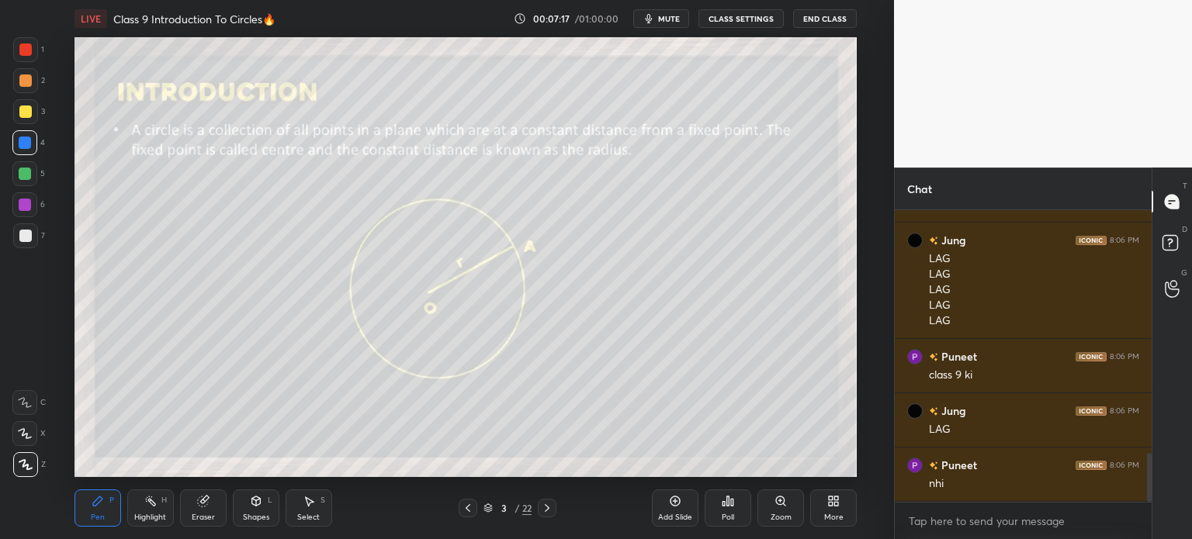
click at [36, 236] on div at bounding box center [25, 235] width 25 height 25
click at [29, 106] on div at bounding box center [25, 112] width 12 height 12
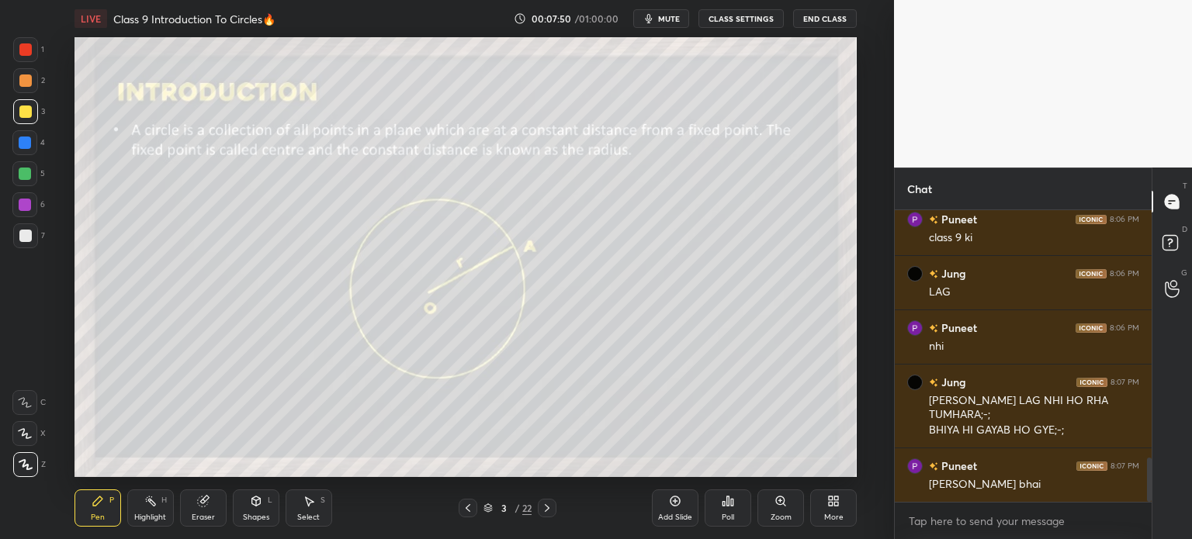
scroll to position [1638, 0]
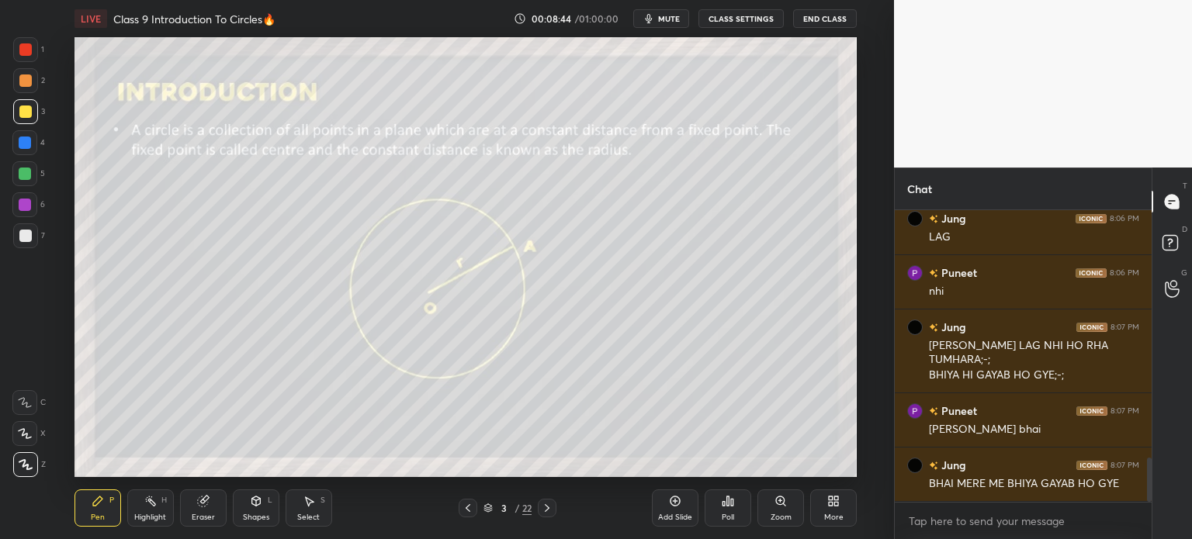
click at [30, 143] on div at bounding box center [25, 143] width 12 height 12
click at [209, 506] on icon at bounding box center [203, 501] width 12 height 12
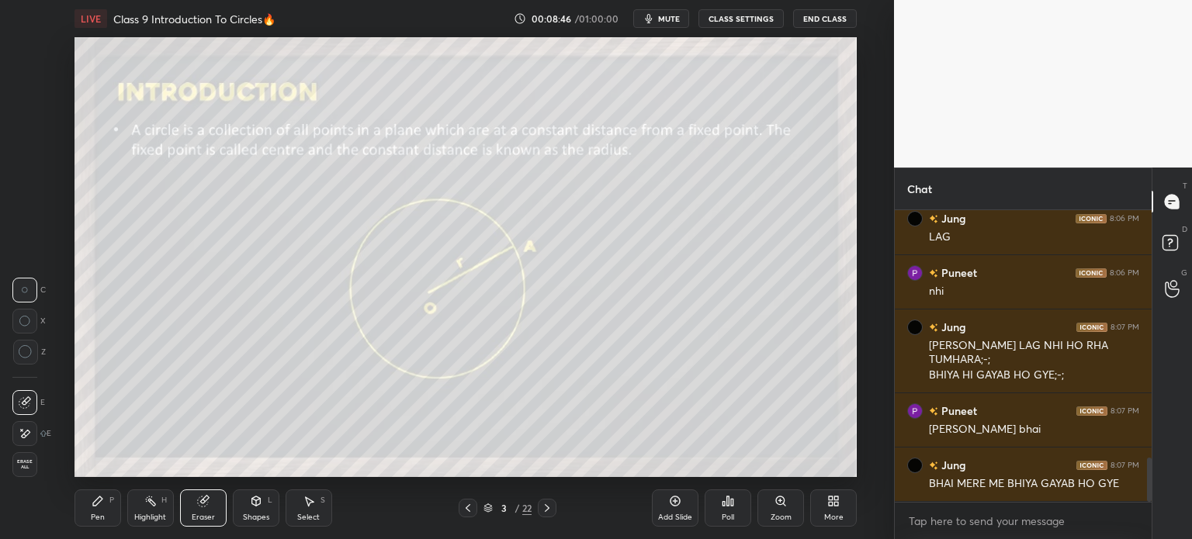
scroll to position [1692, 0]
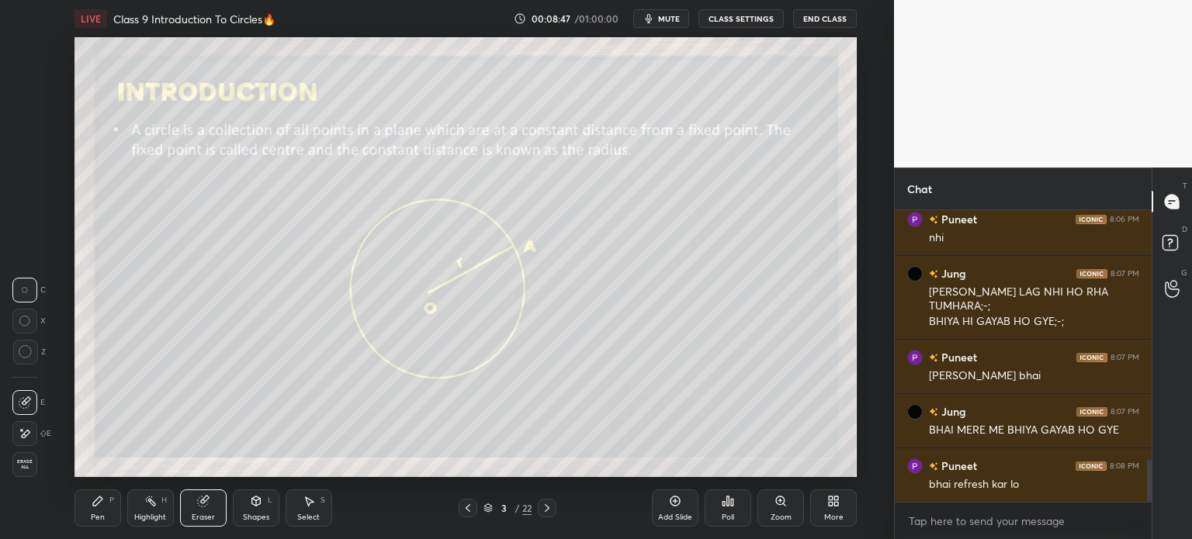
click at [32, 433] on div at bounding box center [24, 433] width 25 height 25
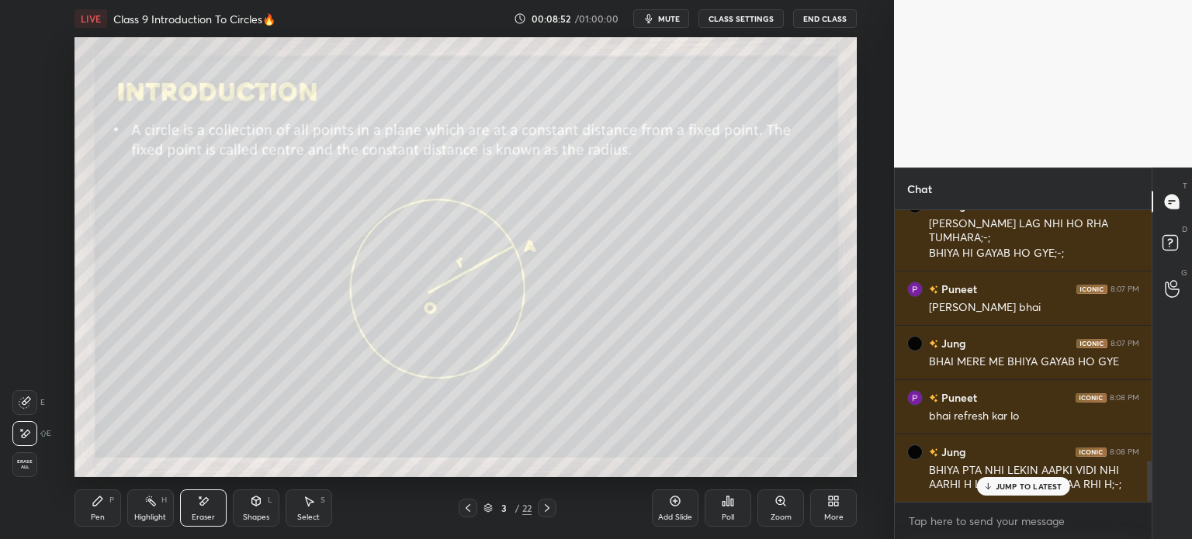
click at [99, 506] on icon at bounding box center [98, 501] width 12 height 12
click at [27, 105] on div at bounding box center [25, 111] width 25 height 25
click at [28, 234] on div at bounding box center [25, 236] width 12 height 12
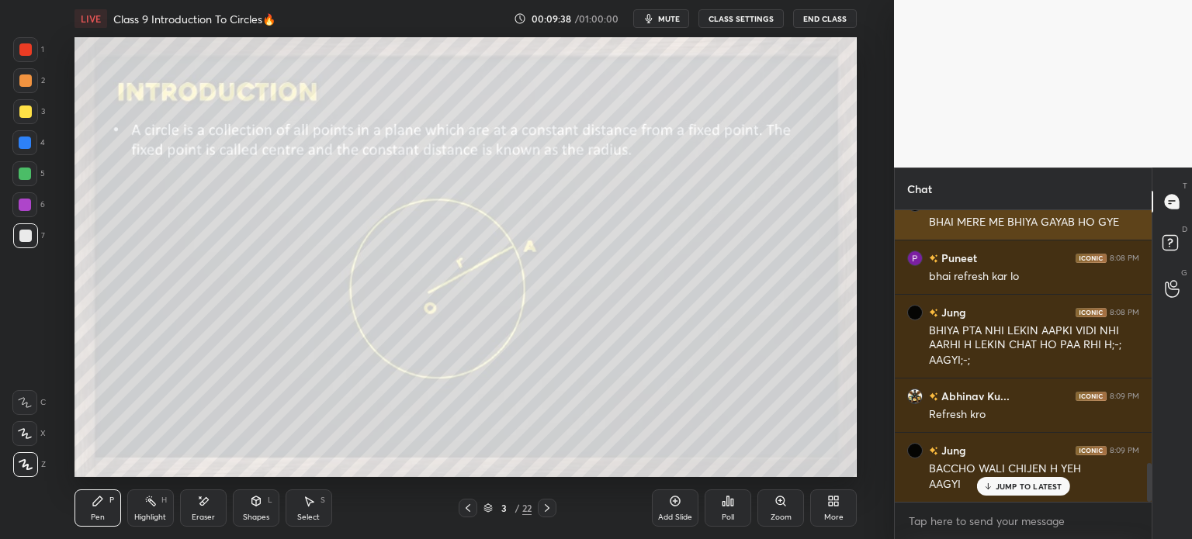
scroll to position [1915, 0]
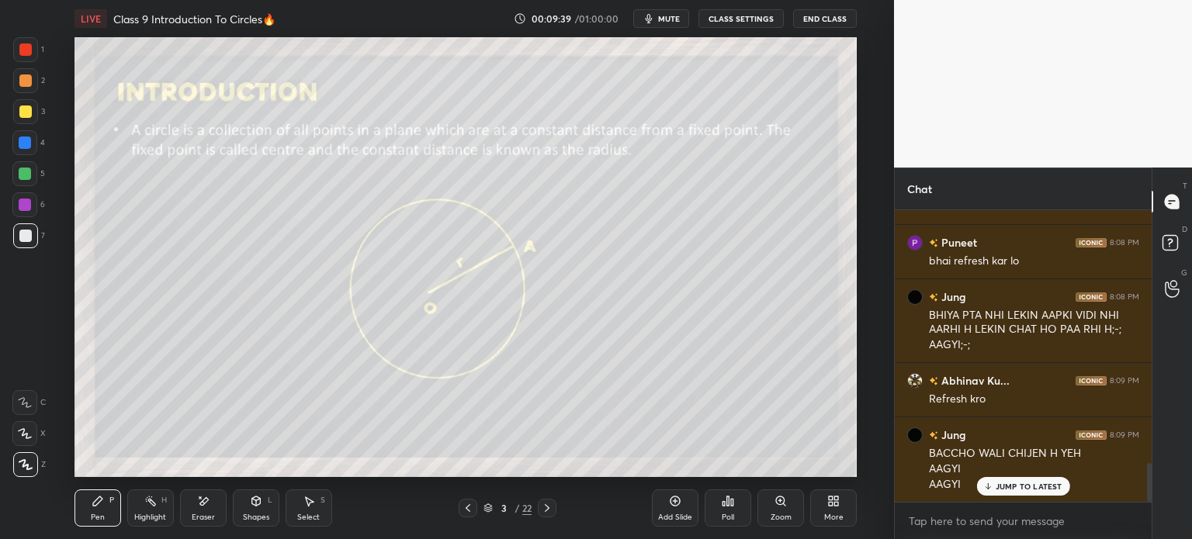
click at [546, 516] on div at bounding box center [547, 508] width 19 height 19
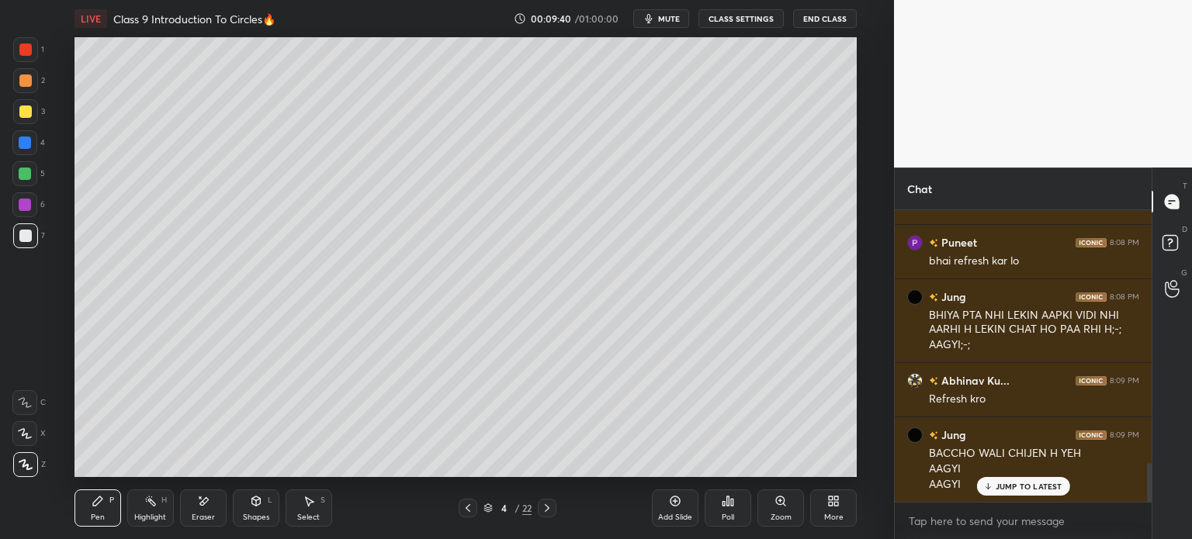
click at [546, 511] on icon at bounding box center [547, 508] width 5 height 8
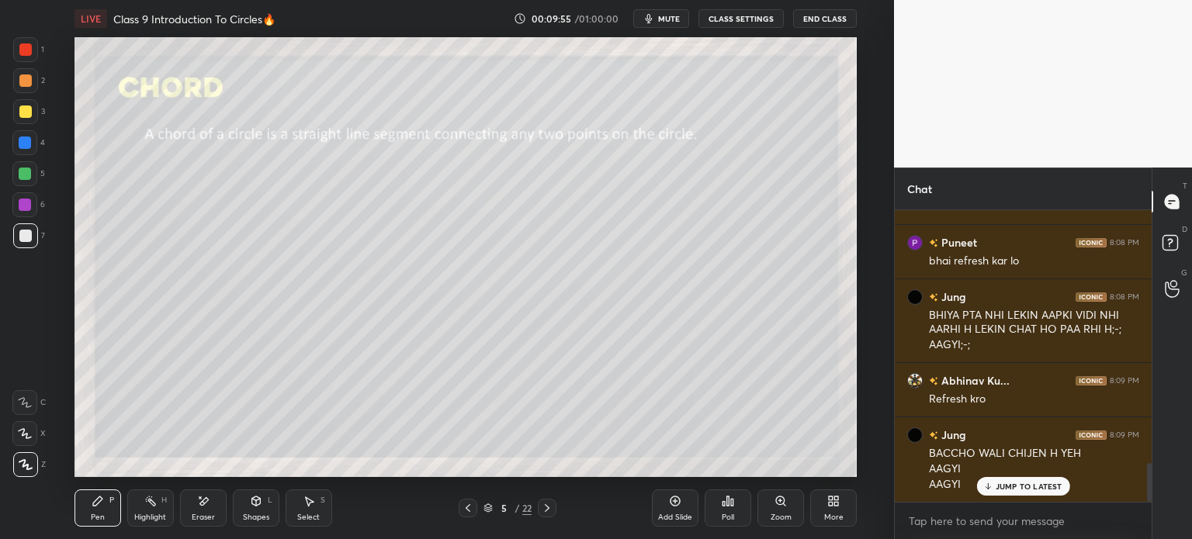
click at [258, 497] on icon at bounding box center [255, 501] width 9 height 9
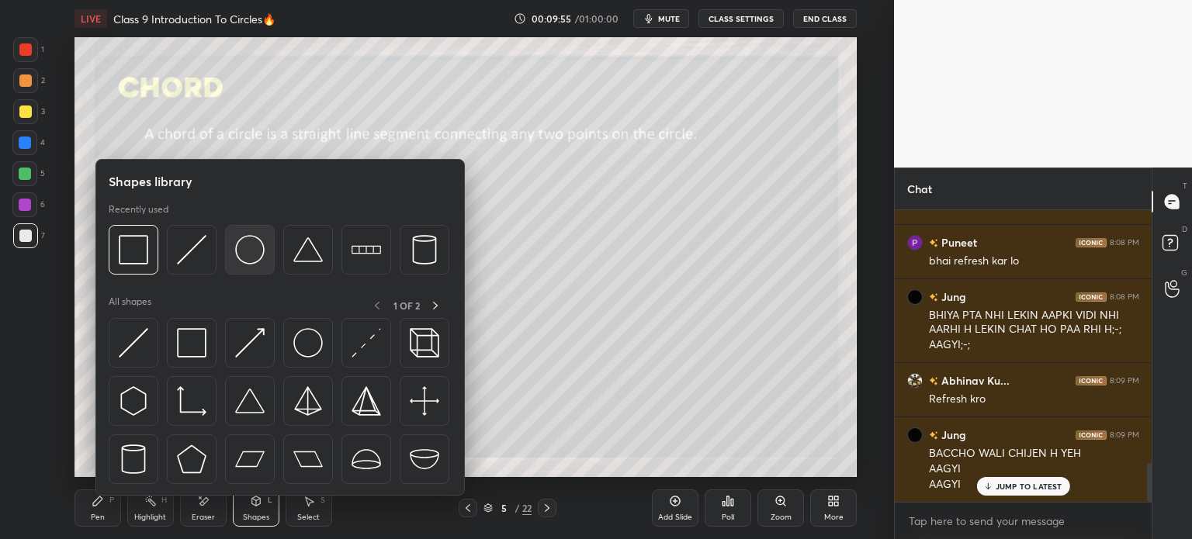
click at [264, 247] on img at bounding box center [249, 249] width 29 height 29
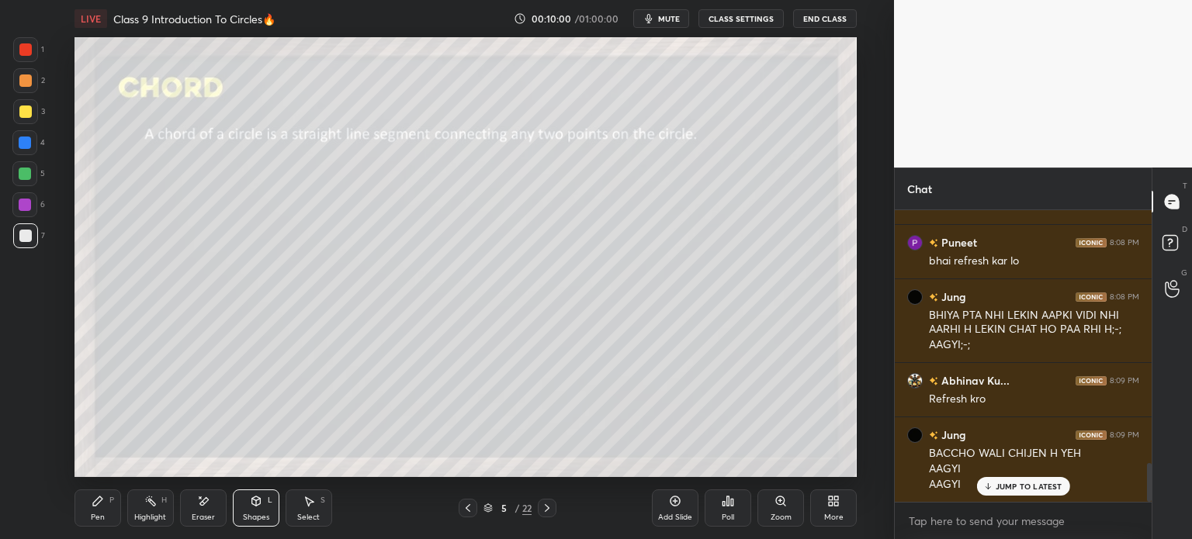
click at [97, 497] on icon at bounding box center [98, 501] width 12 height 12
click at [29, 112] on div at bounding box center [25, 112] width 12 height 12
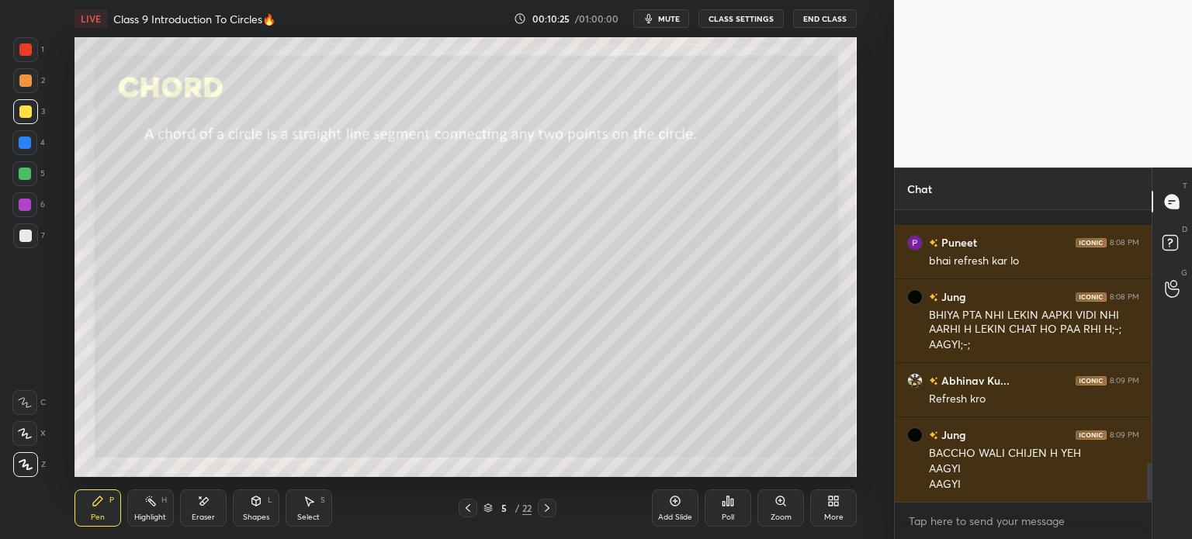
scroll to position [1984, 0]
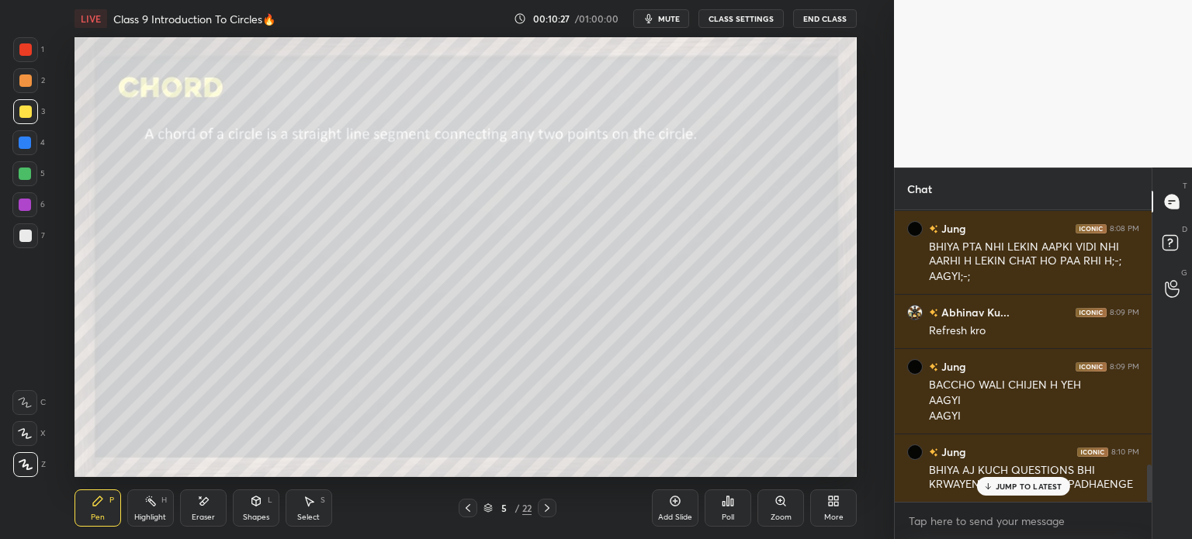
click at [37, 230] on div "7" at bounding box center [29, 235] width 32 height 25
click at [551, 499] on div at bounding box center [547, 508] width 19 height 19
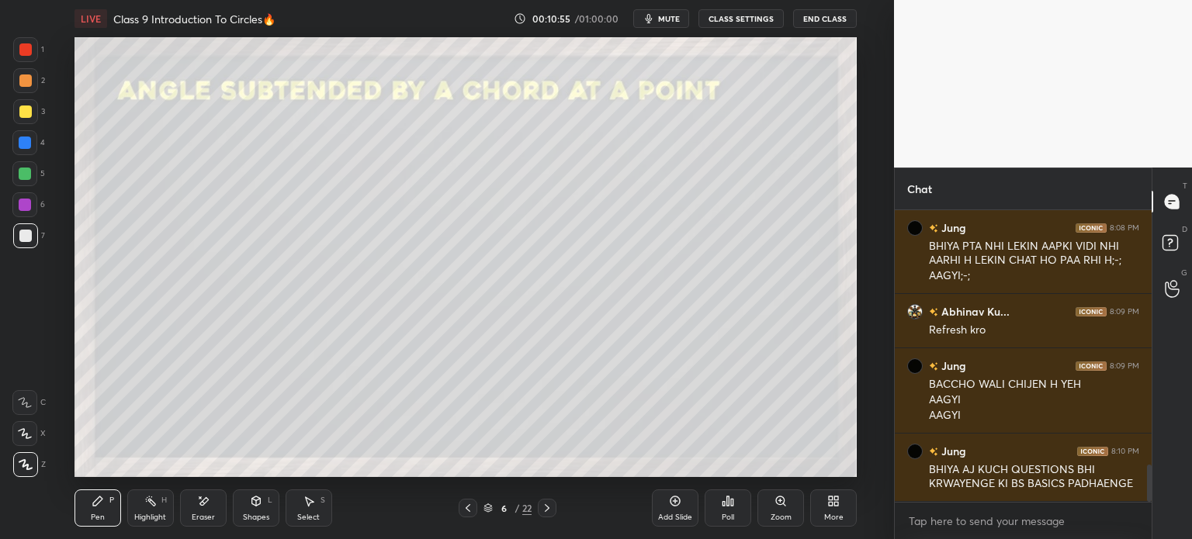
click at [553, 508] on div at bounding box center [547, 508] width 19 height 19
click at [561, 504] on div "7 / 22" at bounding box center [507, 508] width 289 height 19
click at [564, 502] on div "7 / 22" at bounding box center [507, 508] width 289 height 19
click at [547, 511] on icon at bounding box center [547, 508] width 12 height 12
click at [553, 507] on div at bounding box center [547, 508] width 19 height 19
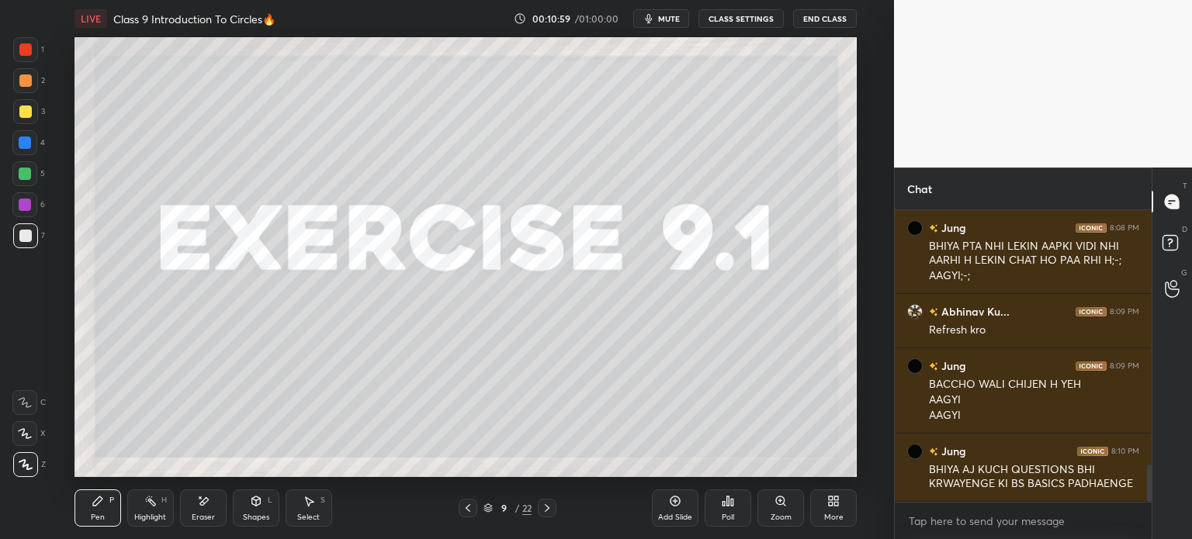
click at [555, 505] on div at bounding box center [547, 508] width 19 height 19
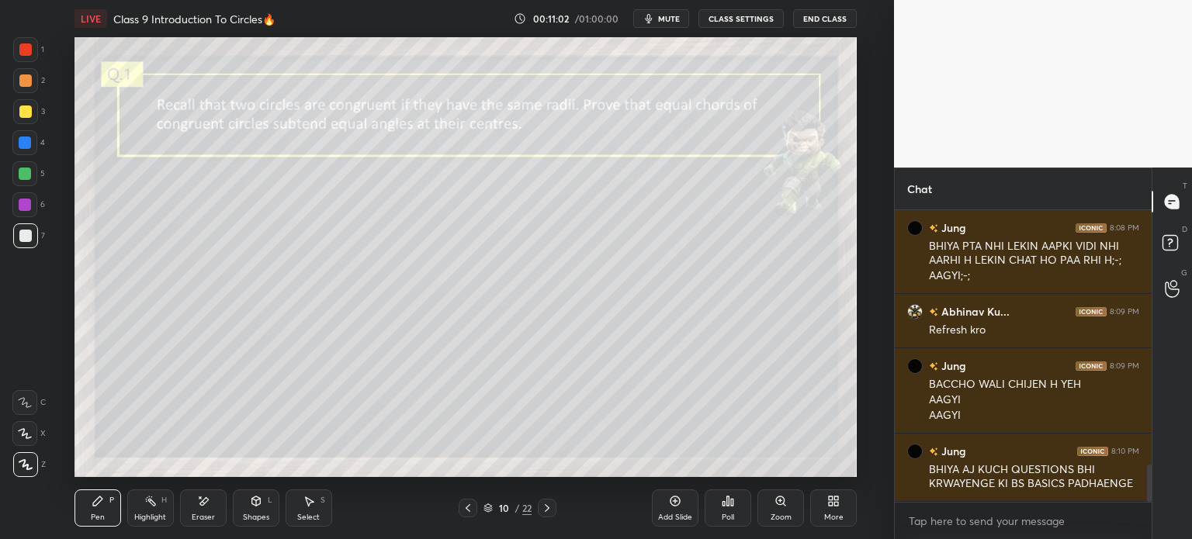
click at [546, 509] on icon at bounding box center [547, 508] width 12 height 12
click at [553, 505] on div at bounding box center [547, 508] width 19 height 19
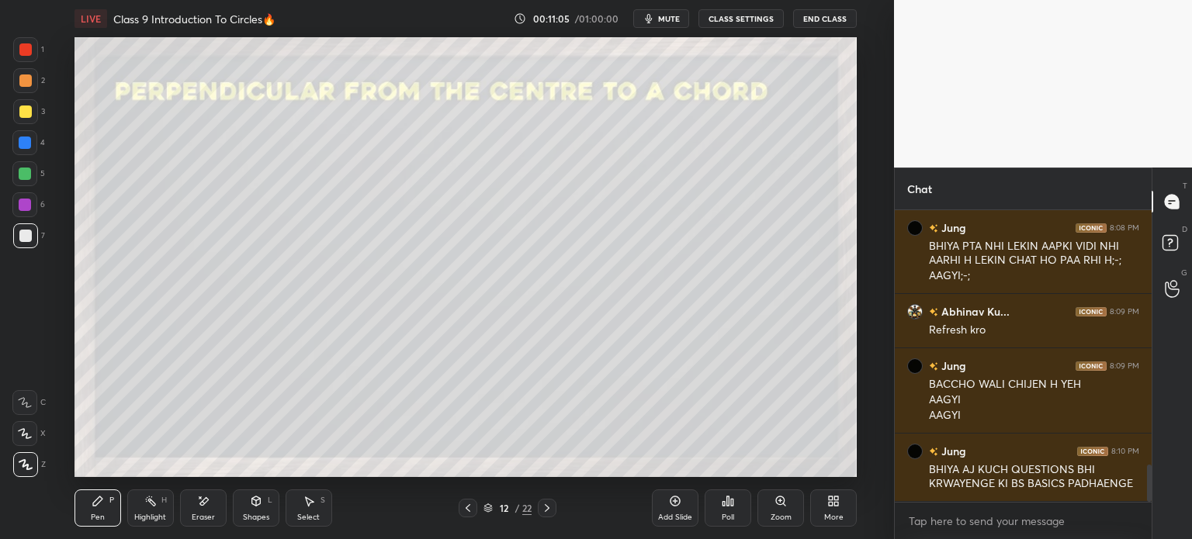
click at [555, 504] on div at bounding box center [547, 508] width 19 height 19
click at [557, 505] on div "13 / 22" at bounding box center [507, 508] width 289 height 19
click at [460, 506] on div at bounding box center [467, 508] width 19 height 19
click at [465, 505] on icon at bounding box center [468, 508] width 12 height 12
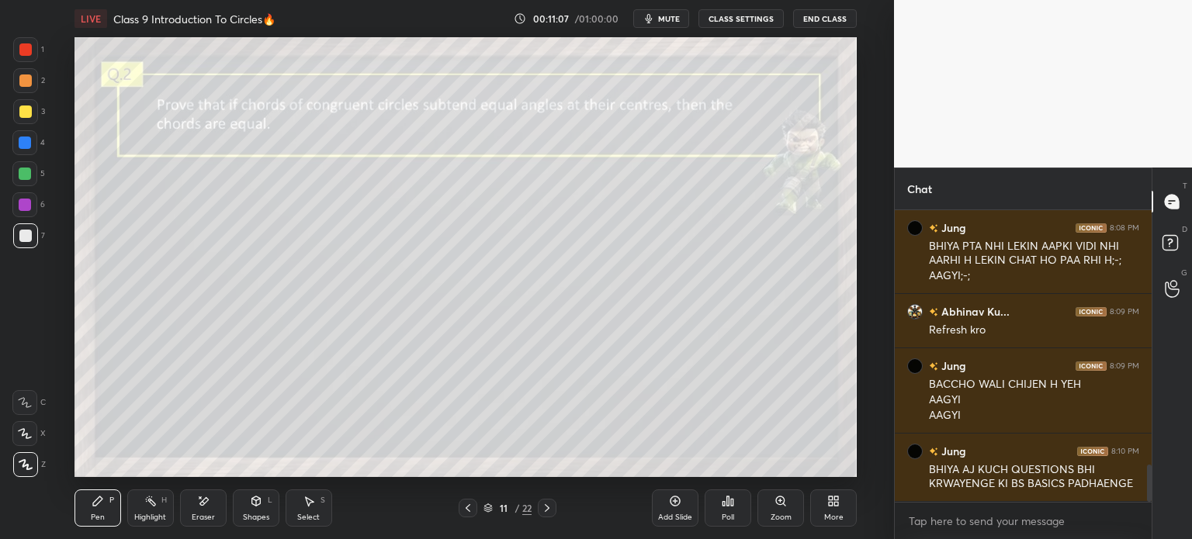
click at [465, 505] on icon at bounding box center [468, 508] width 12 height 12
click at [462, 505] on icon at bounding box center [468, 508] width 12 height 12
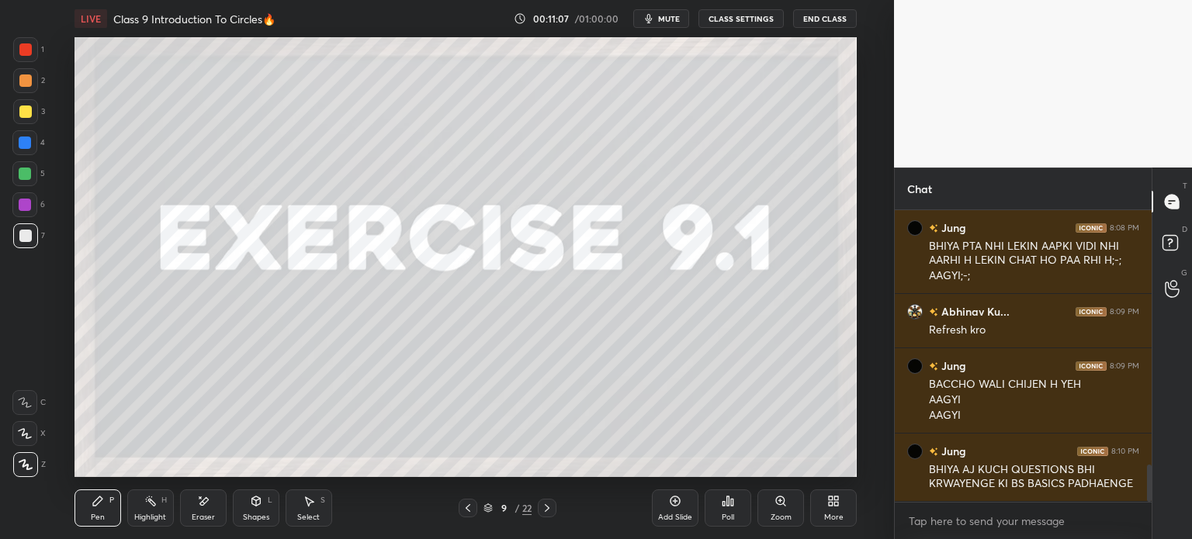
click at [465, 507] on icon at bounding box center [468, 508] width 12 height 12
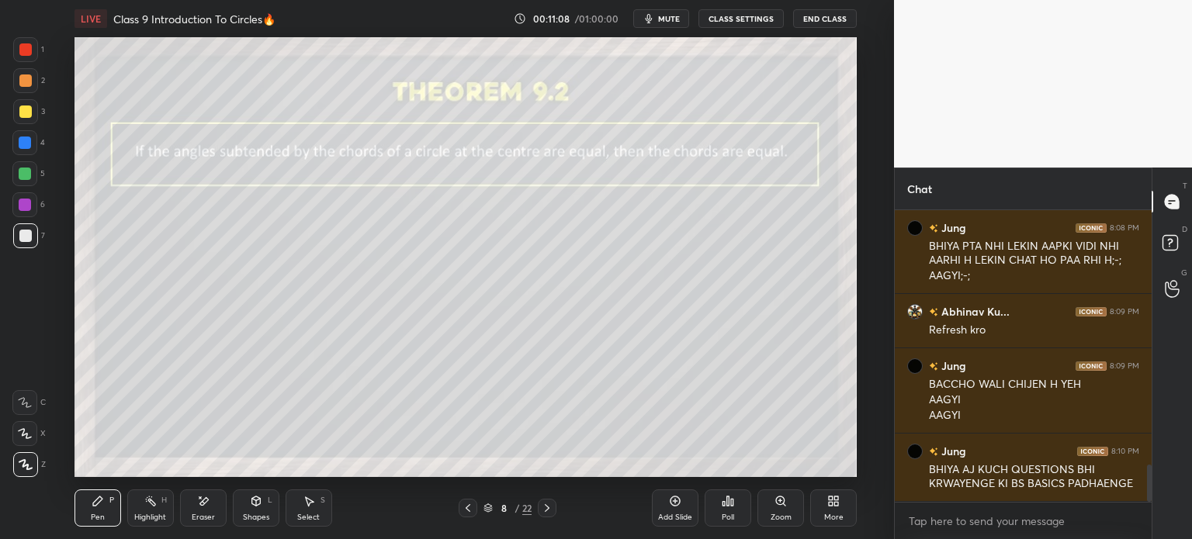
click at [466, 505] on icon at bounding box center [468, 508] width 12 height 12
click at [463, 505] on icon at bounding box center [468, 508] width 12 height 12
click at [28, 109] on div at bounding box center [25, 112] width 12 height 12
click at [26, 143] on div at bounding box center [25, 143] width 12 height 12
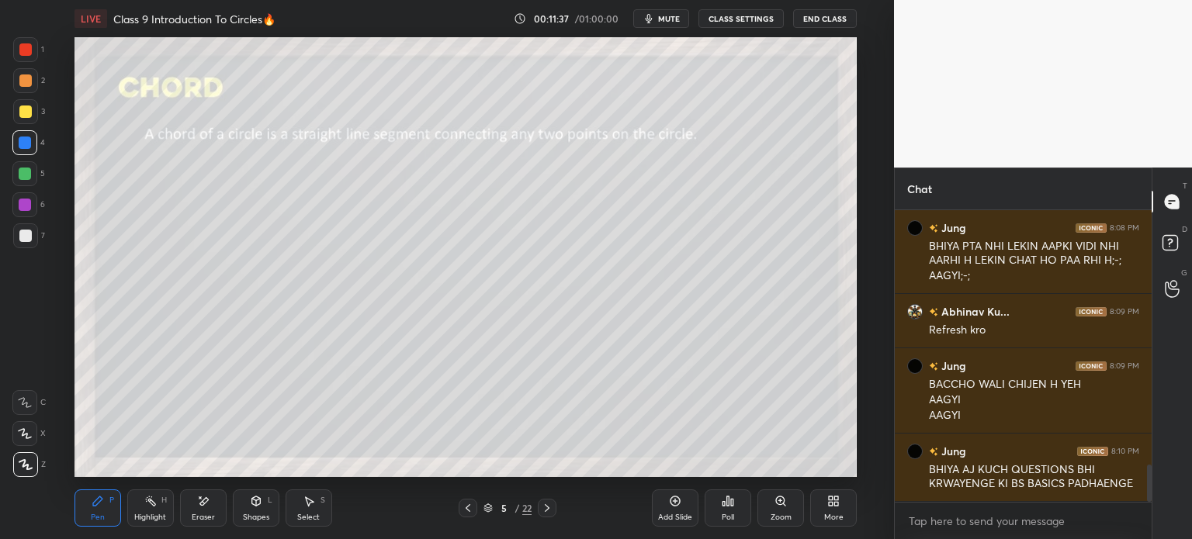
click at [26, 99] on div at bounding box center [25, 111] width 25 height 25
click at [265, 509] on div "Shapes L" at bounding box center [256, 508] width 47 height 37
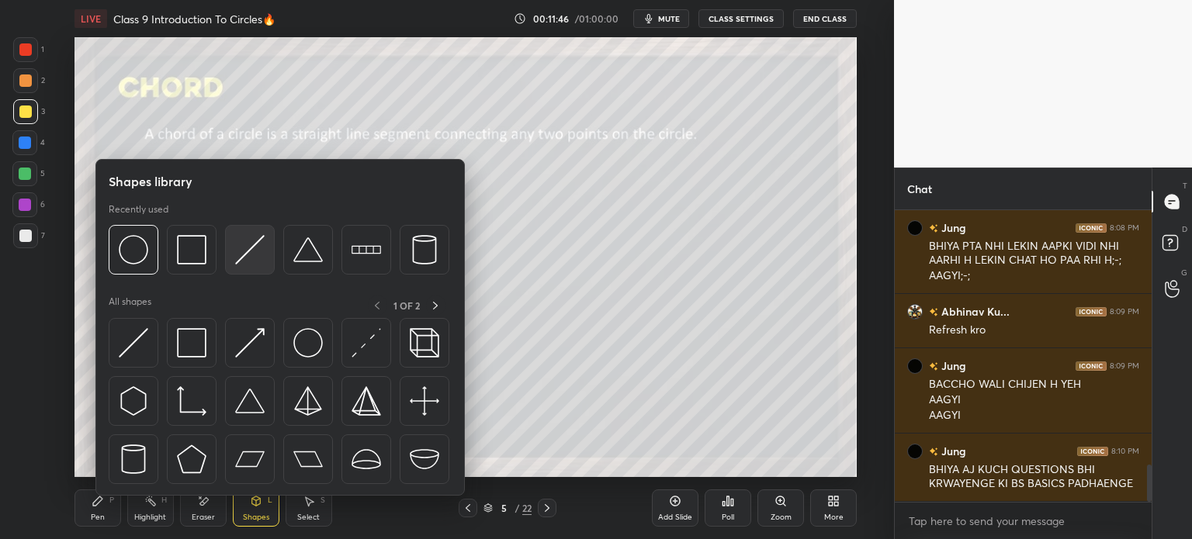
click at [248, 267] on div at bounding box center [250, 250] width 50 height 50
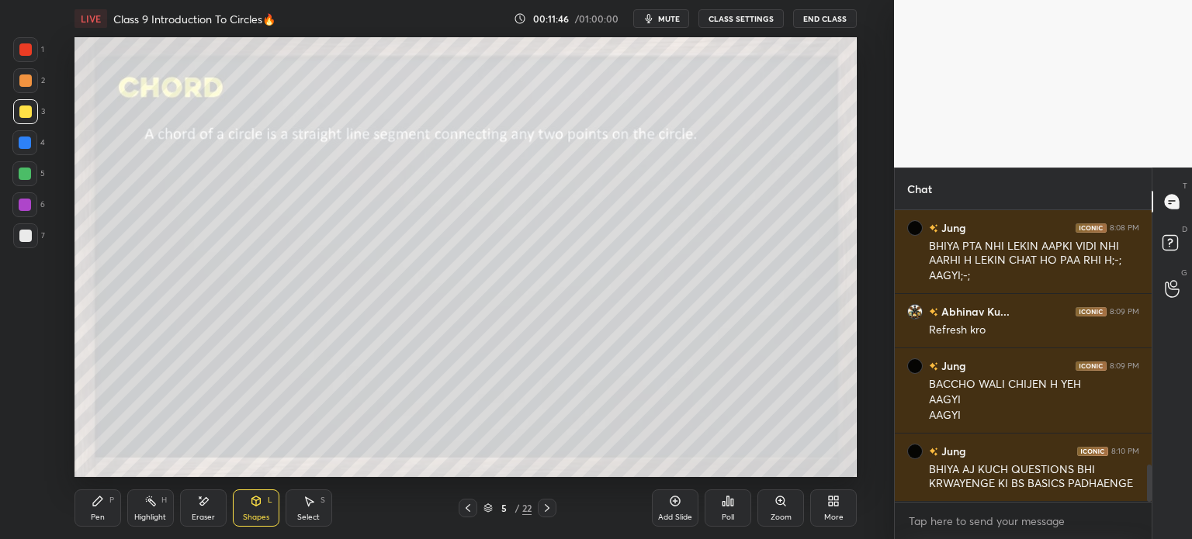
click at [29, 234] on div at bounding box center [25, 236] width 12 height 12
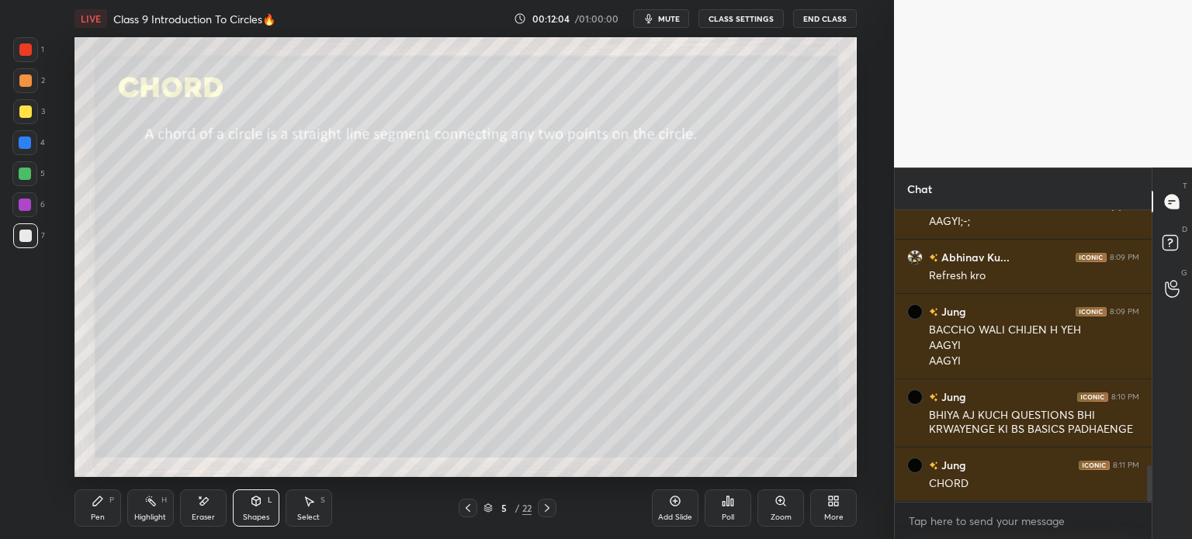
click at [19, 106] on div at bounding box center [25, 111] width 25 height 25
click at [29, 75] on div at bounding box center [25, 80] width 12 height 12
click at [99, 507] on icon at bounding box center [98, 501] width 12 height 12
click at [267, 505] on div "Shapes L" at bounding box center [256, 508] width 47 height 37
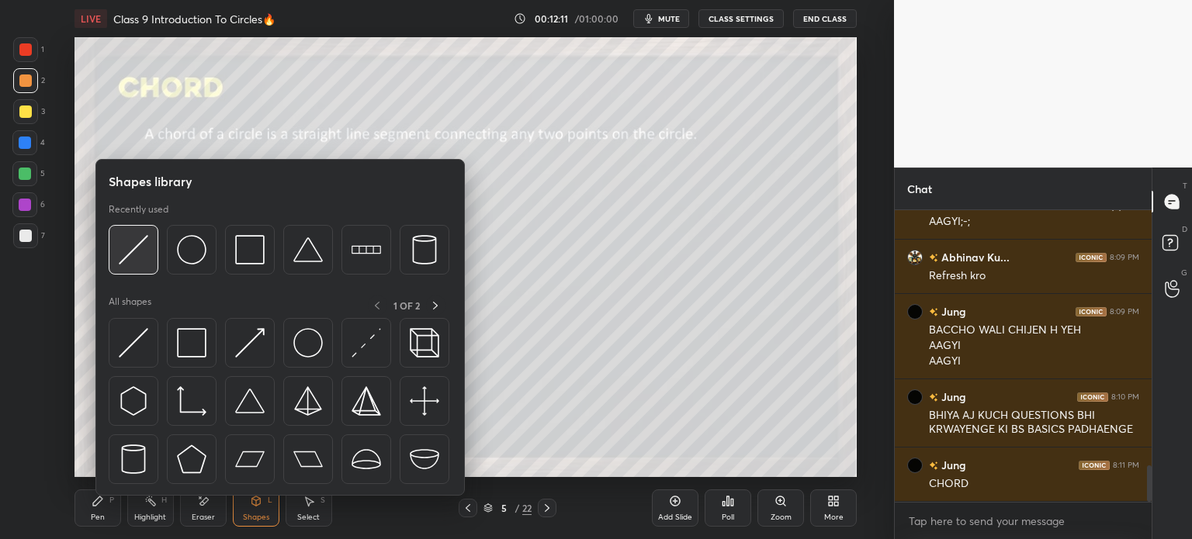
click at [139, 258] on img at bounding box center [133, 249] width 29 height 29
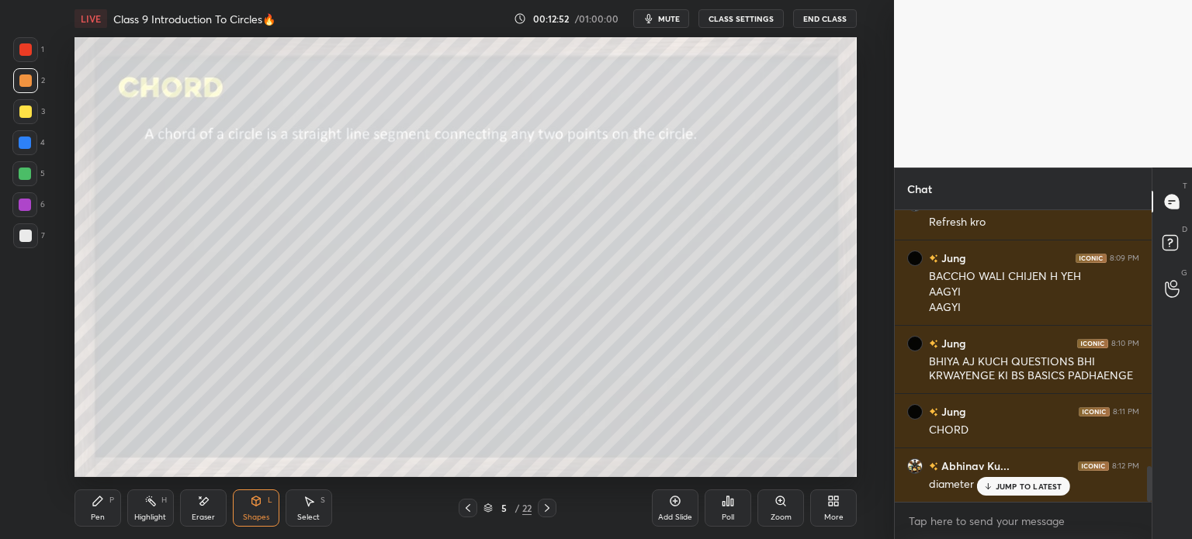
scroll to position [2147, 0]
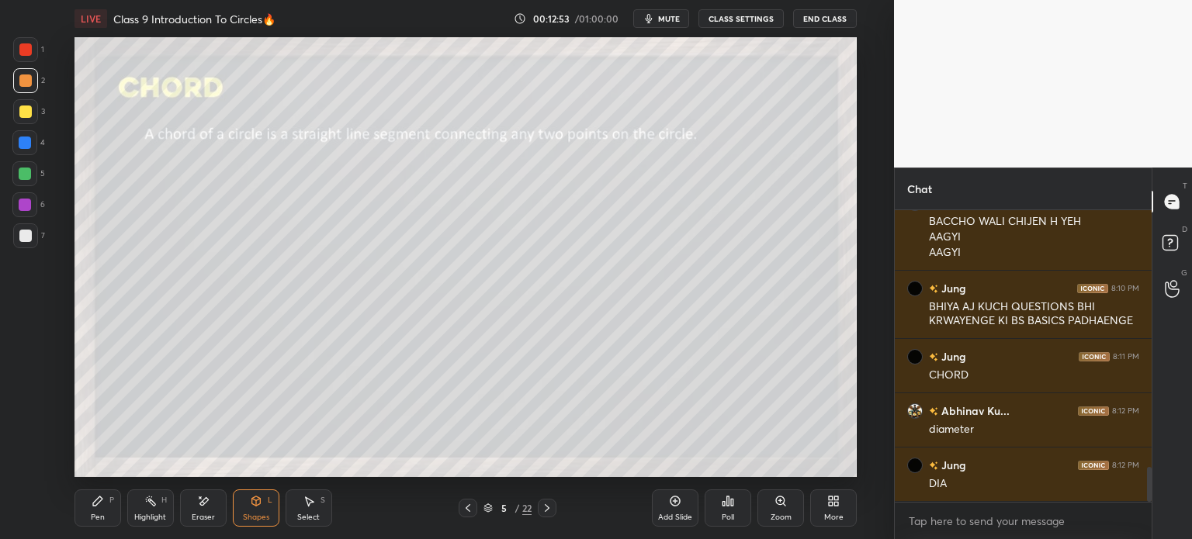
click at [206, 507] on icon at bounding box center [203, 501] width 12 height 13
click at [261, 509] on div "Shapes L" at bounding box center [256, 508] width 47 height 37
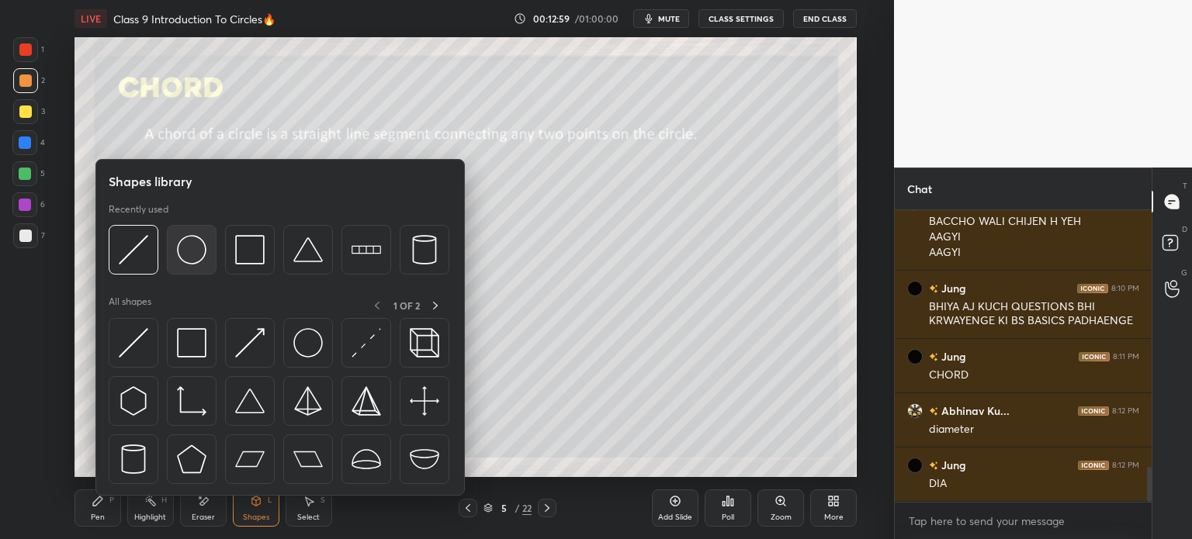
click at [179, 256] on img at bounding box center [191, 249] width 29 height 29
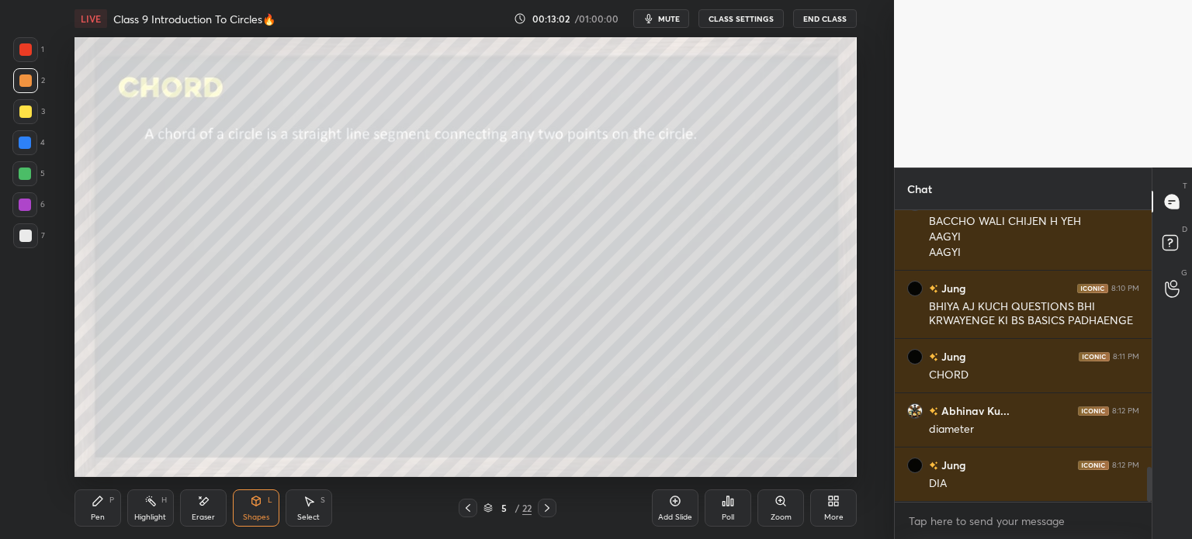
click at [97, 514] on div "Pen" at bounding box center [98, 518] width 14 height 8
click at [26, 235] on div at bounding box center [25, 236] width 12 height 12
click at [223, 505] on div "Eraser" at bounding box center [203, 508] width 47 height 37
click at [250, 490] on div "Shapes L" at bounding box center [256, 508] width 47 height 37
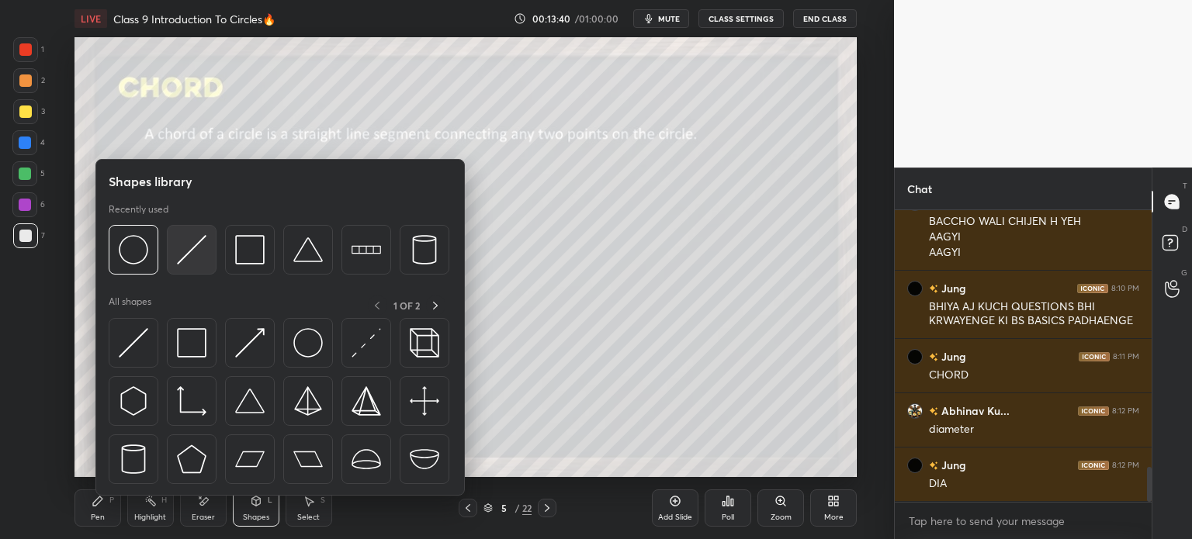
click at [188, 251] on img at bounding box center [191, 249] width 29 height 29
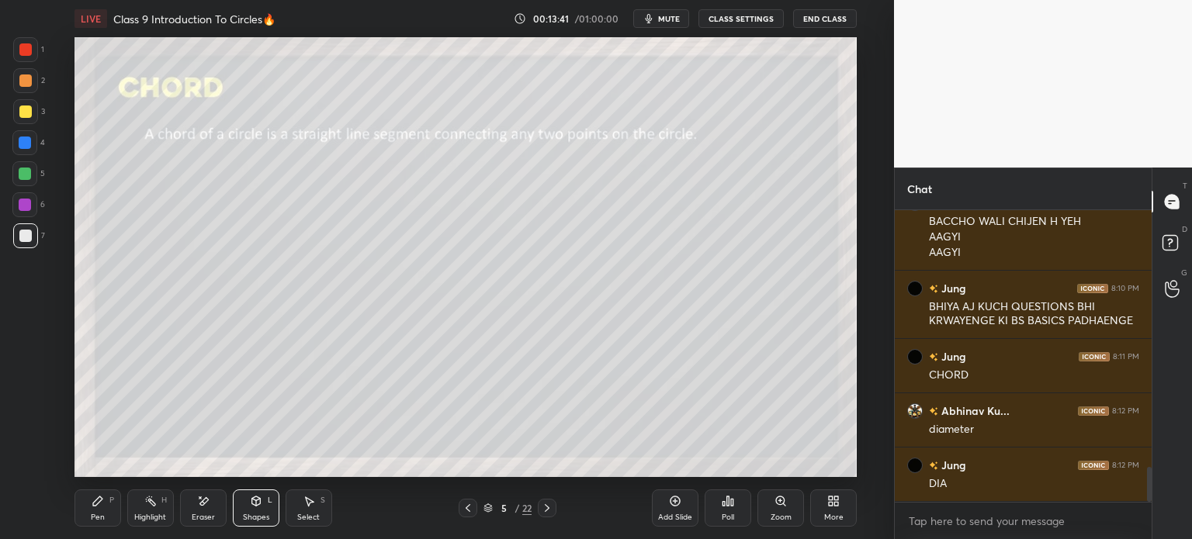
click at [23, 75] on div at bounding box center [25, 80] width 12 height 12
click at [24, 233] on div at bounding box center [25, 236] width 12 height 12
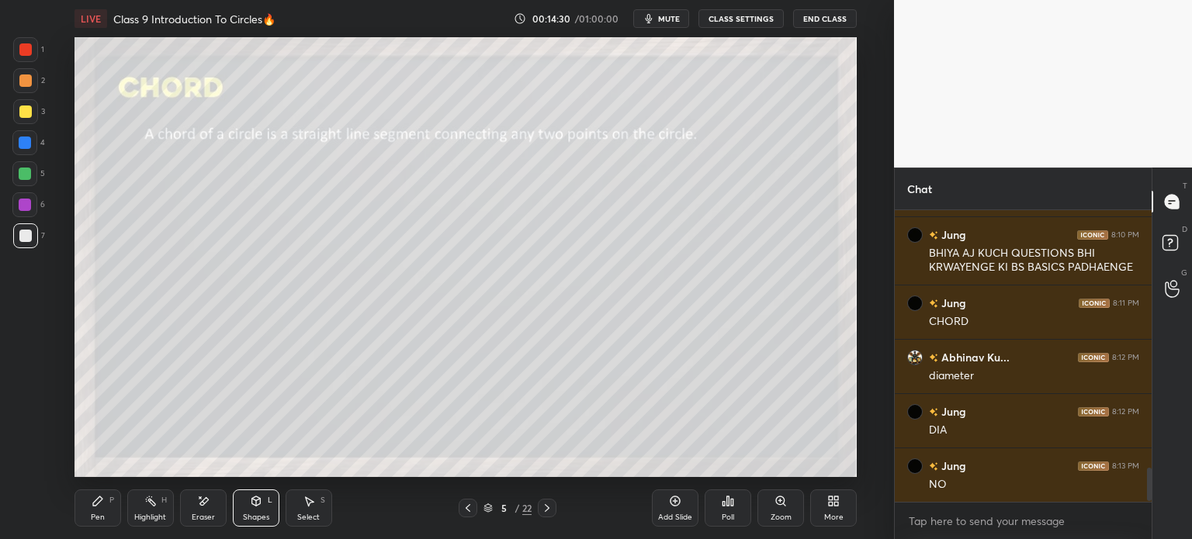
scroll to position [2256, 0]
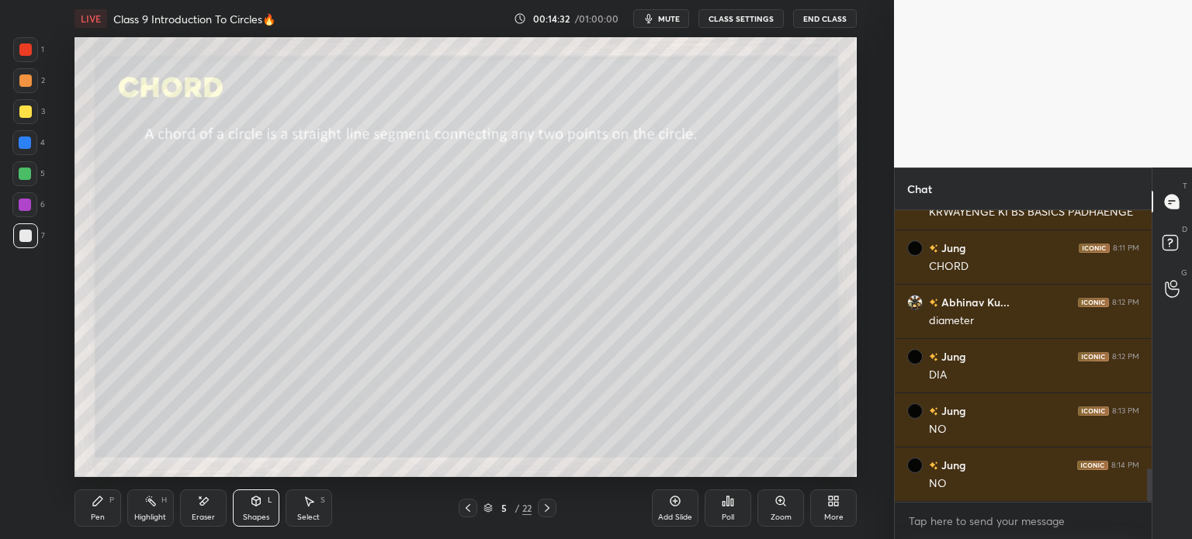
click at [465, 509] on icon at bounding box center [467, 508] width 5 height 8
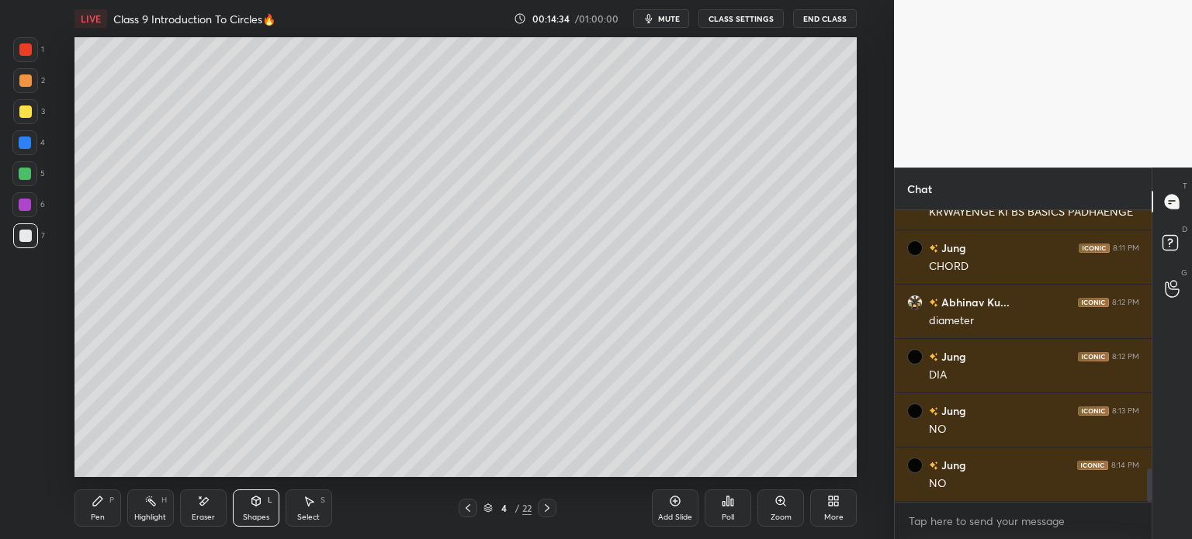
click at [464, 501] on div at bounding box center [467, 508] width 19 height 19
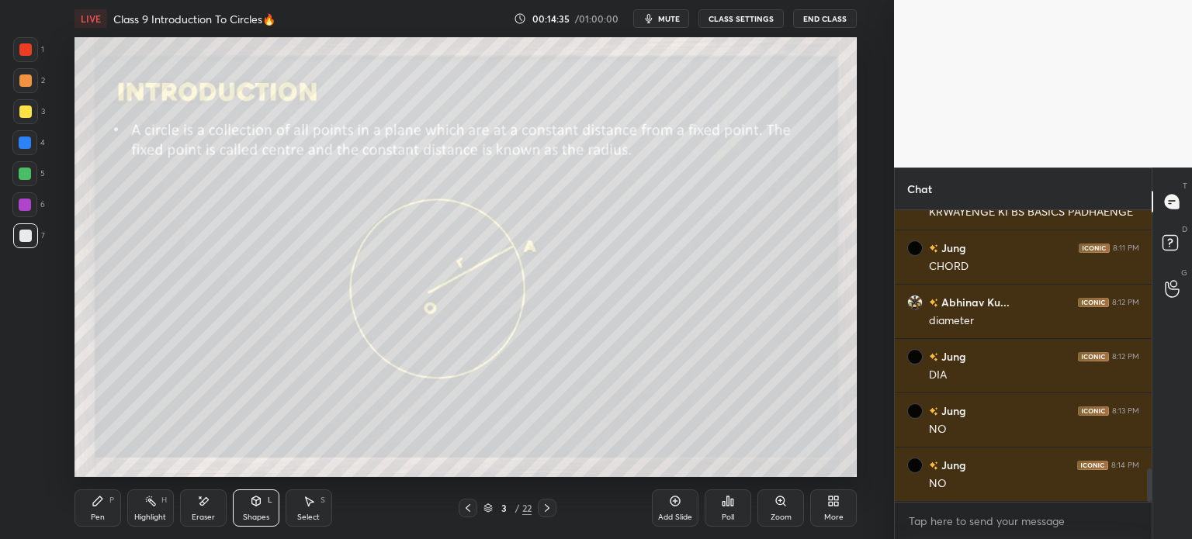
click at [548, 510] on icon at bounding box center [547, 508] width 12 height 12
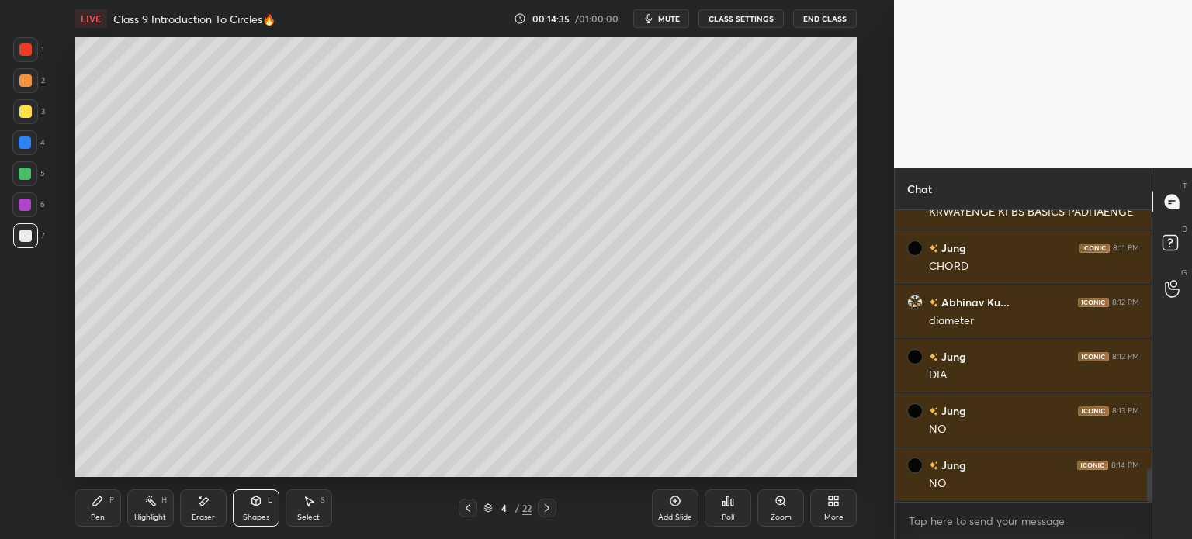
click at [550, 505] on icon at bounding box center [547, 508] width 12 height 12
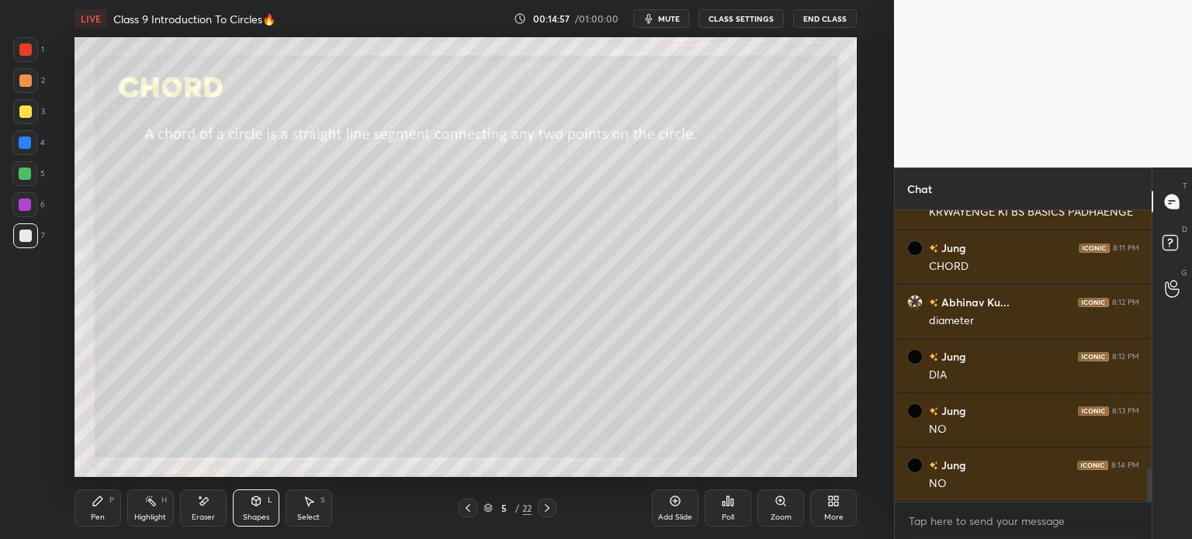
click at [95, 517] on div "Pen" at bounding box center [98, 518] width 14 height 8
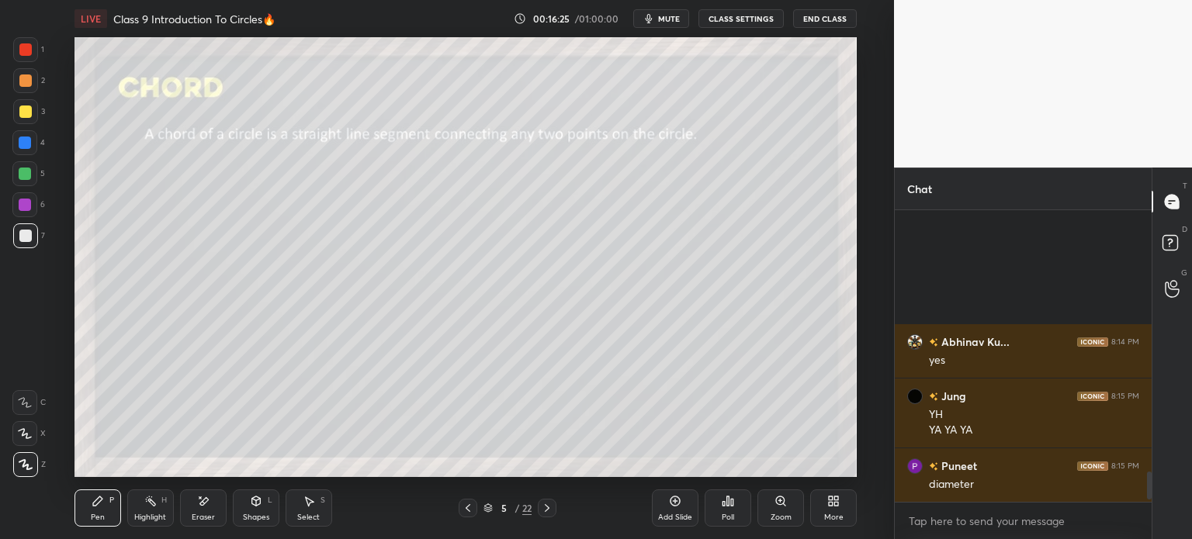
scroll to position [2778, 0]
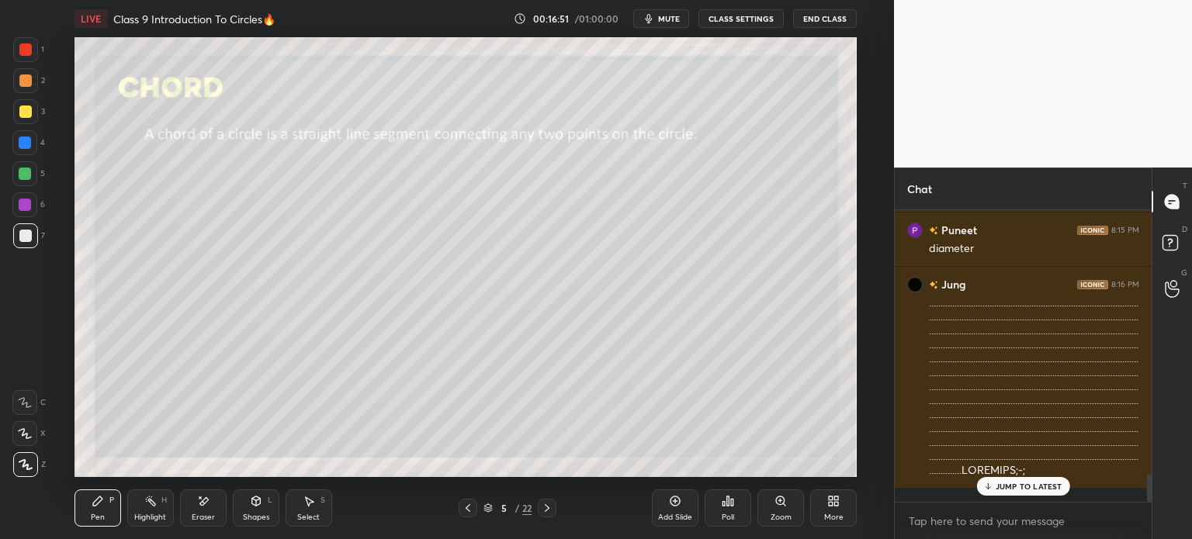
click at [543, 508] on icon at bounding box center [547, 508] width 12 height 12
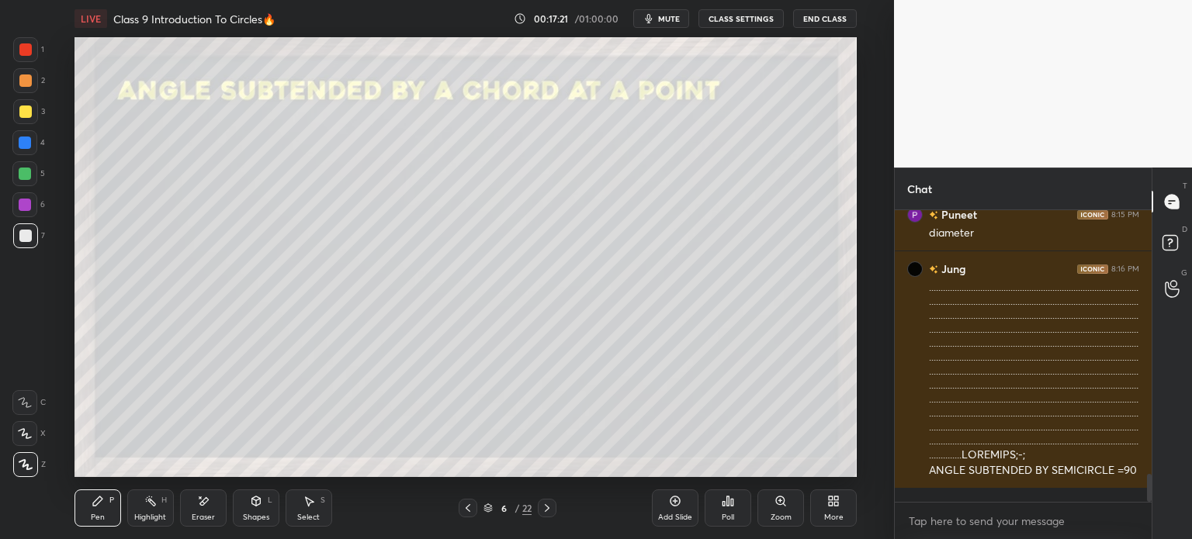
scroll to position [2794, 0]
click at [258, 507] on icon at bounding box center [256, 501] width 12 height 12
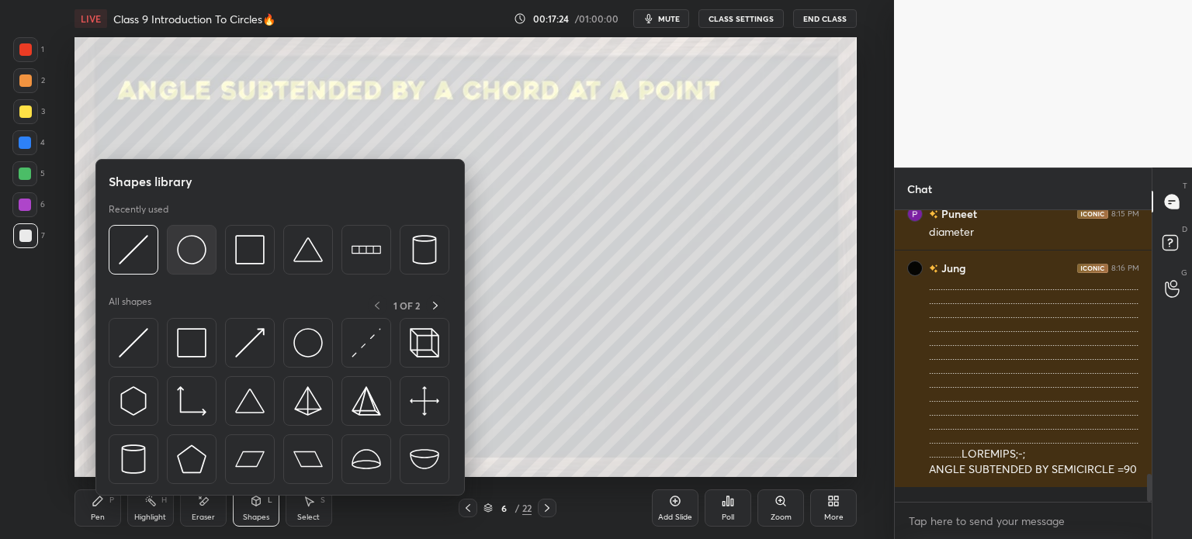
click at [185, 254] on img at bounding box center [191, 249] width 29 height 29
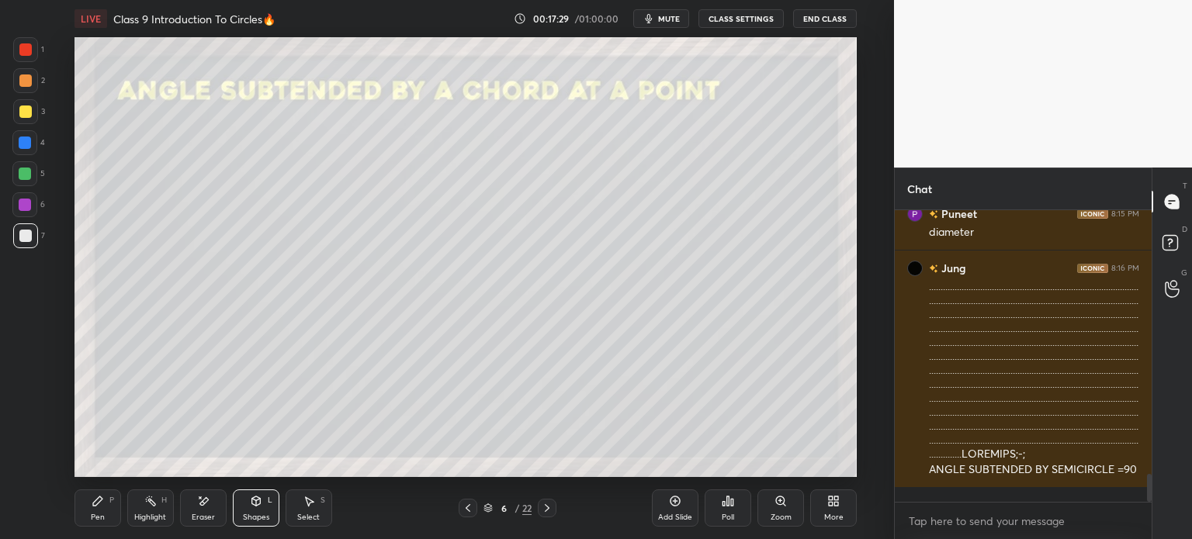
click at [119, 495] on div "Pen P" at bounding box center [97, 508] width 47 height 37
click at [19, 108] on div at bounding box center [25, 112] width 12 height 12
click at [29, 228] on div at bounding box center [25, 235] width 25 height 25
click at [258, 502] on icon at bounding box center [255, 501] width 9 height 9
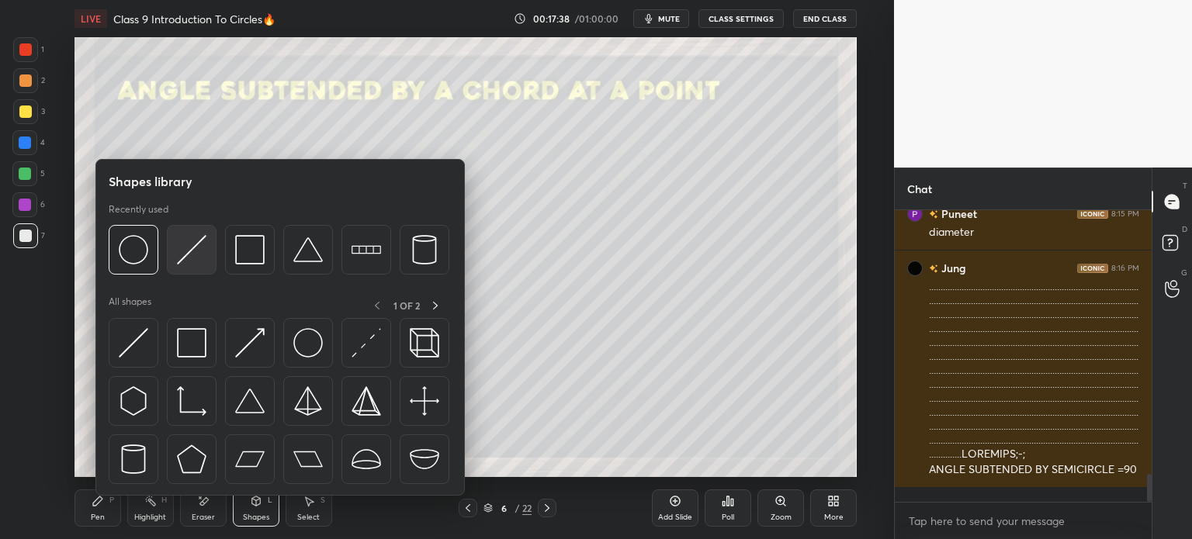
click at [181, 250] on img at bounding box center [191, 249] width 29 height 29
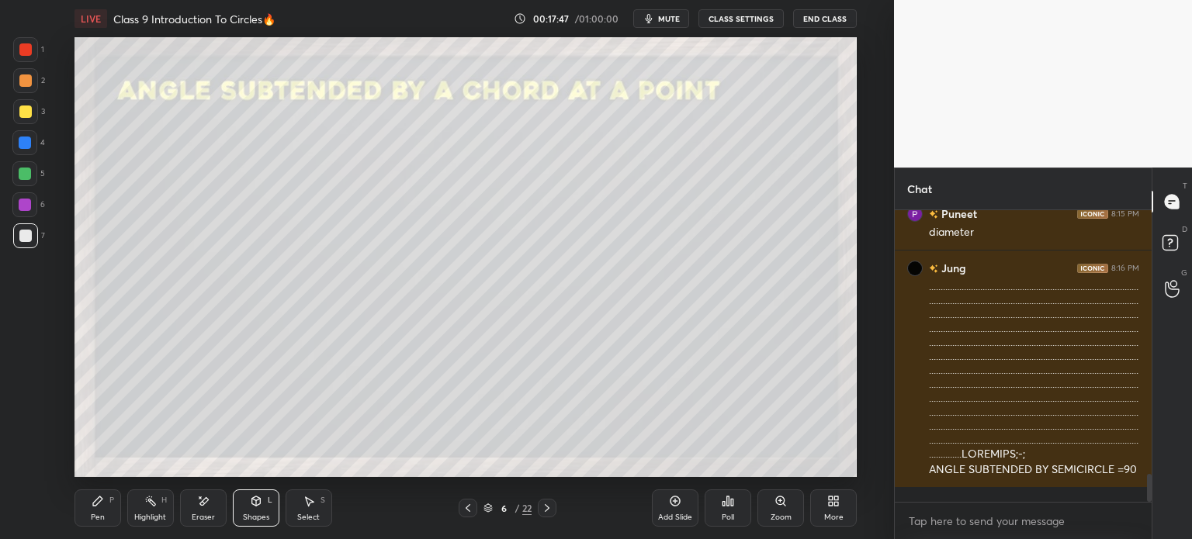
click at [29, 111] on div at bounding box center [25, 112] width 12 height 12
click at [114, 511] on div "Pen P" at bounding box center [97, 508] width 47 height 37
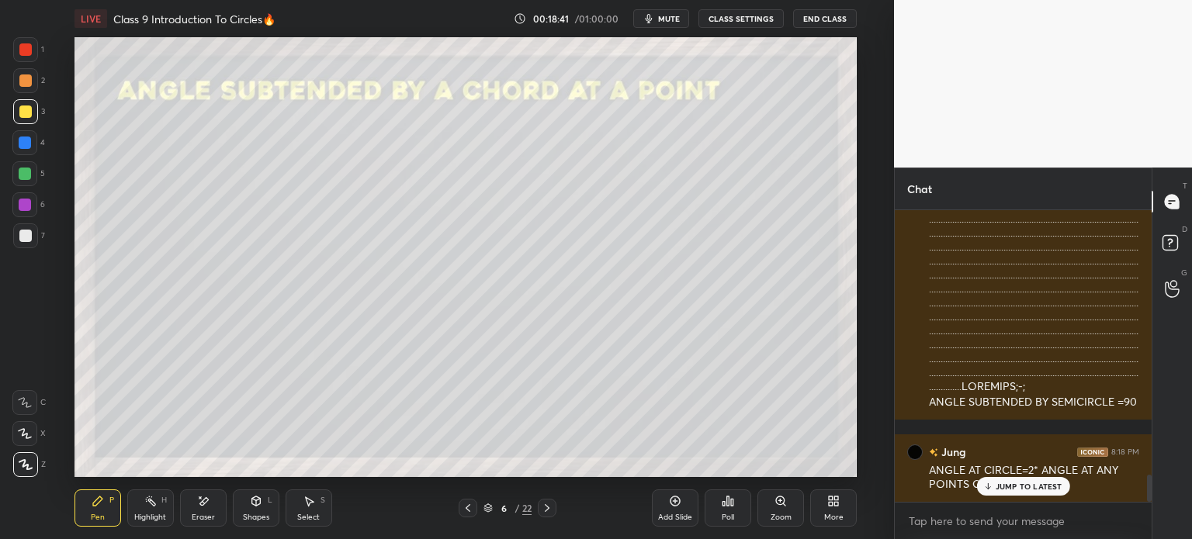
click at [36, 85] on div at bounding box center [25, 80] width 25 height 25
click at [26, 112] on div at bounding box center [25, 112] width 12 height 12
click at [28, 163] on div at bounding box center [24, 173] width 25 height 25
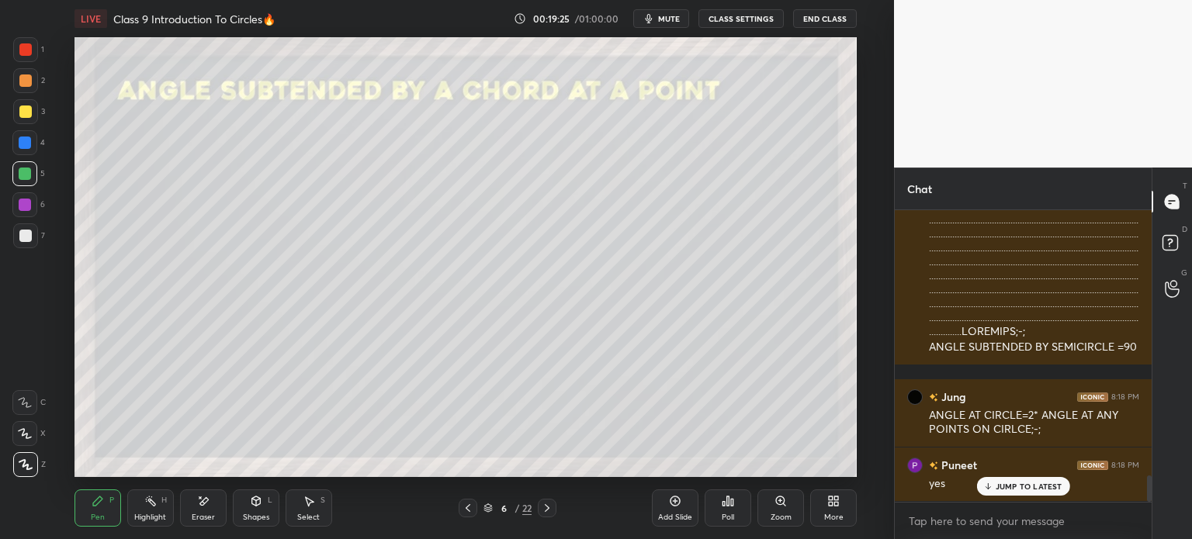
scroll to position [2971, 0]
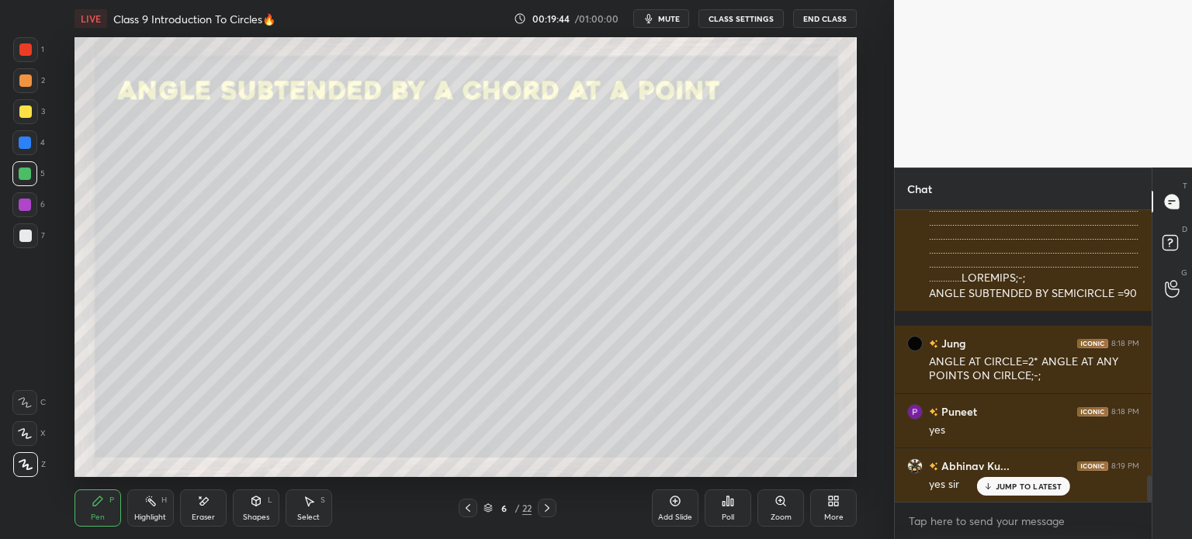
click at [264, 503] on div "Shapes L" at bounding box center [256, 508] width 47 height 37
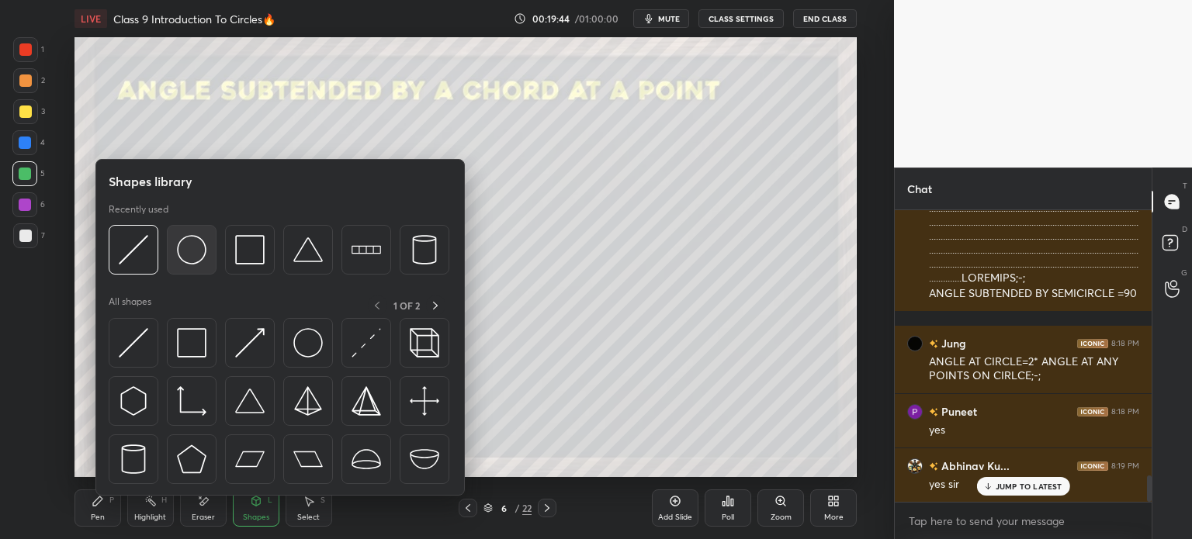
click at [196, 240] on img at bounding box center [191, 249] width 29 height 29
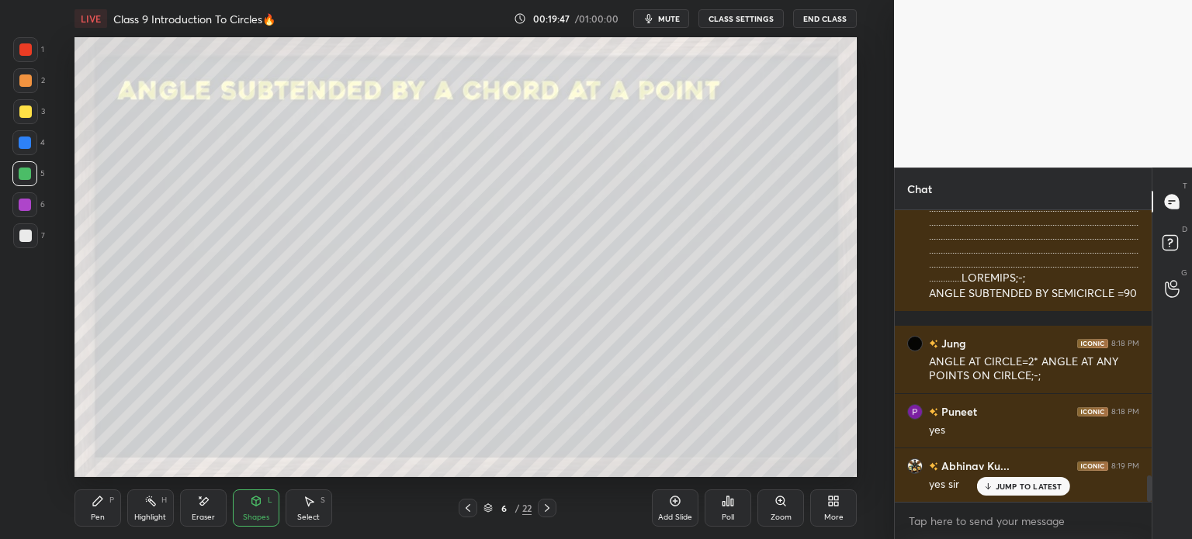
click at [92, 507] on icon at bounding box center [98, 501] width 12 height 12
click at [29, 235] on div at bounding box center [25, 236] width 12 height 12
click at [253, 505] on icon at bounding box center [255, 501] width 9 height 9
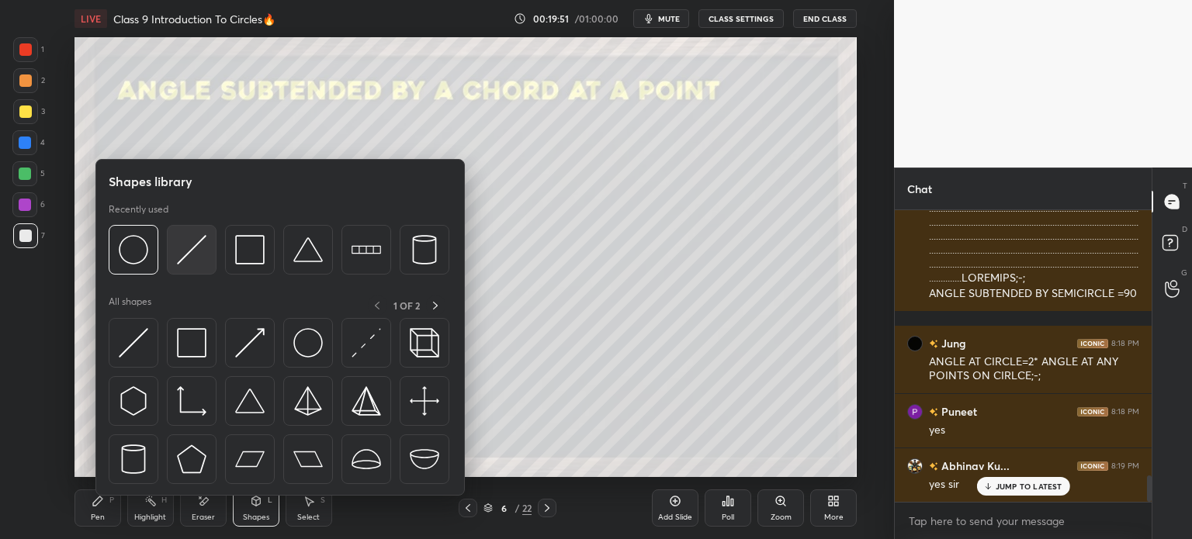
click at [181, 261] on img at bounding box center [191, 249] width 29 height 29
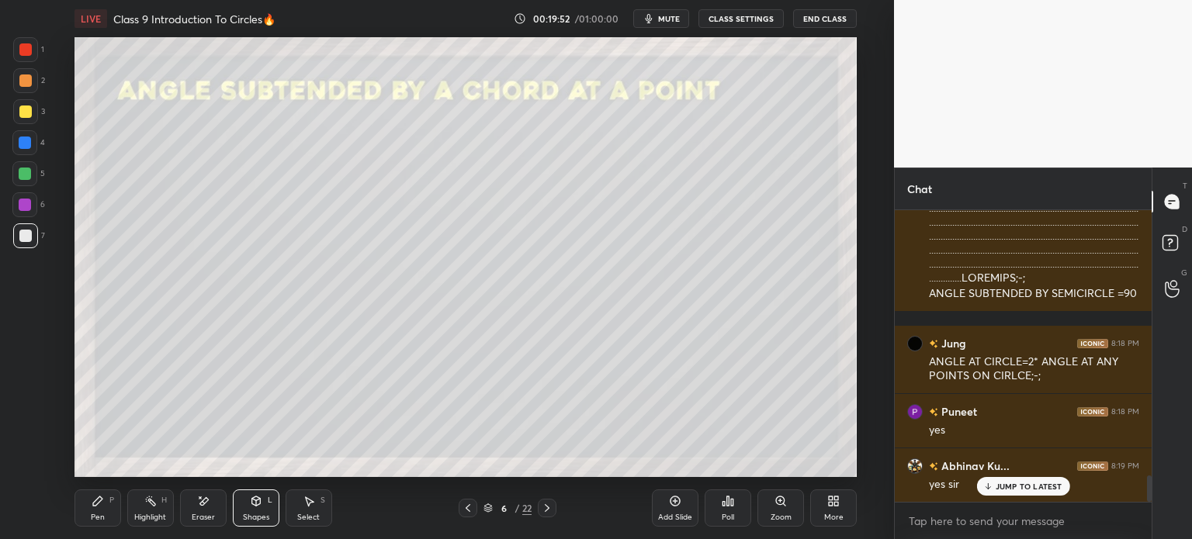
click at [21, 140] on div at bounding box center [25, 143] width 12 height 12
click at [106, 500] on div "Pen P" at bounding box center [97, 508] width 47 height 37
click at [23, 234] on div at bounding box center [25, 236] width 12 height 12
click at [261, 505] on icon at bounding box center [256, 501] width 12 height 12
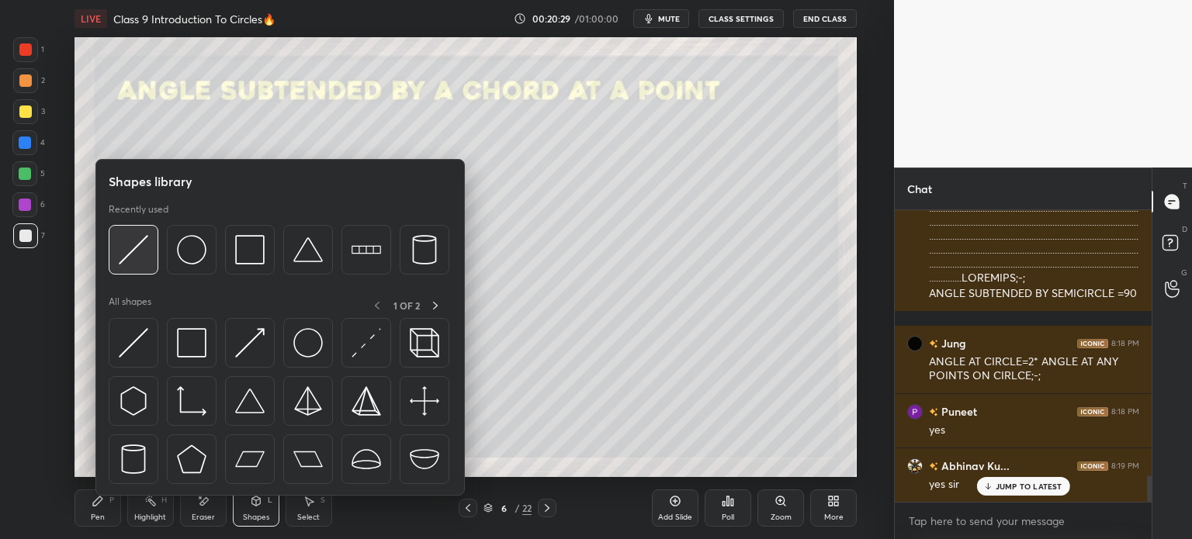
click at [120, 254] on img at bounding box center [133, 249] width 29 height 29
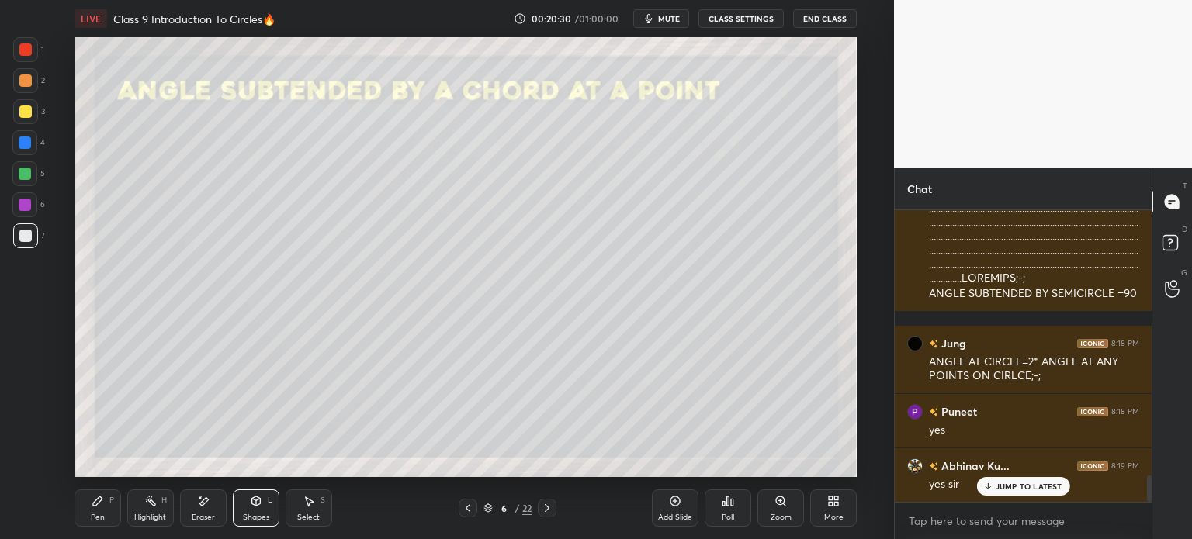
click at [17, 105] on div at bounding box center [25, 111] width 25 height 25
click at [33, 108] on div at bounding box center [25, 111] width 25 height 25
click at [102, 505] on icon at bounding box center [98, 501] width 12 height 12
click at [31, 232] on div at bounding box center [25, 236] width 12 height 12
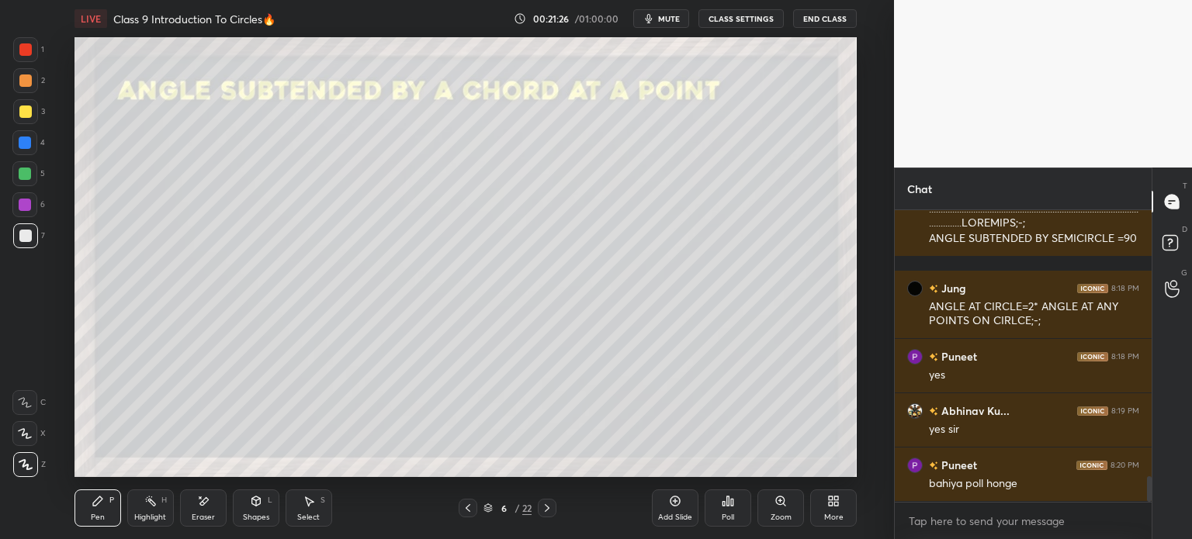
click at [542, 512] on icon at bounding box center [547, 508] width 12 height 12
click at [254, 497] on icon at bounding box center [255, 501] width 9 height 9
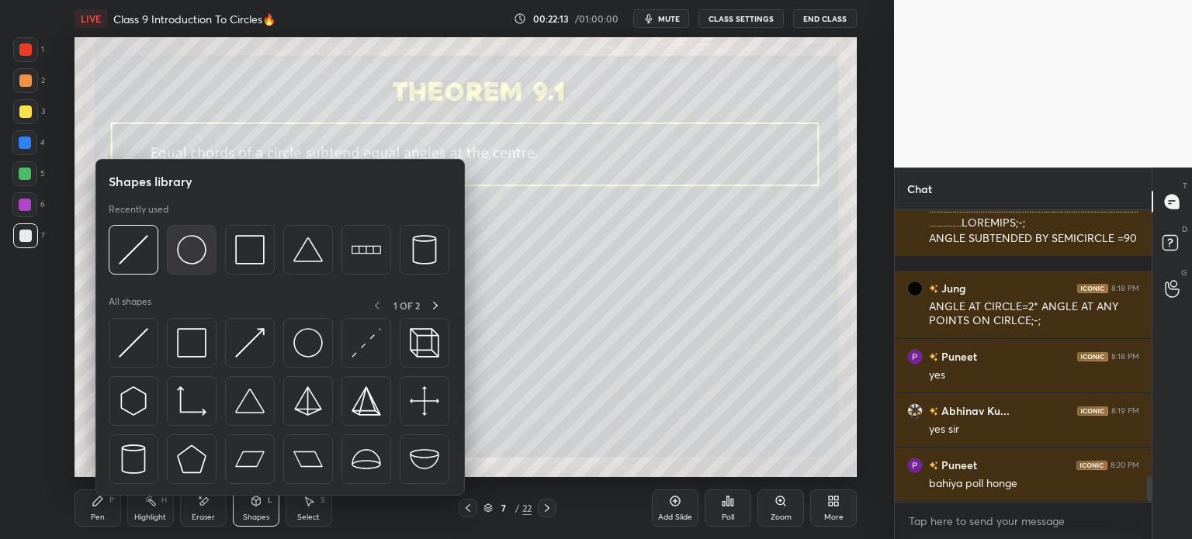
click at [186, 255] on img at bounding box center [191, 249] width 29 height 29
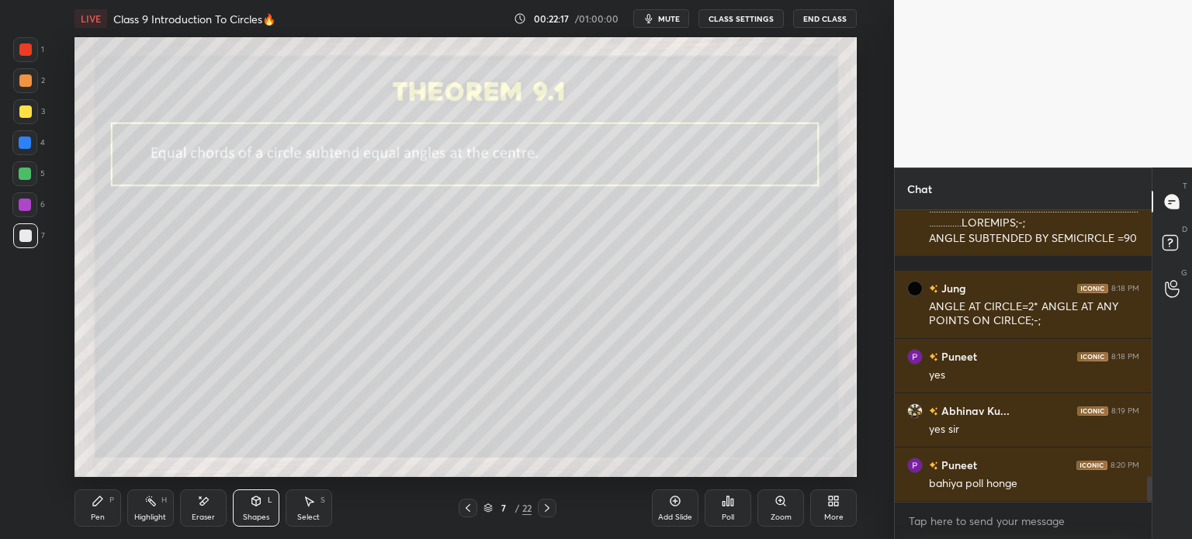
click at [116, 510] on div "Pen P" at bounding box center [97, 508] width 47 height 37
click at [25, 112] on div at bounding box center [25, 112] width 12 height 12
click at [254, 503] on icon at bounding box center [255, 501] width 9 height 9
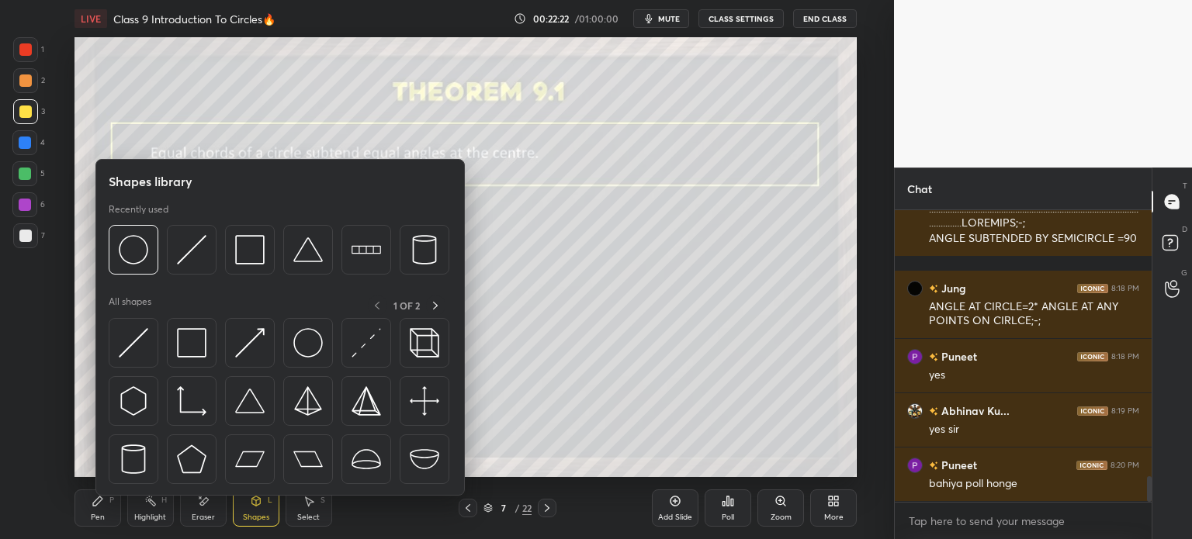
click at [205, 505] on icon at bounding box center [203, 501] width 12 height 13
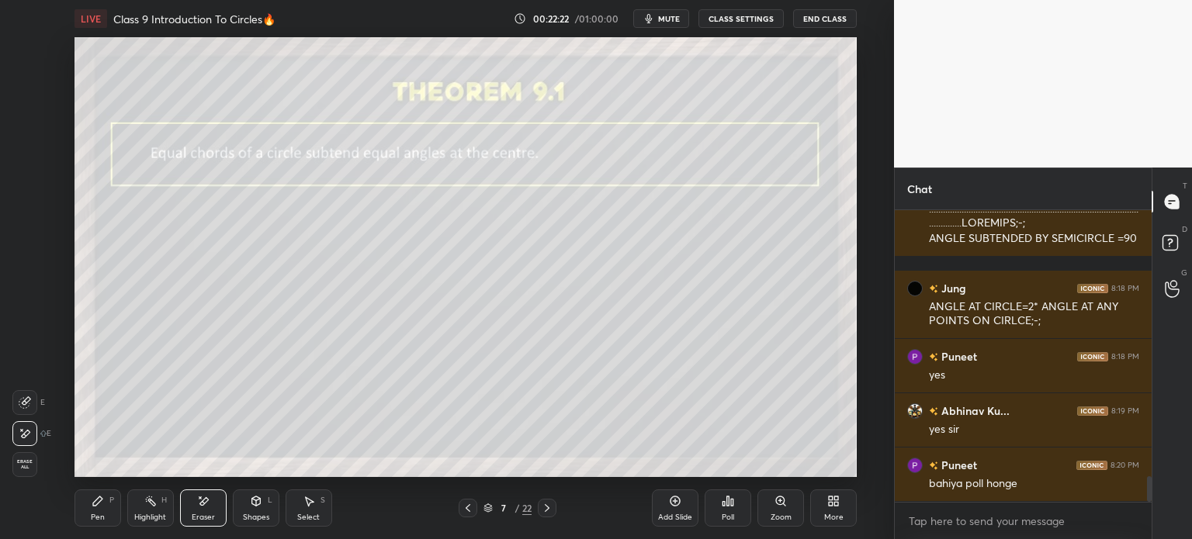
click at [258, 521] on div "Shapes" at bounding box center [256, 518] width 26 height 8
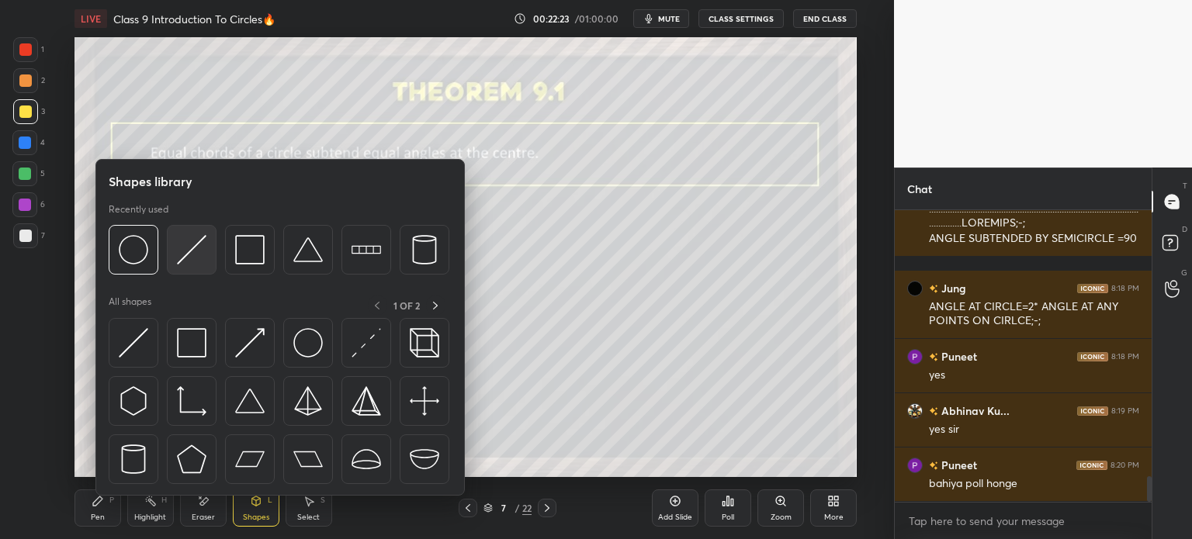
click at [190, 254] on img at bounding box center [191, 249] width 29 height 29
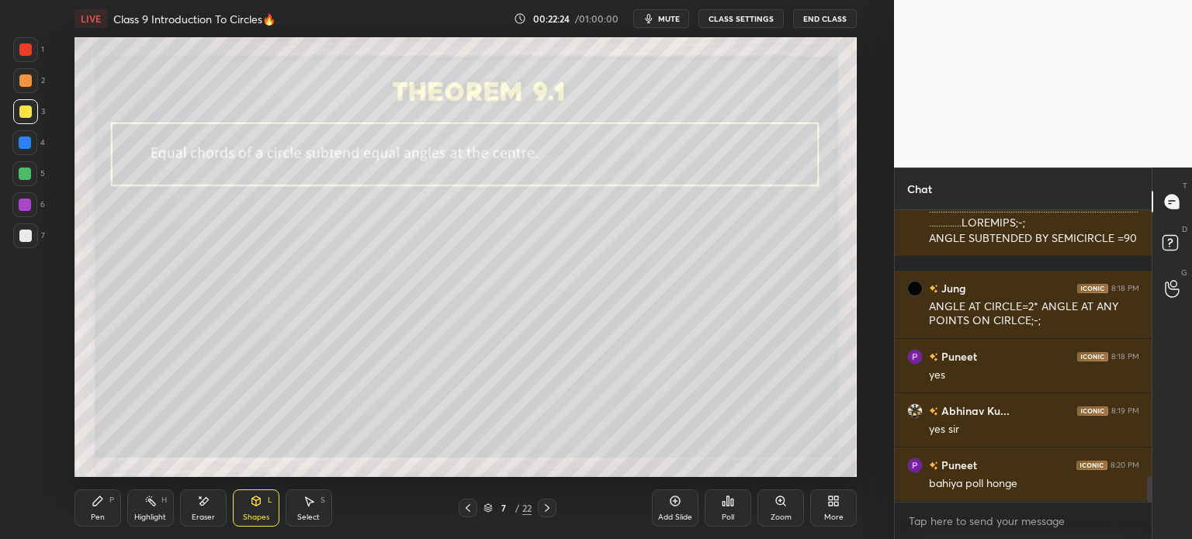
click at [27, 140] on div at bounding box center [25, 143] width 12 height 12
click at [26, 180] on div at bounding box center [24, 173] width 25 height 25
click at [26, 212] on div at bounding box center [24, 204] width 25 height 25
click at [27, 230] on div at bounding box center [25, 236] width 12 height 12
click at [26, 205] on div at bounding box center [25, 205] width 12 height 12
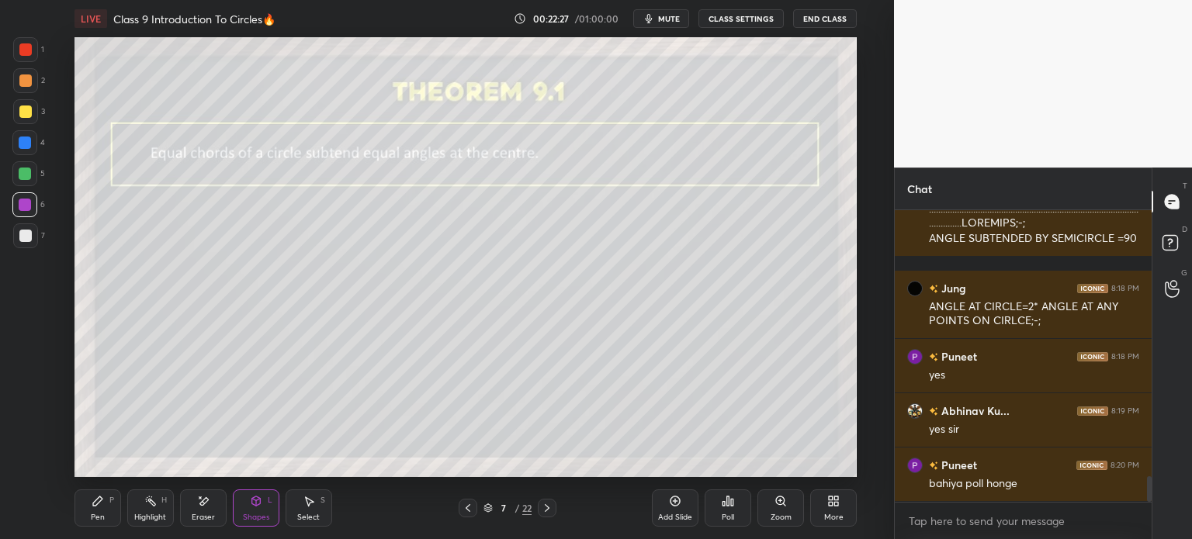
click at [31, 78] on div at bounding box center [25, 80] width 25 height 25
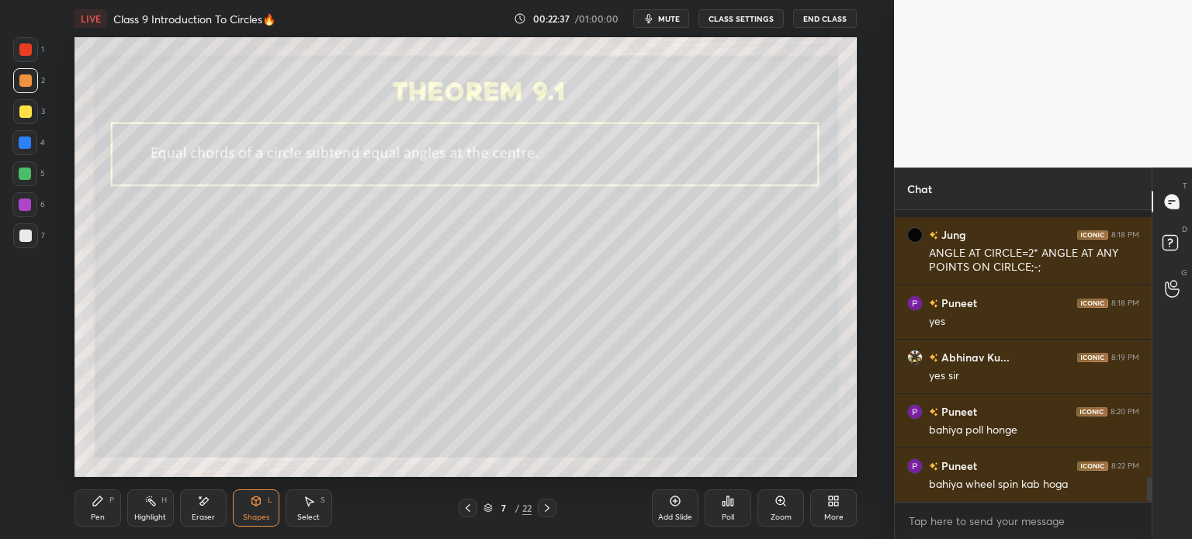
scroll to position [3080, 0]
click at [106, 505] on div "Pen P" at bounding box center [97, 508] width 47 height 37
click at [23, 239] on div at bounding box center [25, 236] width 12 height 12
click at [259, 519] on div "Shapes" at bounding box center [256, 518] width 26 height 8
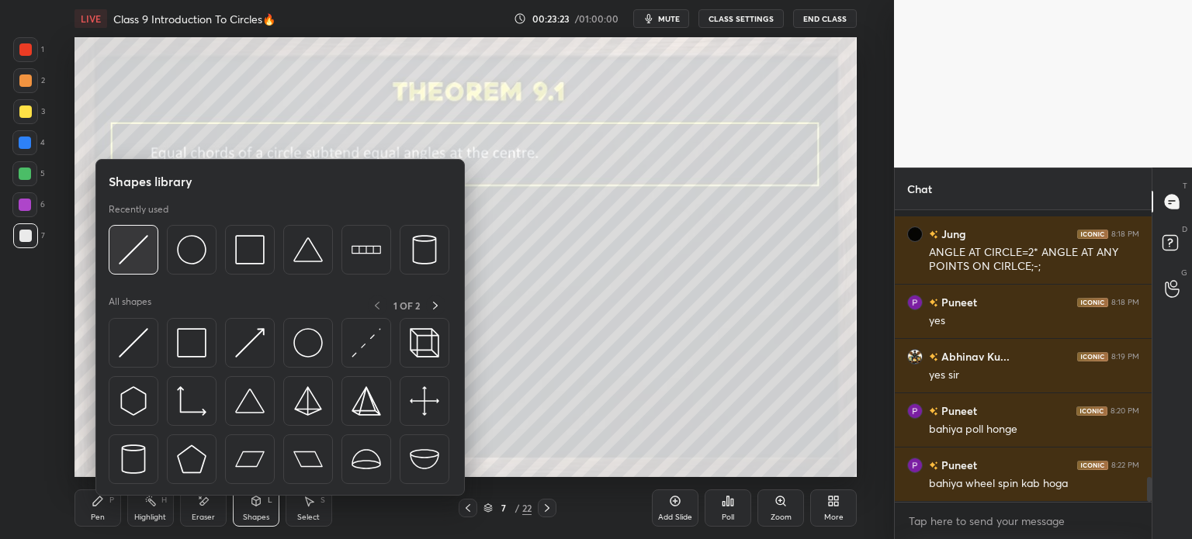
click at [133, 248] on img at bounding box center [133, 249] width 29 height 29
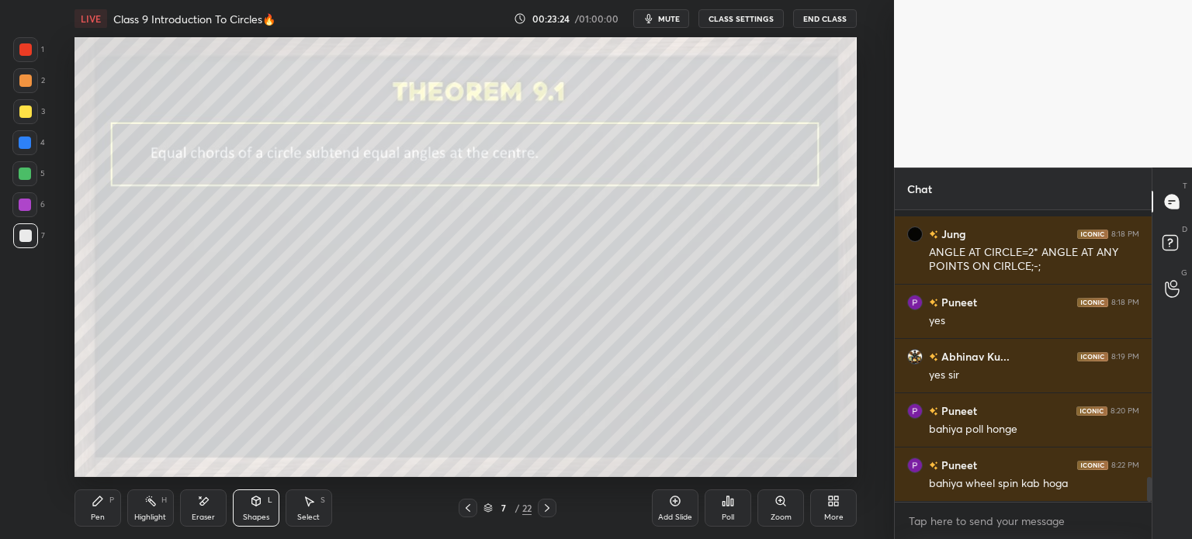
click at [31, 107] on div at bounding box center [25, 111] width 25 height 25
click at [28, 74] on div at bounding box center [25, 80] width 12 height 12
click at [106, 507] on div "Pen P" at bounding box center [97, 508] width 47 height 37
click at [34, 237] on div at bounding box center [25, 235] width 25 height 25
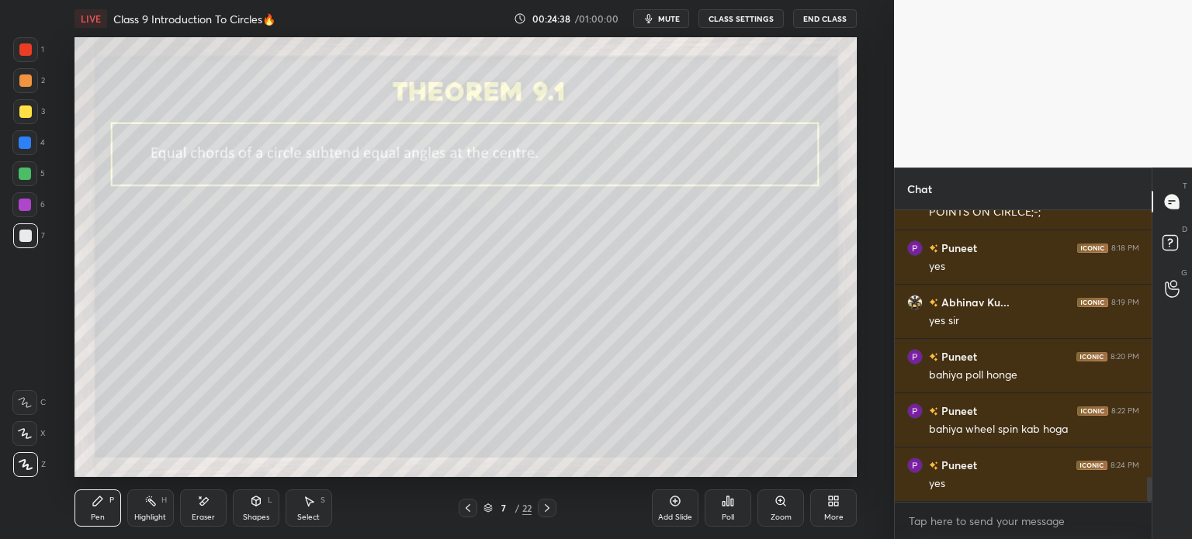
click at [251, 511] on div "Shapes L" at bounding box center [256, 508] width 47 height 37
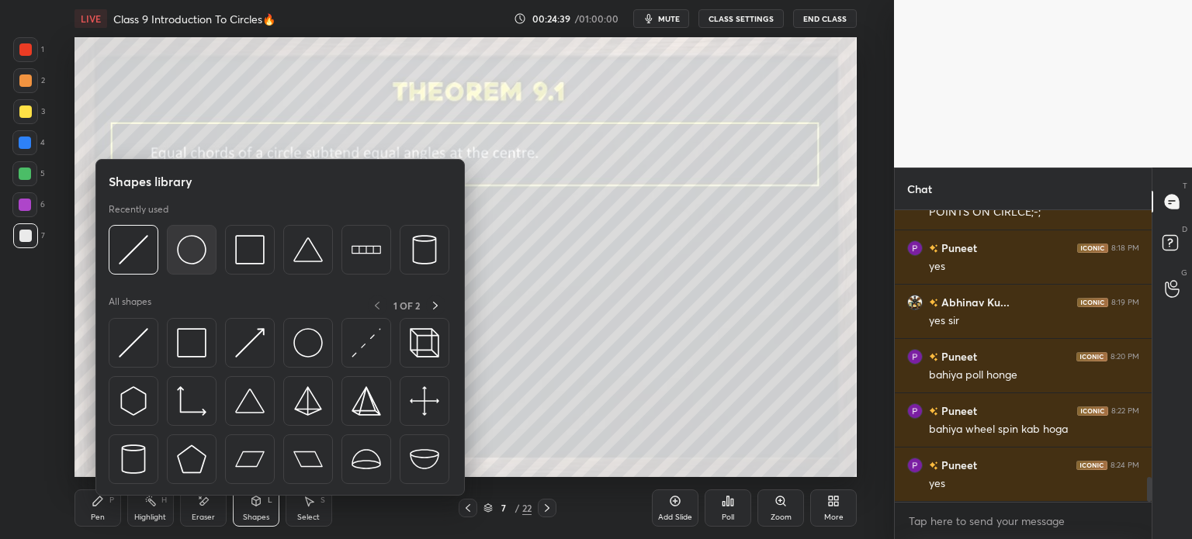
click at [199, 254] on img at bounding box center [191, 249] width 29 height 29
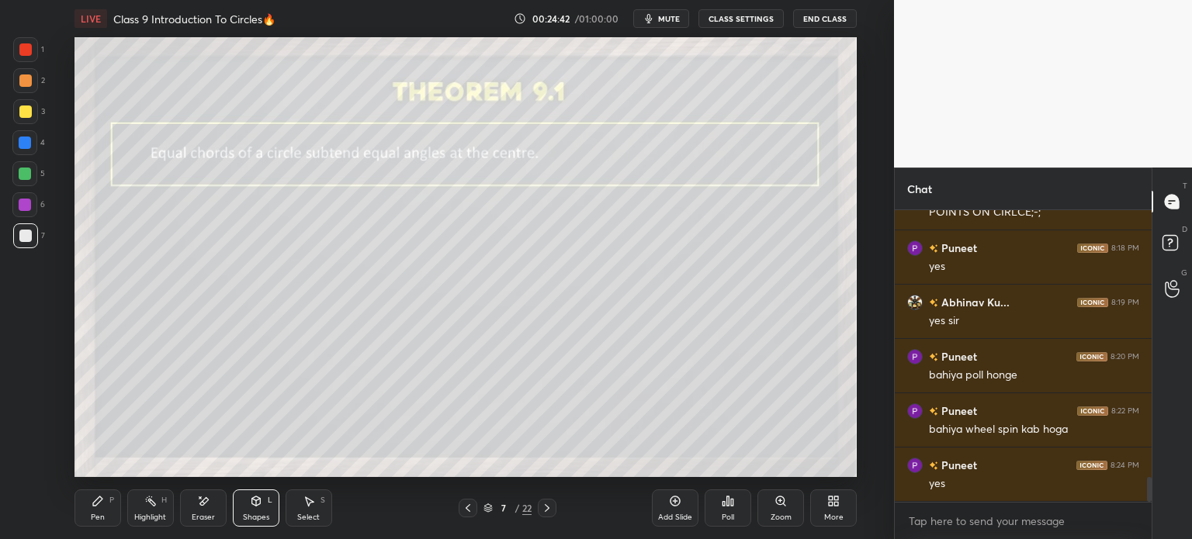
click at [196, 506] on div "Eraser" at bounding box center [203, 508] width 47 height 37
click at [89, 503] on div "Pen P" at bounding box center [97, 508] width 47 height 37
click at [25, 85] on div at bounding box center [25, 80] width 12 height 12
click at [211, 503] on div "Eraser" at bounding box center [203, 508] width 47 height 37
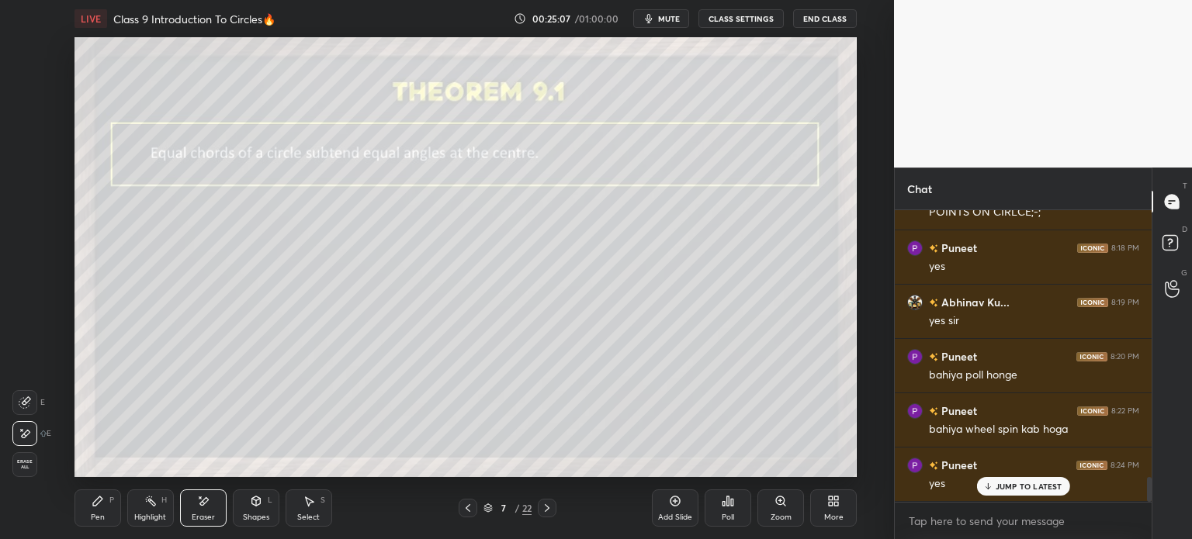
scroll to position [3188, 0]
click at [106, 516] on div "Pen P" at bounding box center [97, 508] width 47 height 37
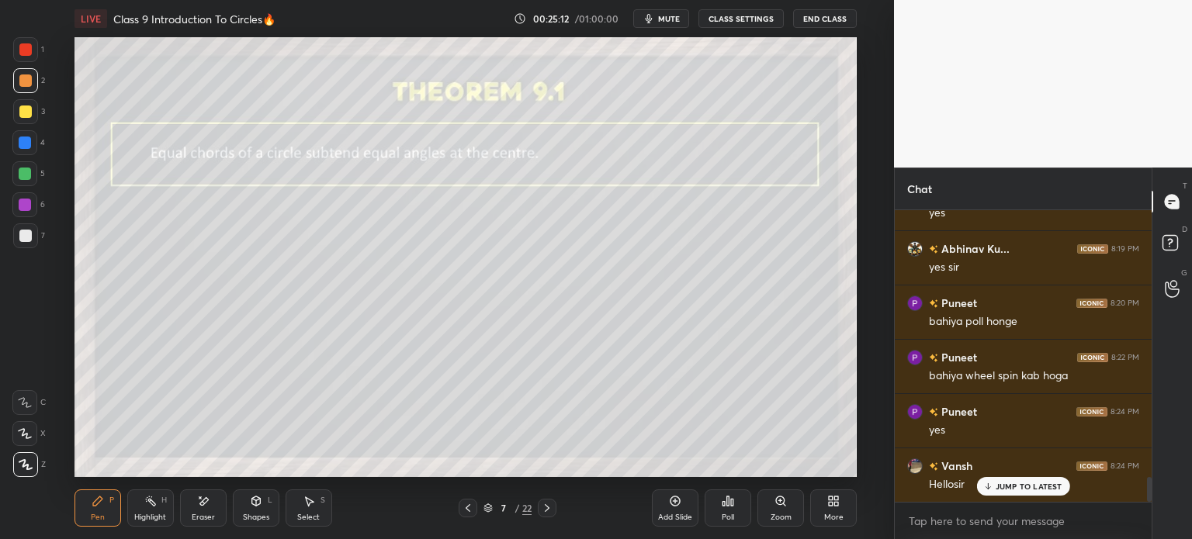
click at [25, 109] on div at bounding box center [25, 112] width 12 height 12
click at [215, 504] on div "Eraser" at bounding box center [203, 508] width 47 height 37
click at [258, 515] on div "Shapes" at bounding box center [256, 518] width 26 height 8
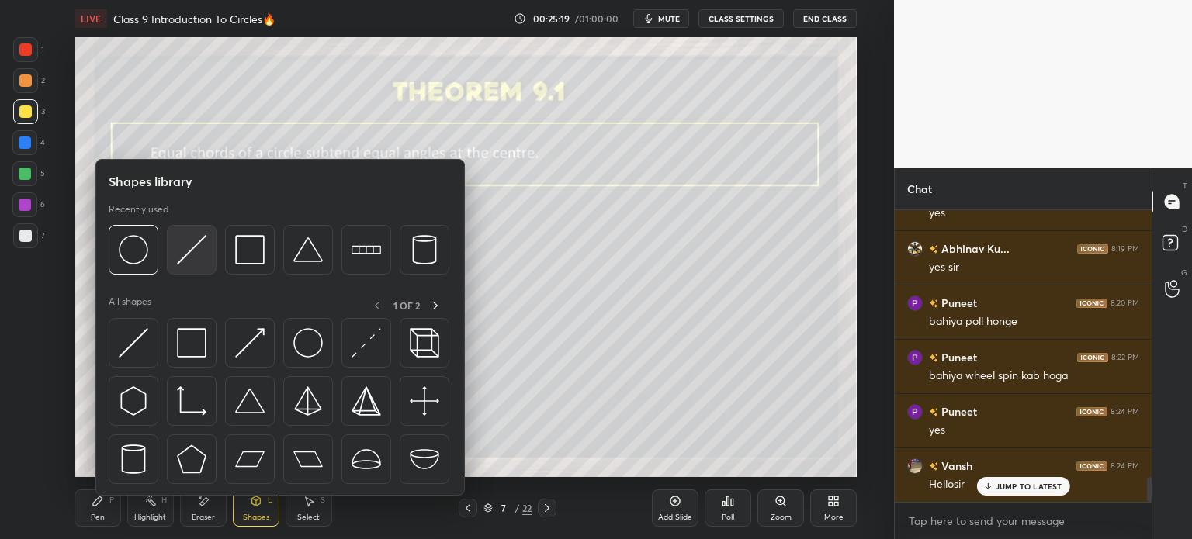
click at [195, 264] on img at bounding box center [191, 249] width 29 height 29
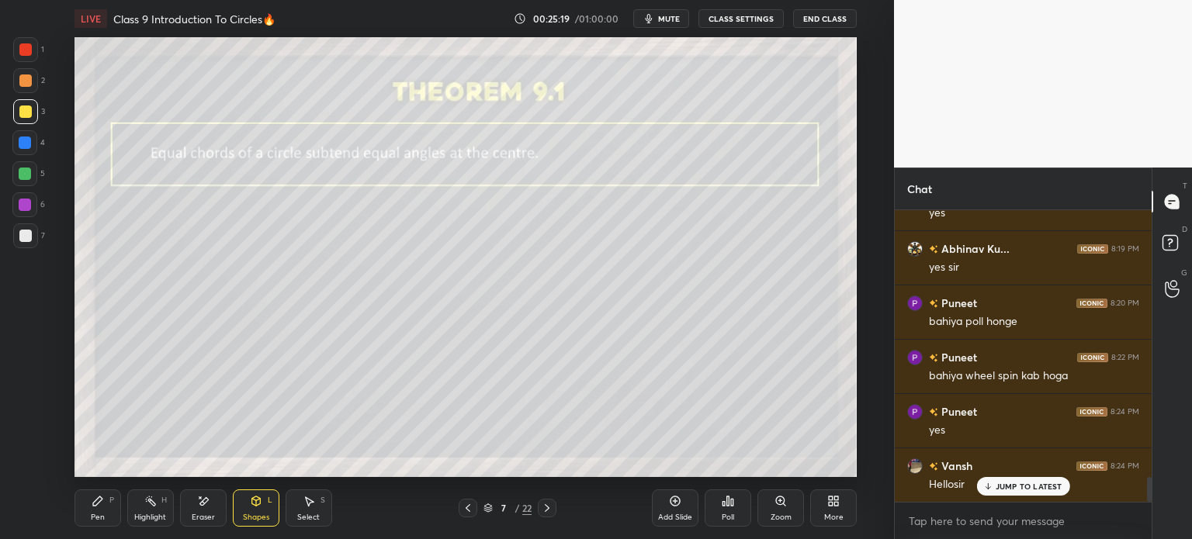
click at [26, 172] on div at bounding box center [25, 174] width 12 height 12
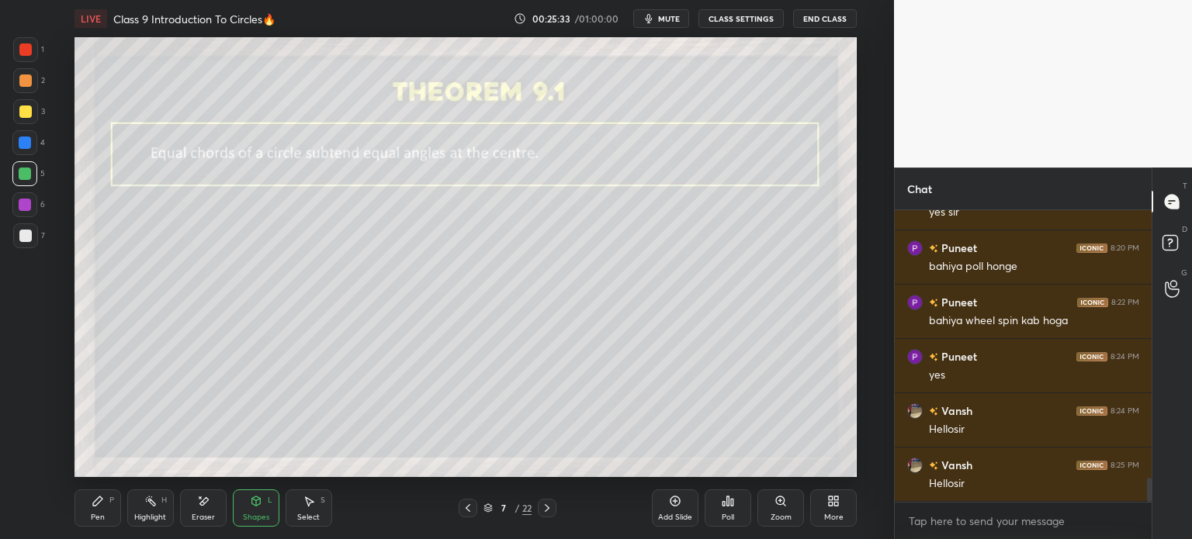
click at [108, 503] on div "Pen P" at bounding box center [97, 508] width 47 height 37
click at [28, 110] on div at bounding box center [25, 112] width 12 height 12
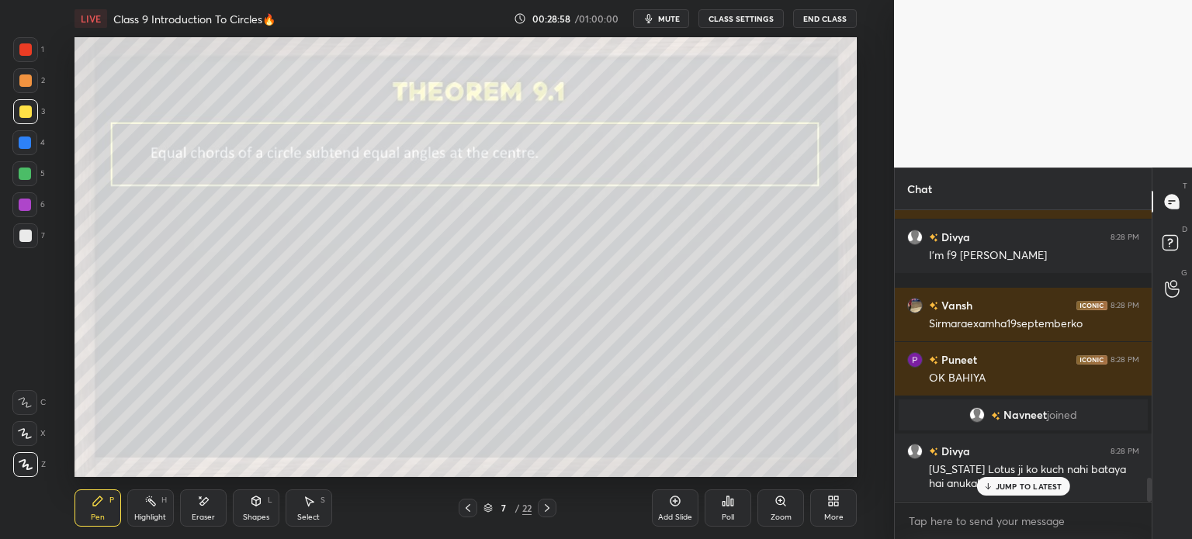
scroll to position [3216, 0]
click at [548, 510] on icon at bounding box center [547, 508] width 12 height 12
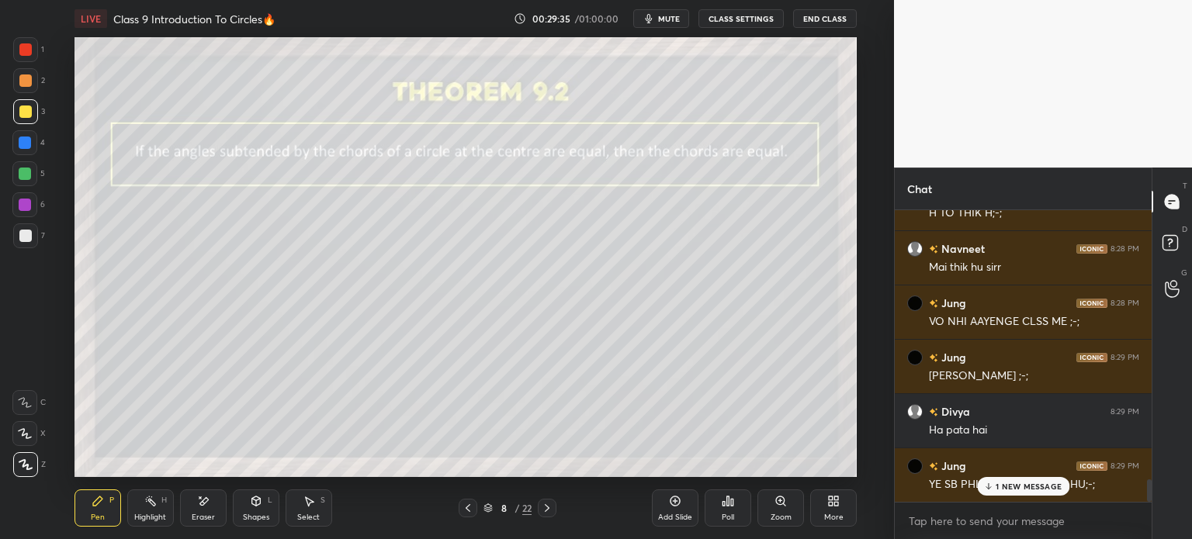
scroll to position [3612, 0]
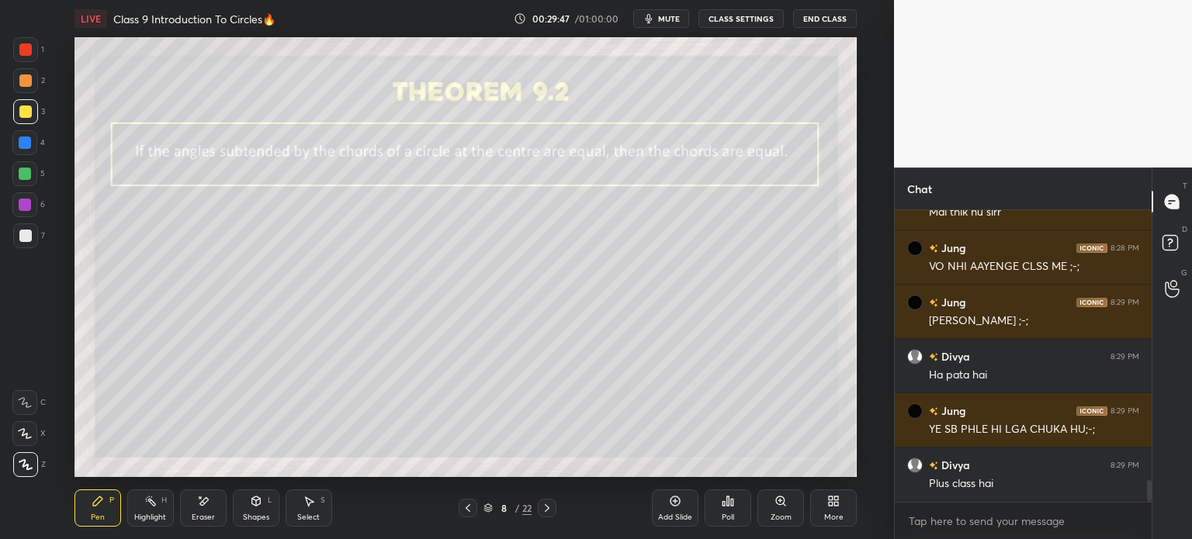
click at [462, 511] on icon at bounding box center [468, 508] width 12 height 12
click at [211, 504] on div "Eraser" at bounding box center [203, 508] width 47 height 37
click at [546, 507] on icon at bounding box center [547, 508] width 12 height 12
click at [117, 517] on div "Pen P" at bounding box center [97, 508] width 47 height 37
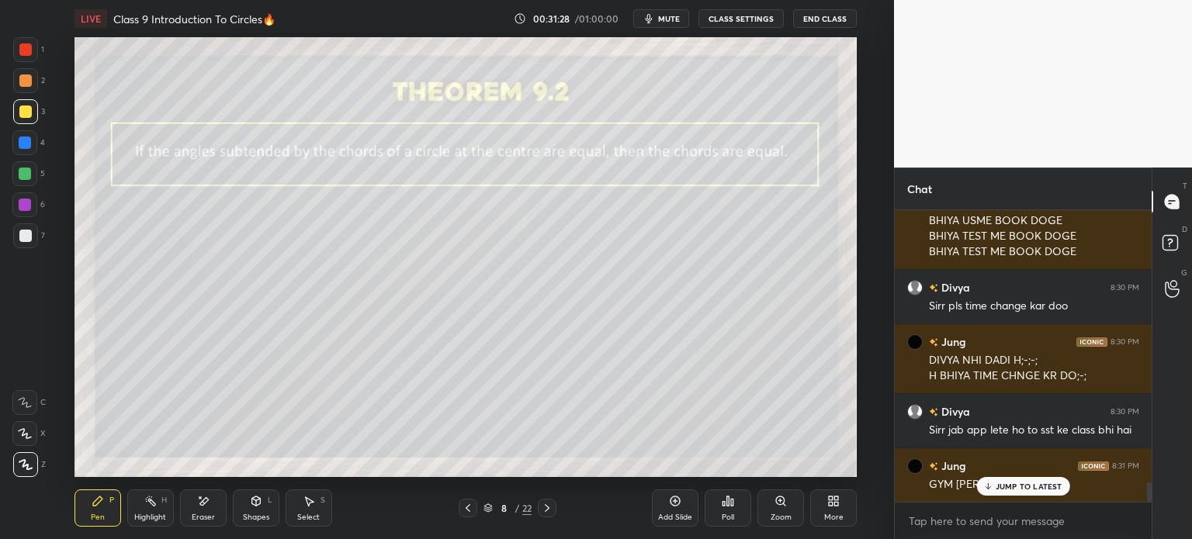
scroll to position [4029, 0]
click at [210, 512] on div "Eraser" at bounding box center [203, 508] width 47 height 37
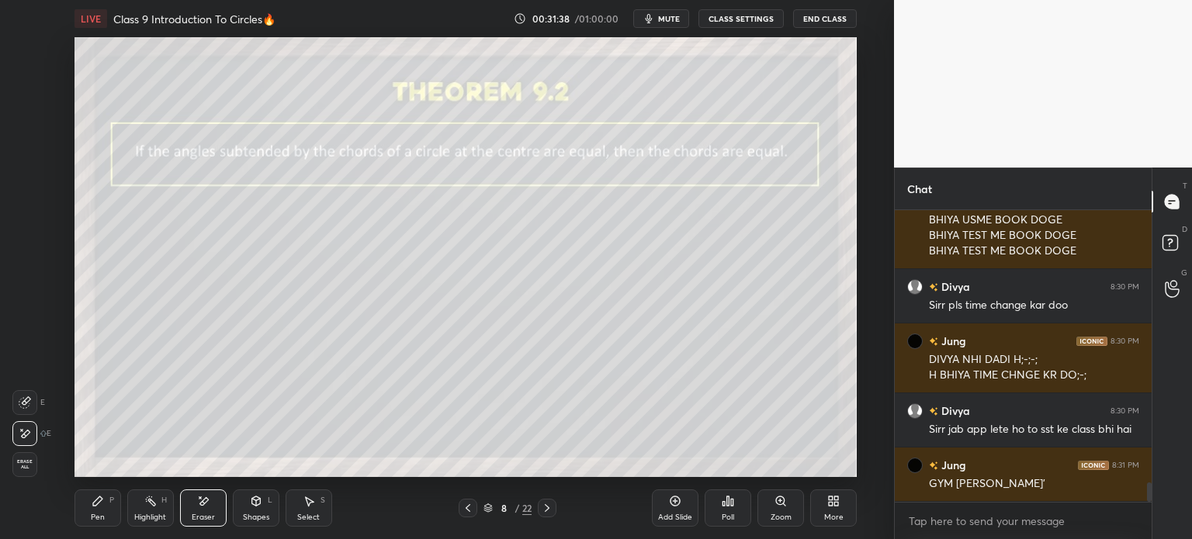
click at [253, 507] on icon at bounding box center [256, 501] width 12 height 12
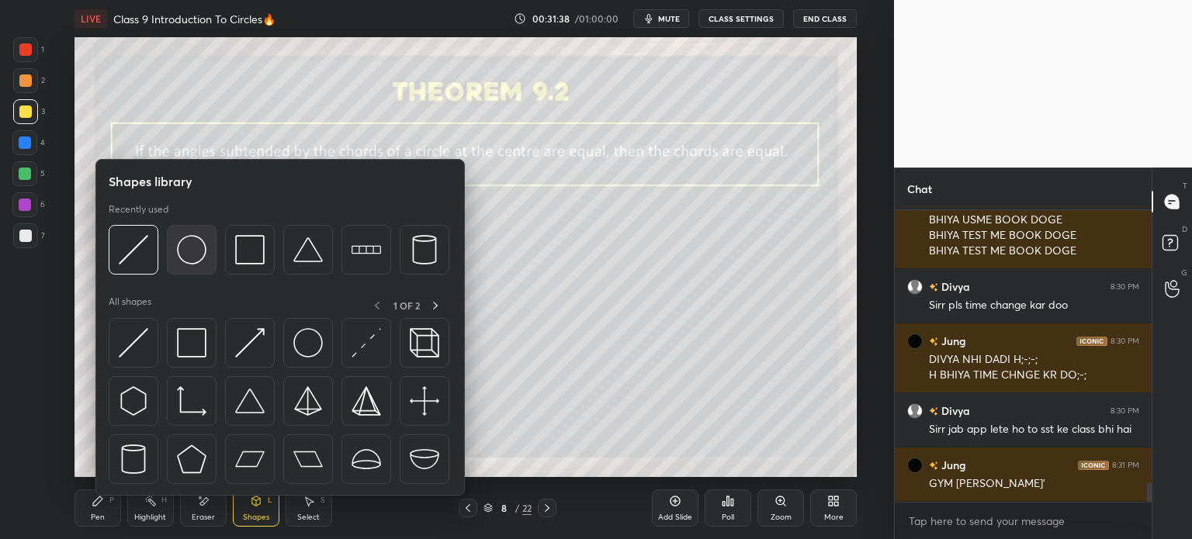
click at [208, 257] on div at bounding box center [192, 250] width 50 height 50
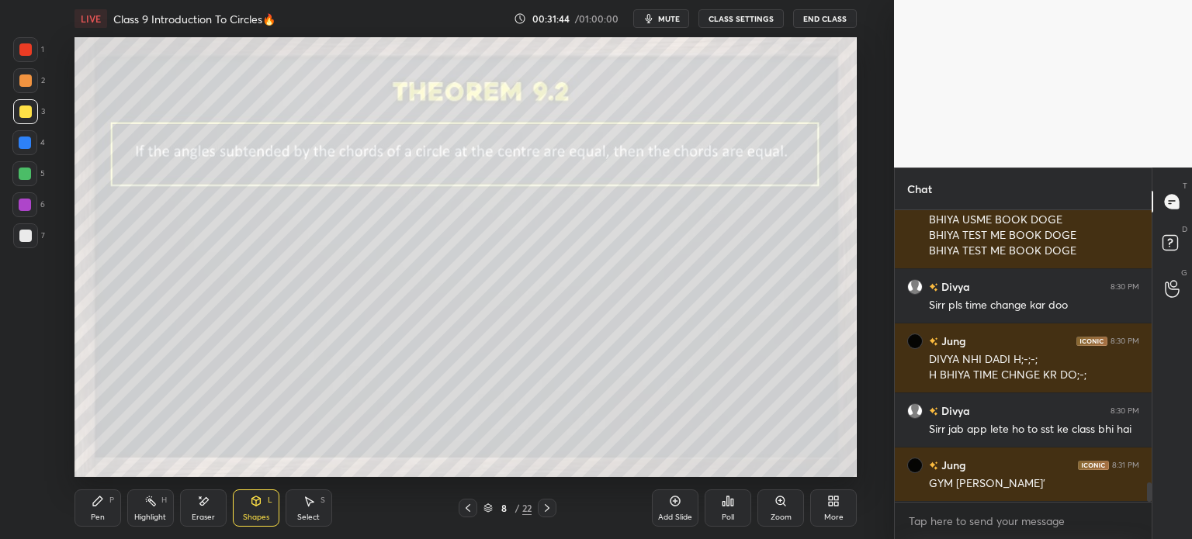
click at [110, 503] on div "P" at bounding box center [111, 501] width 5 height 8
click at [25, 235] on div at bounding box center [25, 236] width 12 height 12
click at [257, 508] on div "Shapes L" at bounding box center [256, 508] width 47 height 37
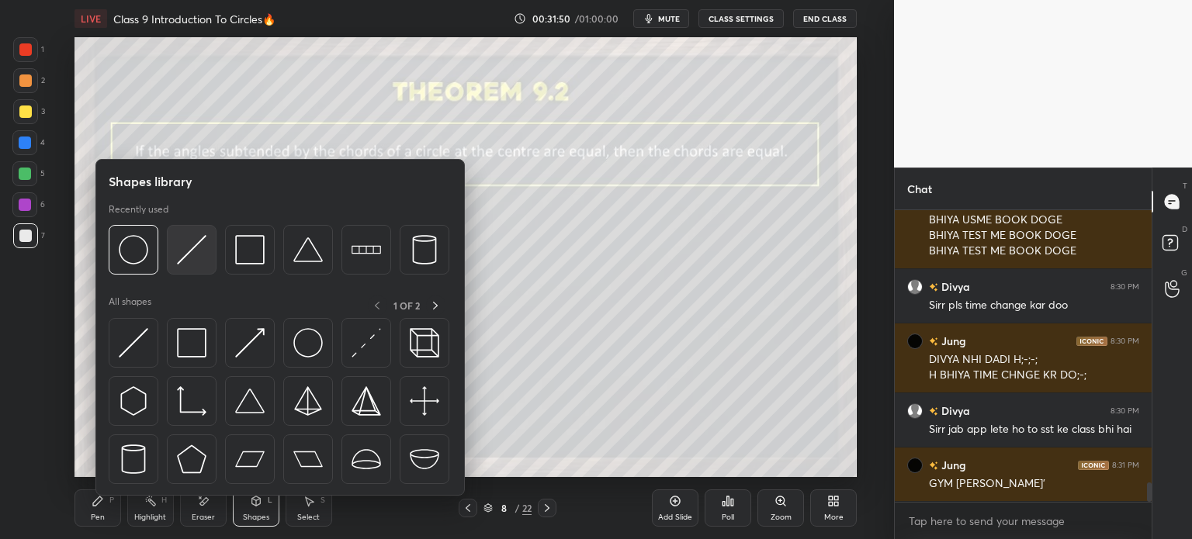
click at [208, 246] on div at bounding box center [192, 250] width 50 height 50
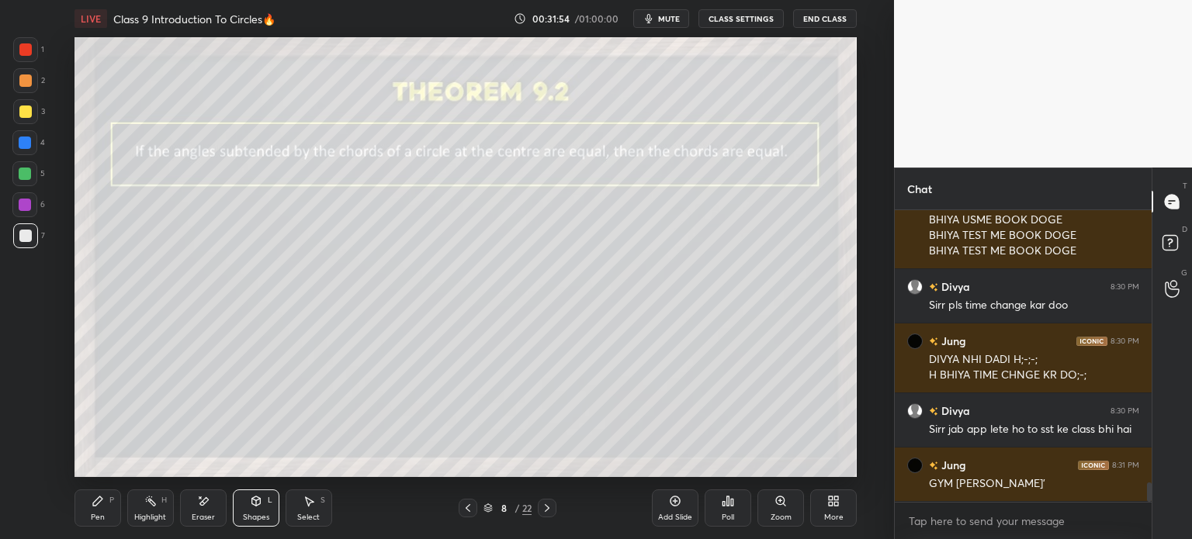
scroll to position [4084, 0]
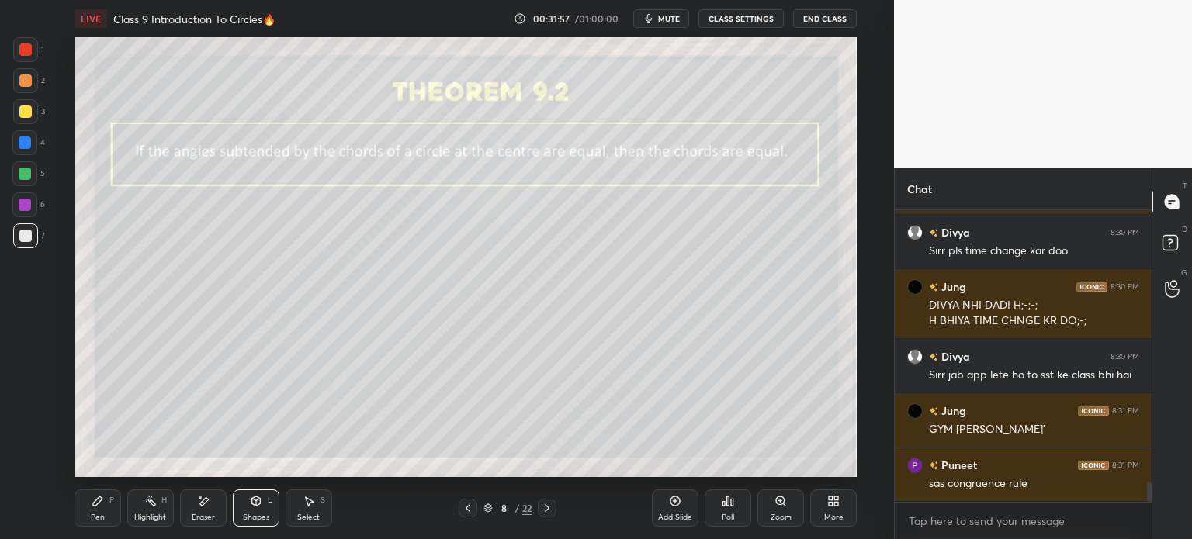
click at [106, 515] on div "Pen P" at bounding box center [97, 508] width 47 height 37
click at [32, 144] on div at bounding box center [24, 142] width 25 height 25
click at [253, 498] on icon at bounding box center [255, 501] width 9 height 9
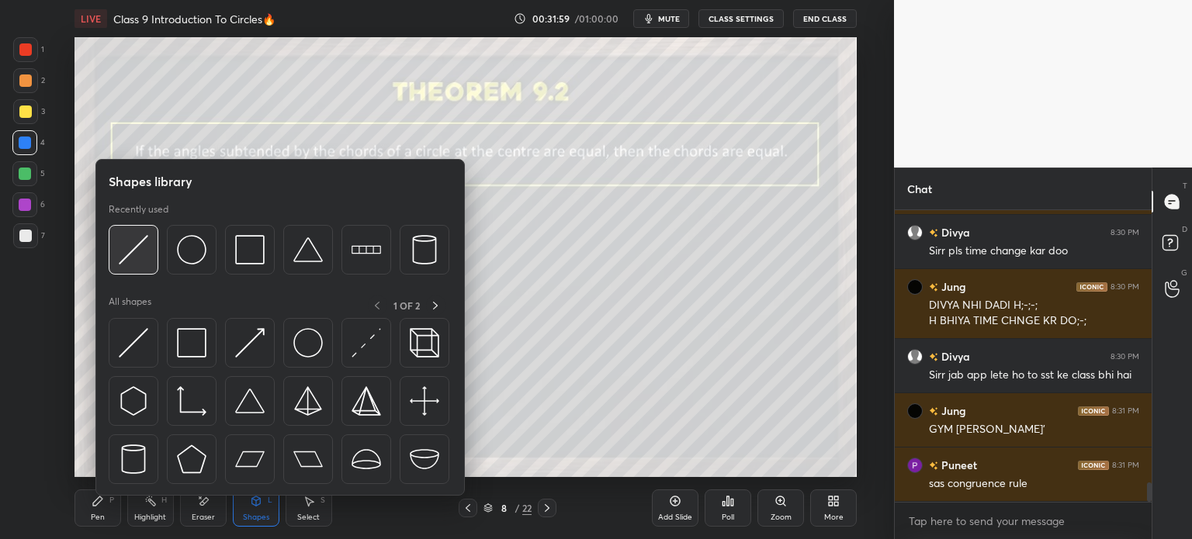
click at [149, 251] on div at bounding box center [134, 250] width 50 height 50
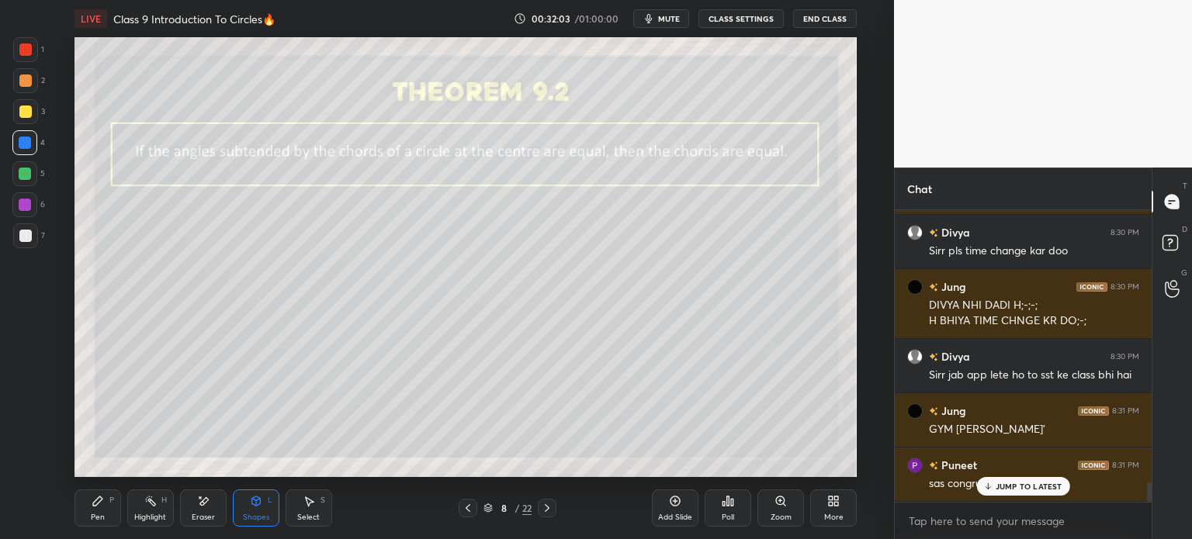
scroll to position [4137, 0]
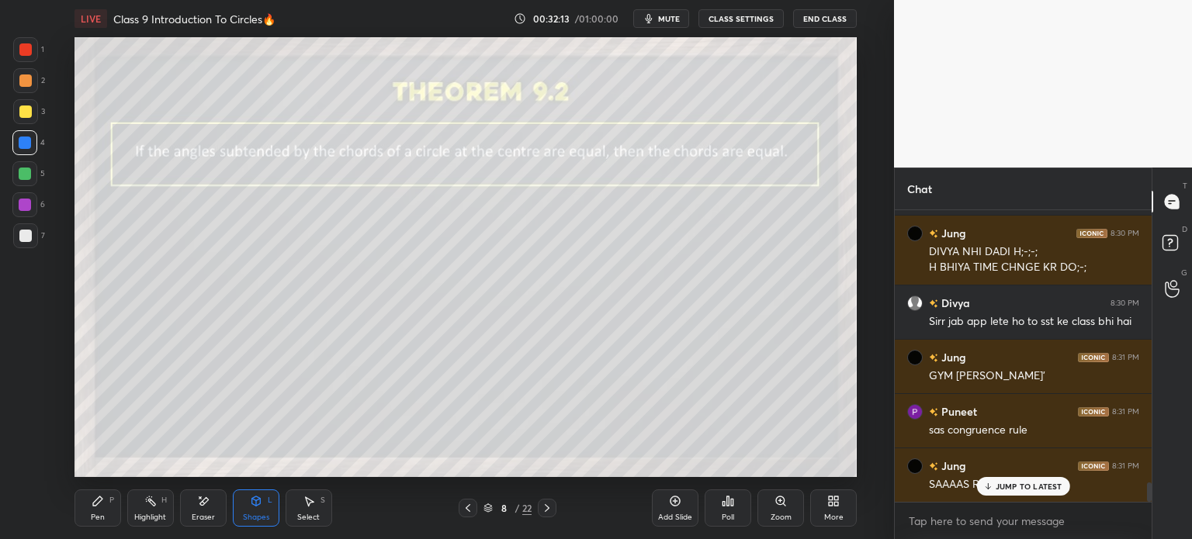
click at [112, 494] on div "Pen P" at bounding box center [97, 508] width 47 height 37
click at [29, 238] on div at bounding box center [25, 236] width 12 height 12
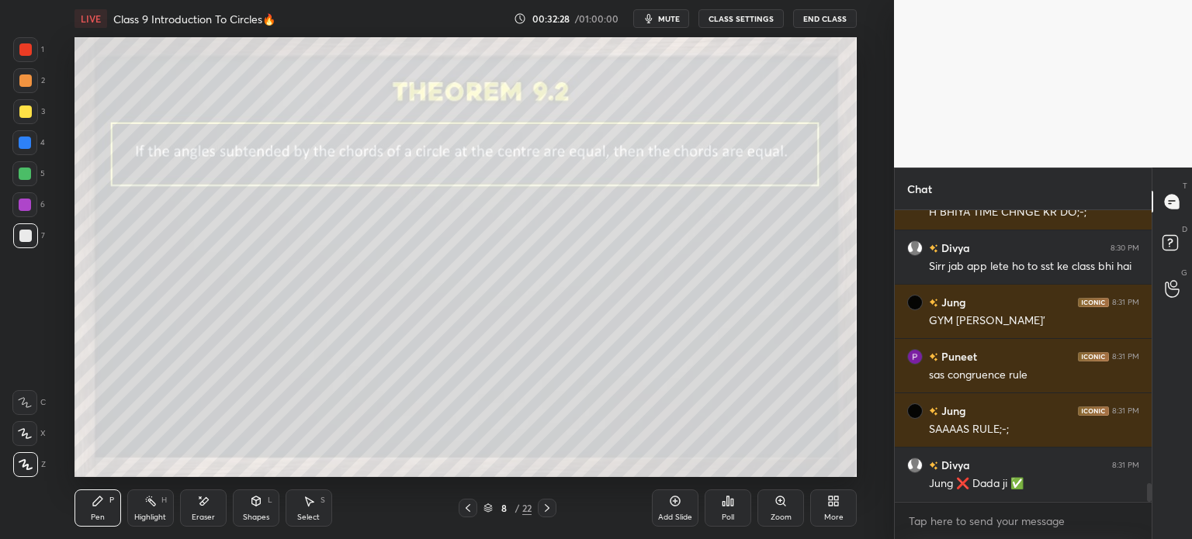
click at [467, 511] on icon at bounding box center [468, 508] width 12 height 12
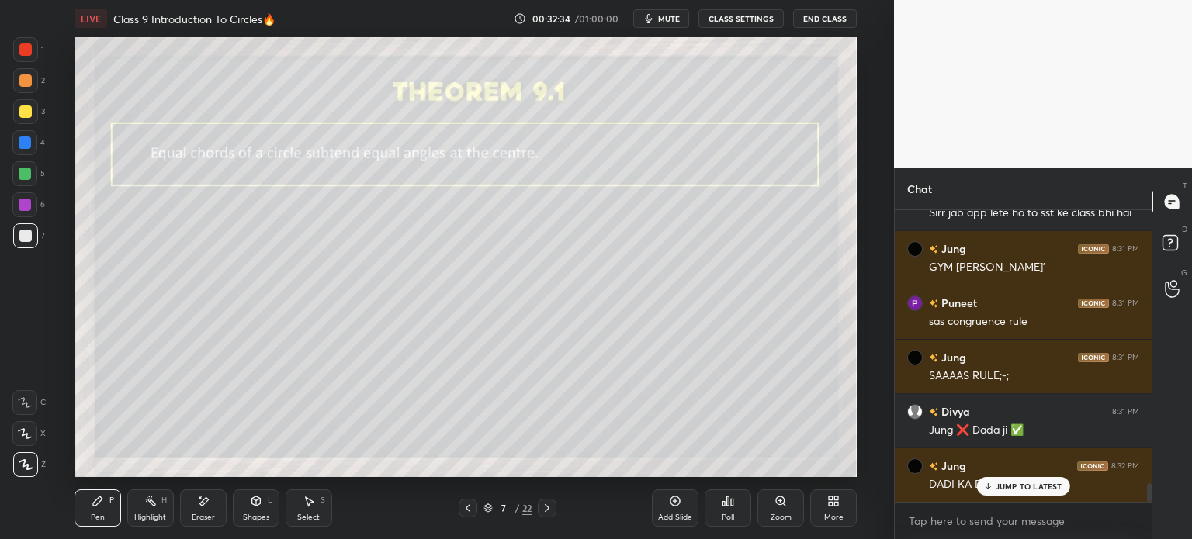
click at [552, 513] on icon at bounding box center [547, 508] width 12 height 12
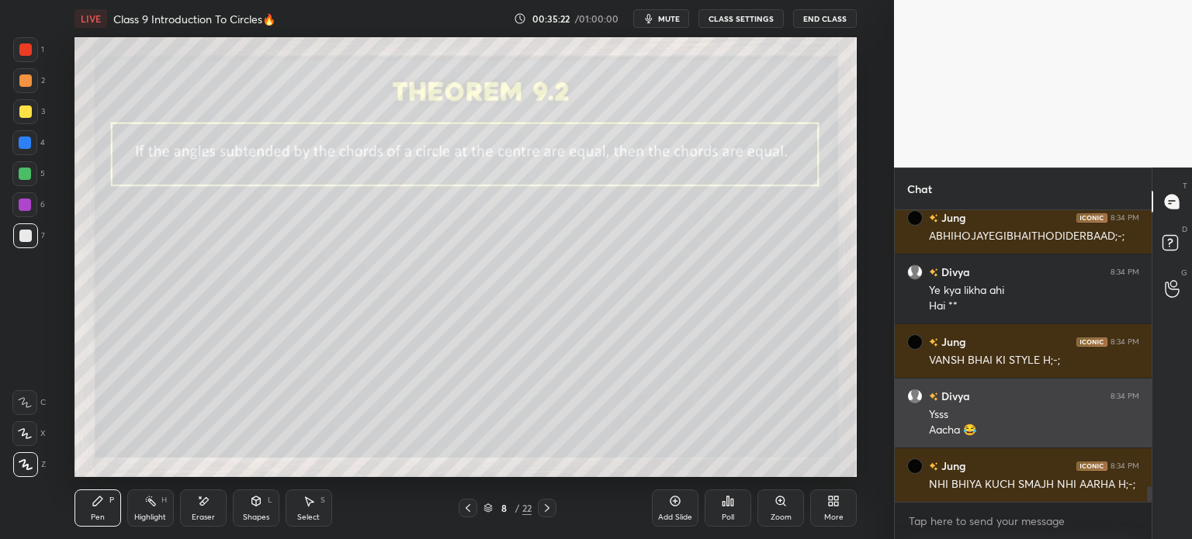
scroll to position [5113, 0]
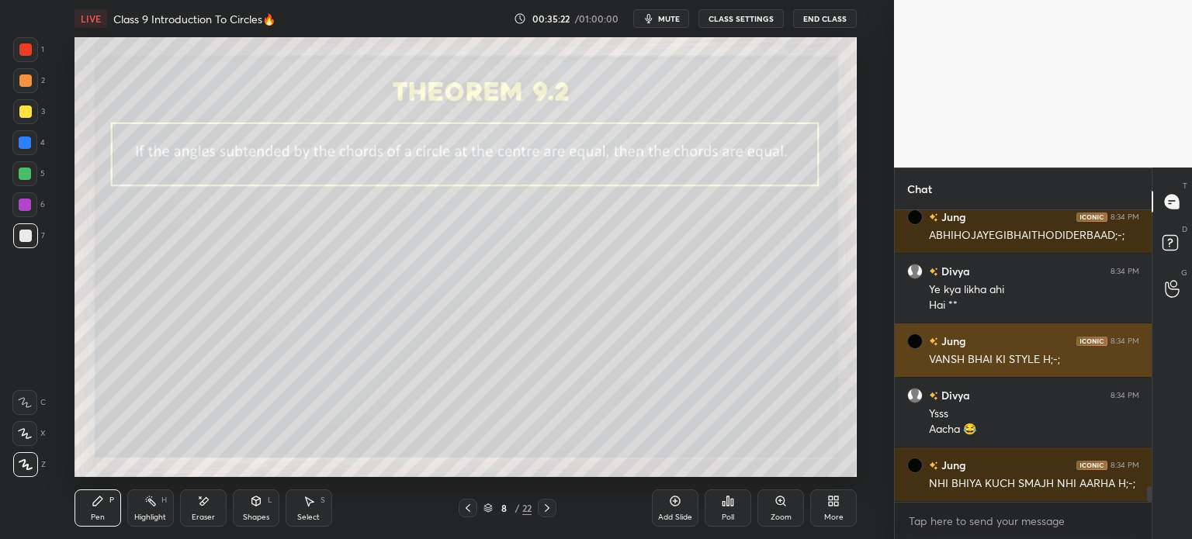
click at [1058, 365] on div "VANSH BHAI KI STYLE H;-;" at bounding box center [1034, 360] width 210 height 16
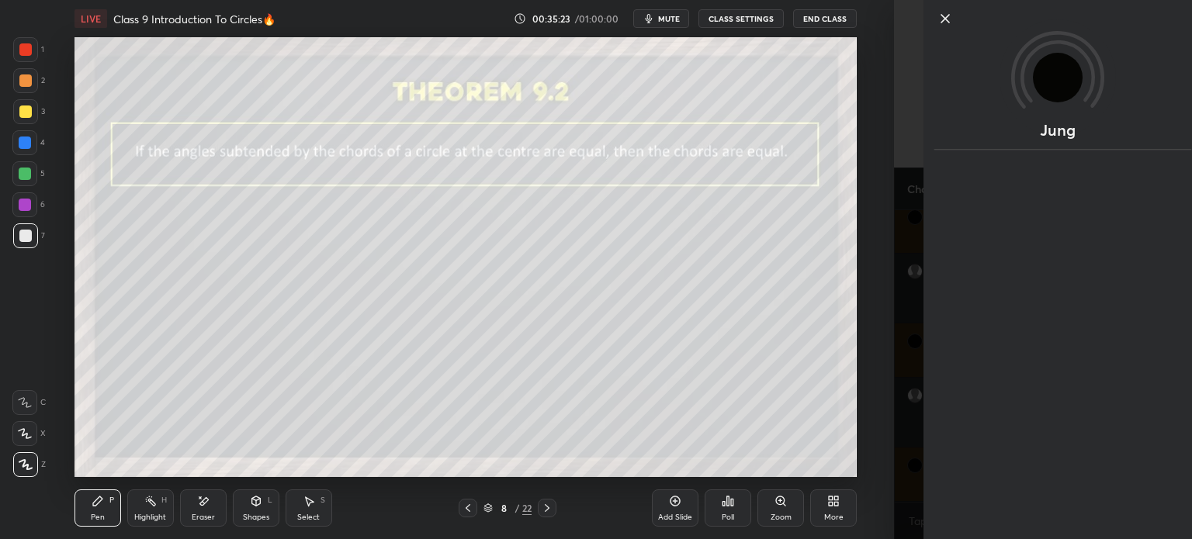
click at [944, 16] on icon at bounding box center [945, 18] width 19 height 19
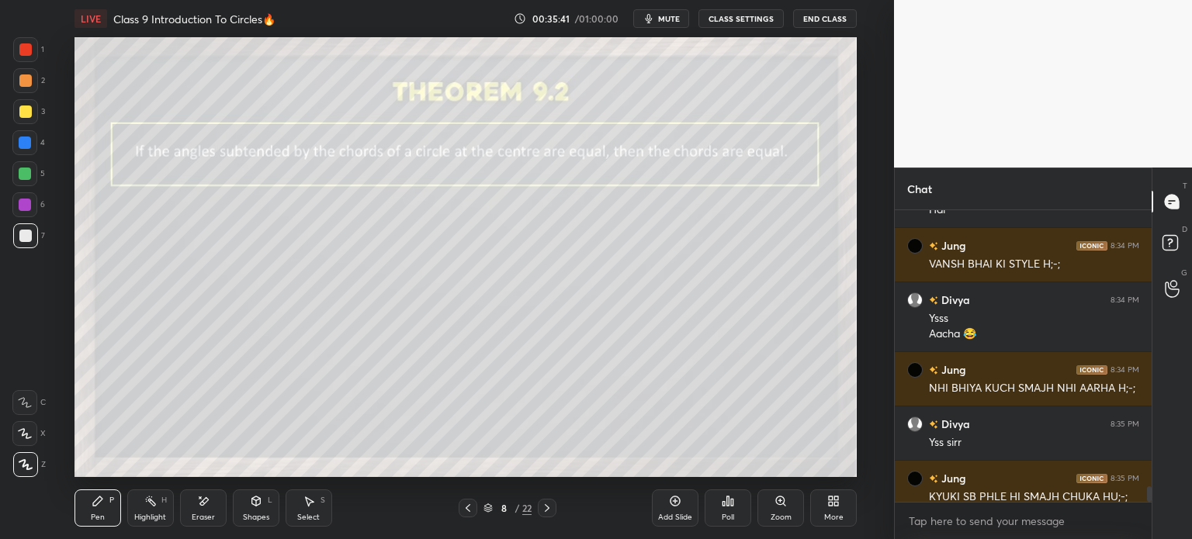
scroll to position [5221, 0]
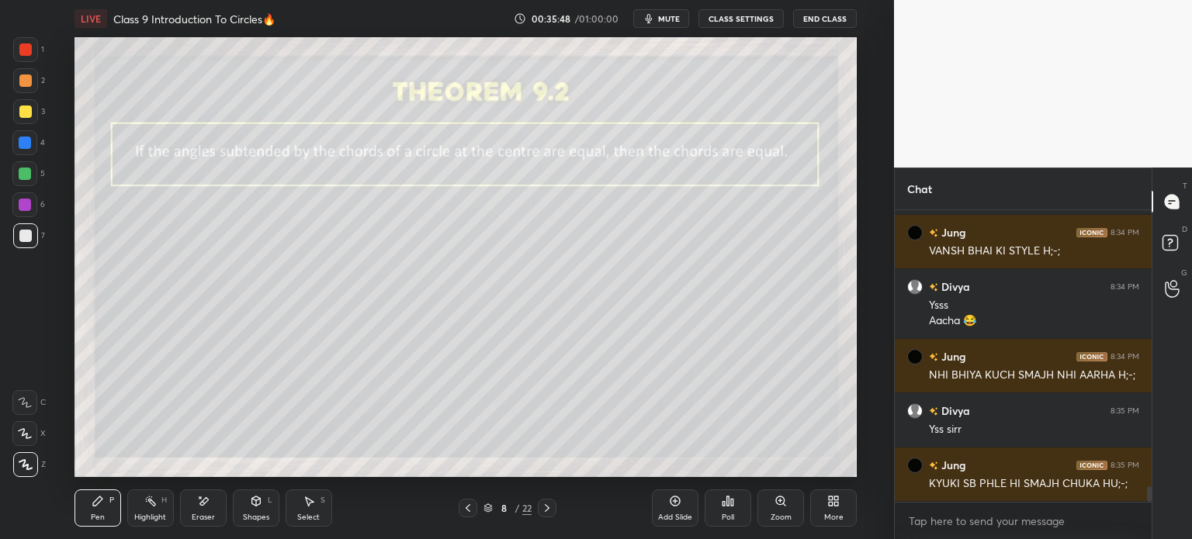
click at [553, 510] on div at bounding box center [547, 508] width 19 height 19
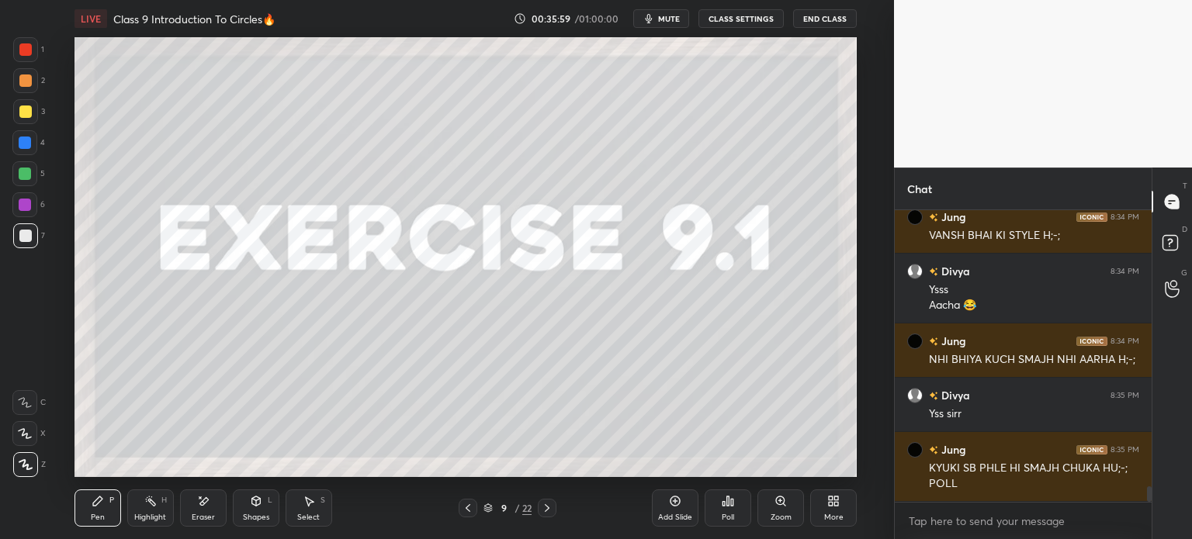
scroll to position [5291, 0]
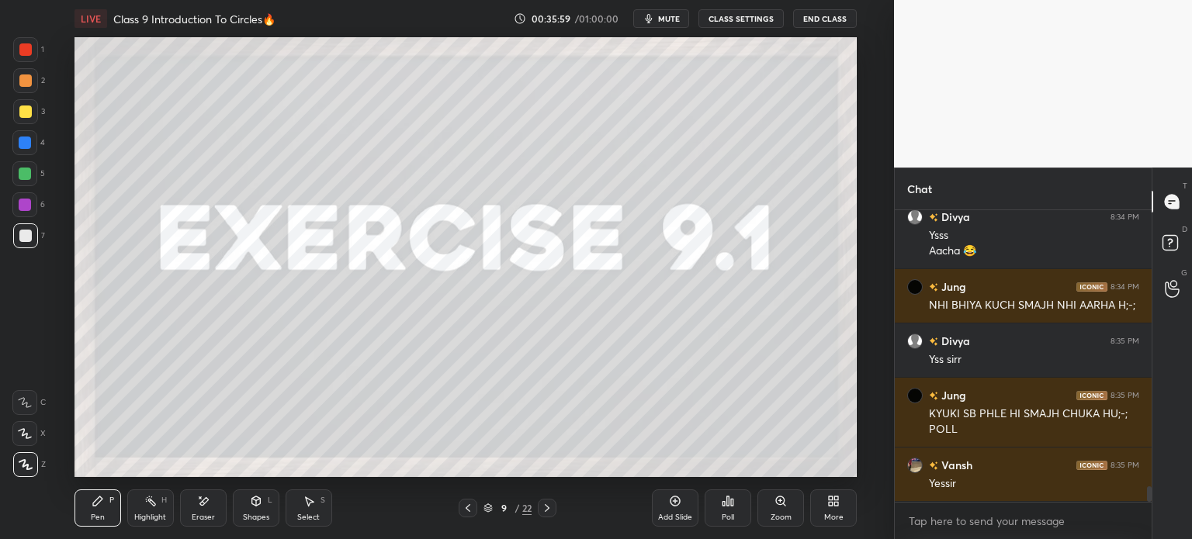
click at [544, 508] on icon at bounding box center [547, 508] width 12 height 12
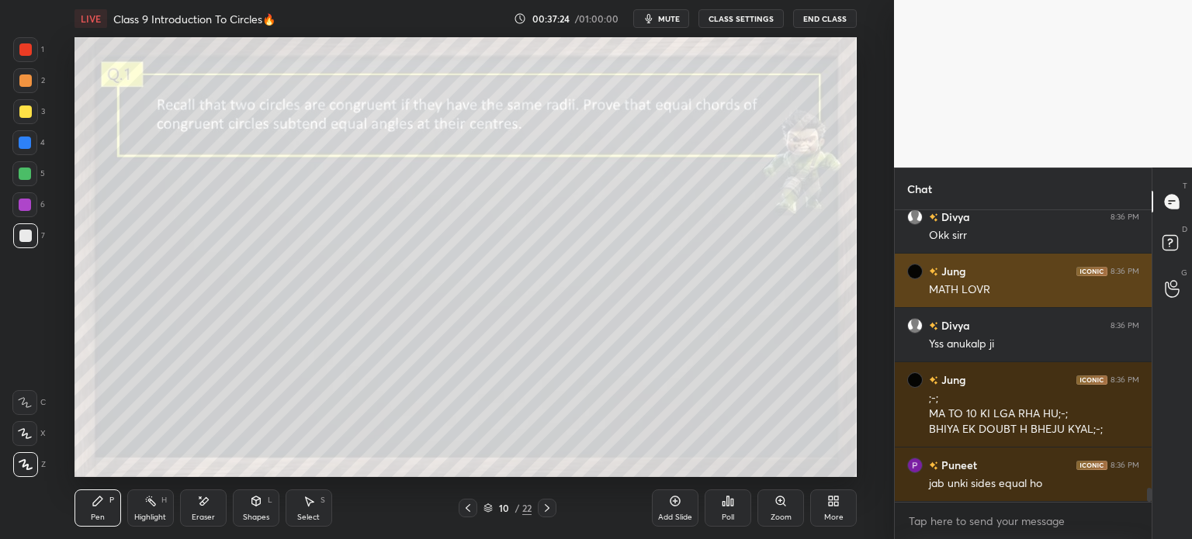
scroll to position [5770, 0]
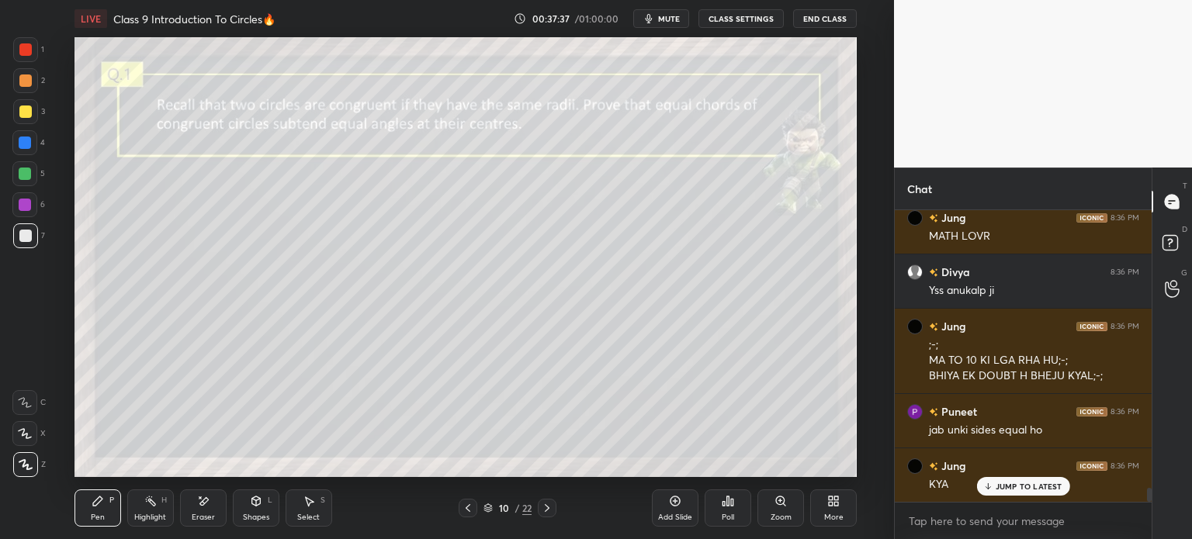
click at [254, 504] on icon at bounding box center [255, 501] width 9 height 9
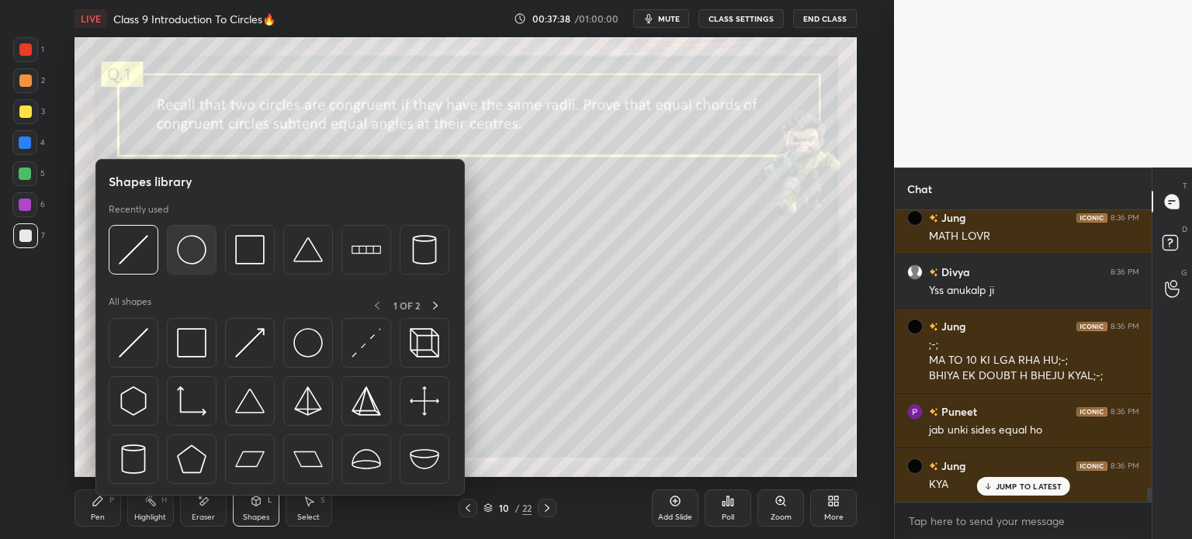
click at [197, 260] on img at bounding box center [191, 249] width 29 height 29
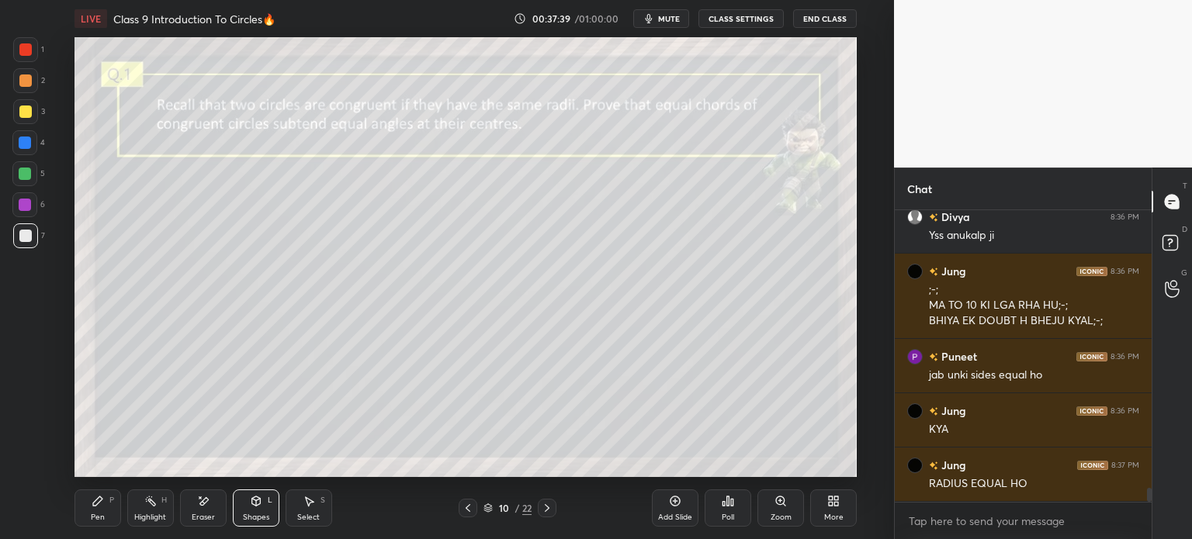
scroll to position [5878, 0]
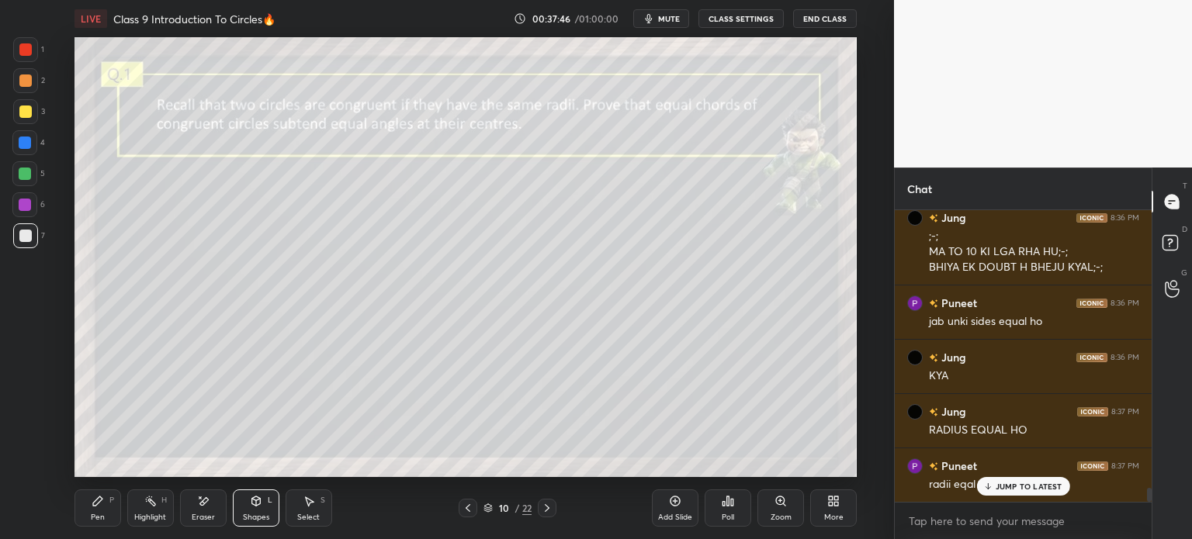
click at [105, 507] on div "Pen P" at bounding box center [97, 508] width 47 height 37
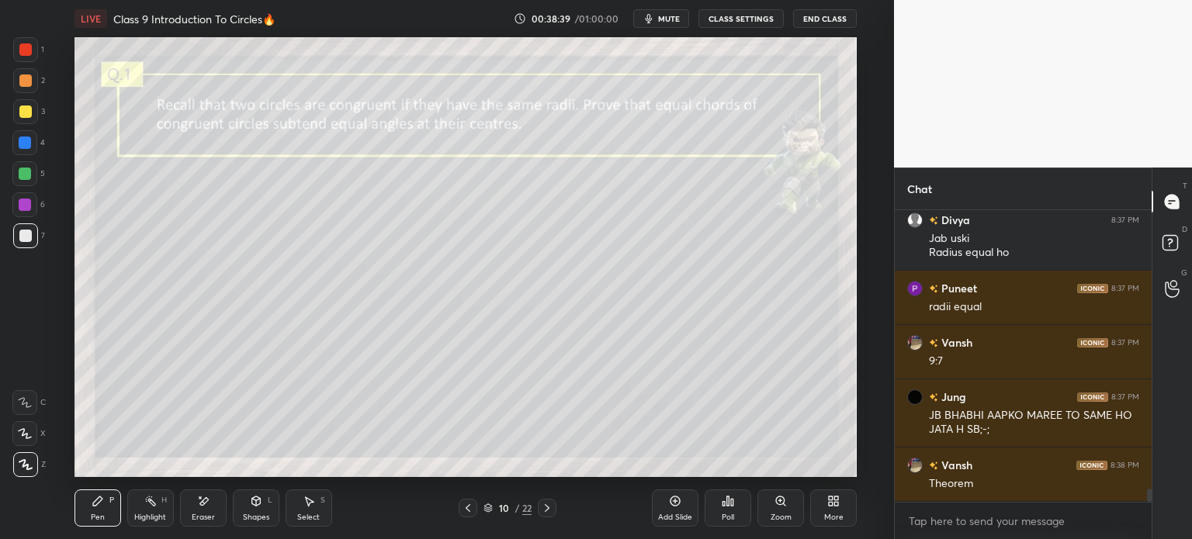
scroll to position [6232, 0]
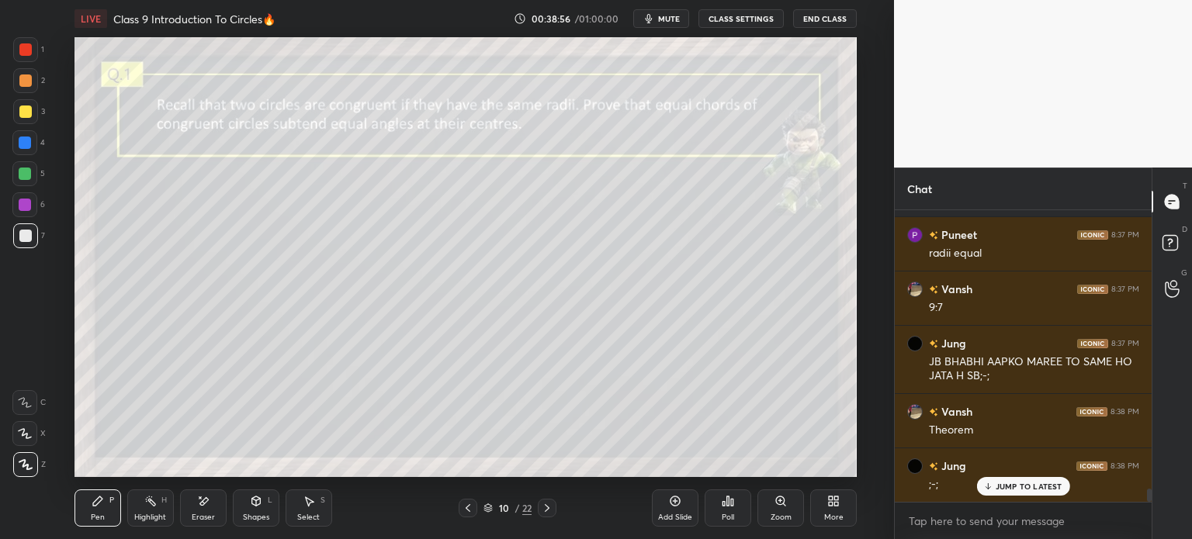
click at [261, 514] on div "Shapes" at bounding box center [256, 518] width 26 height 8
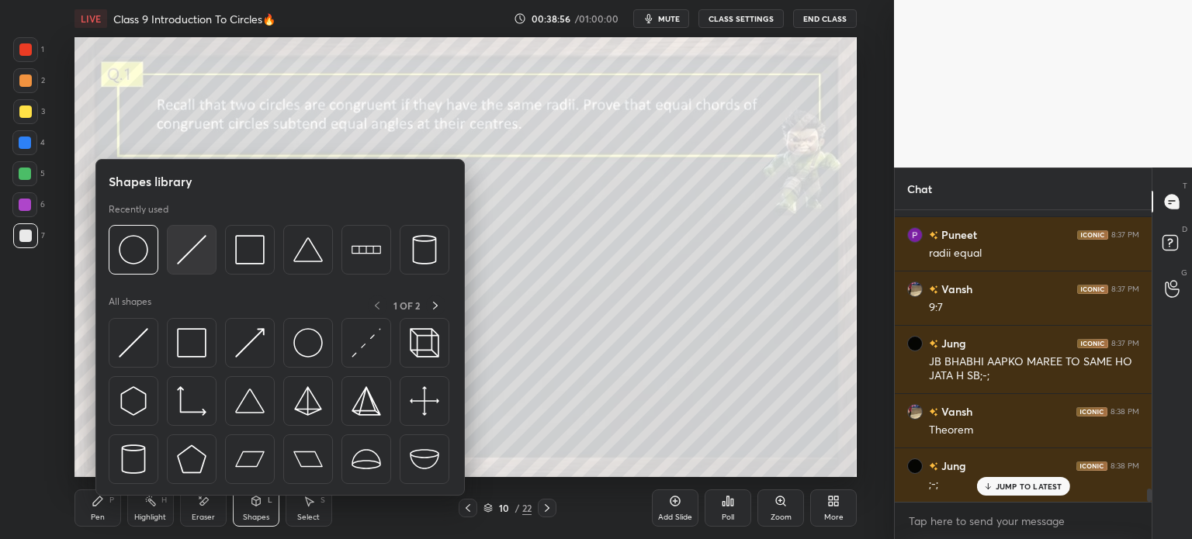
click at [190, 241] on img at bounding box center [191, 249] width 29 height 29
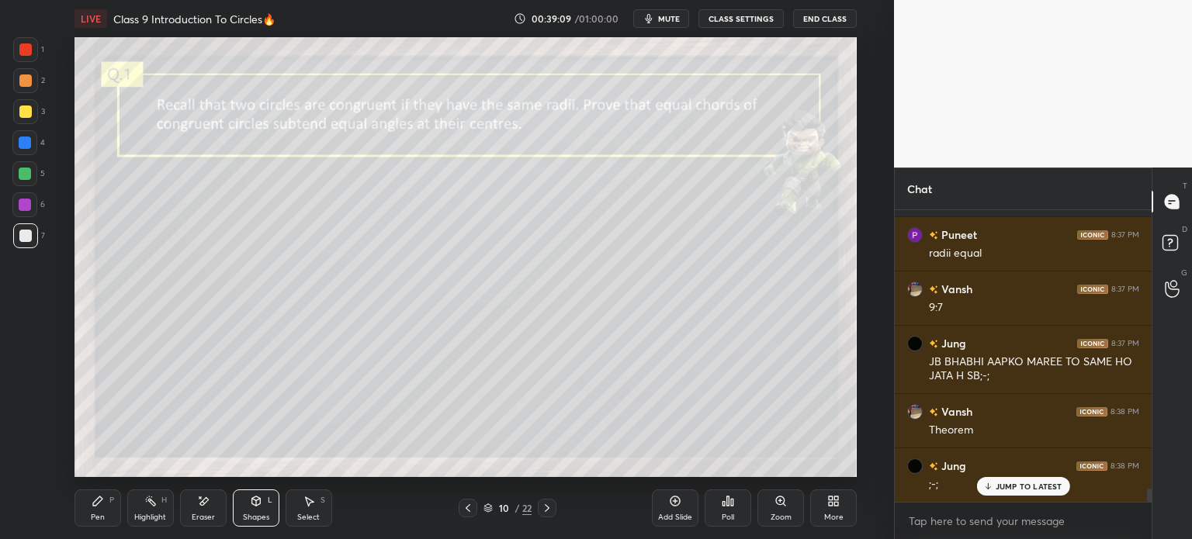
click at [100, 508] on div "Pen P" at bounding box center [97, 508] width 47 height 37
click at [28, 111] on div at bounding box center [25, 112] width 12 height 12
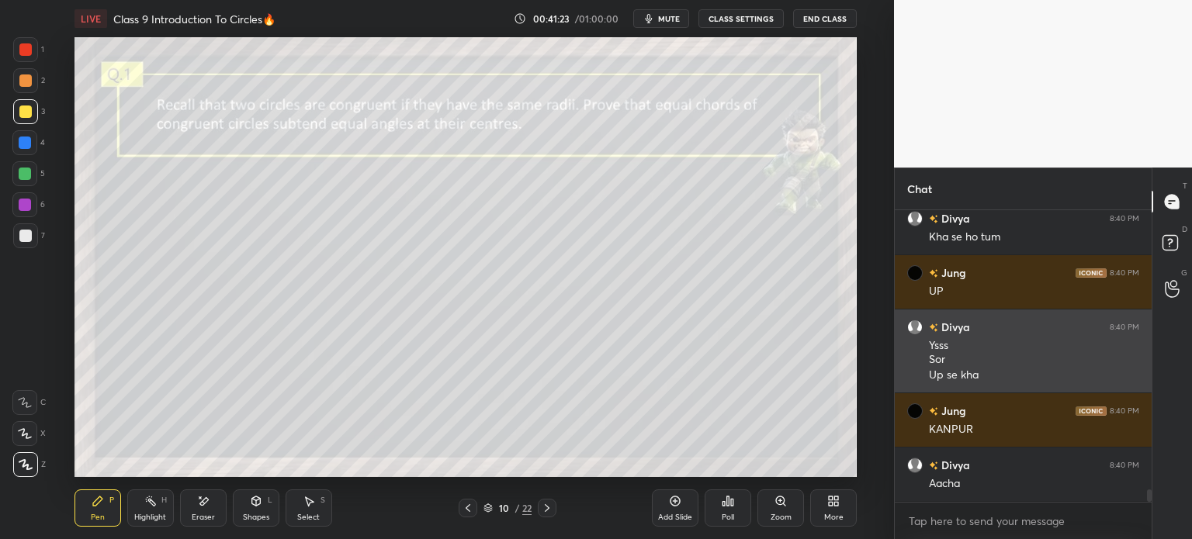
scroll to position [6796, 0]
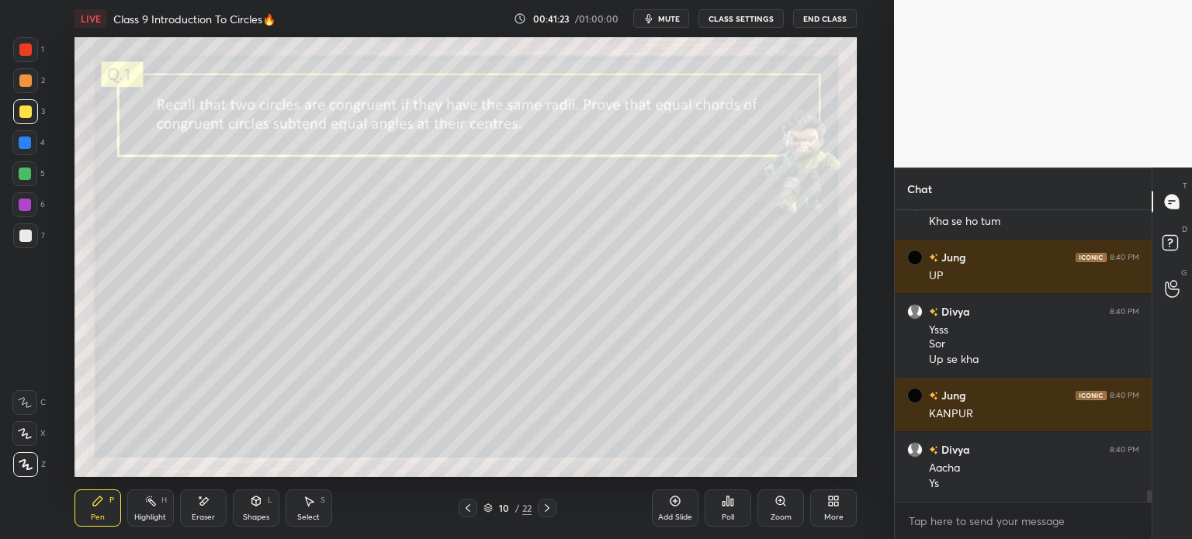
click at [552, 511] on icon at bounding box center [547, 508] width 12 height 12
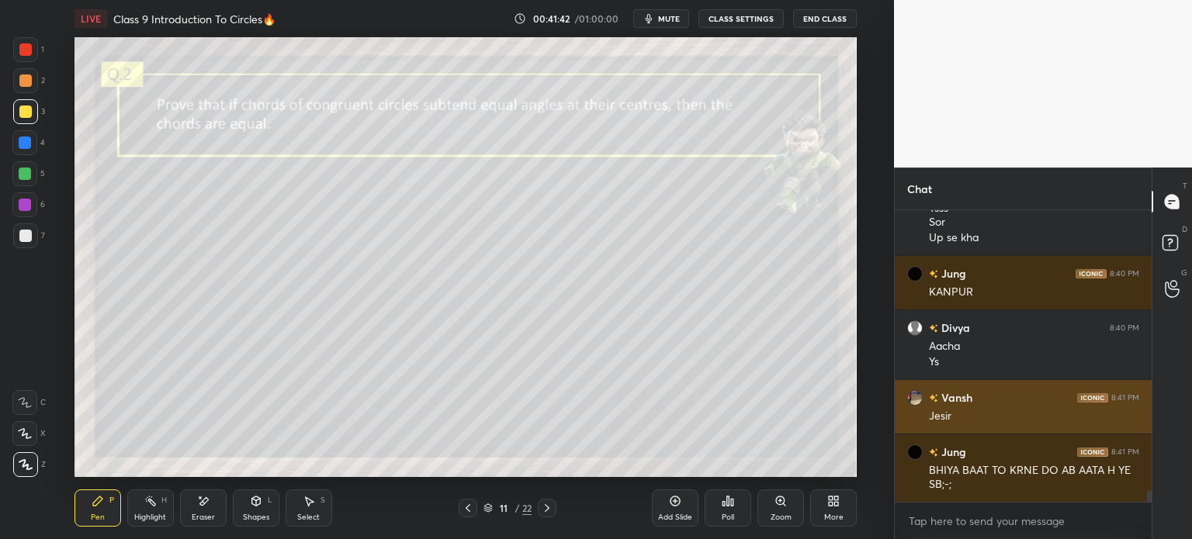
scroll to position [6919, 0]
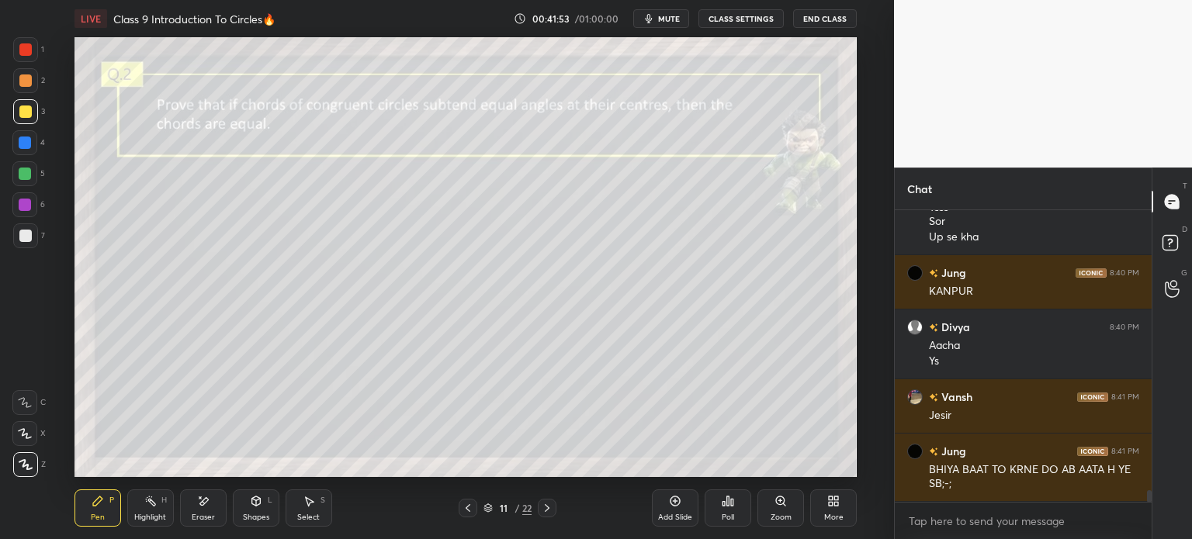
click at [258, 500] on icon at bounding box center [255, 501] width 9 height 9
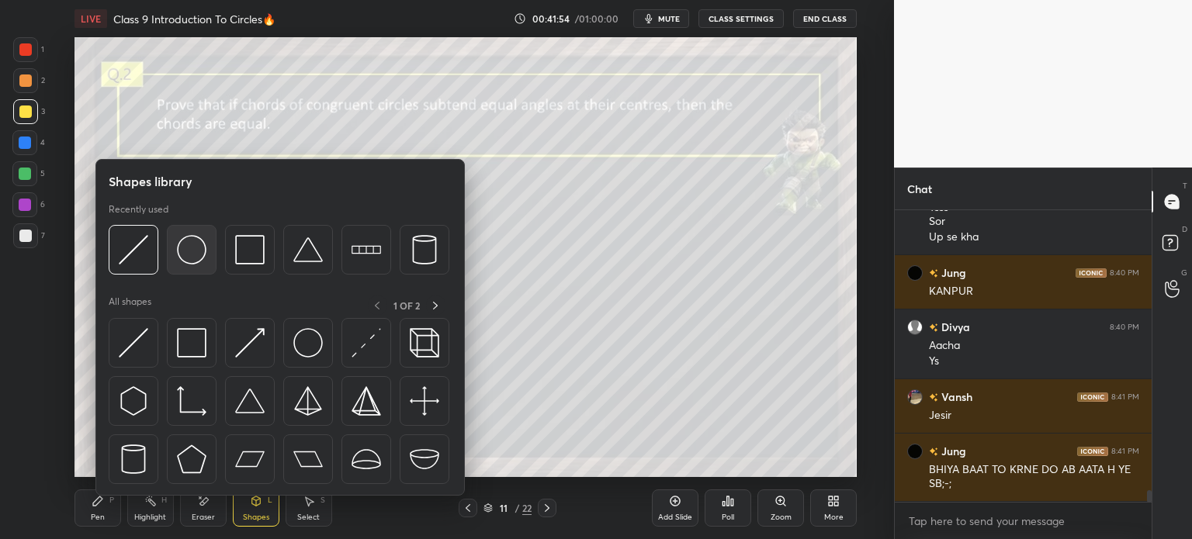
click at [196, 255] on img at bounding box center [191, 249] width 29 height 29
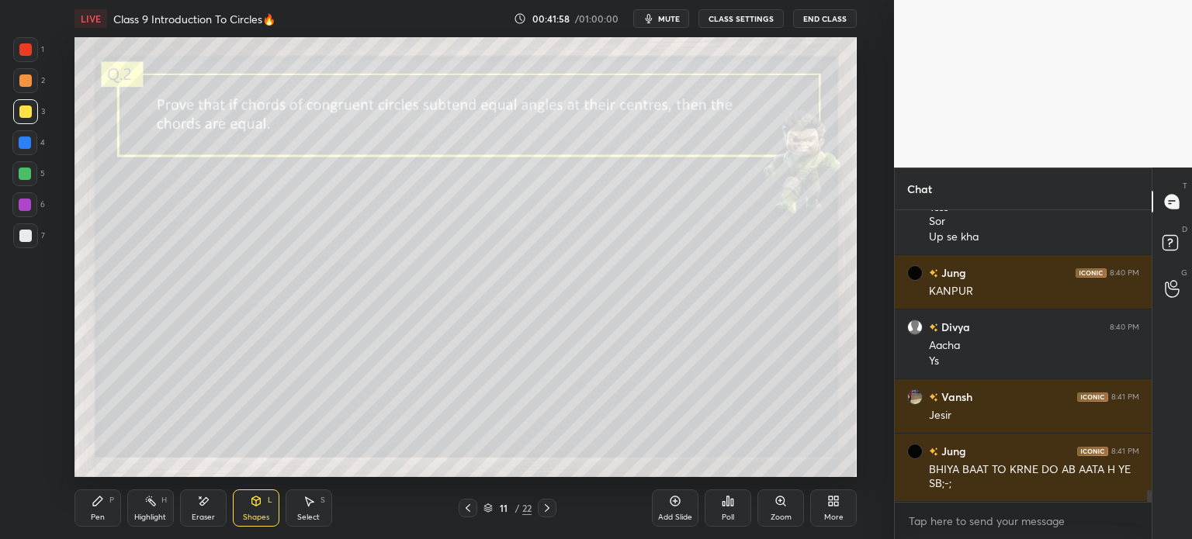
click at [112, 513] on div "Pen P" at bounding box center [97, 508] width 47 height 37
click at [39, 241] on div "7" at bounding box center [29, 235] width 32 height 25
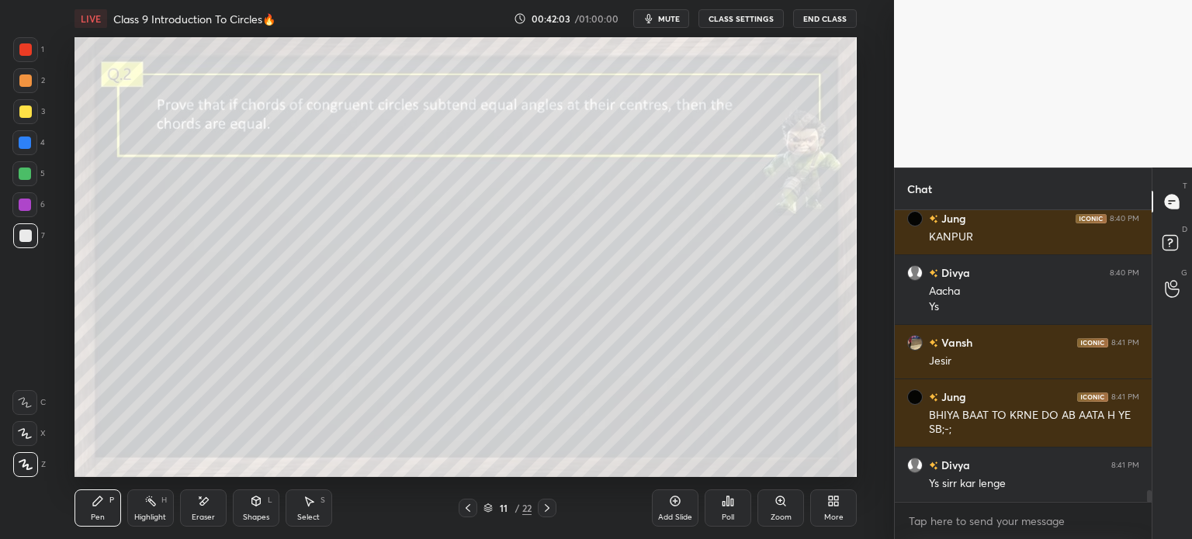
scroll to position [7041, 0]
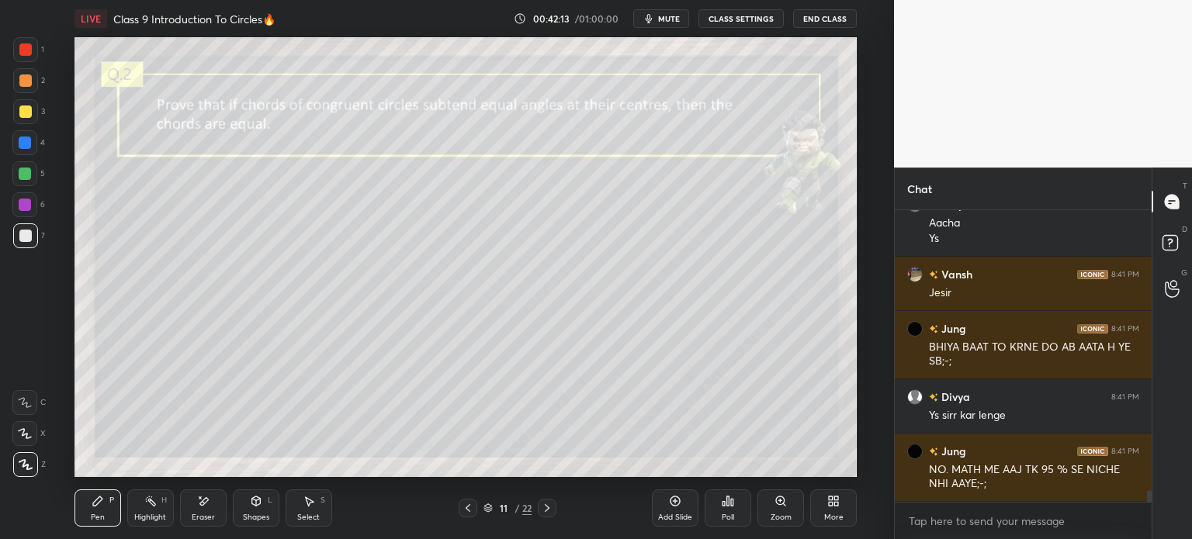
click at [257, 503] on icon at bounding box center [255, 501] width 9 height 9
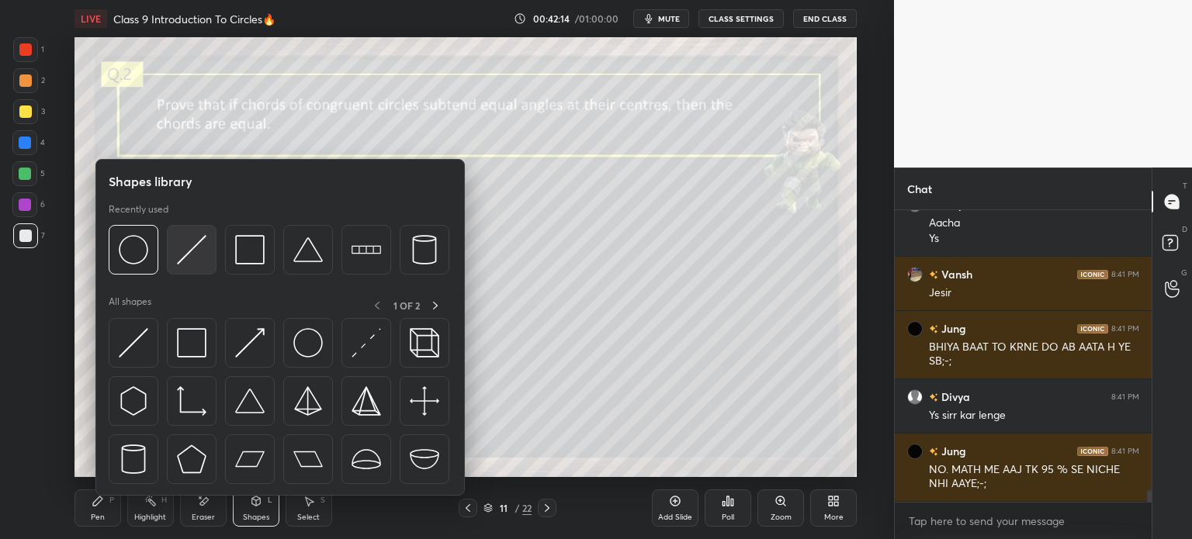
click at [199, 256] on img at bounding box center [191, 249] width 29 height 29
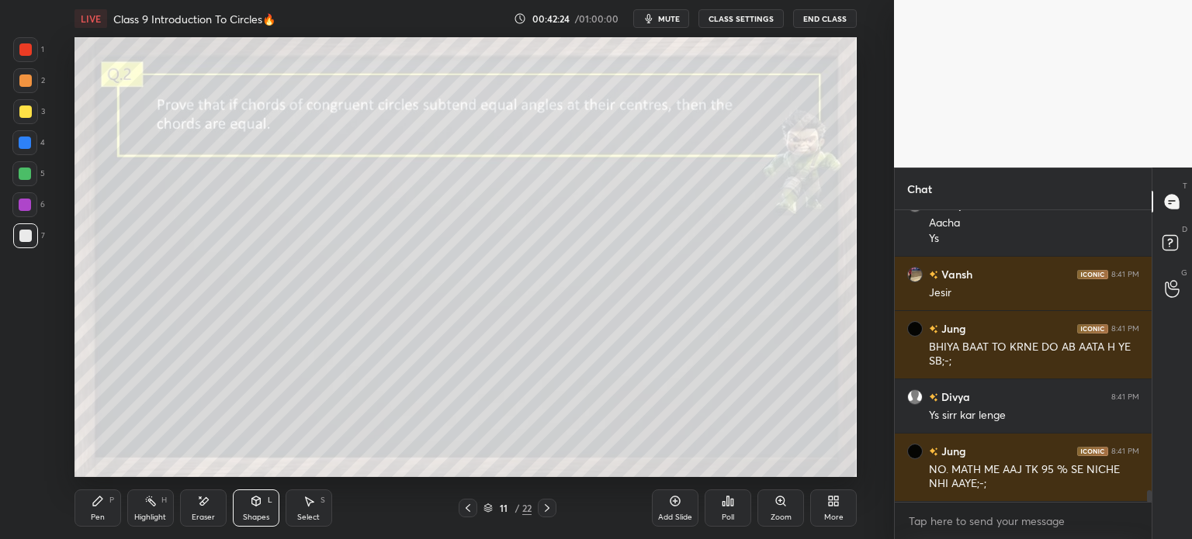
scroll to position [7057, 0]
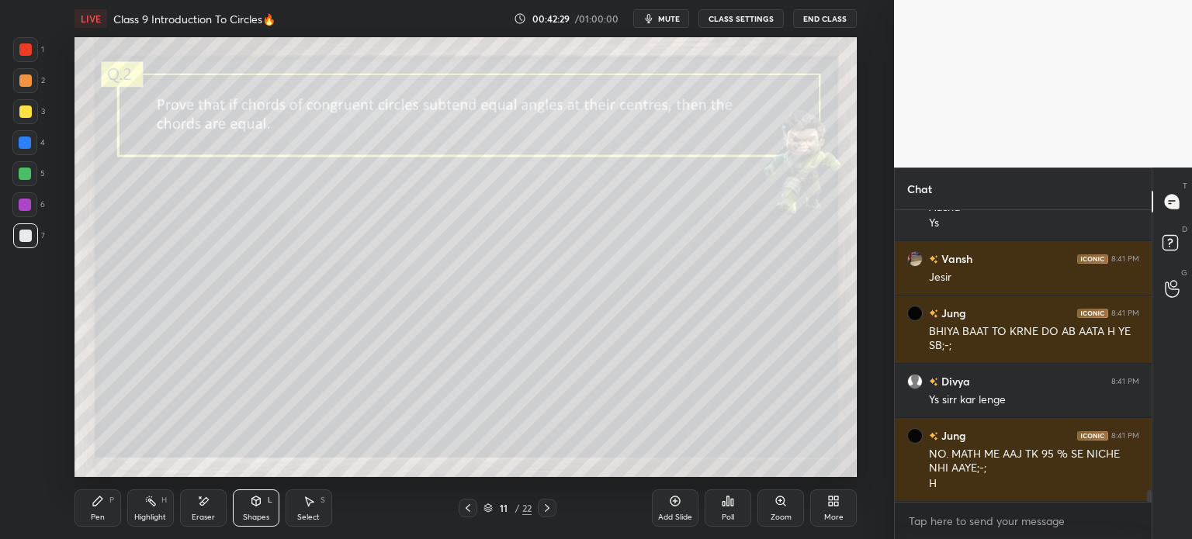
click at [96, 504] on icon at bounding box center [97, 501] width 9 height 9
click at [31, 76] on div at bounding box center [25, 80] width 25 height 25
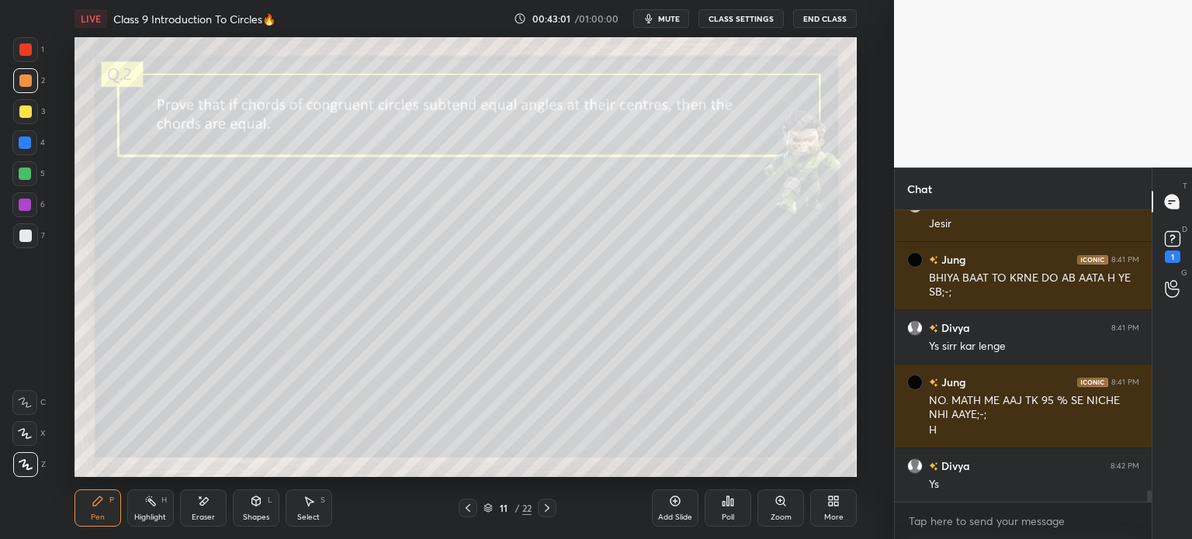
click at [1177, 250] on icon at bounding box center [1172, 238] width 23 height 23
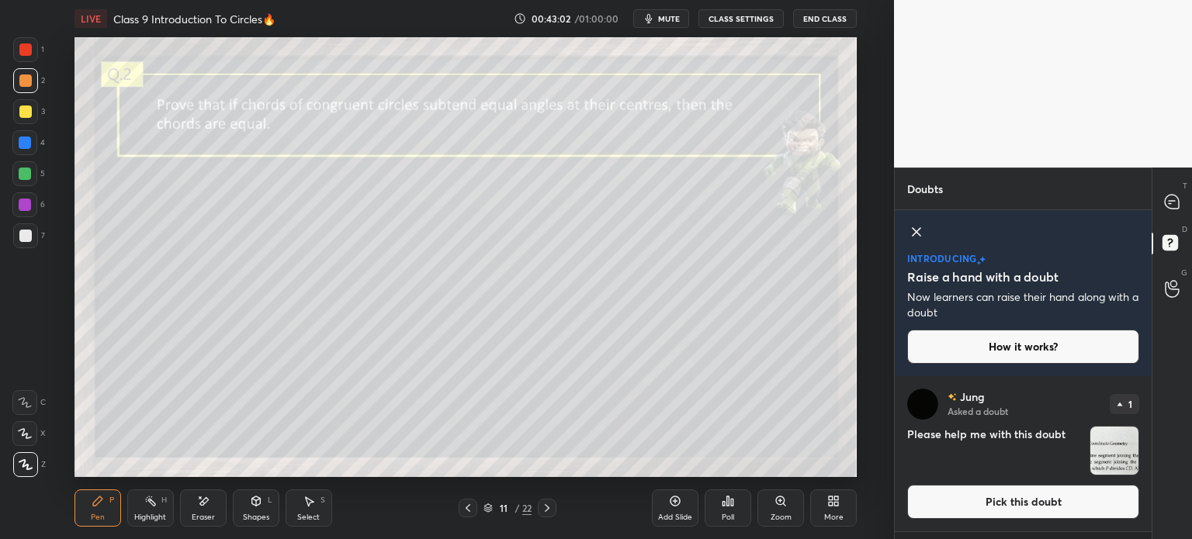
click at [1114, 458] on img "grid" at bounding box center [1114, 451] width 48 height 48
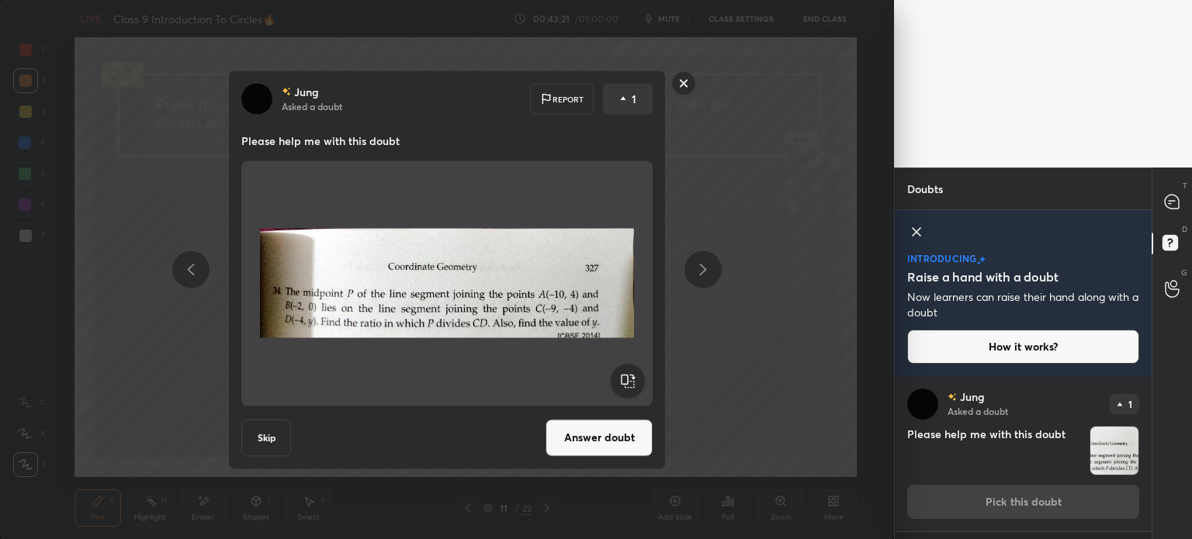
click at [622, 445] on button "Answer doubt" at bounding box center [598, 437] width 107 height 37
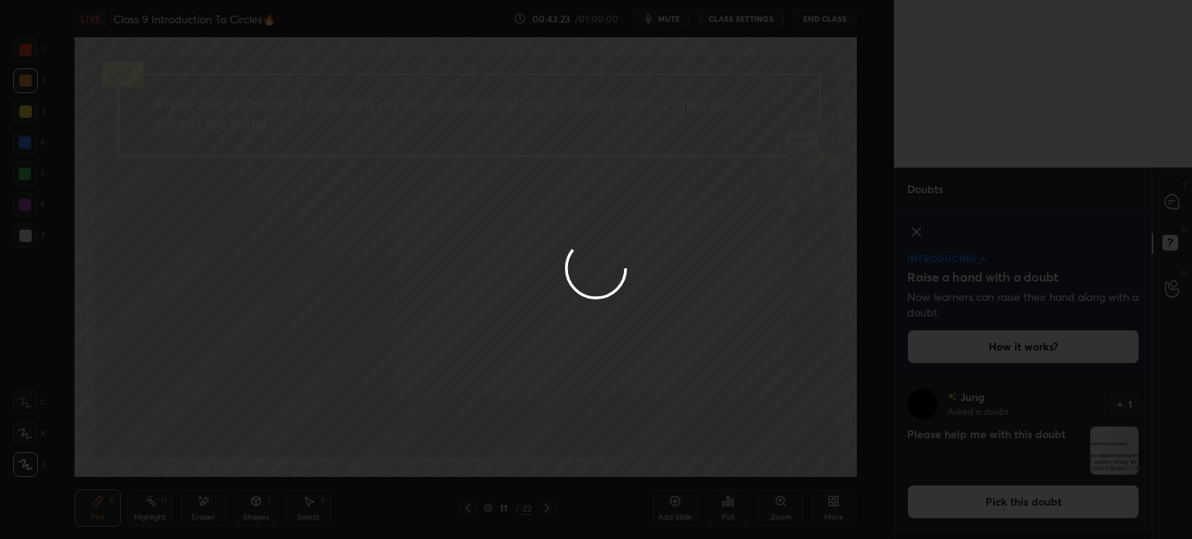
click at [1170, 213] on div at bounding box center [1172, 202] width 31 height 28
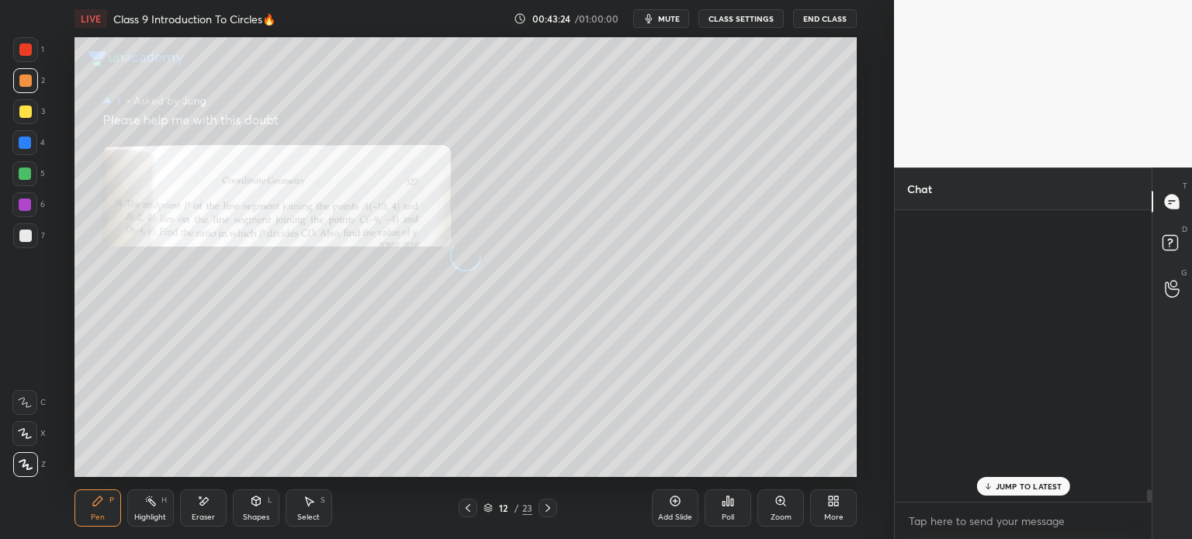
scroll to position [287, 252]
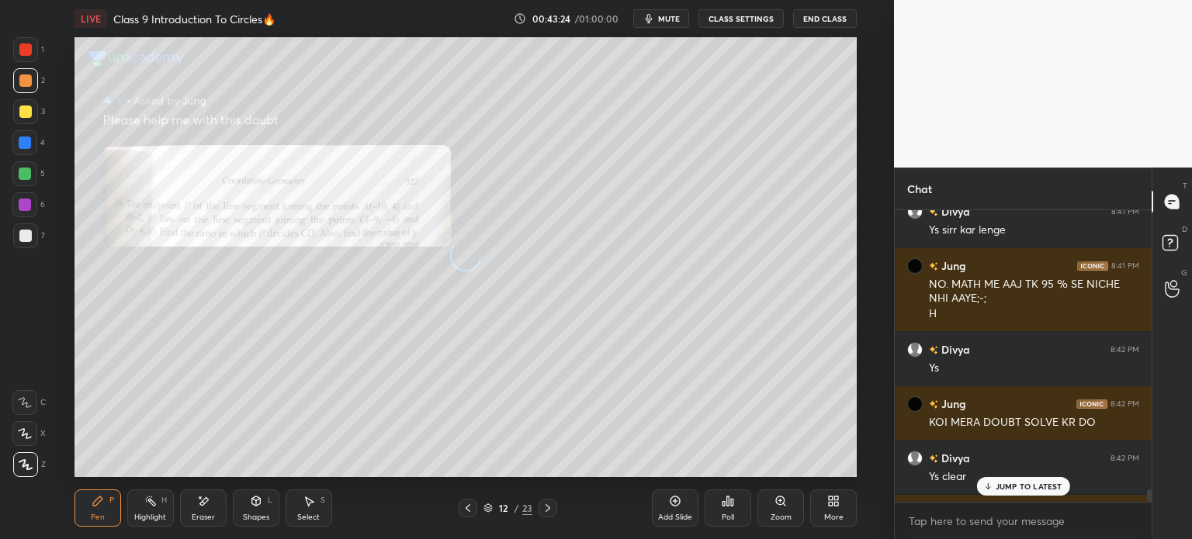
click at [1178, 216] on div "T Messages (T)" at bounding box center [1172, 201] width 40 height 43
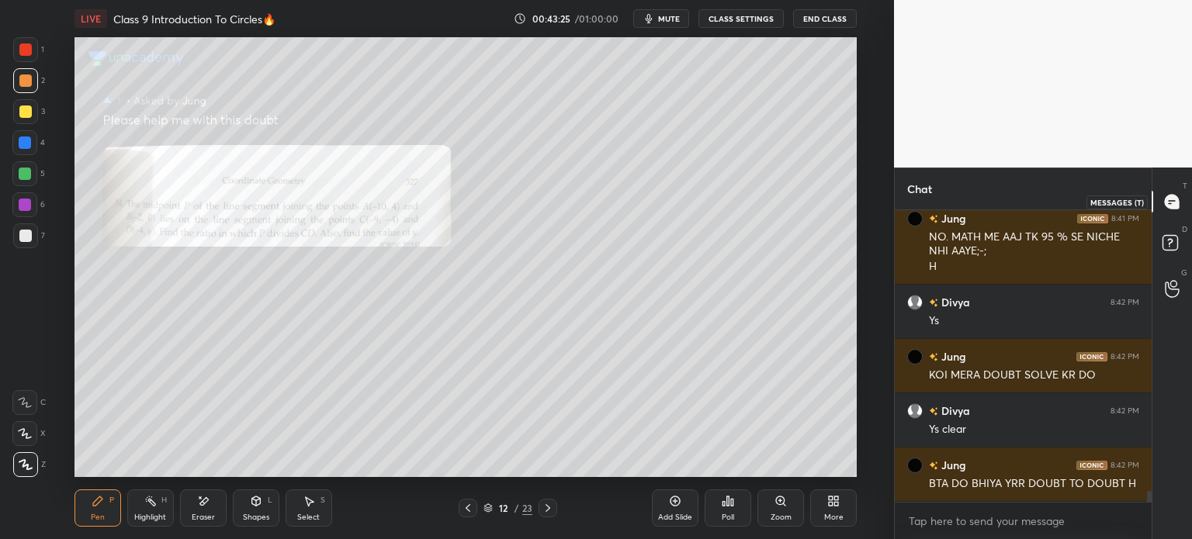
click at [1176, 203] on icon at bounding box center [1171, 202] width 14 height 14
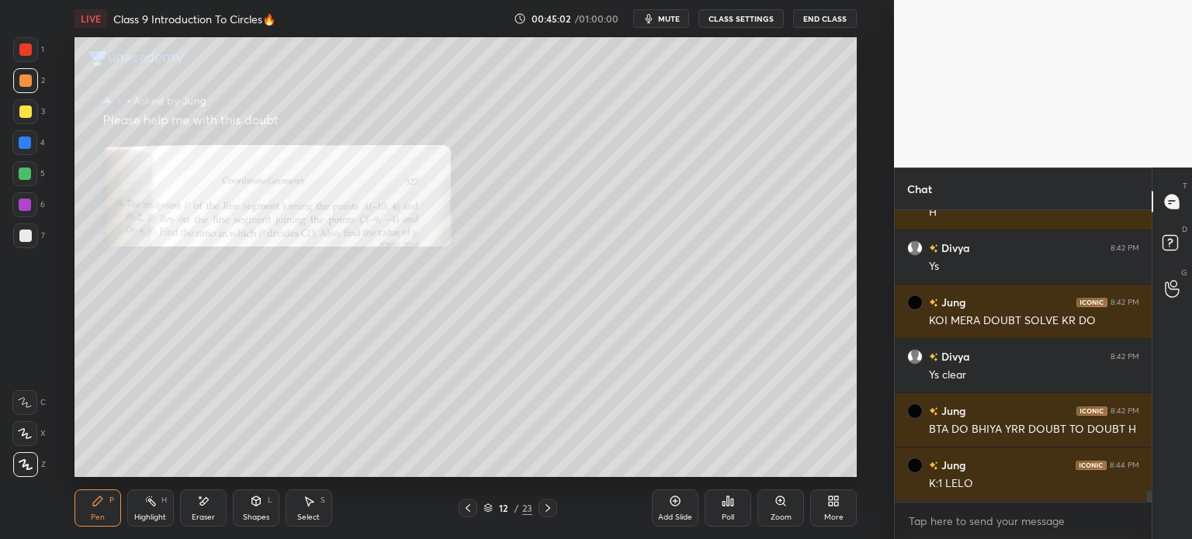
click at [323, 502] on div "S" at bounding box center [322, 501] width 5 height 8
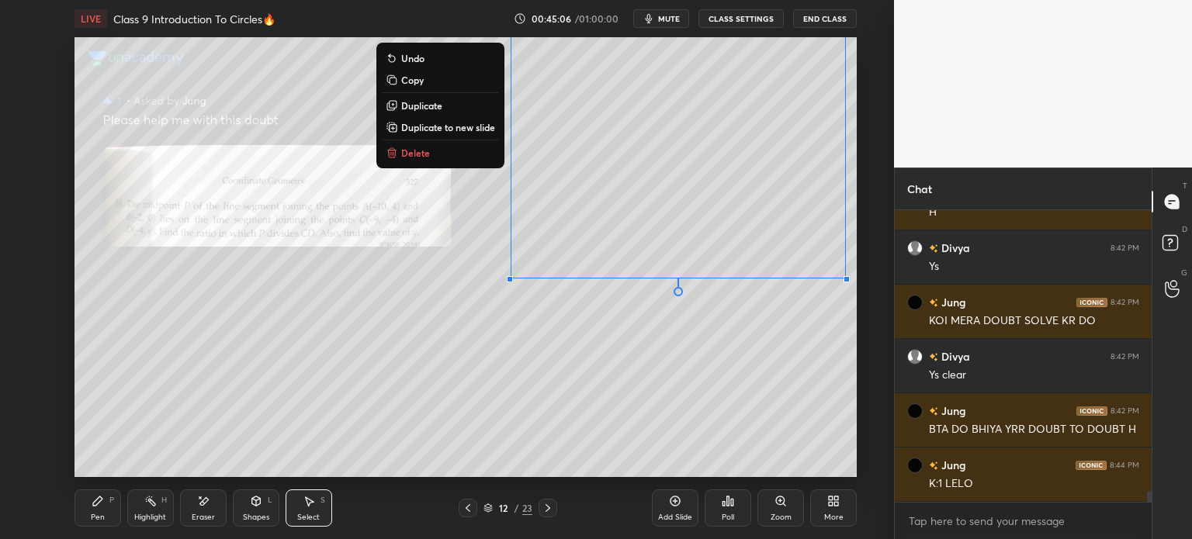
click at [666, 330] on div "0 ° Undo Copy Duplicate Duplicate to new slide Delete" at bounding box center [465, 257] width 782 height 440
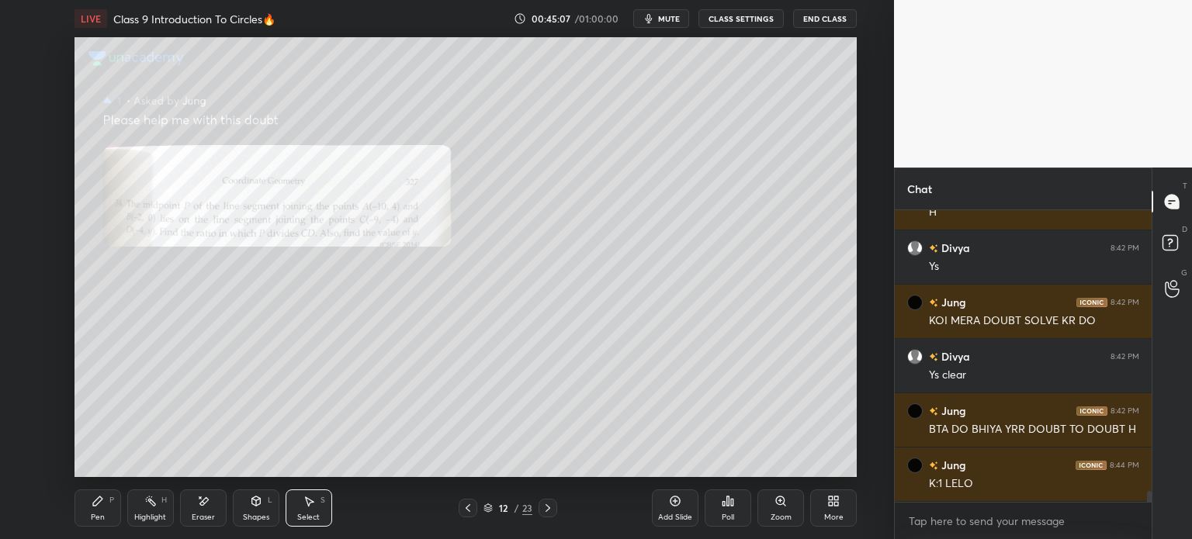
click at [90, 513] on div "Pen P" at bounding box center [97, 508] width 47 height 37
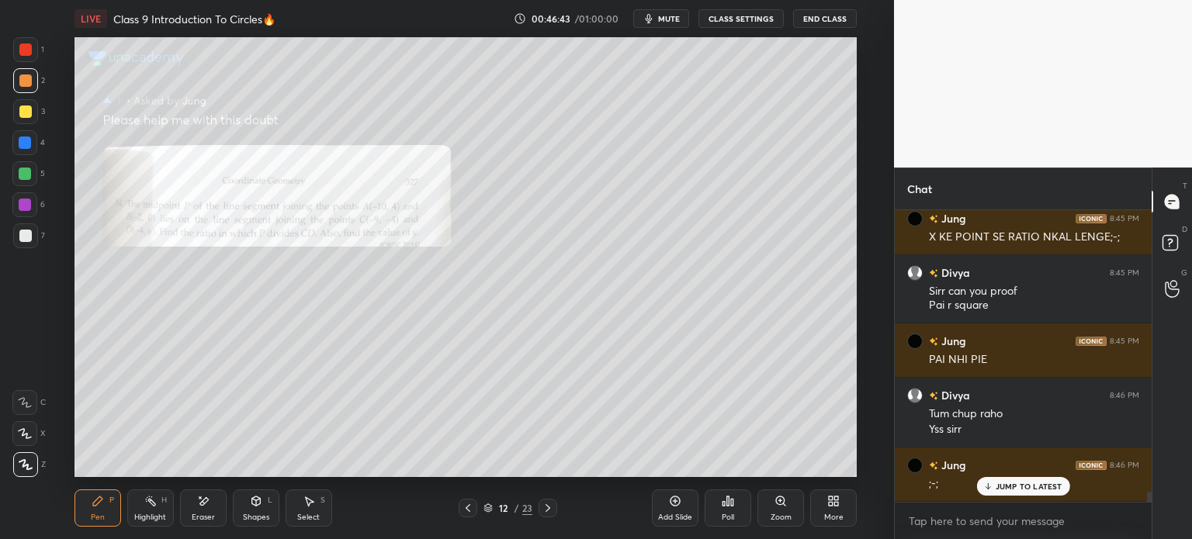
scroll to position [8162, 0]
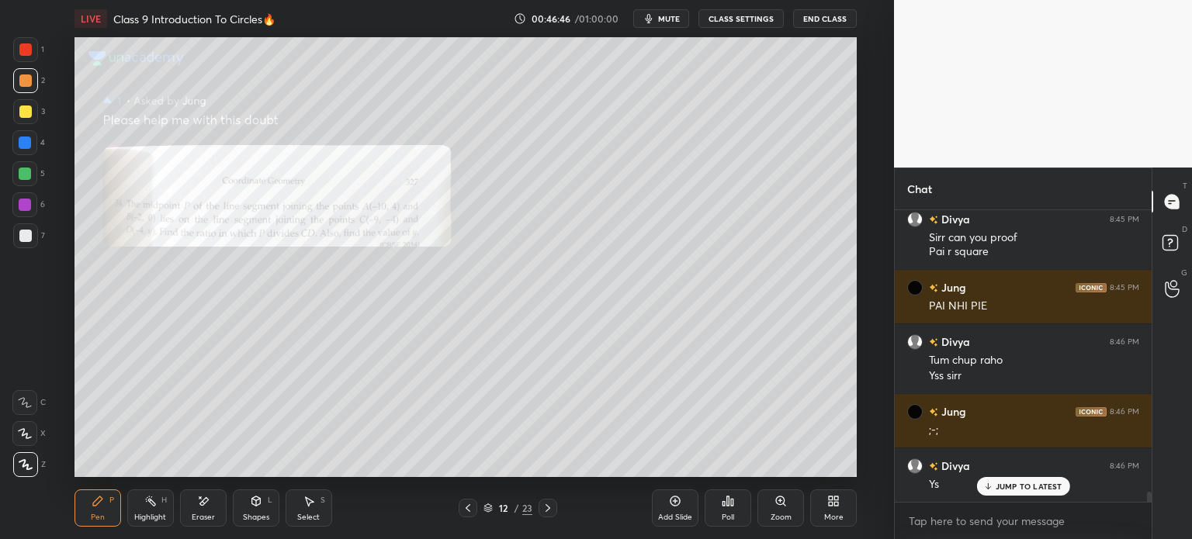
click at [668, 521] on div "Add Slide" at bounding box center [675, 518] width 34 height 8
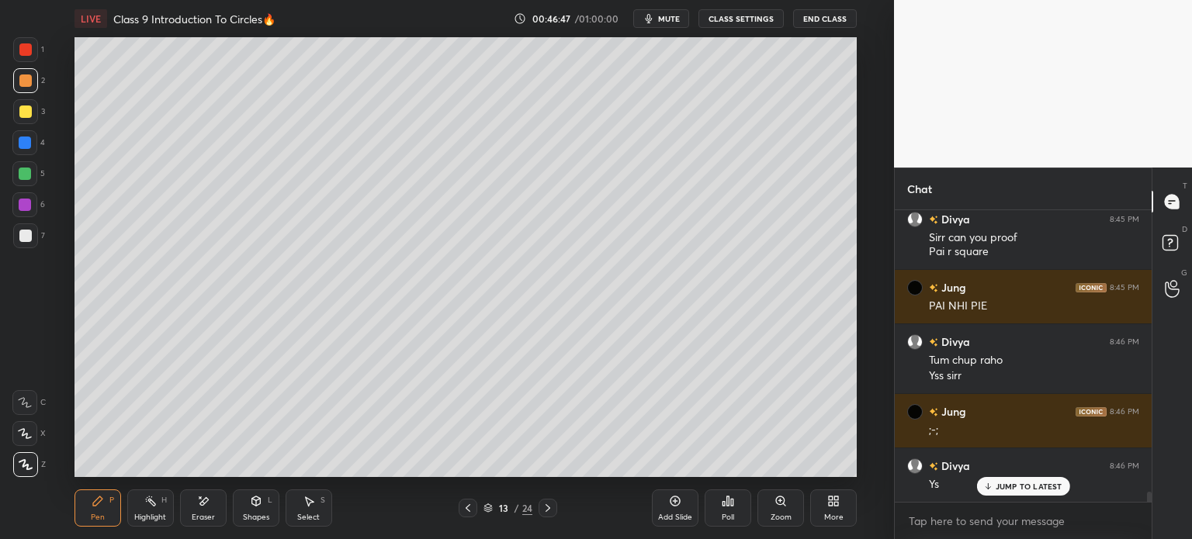
click at [31, 236] on div at bounding box center [25, 235] width 25 height 25
click at [270, 507] on div "Shapes L" at bounding box center [256, 508] width 47 height 37
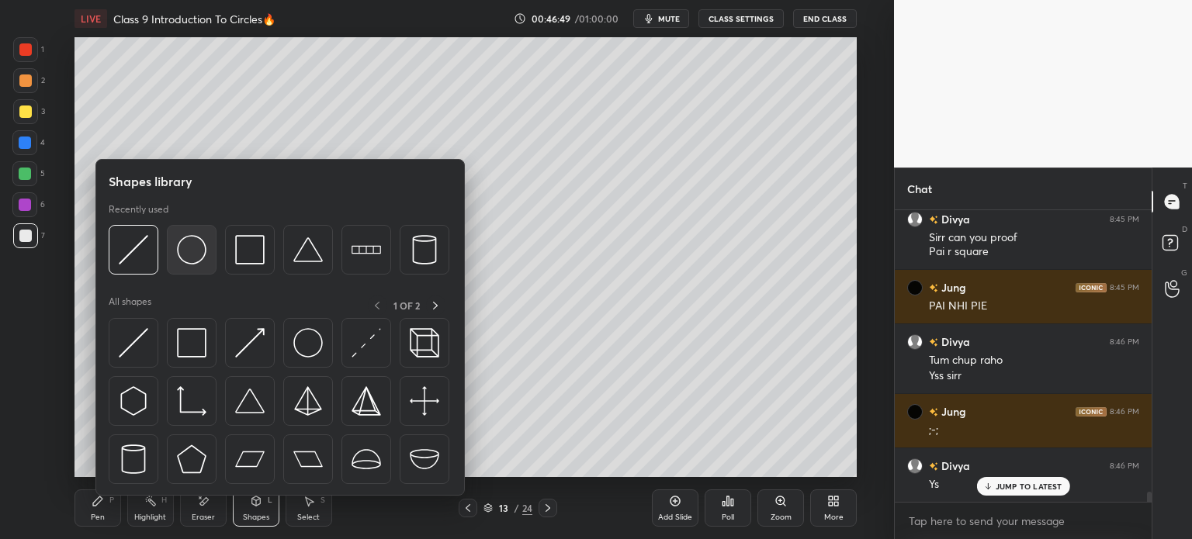
click at [187, 264] on img at bounding box center [191, 249] width 29 height 29
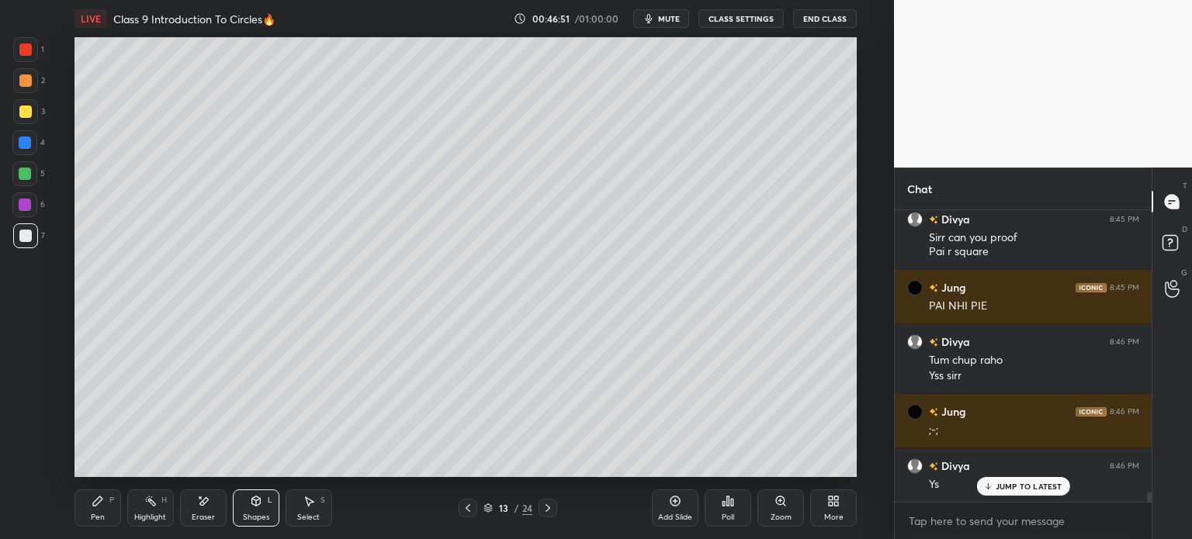
click at [31, 238] on div at bounding box center [25, 235] width 25 height 25
click at [96, 510] on div "Pen P" at bounding box center [97, 508] width 47 height 37
click at [22, 245] on div at bounding box center [25, 235] width 25 height 25
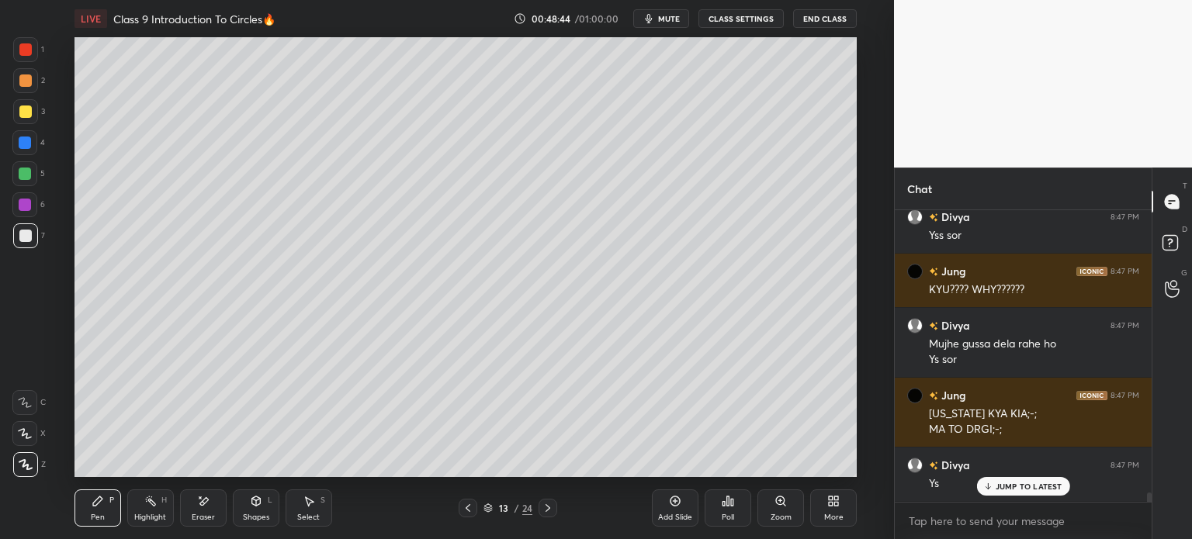
scroll to position [8656, 0]
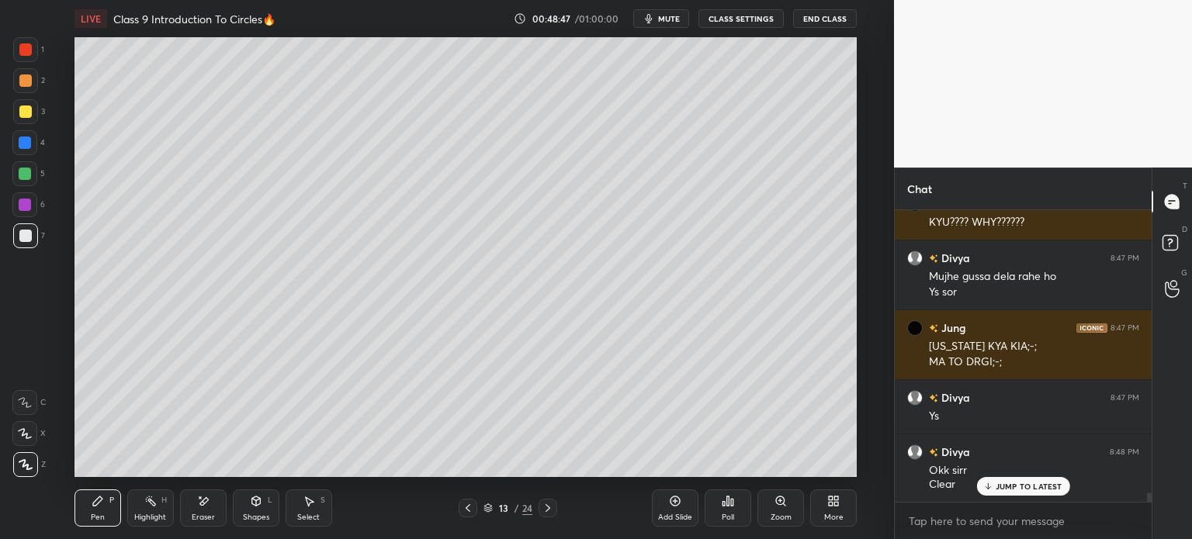
click at [469, 509] on icon at bounding box center [468, 508] width 12 height 12
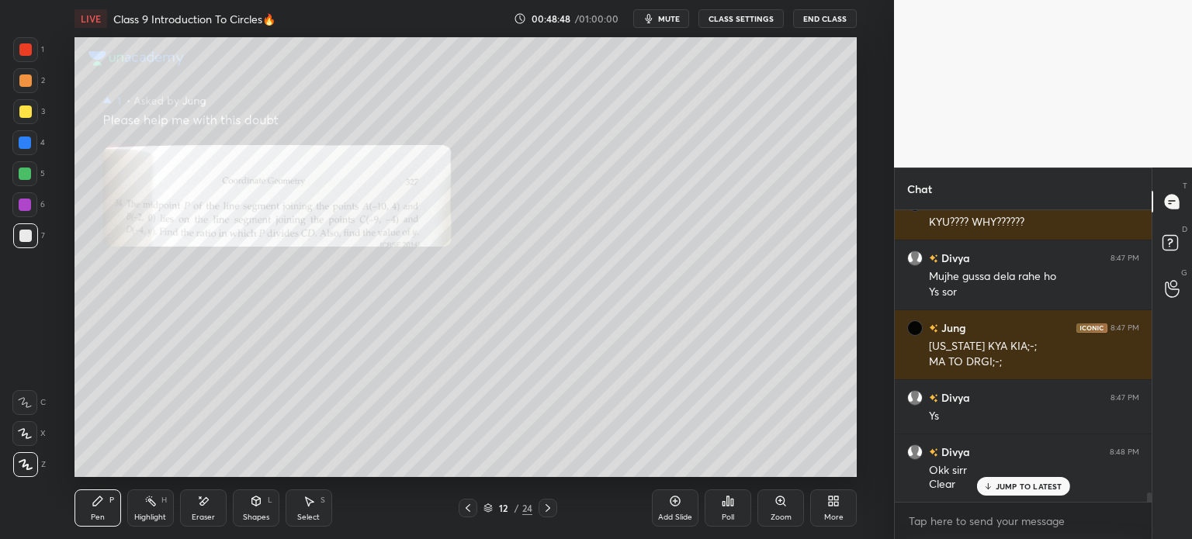
click at [469, 503] on icon at bounding box center [468, 508] width 12 height 12
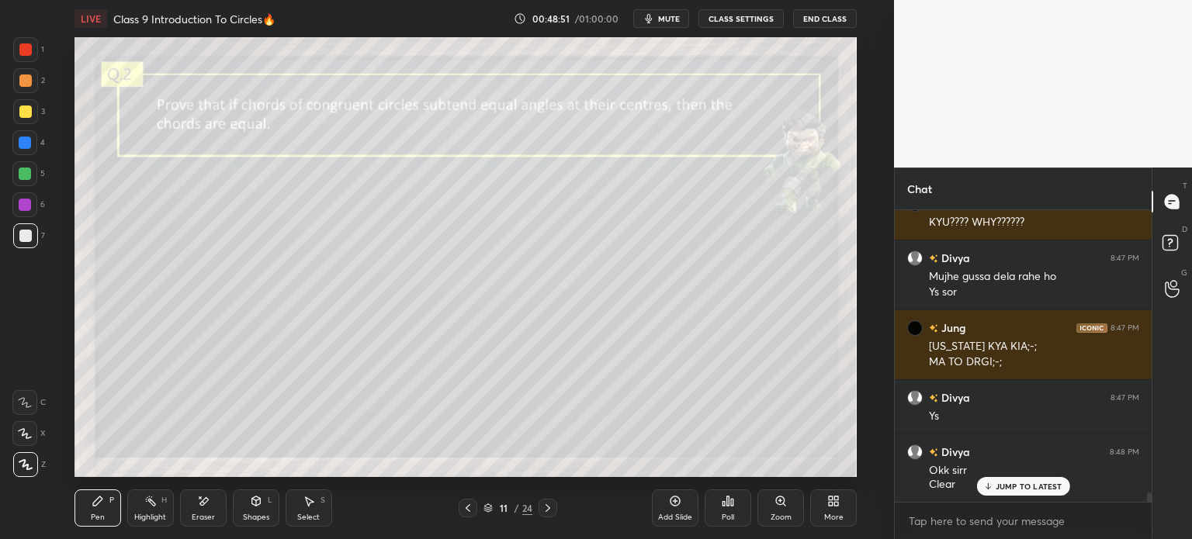
click at [40, 232] on div "7" at bounding box center [29, 235] width 32 height 25
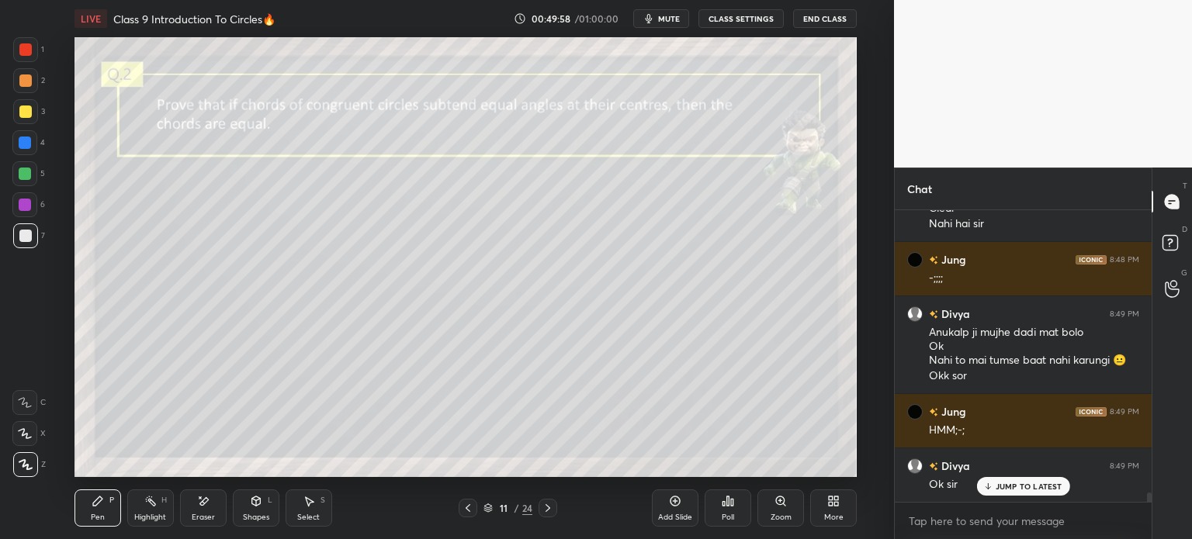
scroll to position [8947, 0]
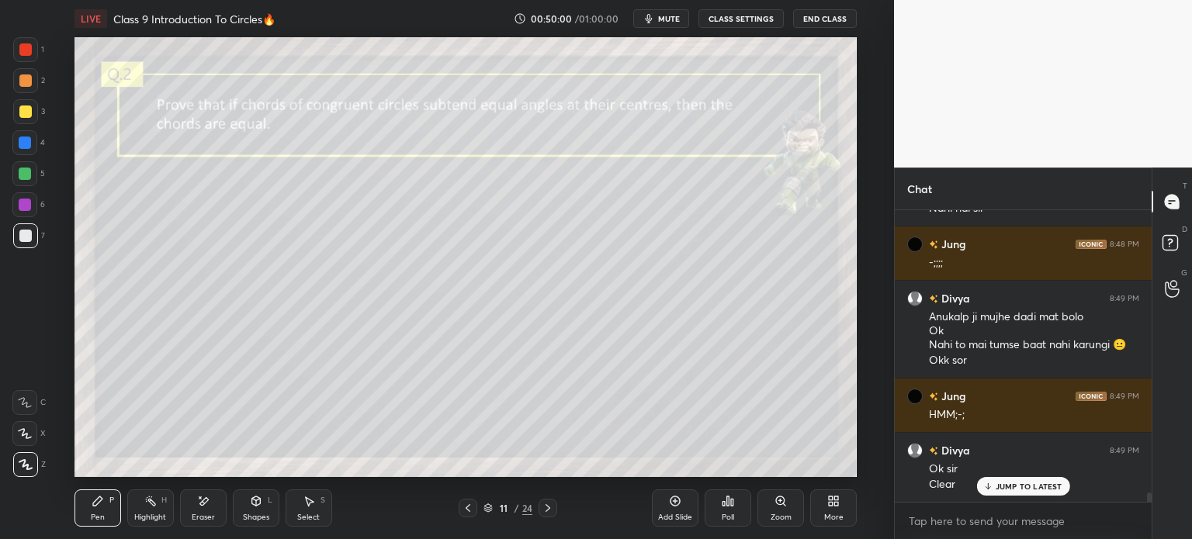
click at [468, 510] on icon at bounding box center [468, 508] width 12 height 12
click at [475, 508] on div at bounding box center [467, 508] width 19 height 19
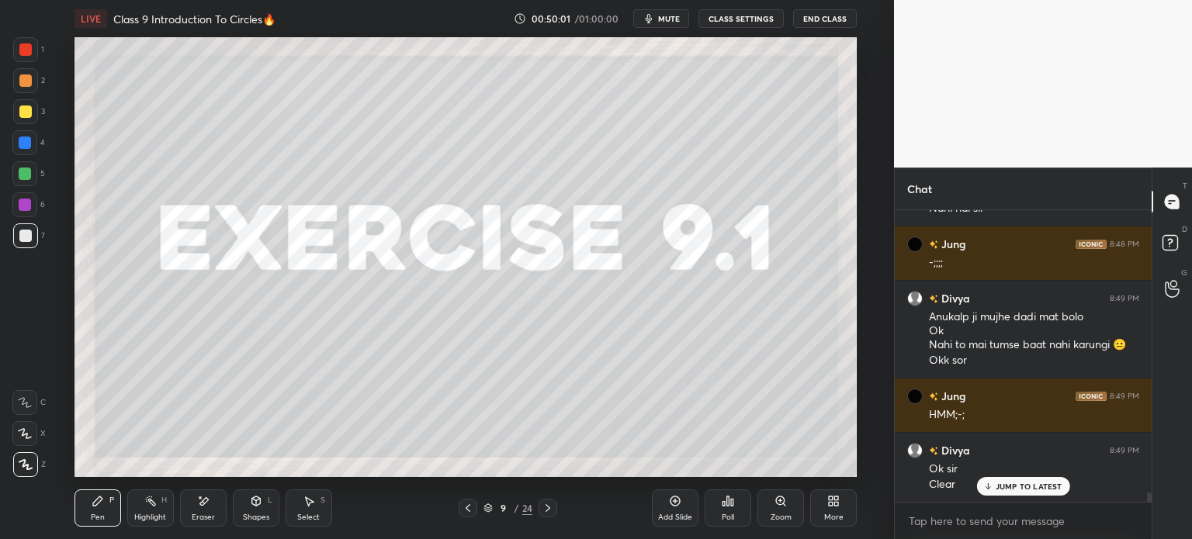
click at [478, 508] on div "9 / 24" at bounding box center [507, 508] width 99 height 19
click at [481, 509] on div "9 / 24" at bounding box center [507, 508] width 99 height 19
click at [470, 501] on div at bounding box center [467, 508] width 19 height 19
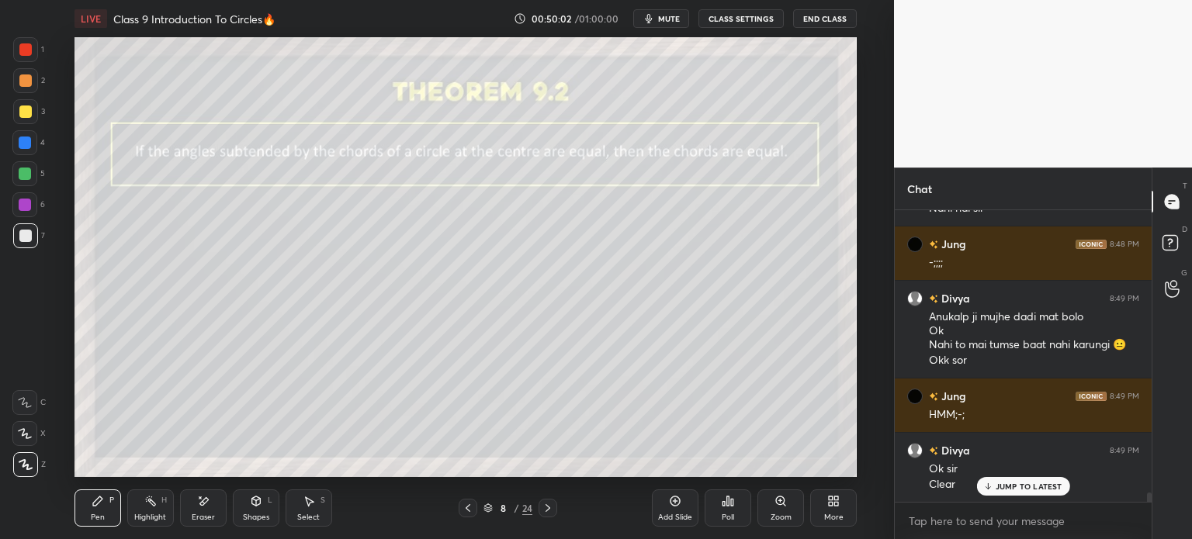
click at [472, 500] on div at bounding box center [467, 508] width 19 height 19
click at [485, 496] on div "Pen P Highlight H Eraser Shapes L Select S 7 / 24 Add Slide Poll Zoom More" at bounding box center [465, 508] width 782 height 62
click at [493, 487] on div "Pen P Highlight H Eraser Shapes L Select S 7 / 24 Add Slide Poll Zoom More" at bounding box center [465, 508] width 782 height 62
click at [475, 505] on div at bounding box center [467, 508] width 19 height 19
click at [472, 512] on icon at bounding box center [468, 508] width 12 height 12
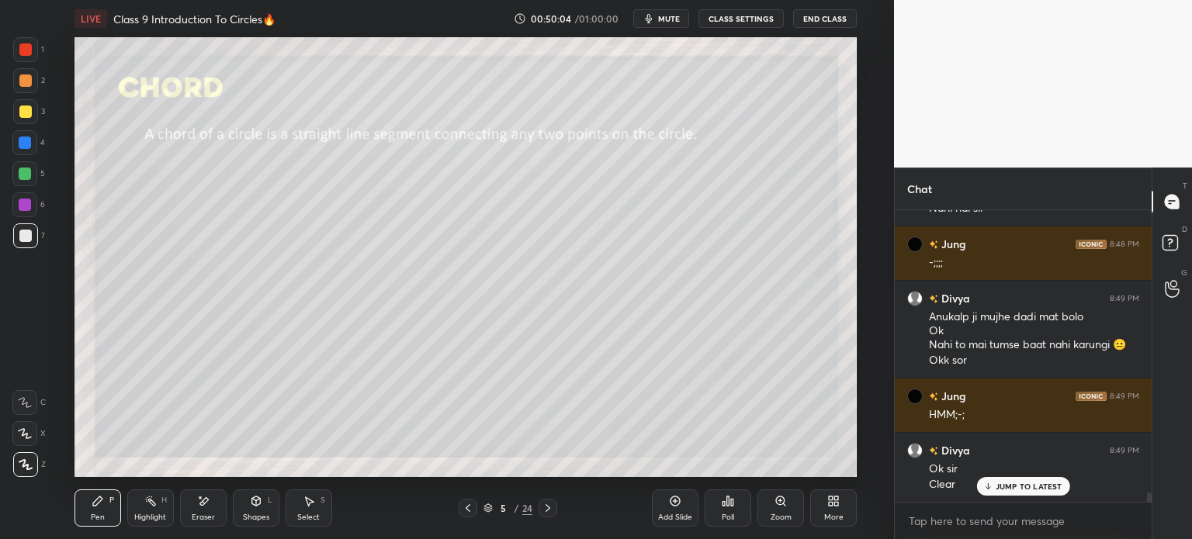
click at [474, 511] on div at bounding box center [467, 508] width 19 height 19
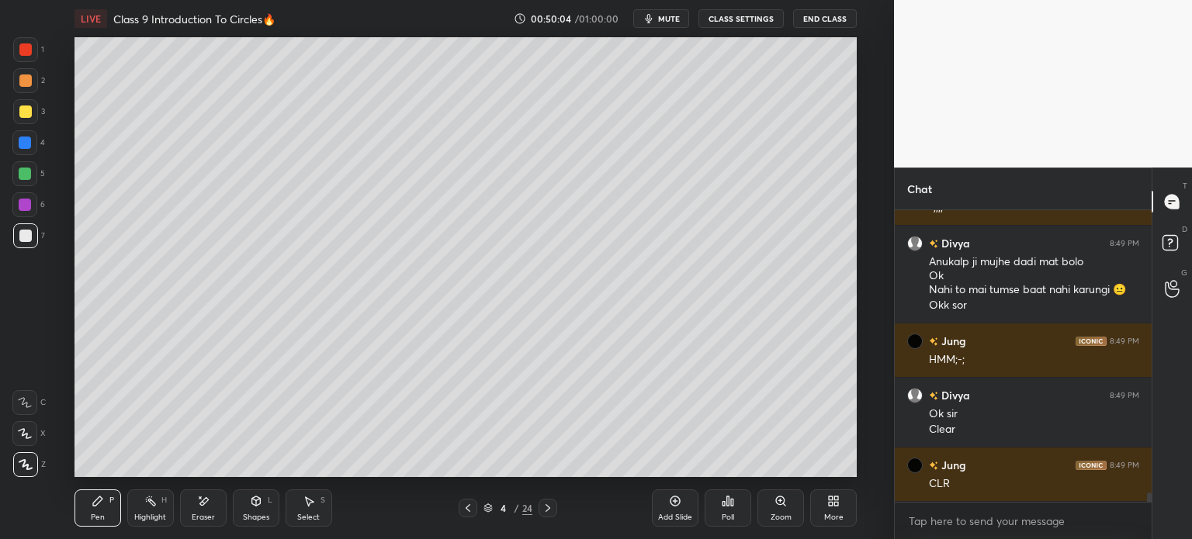
click at [474, 511] on div at bounding box center [467, 508] width 19 height 19
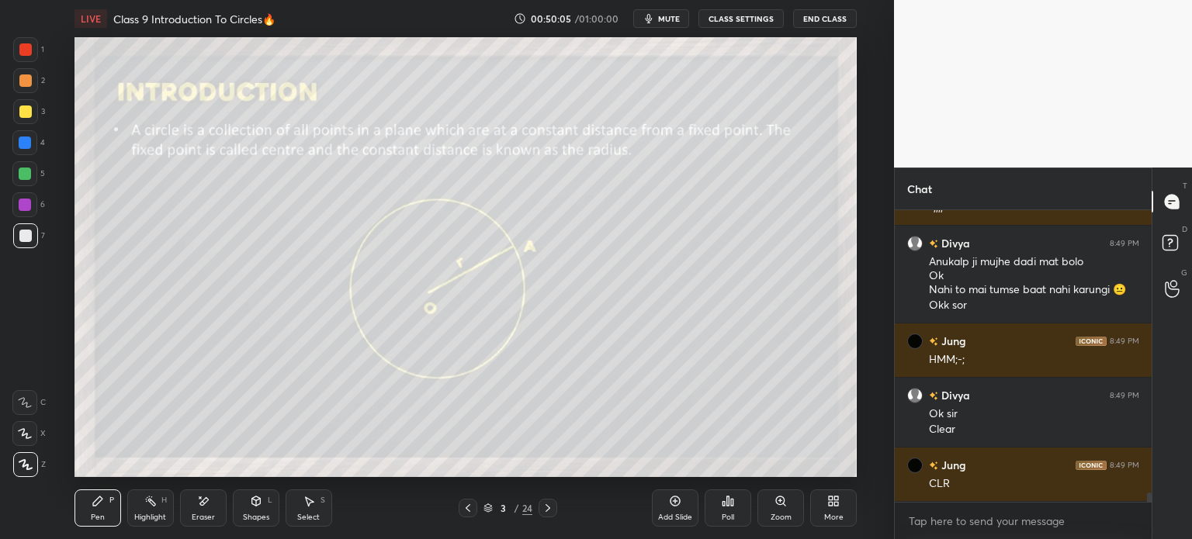
click at [469, 511] on icon at bounding box center [468, 508] width 12 height 12
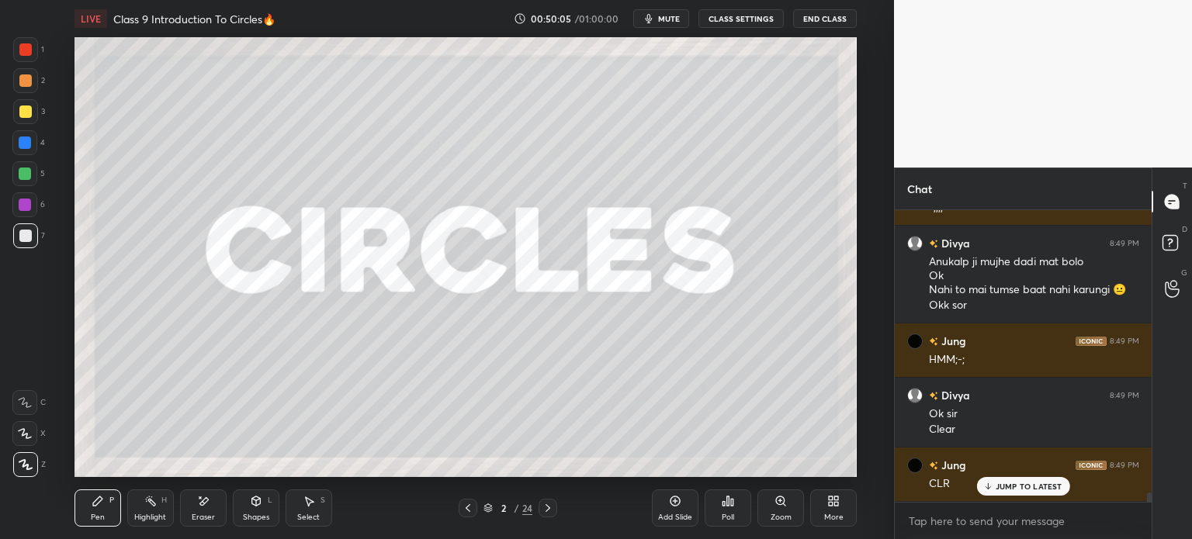
scroll to position [9056, 0]
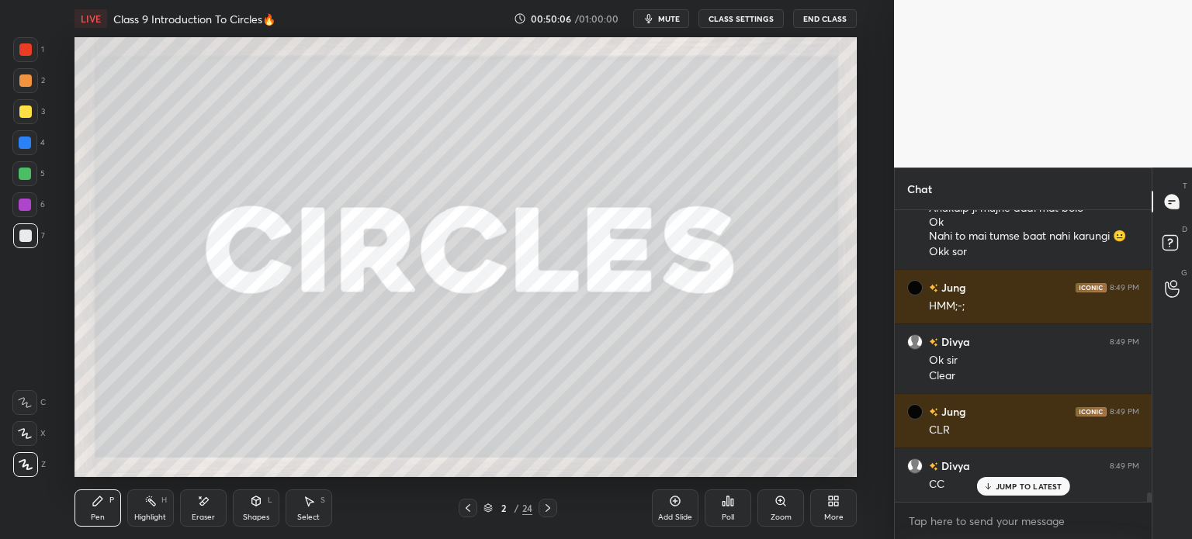
click at [555, 507] on div at bounding box center [547, 508] width 19 height 19
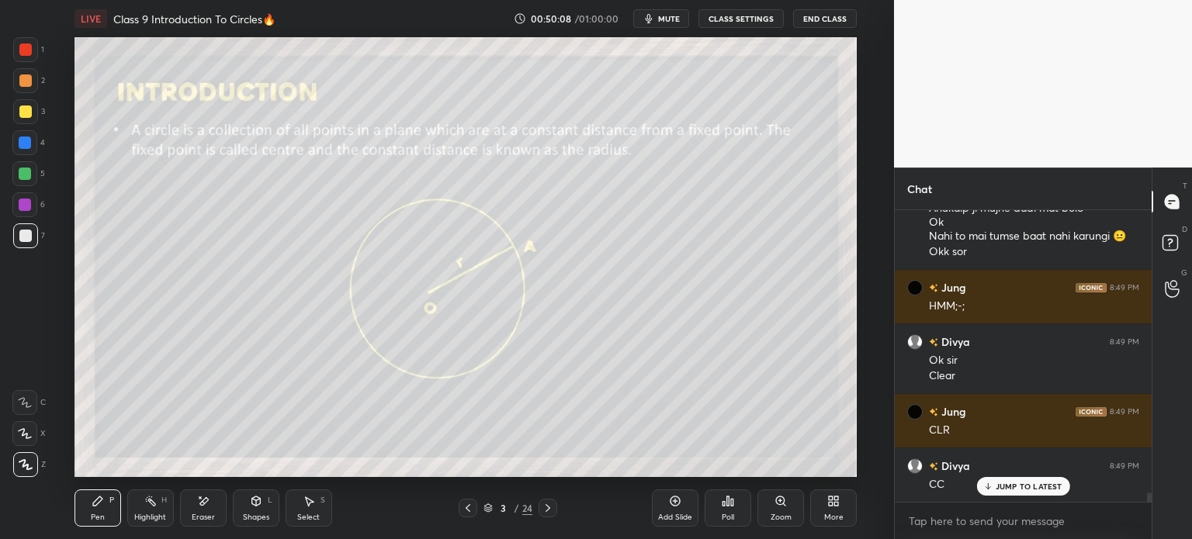
click at [553, 520] on div "Pen P Highlight H Eraser Shapes L Select S 3 / 24 Add Slide Poll Zoom More" at bounding box center [465, 508] width 782 height 62
click at [545, 514] on div at bounding box center [547, 508] width 19 height 19
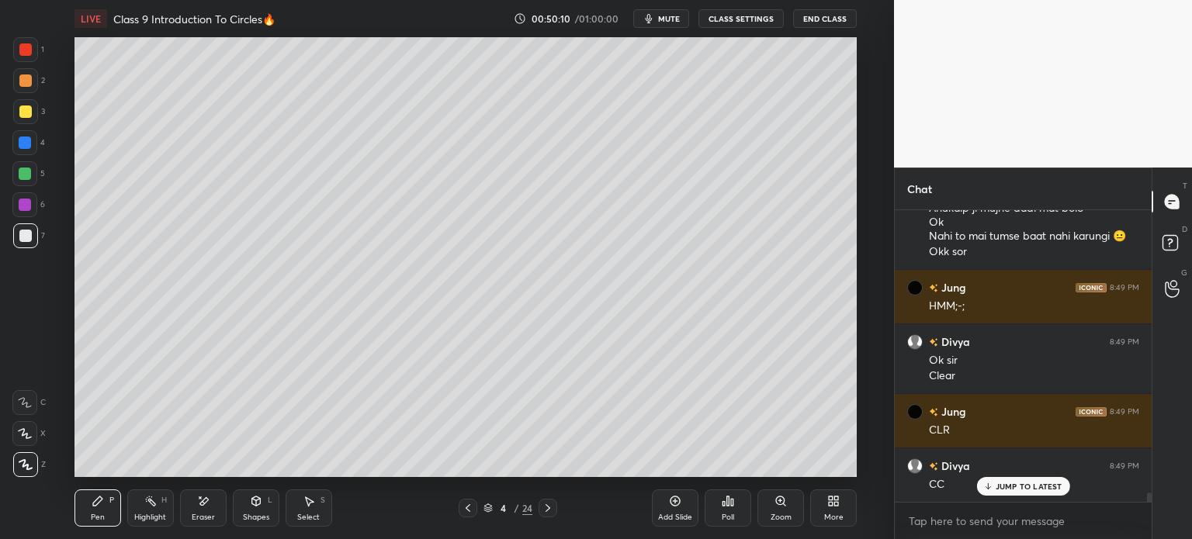
click at [548, 518] on div "Pen P Highlight H Eraser Shapes L Select S 4 / 24 Add Slide Poll Zoom More" at bounding box center [465, 508] width 782 height 62
click at [544, 506] on icon at bounding box center [548, 508] width 12 height 12
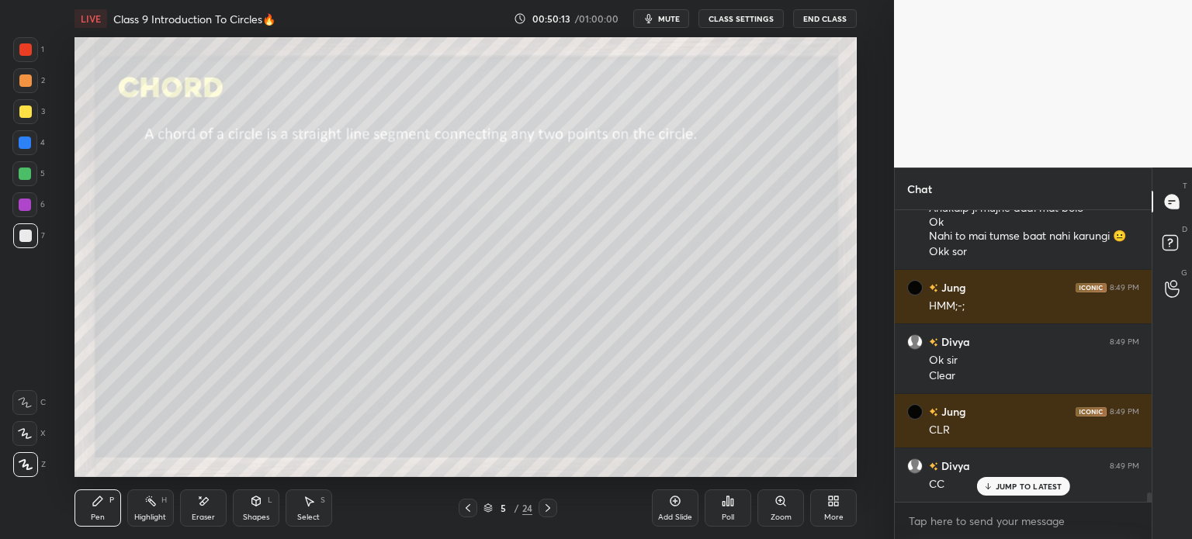
click at [555, 512] on div at bounding box center [547, 508] width 19 height 19
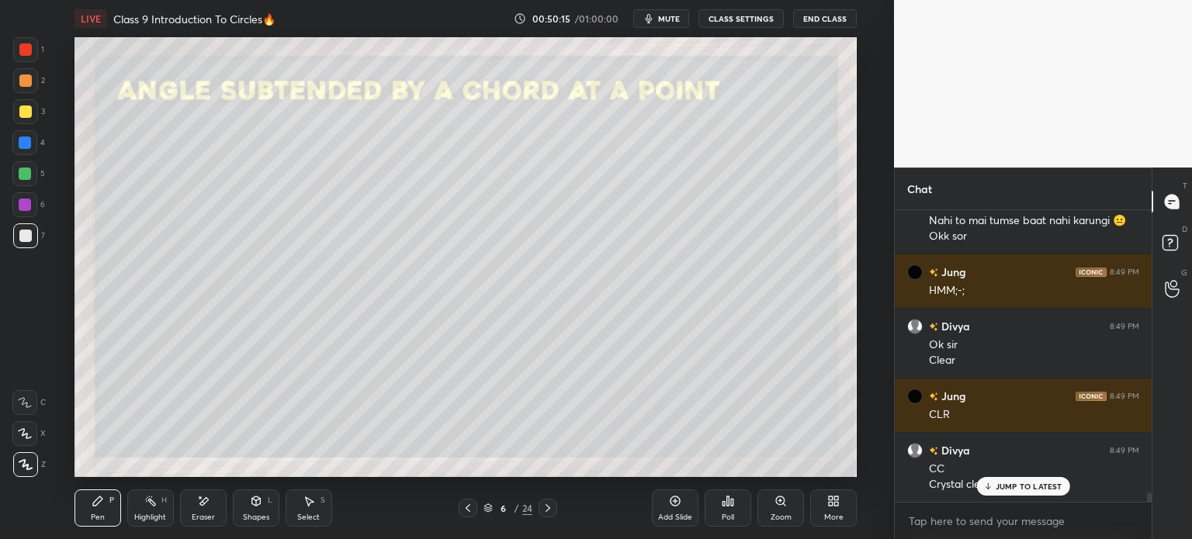
click at [552, 507] on icon at bounding box center [548, 508] width 12 height 12
click at [548, 510] on icon at bounding box center [547, 508] width 5 height 8
click at [545, 513] on icon at bounding box center [548, 508] width 12 height 12
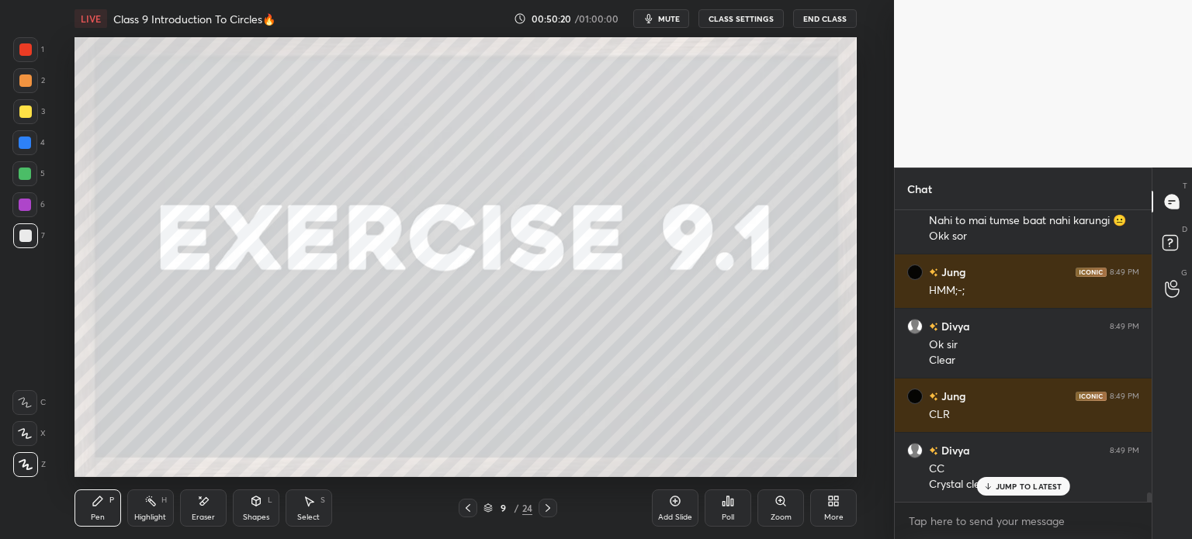
click at [546, 508] on icon at bounding box center [548, 508] width 12 height 12
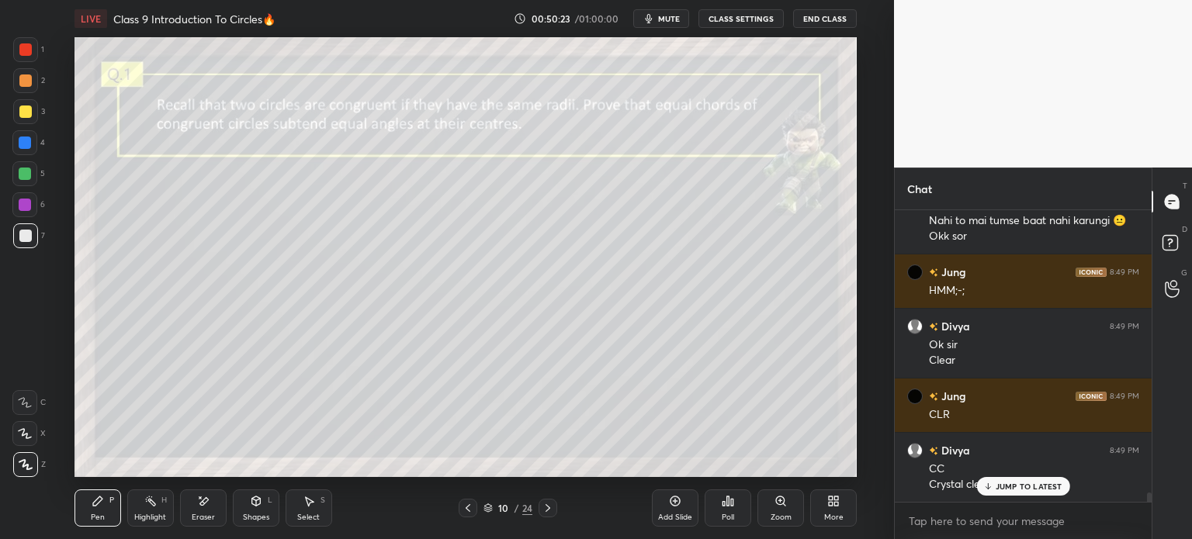
click at [549, 507] on icon at bounding box center [548, 508] width 12 height 12
click at [552, 513] on icon at bounding box center [548, 508] width 12 height 12
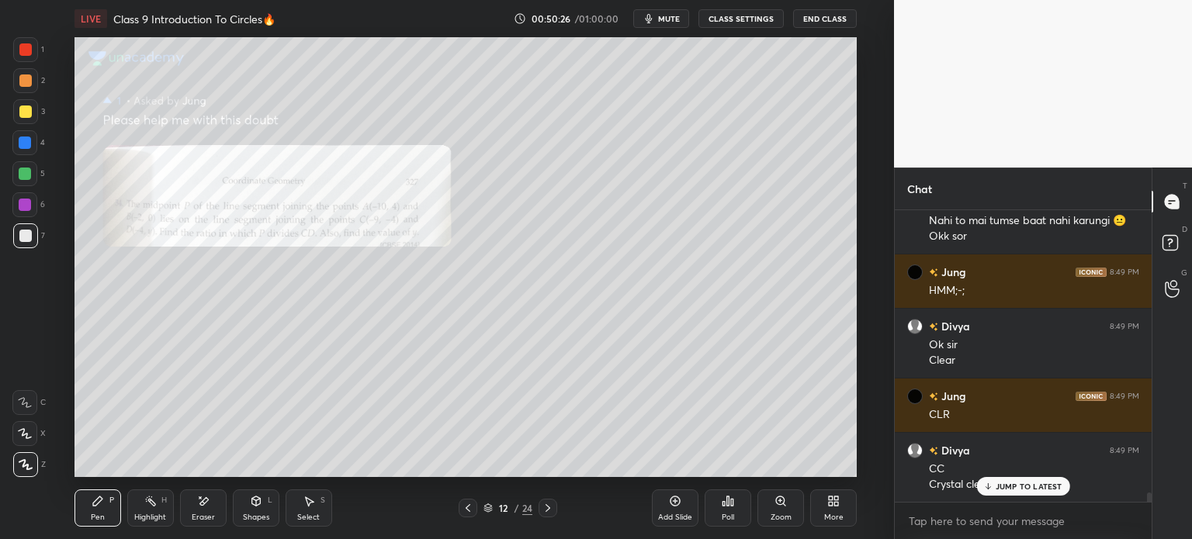
click at [552, 516] on div at bounding box center [547, 508] width 19 height 19
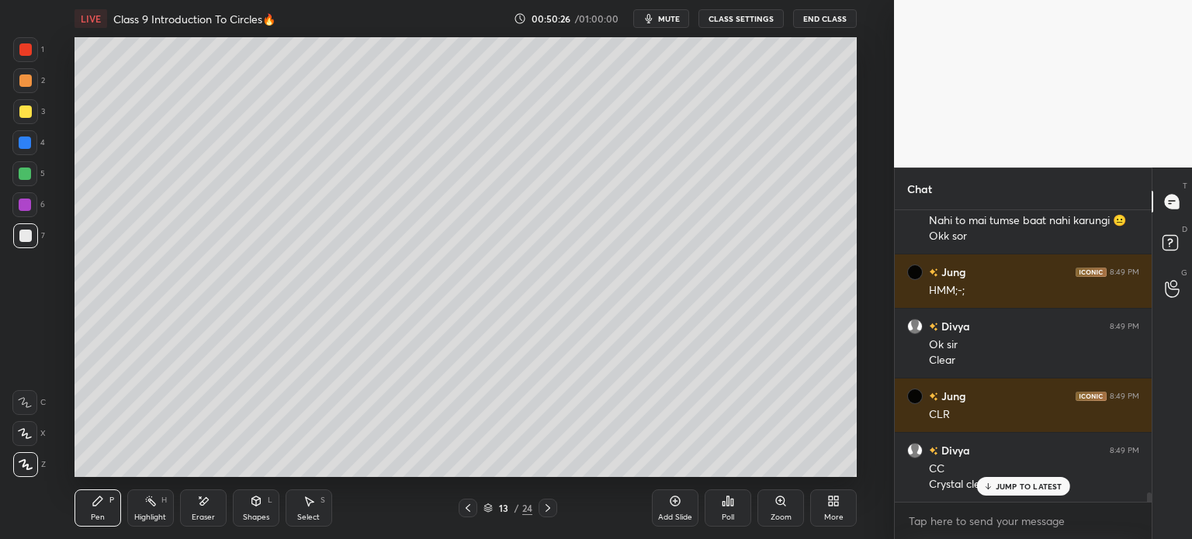
click at [552, 517] on div at bounding box center [547, 508] width 19 height 19
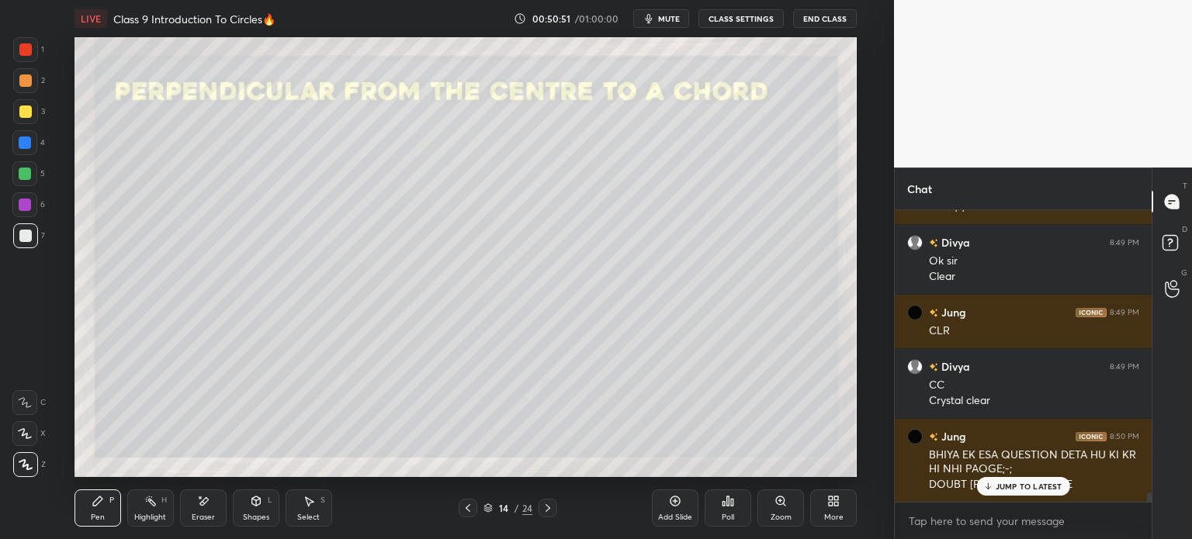
scroll to position [9156, 0]
click at [258, 507] on icon at bounding box center [256, 501] width 12 height 12
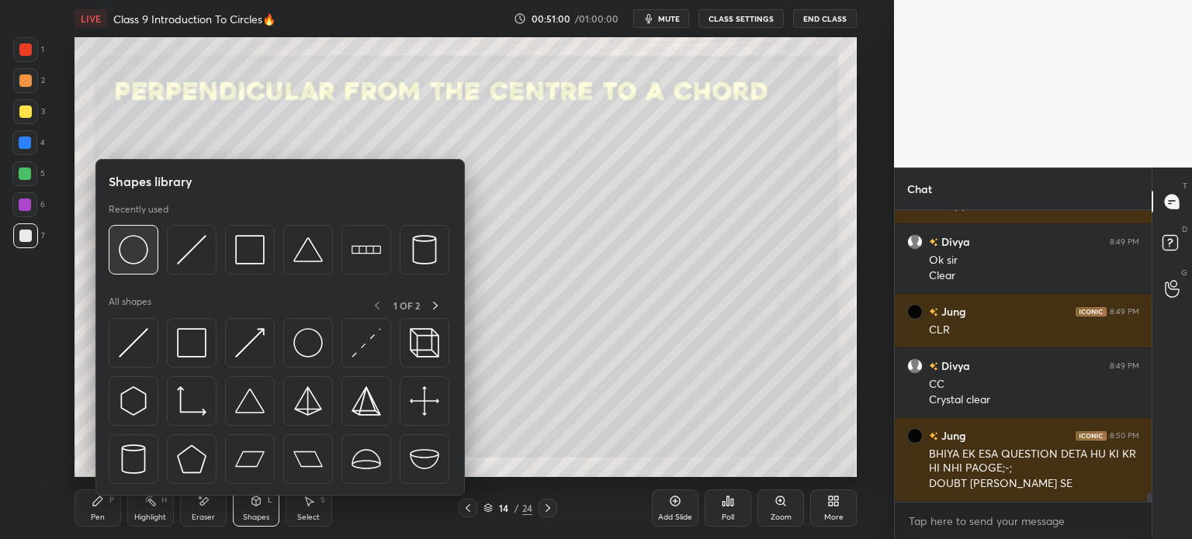
click at [137, 244] on img at bounding box center [133, 249] width 29 height 29
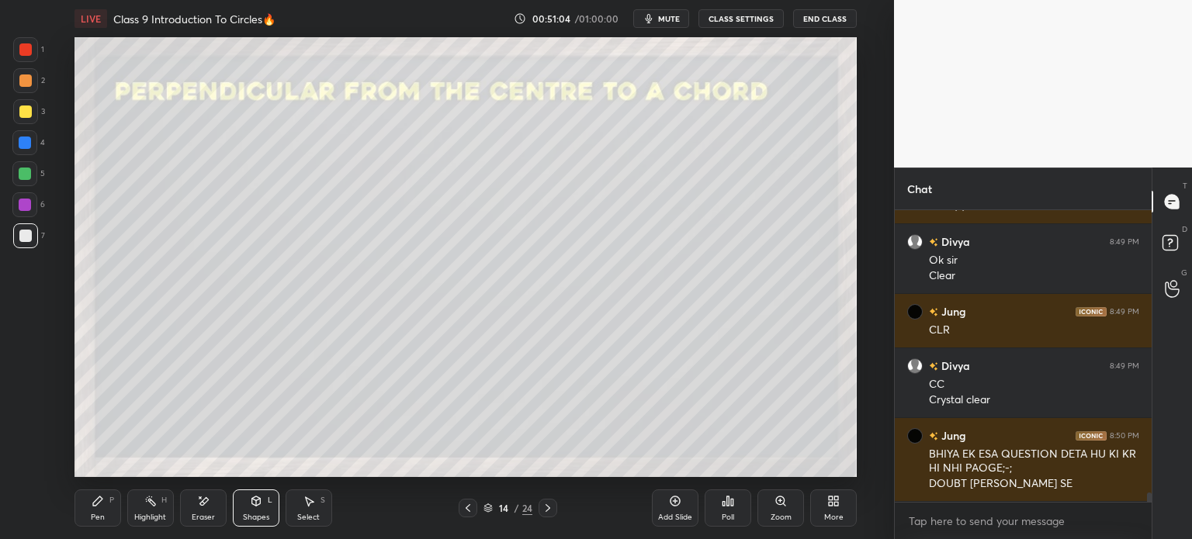
click at [251, 502] on icon at bounding box center [255, 501] width 9 height 9
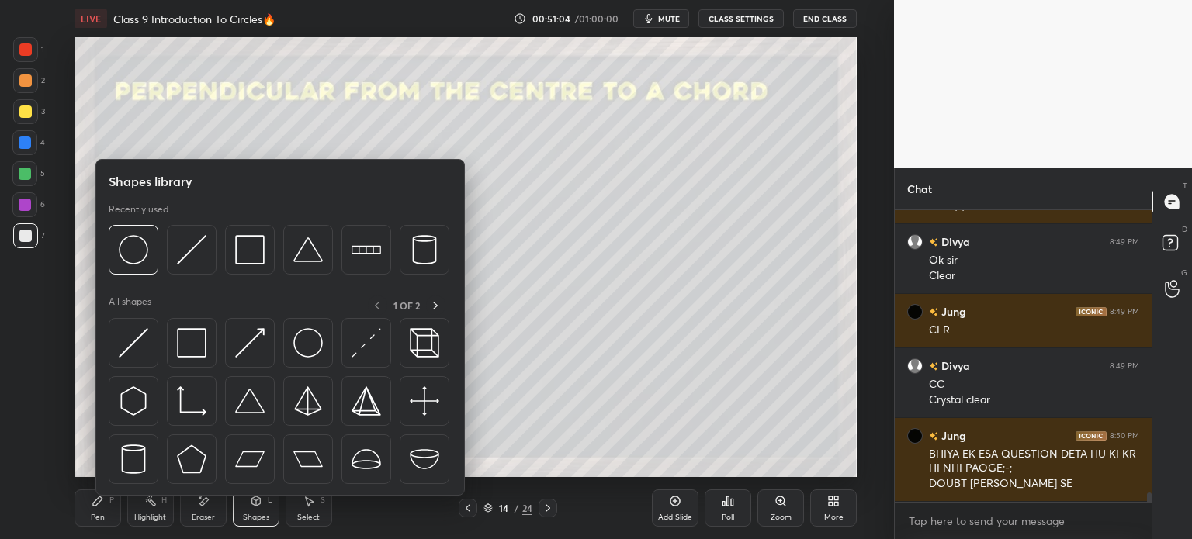
click at [25, 248] on div "7" at bounding box center [29, 238] width 32 height 31
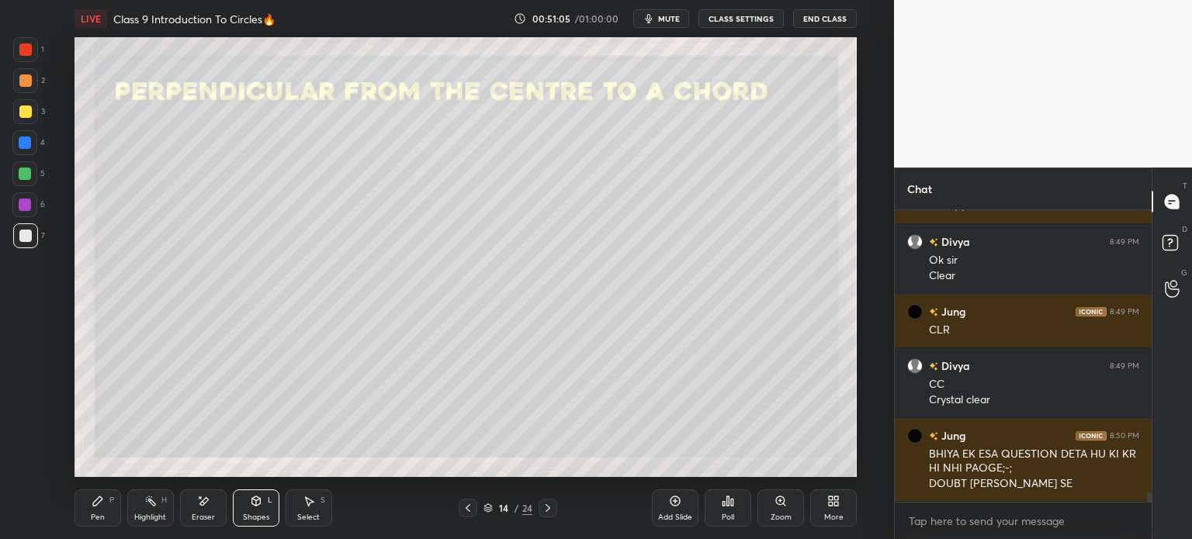
click at [25, 240] on div at bounding box center [25, 236] width 12 height 12
click at [22, 108] on div at bounding box center [25, 112] width 12 height 12
click at [246, 499] on div "Shapes L" at bounding box center [256, 508] width 47 height 37
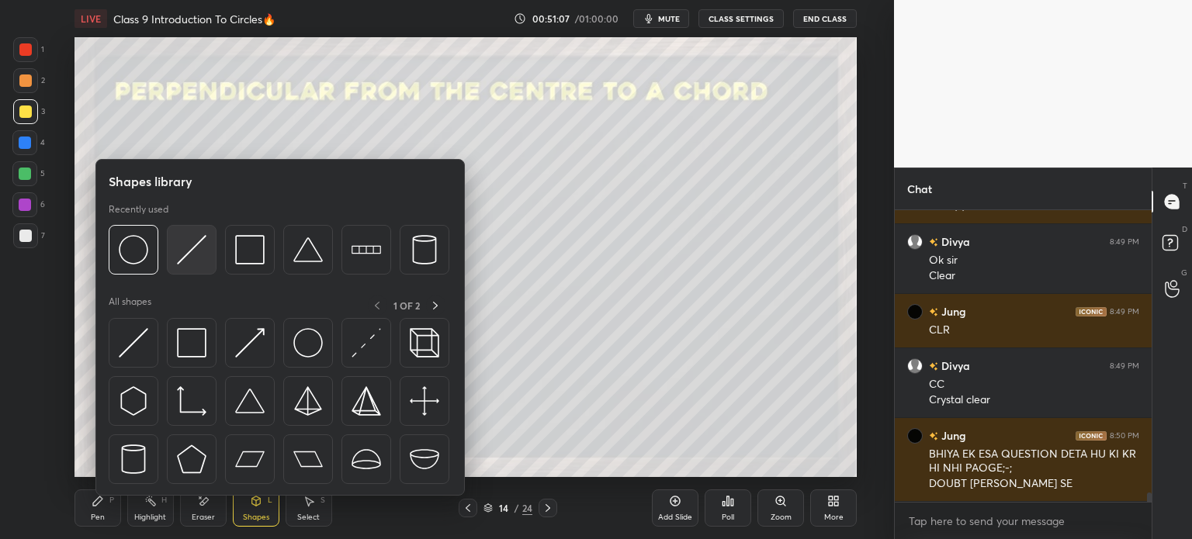
click at [192, 251] on img at bounding box center [191, 249] width 29 height 29
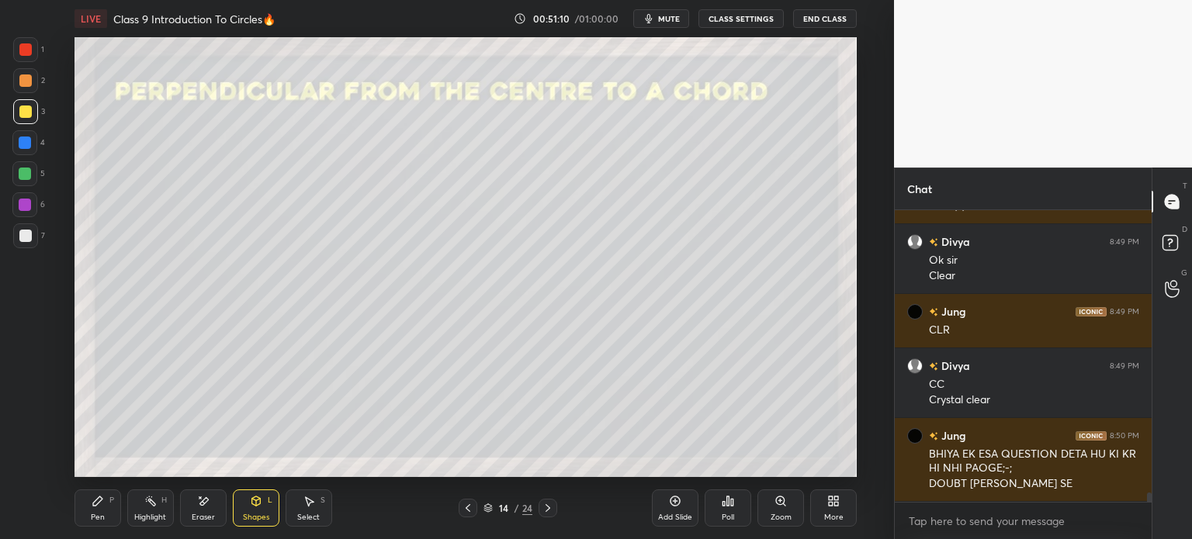
click at [88, 514] on div "Pen P" at bounding box center [97, 508] width 47 height 37
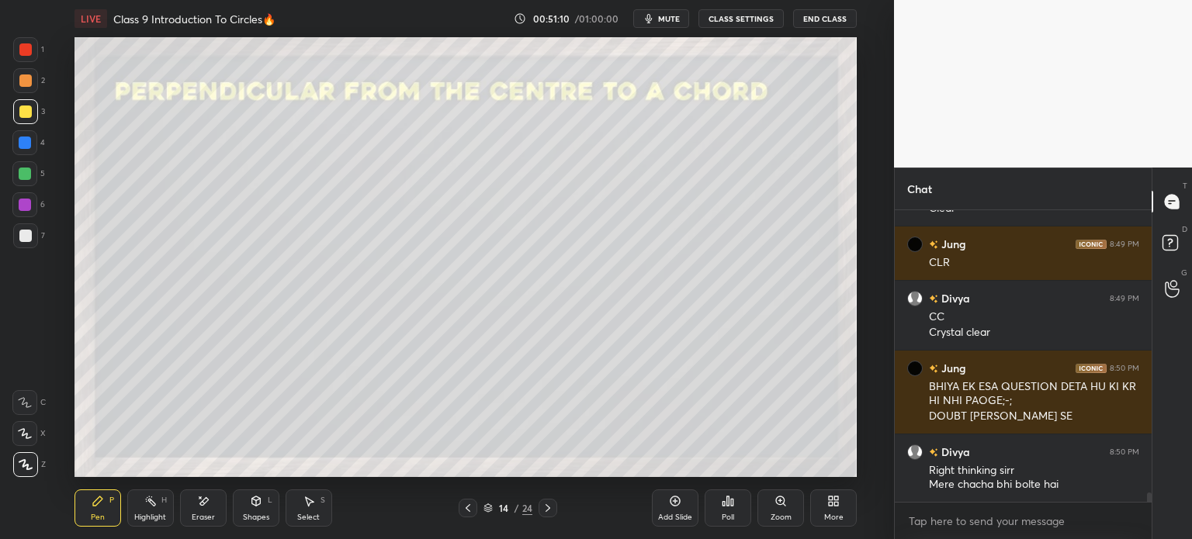
click at [30, 235] on div at bounding box center [25, 236] width 12 height 12
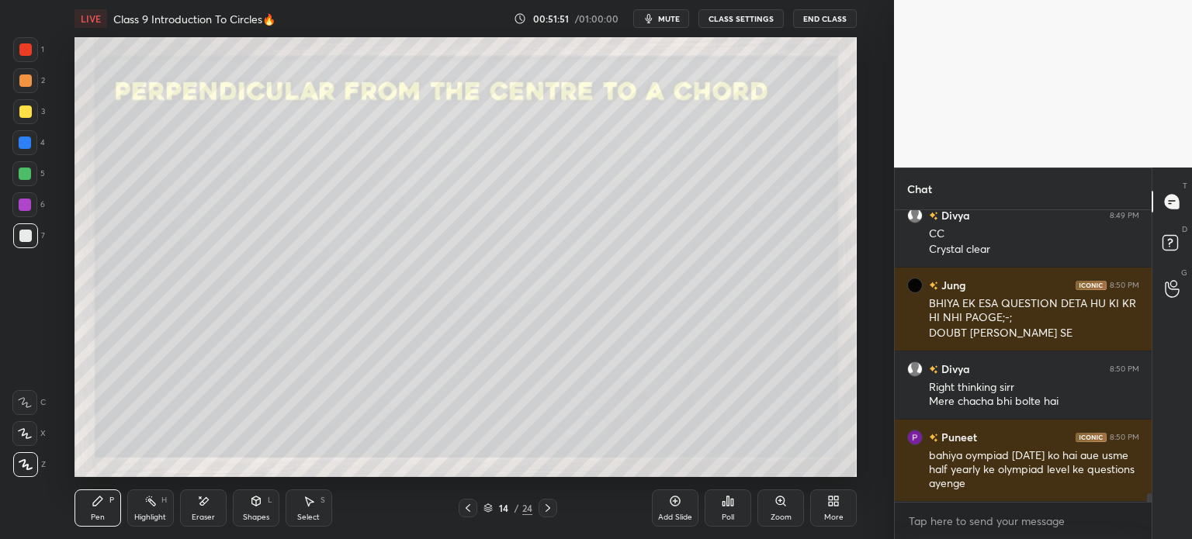
click at [266, 521] on div "Shapes" at bounding box center [256, 518] width 26 height 8
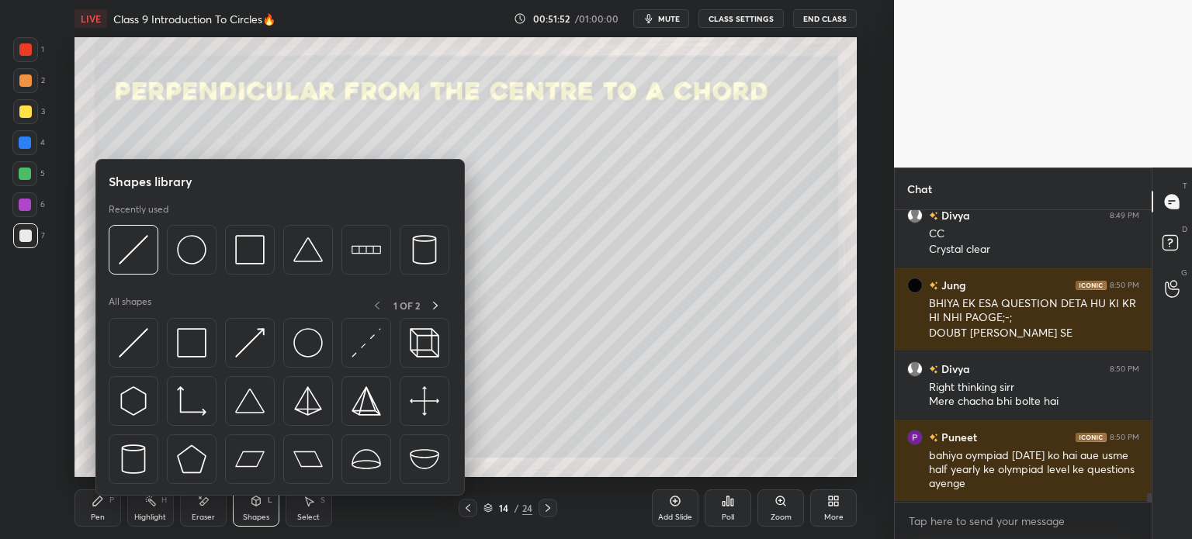
click at [209, 511] on div "Eraser" at bounding box center [203, 508] width 47 height 37
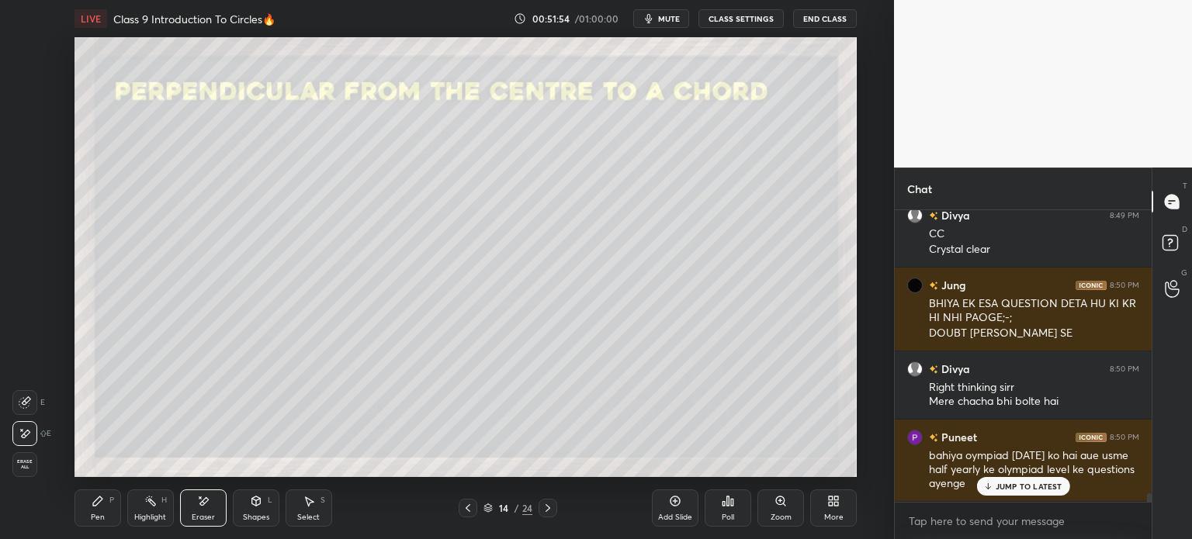
scroll to position [9360, 0]
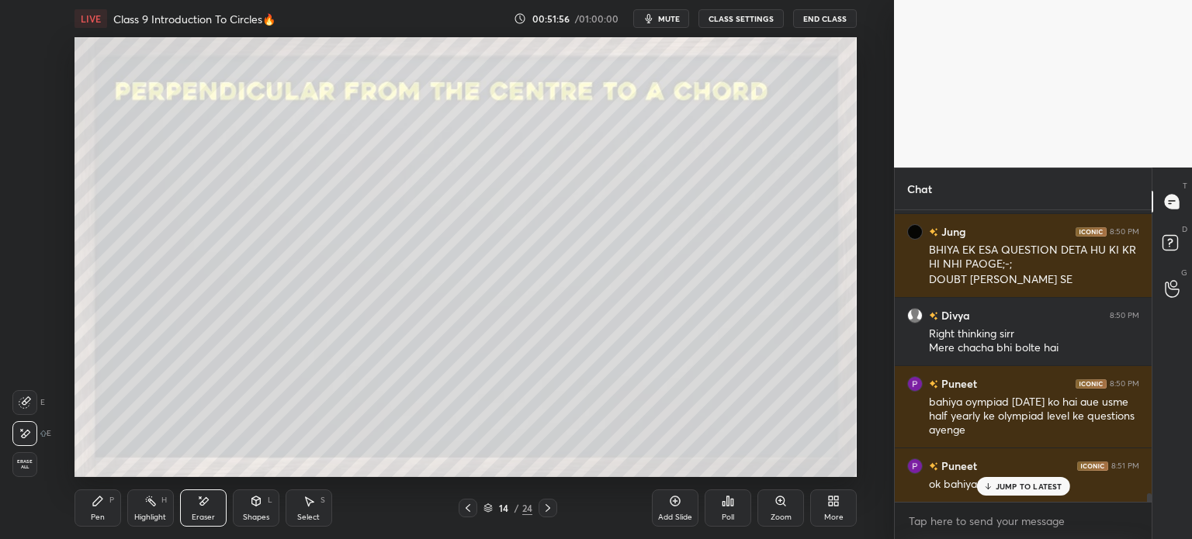
click at [261, 510] on div "Shapes L" at bounding box center [256, 508] width 47 height 37
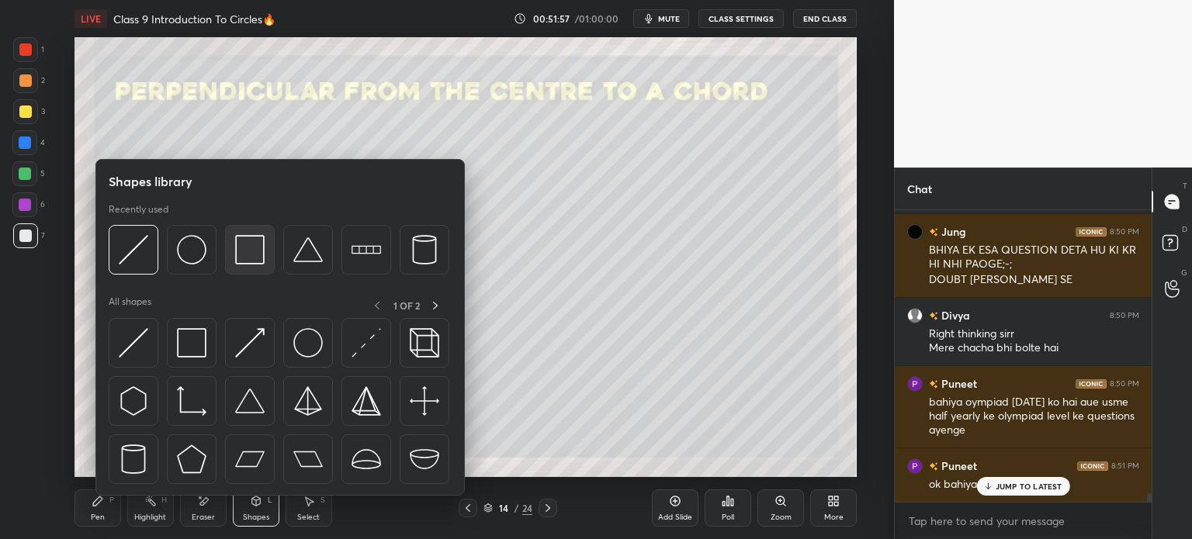
click at [230, 239] on div at bounding box center [250, 250] width 50 height 50
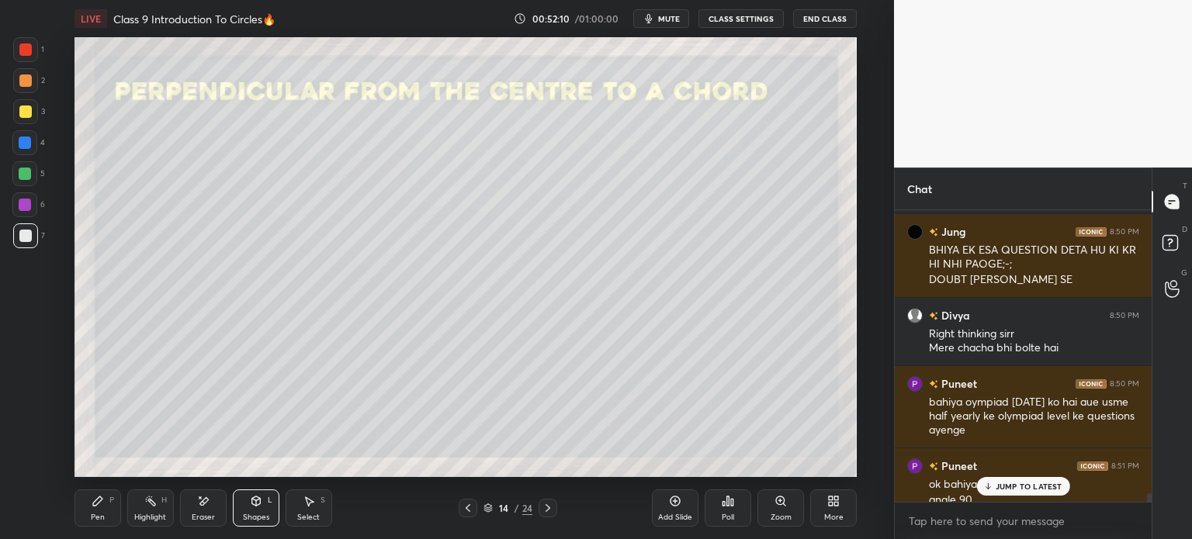
scroll to position [9376, 0]
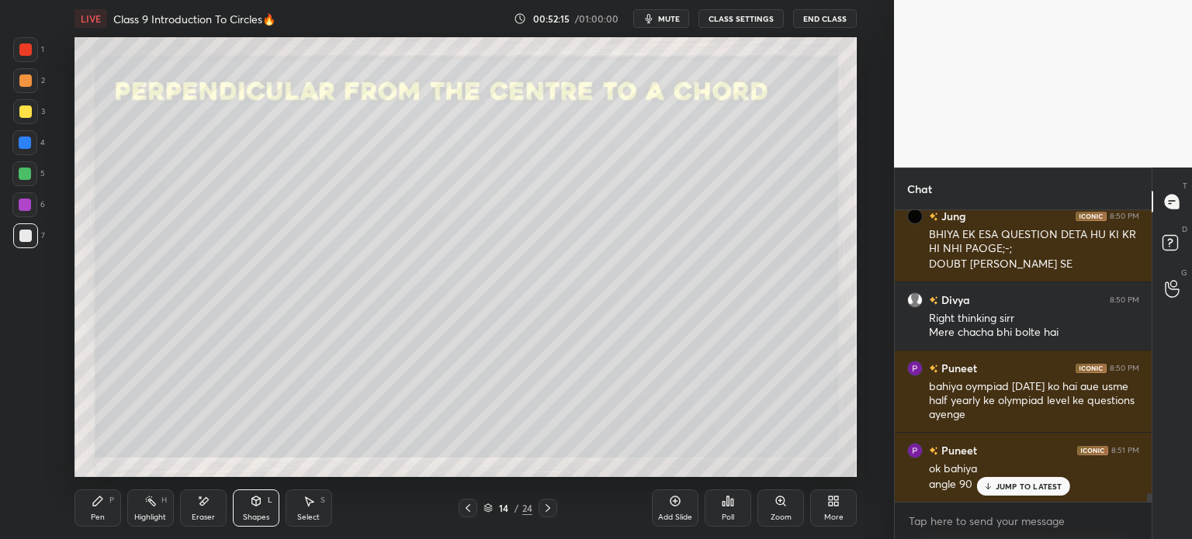
click at [30, 142] on div at bounding box center [25, 143] width 12 height 12
click at [196, 508] on div "Eraser" at bounding box center [203, 508] width 47 height 37
click at [244, 510] on div "Shapes L" at bounding box center [256, 508] width 47 height 37
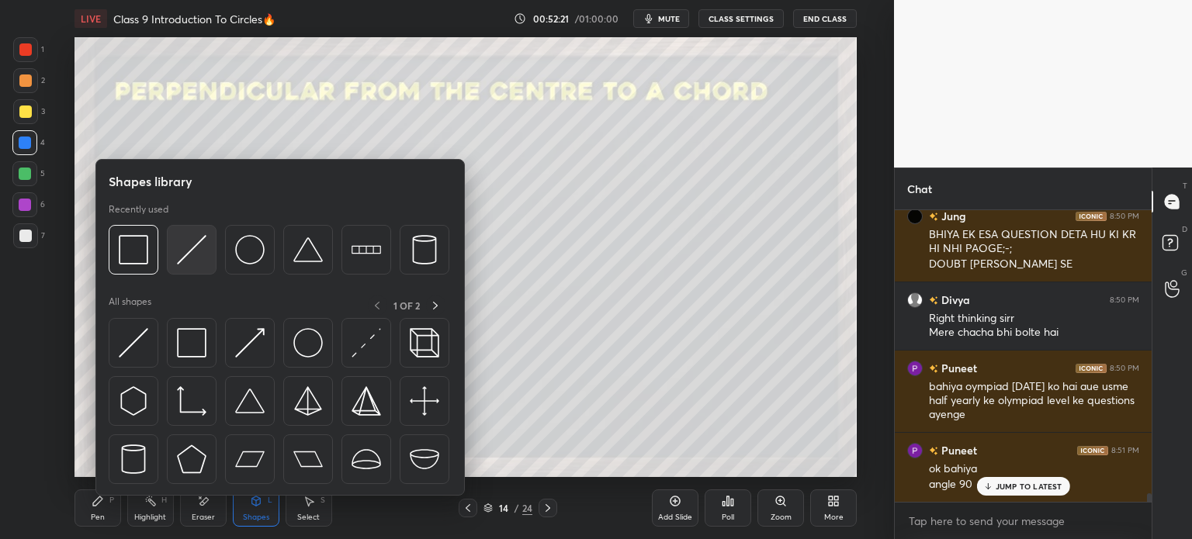
click at [196, 256] on img at bounding box center [191, 249] width 29 height 29
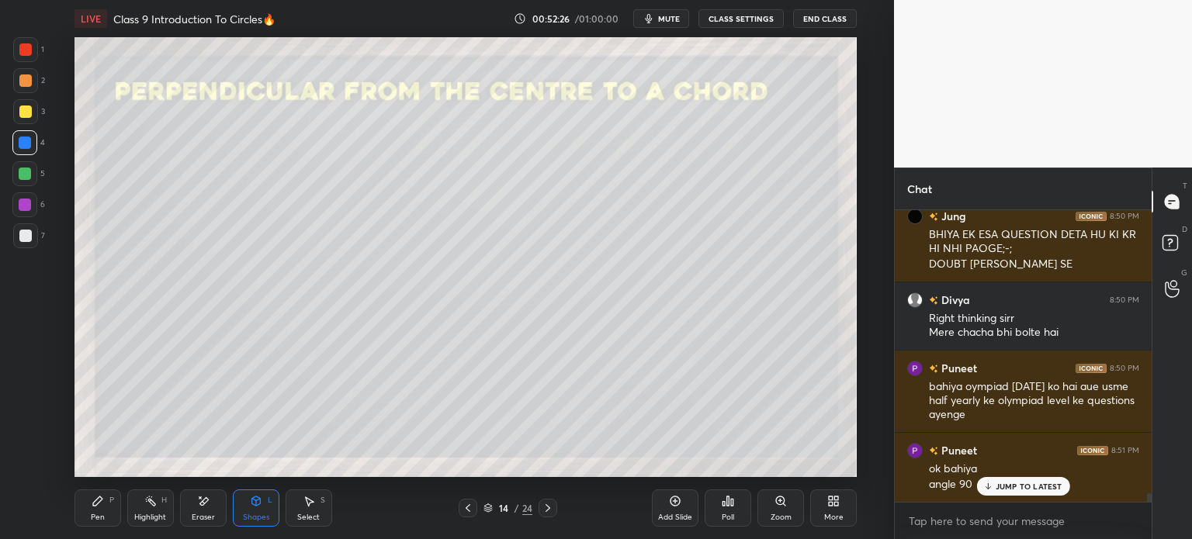
click at [98, 500] on icon at bounding box center [97, 501] width 9 height 9
click at [27, 239] on div at bounding box center [25, 236] width 12 height 12
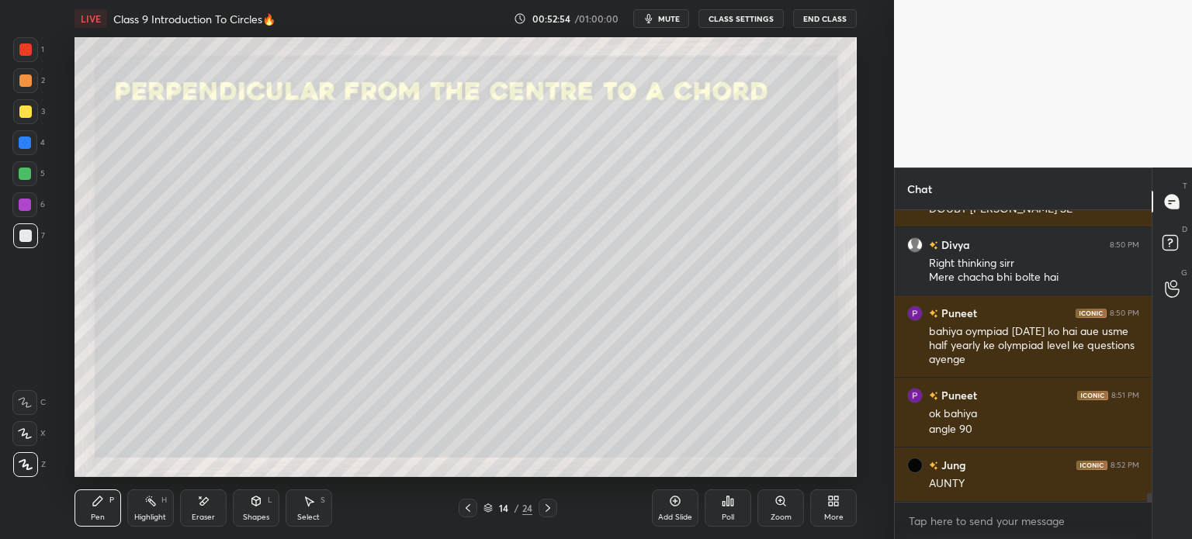
scroll to position [9499, 0]
click at [543, 507] on icon at bounding box center [548, 508] width 12 height 12
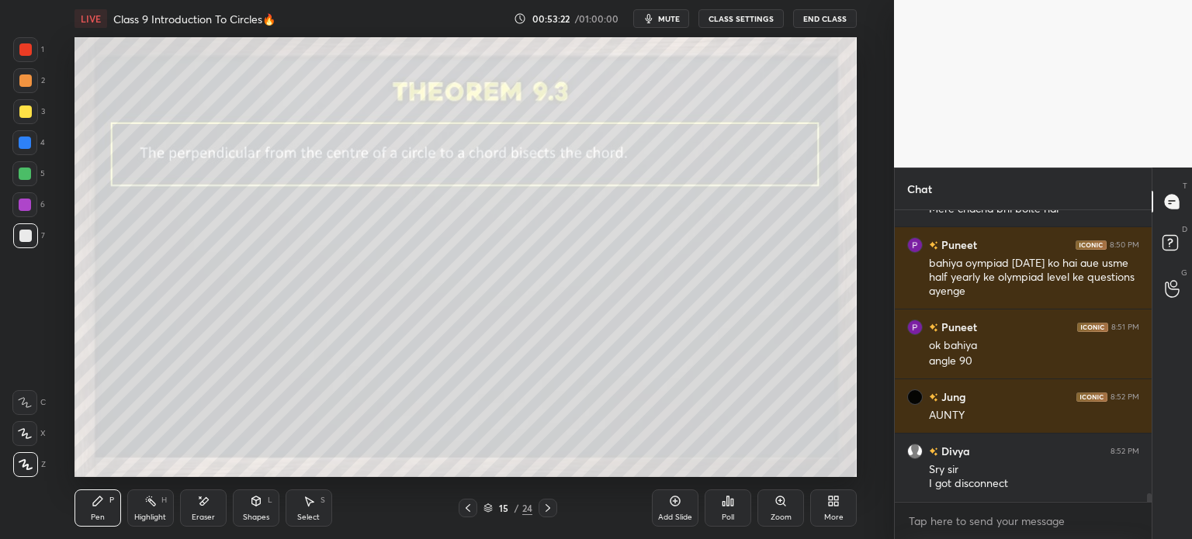
click at [258, 505] on icon at bounding box center [255, 501] width 9 height 9
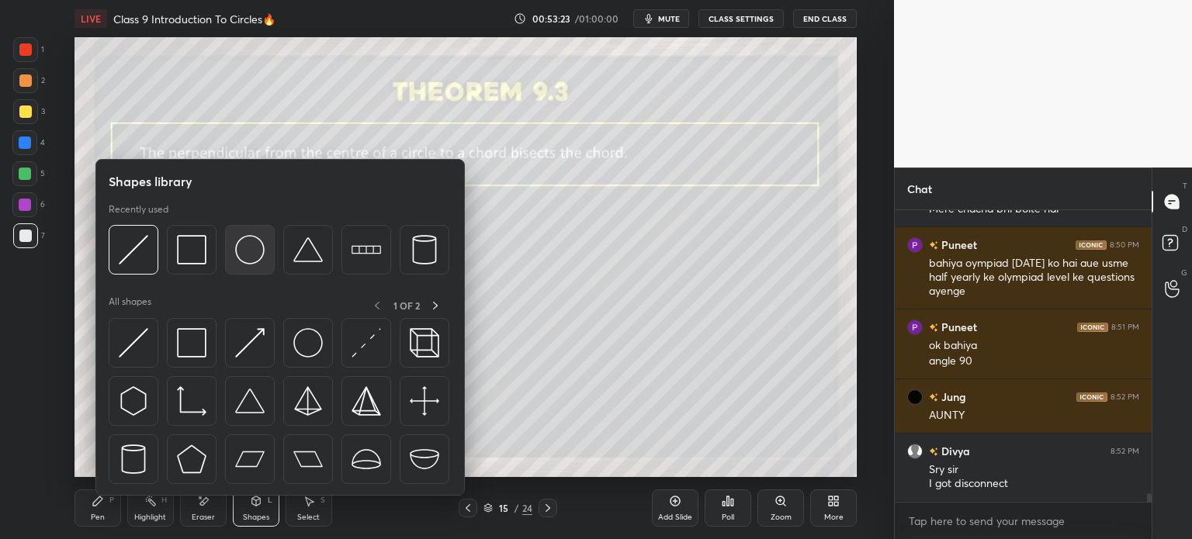
click at [251, 265] on div at bounding box center [250, 250] width 50 height 50
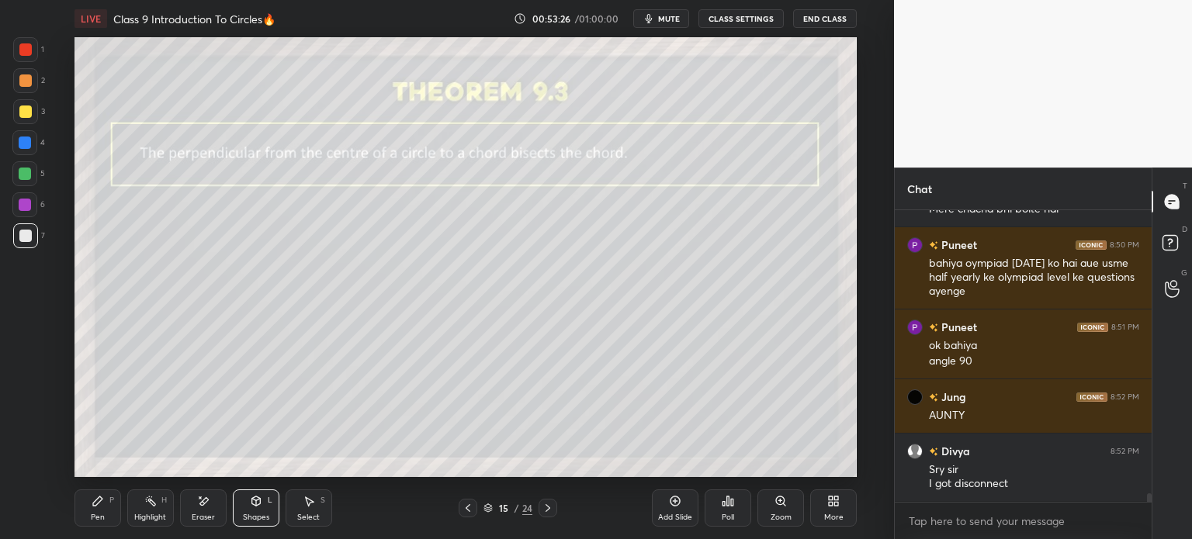
click at [102, 507] on icon at bounding box center [98, 501] width 12 height 12
click at [246, 508] on div "Shapes L" at bounding box center [256, 508] width 47 height 37
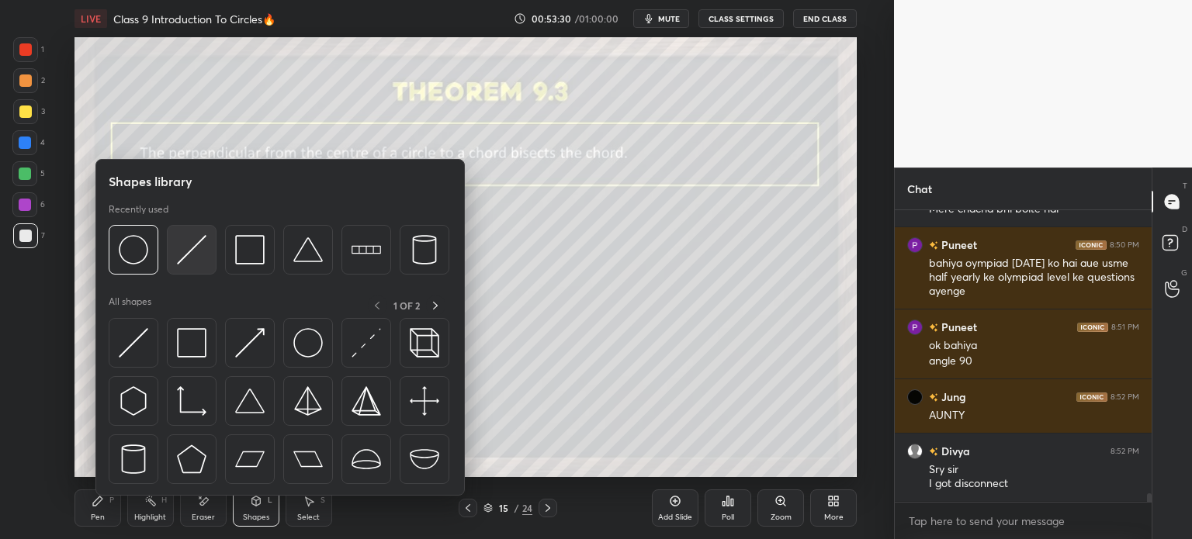
click at [205, 260] on img at bounding box center [191, 249] width 29 height 29
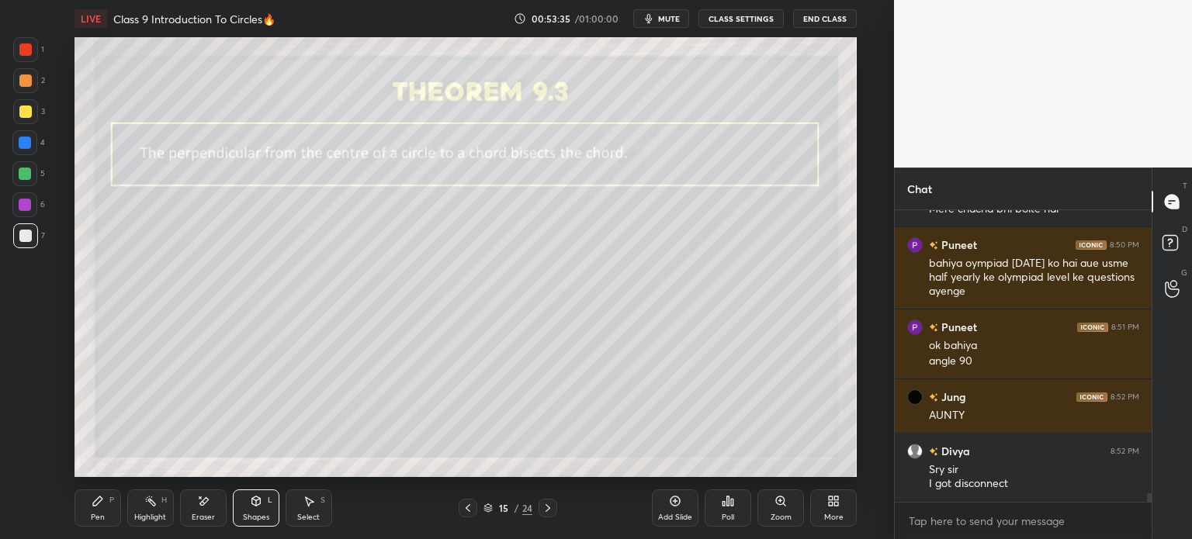
click at [26, 83] on div at bounding box center [25, 80] width 12 height 12
click at [240, 502] on div "Shapes L" at bounding box center [256, 508] width 47 height 37
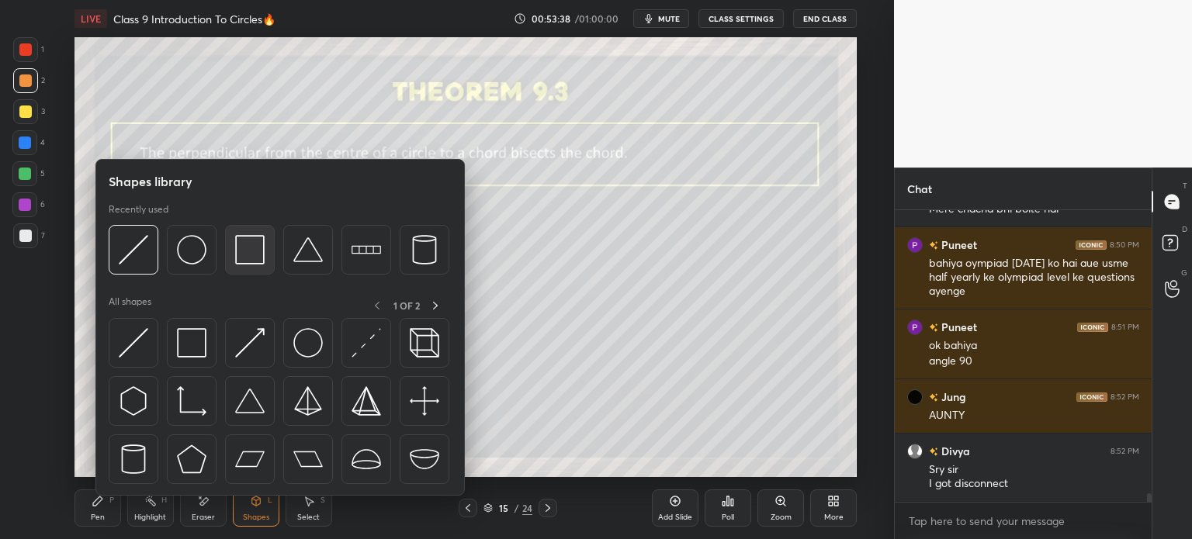
click at [255, 246] on img at bounding box center [249, 249] width 29 height 29
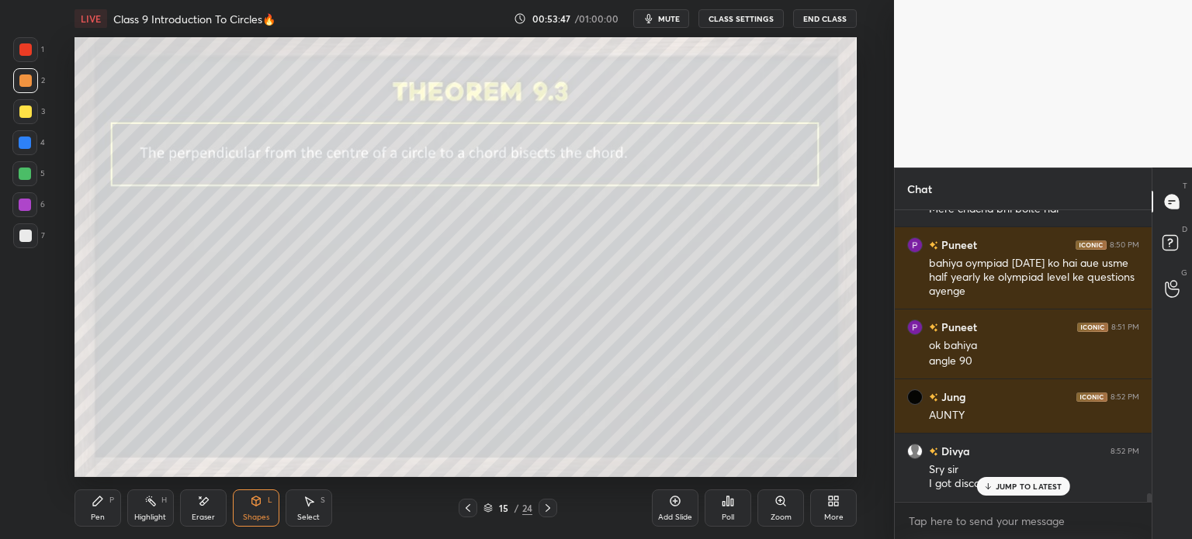
scroll to position [9580, 0]
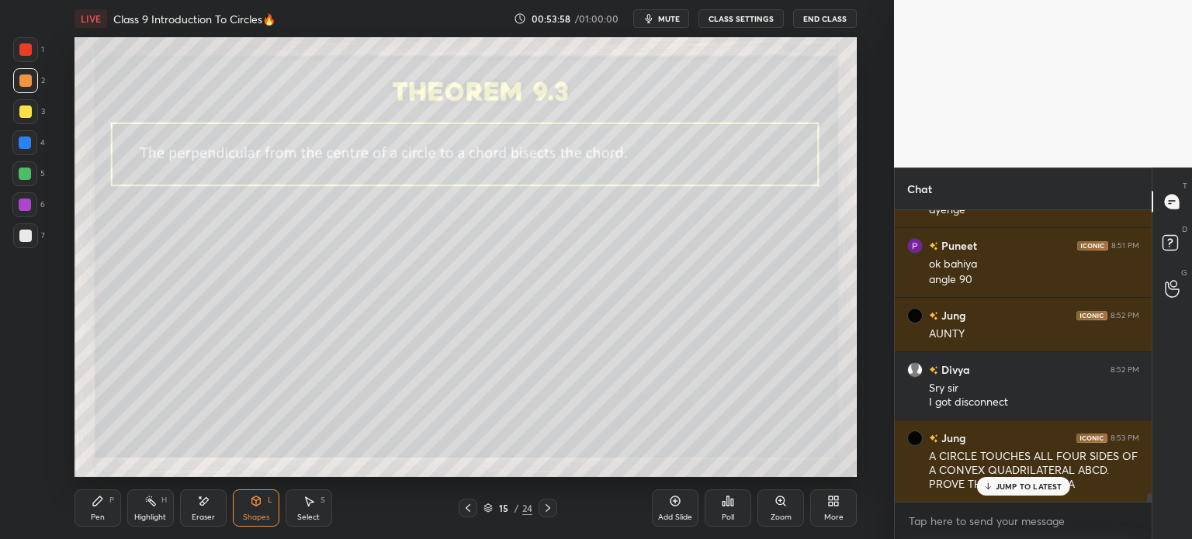
click at [99, 511] on div "Pen P" at bounding box center [97, 508] width 47 height 37
click at [29, 236] on div at bounding box center [25, 236] width 12 height 12
click at [261, 507] on icon at bounding box center [256, 501] width 12 height 12
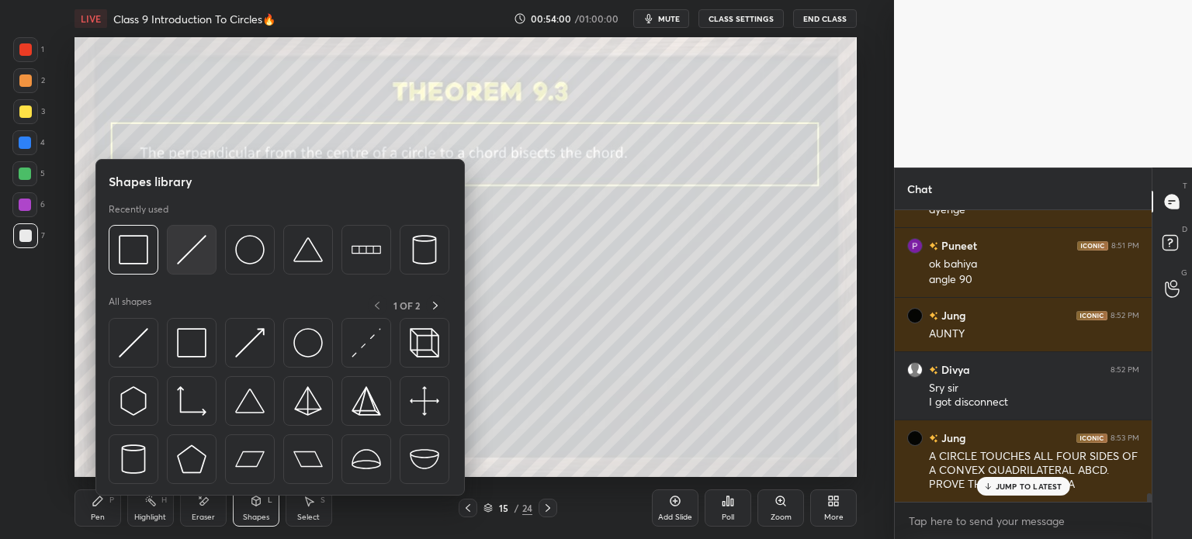
click at [185, 244] on img at bounding box center [191, 249] width 29 height 29
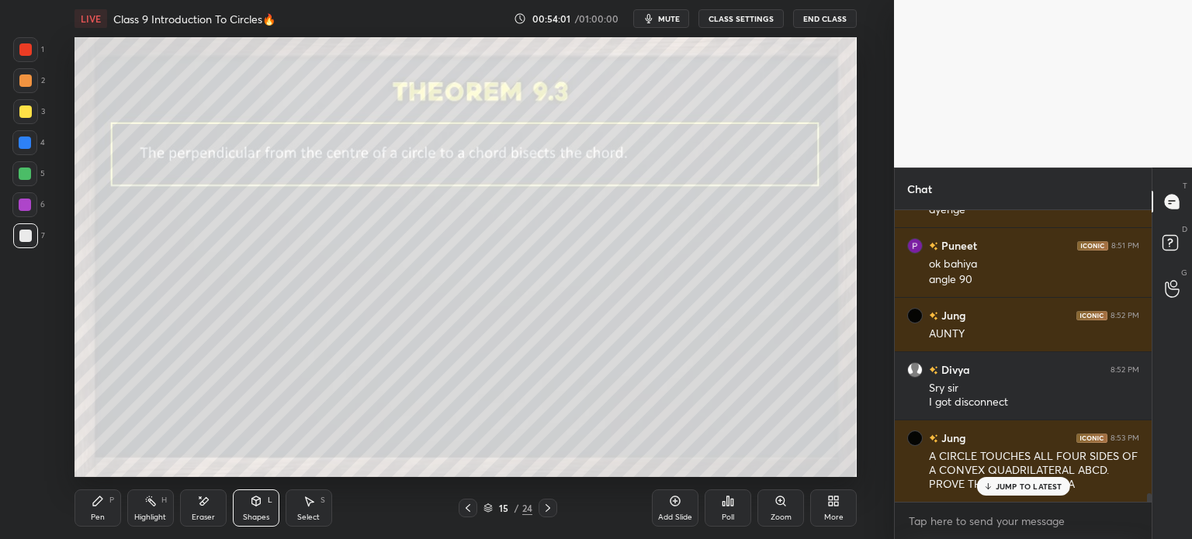
click at [28, 108] on div at bounding box center [25, 112] width 12 height 12
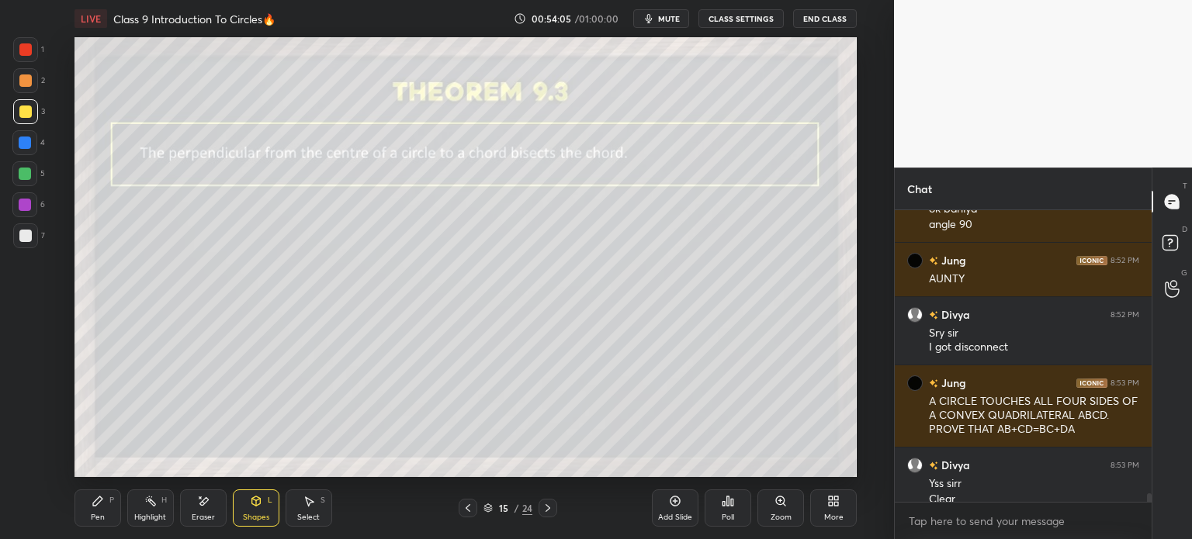
scroll to position [9651, 0]
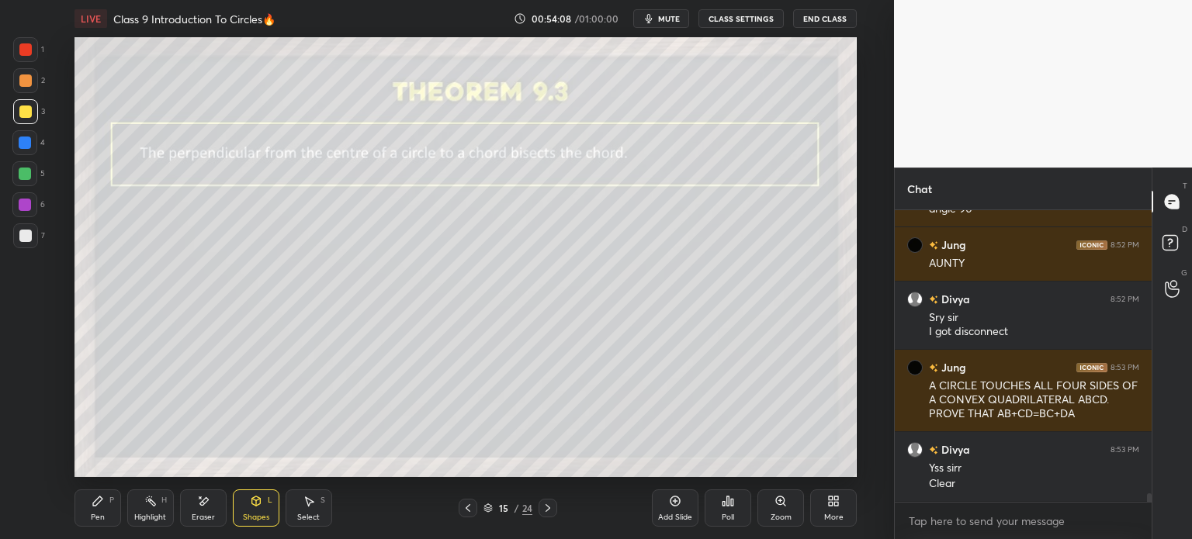
click at [110, 498] on div "P" at bounding box center [111, 501] width 5 height 8
click at [28, 235] on div at bounding box center [25, 236] width 12 height 12
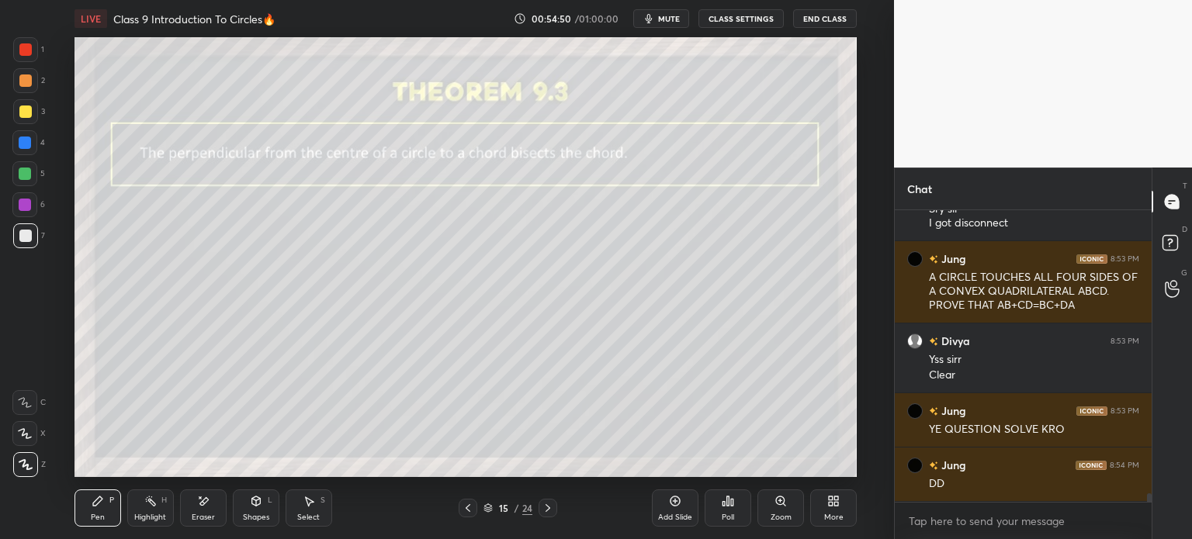
scroll to position [9813, 0]
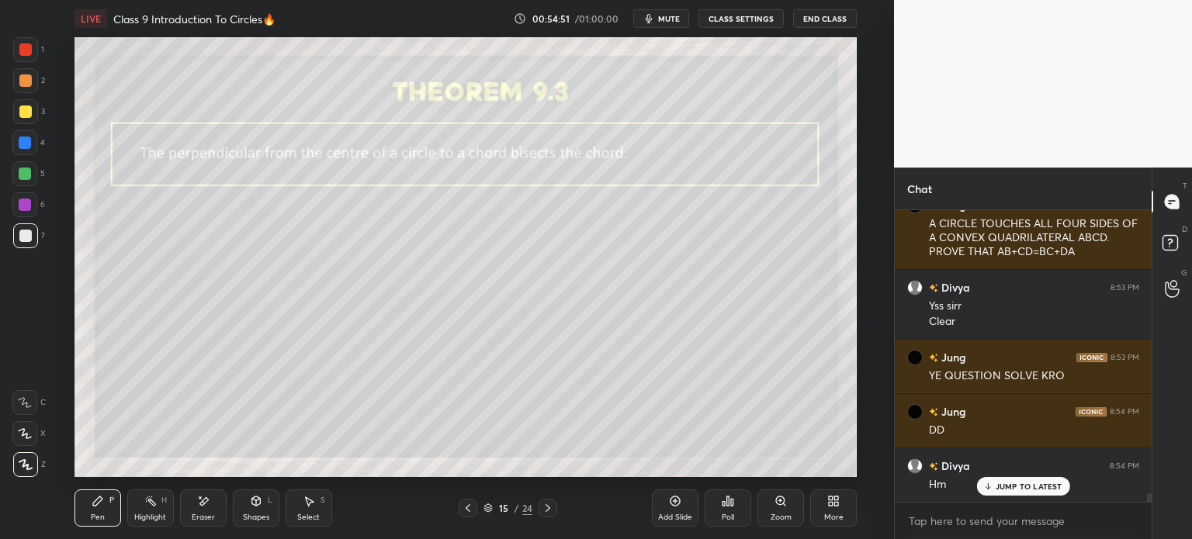
click at [256, 514] on div "Shapes" at bounding box center [256, 518] width 26 height 8
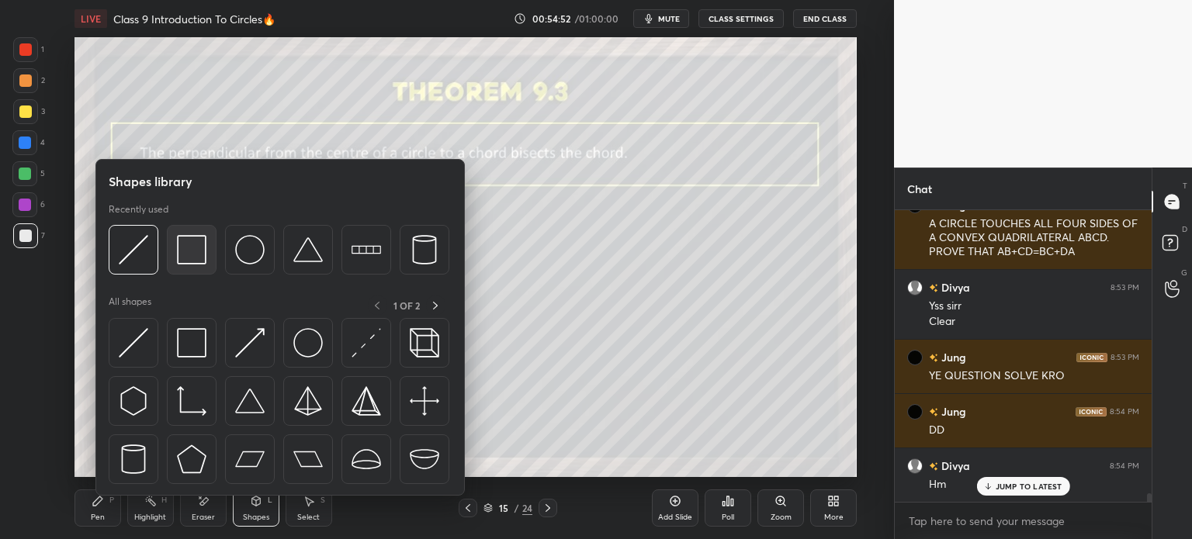
click at [187, 244] on img at bounding box center [191, 249] width 29 height 29
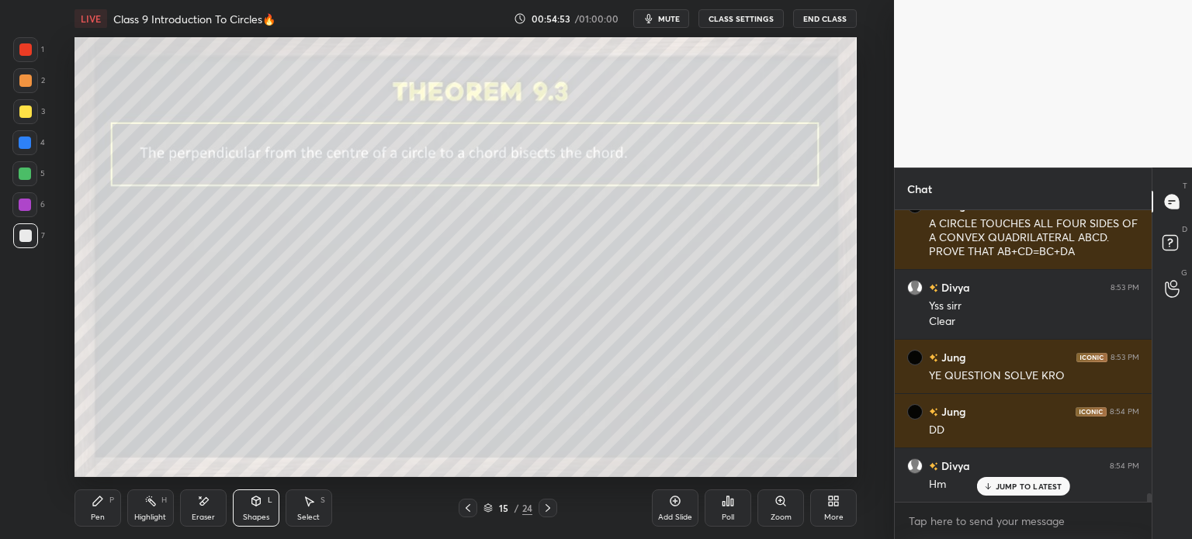
click at [264, 514] on div "Shapes" at bounding box center [256, 518] width 26 height 8
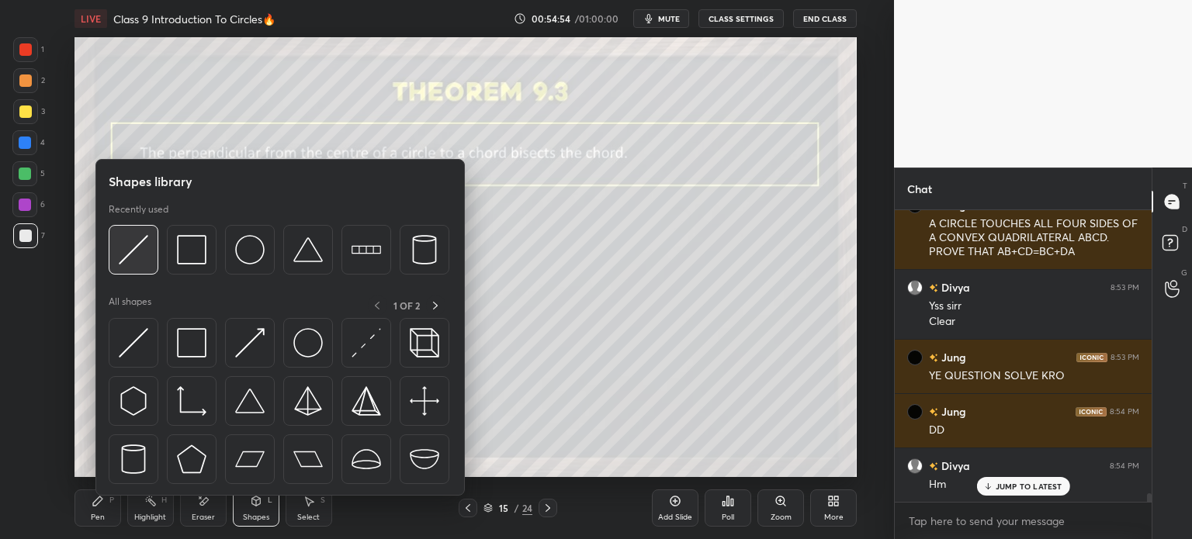
click at [144, 251] on img at bounding box center [133, 249] width 29 height 29
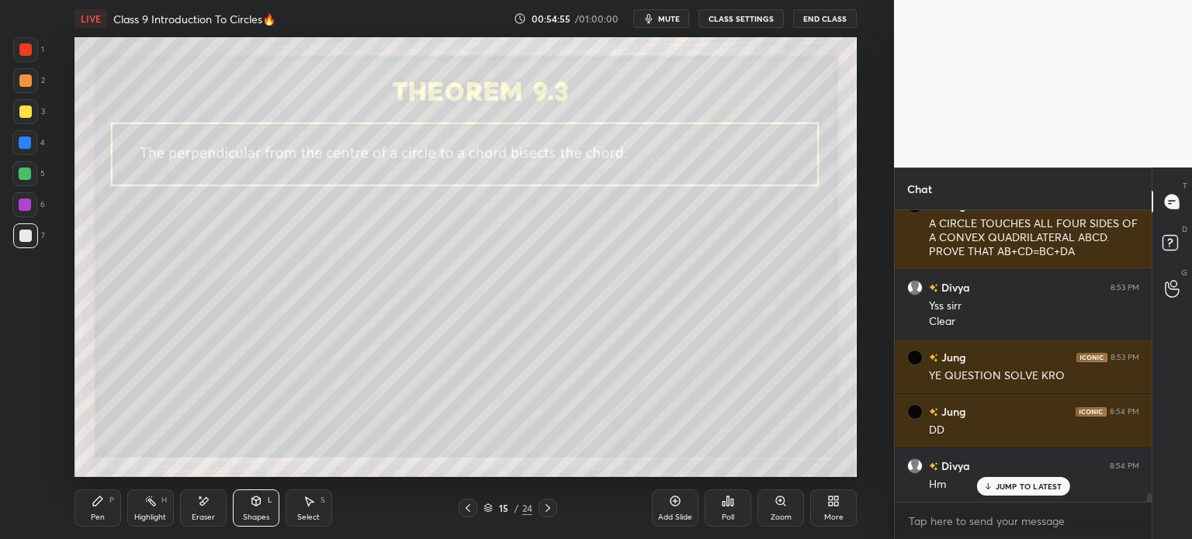
click at [27, 116] on div at bounding box center [25, 112] width 12 height 12
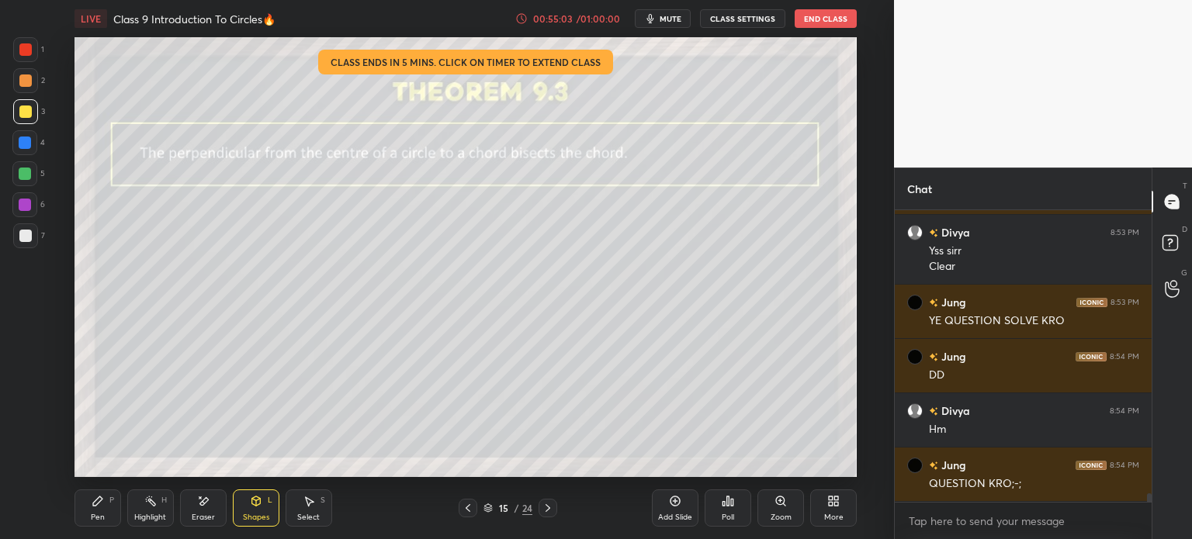
click at [102, 502] on icon at bounding box center [98, 501] width 12 height 12
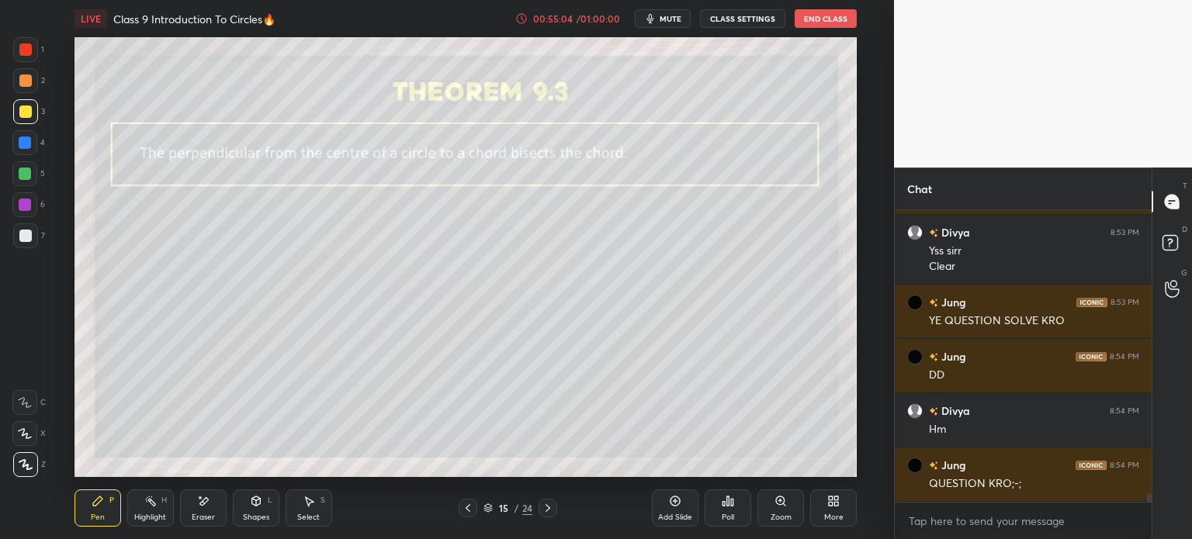
click at [30, 238] on div at bounding box center [25, 236] width 12 height 12
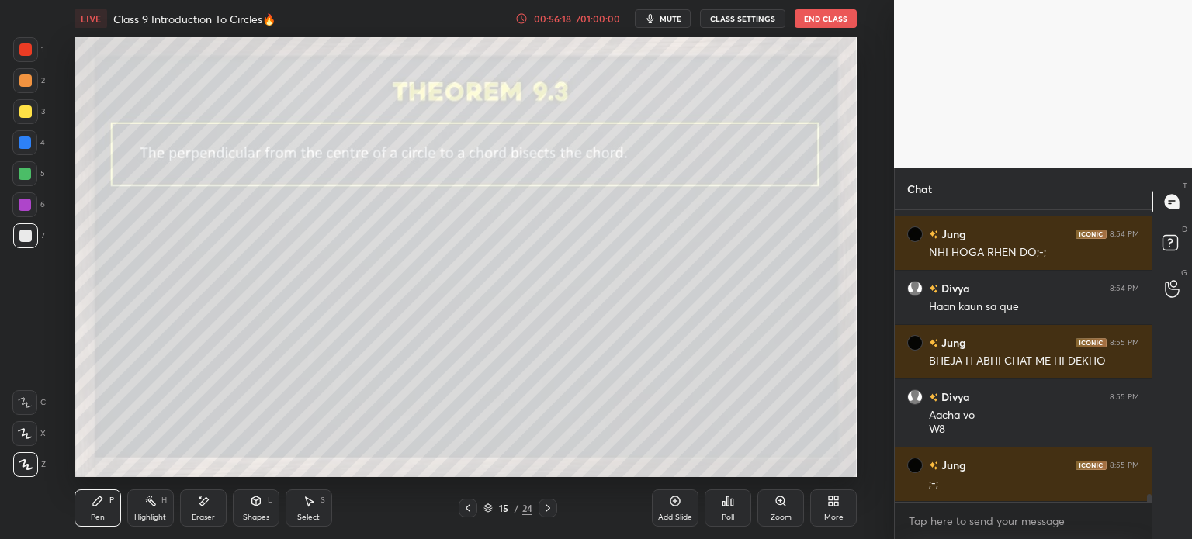
scroll to position [10275, 0]
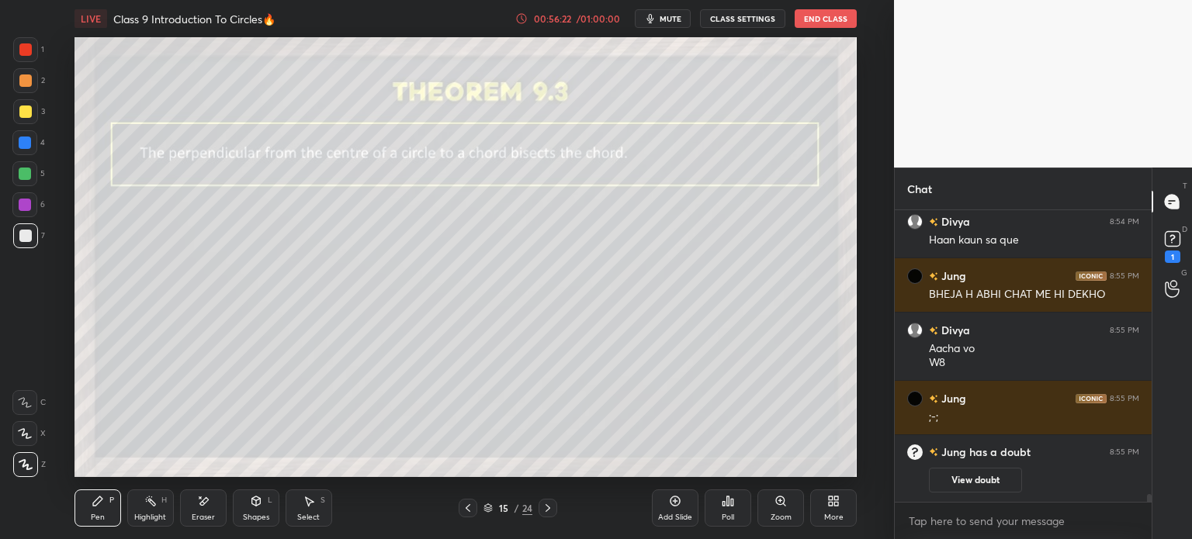
click at [1189, 252] on div "D Doubts (D) 1" at bounding box center [1172, 244] width 40 height 43
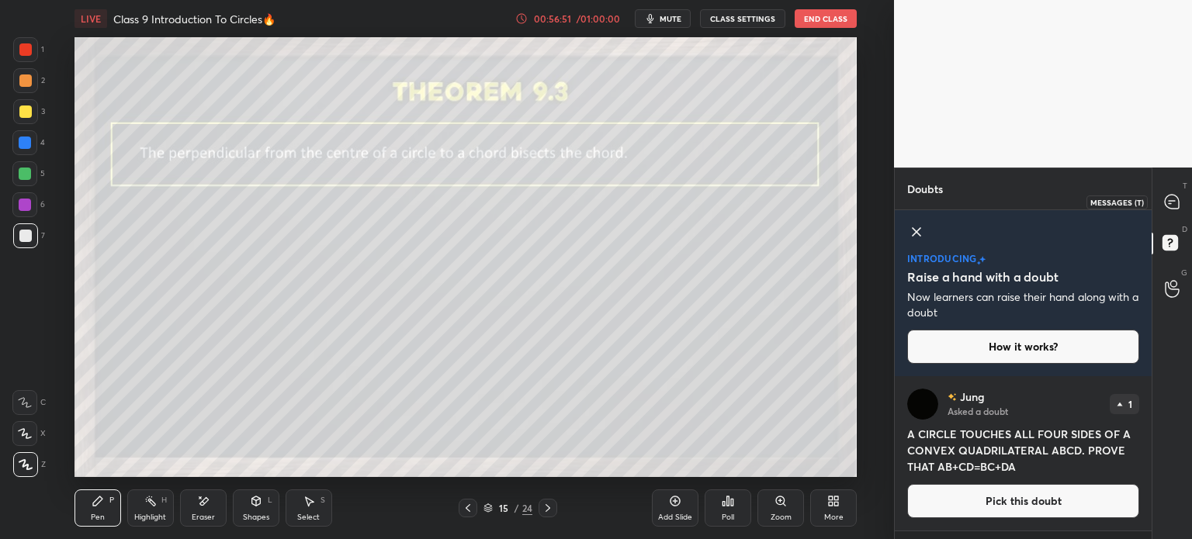
click at [1174, 209] on icon at bounding box center [1171, 202] width 14 height 14
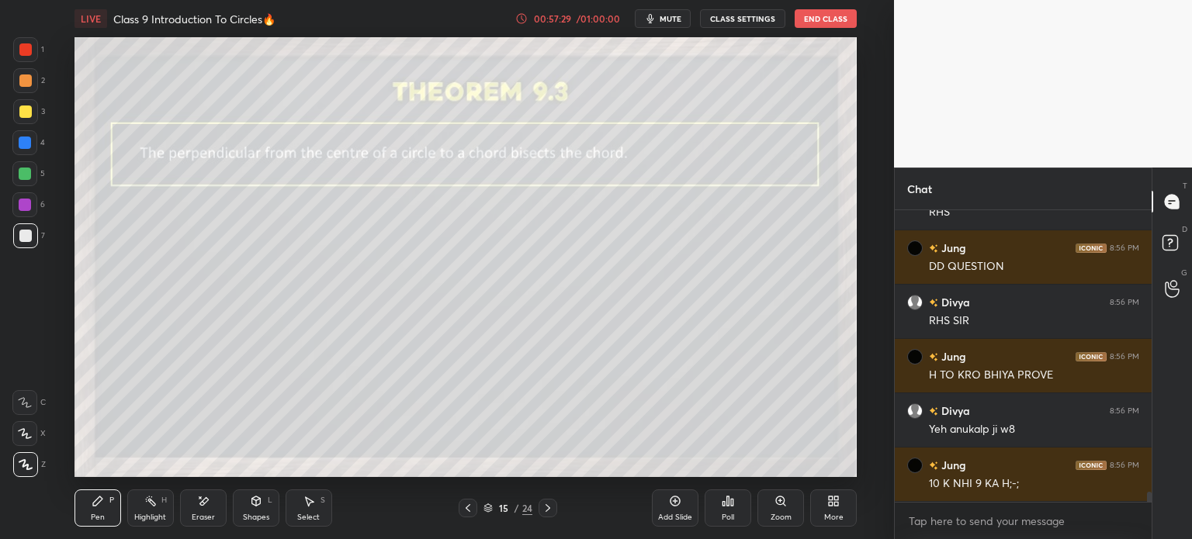
scroll to position [8414, 0]
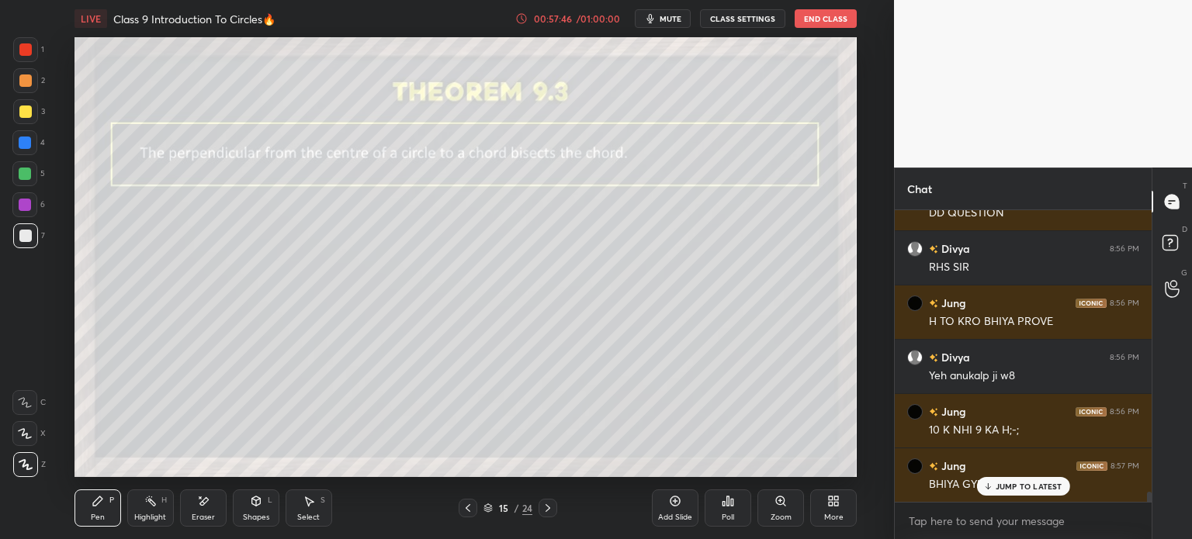
click at [209, 511] on div "Eraser" at bounding box center [203, 508] width 47 height 37
click at [115, 502] on div "Pen P" at bounding box center [97, 508] width 47 height 37
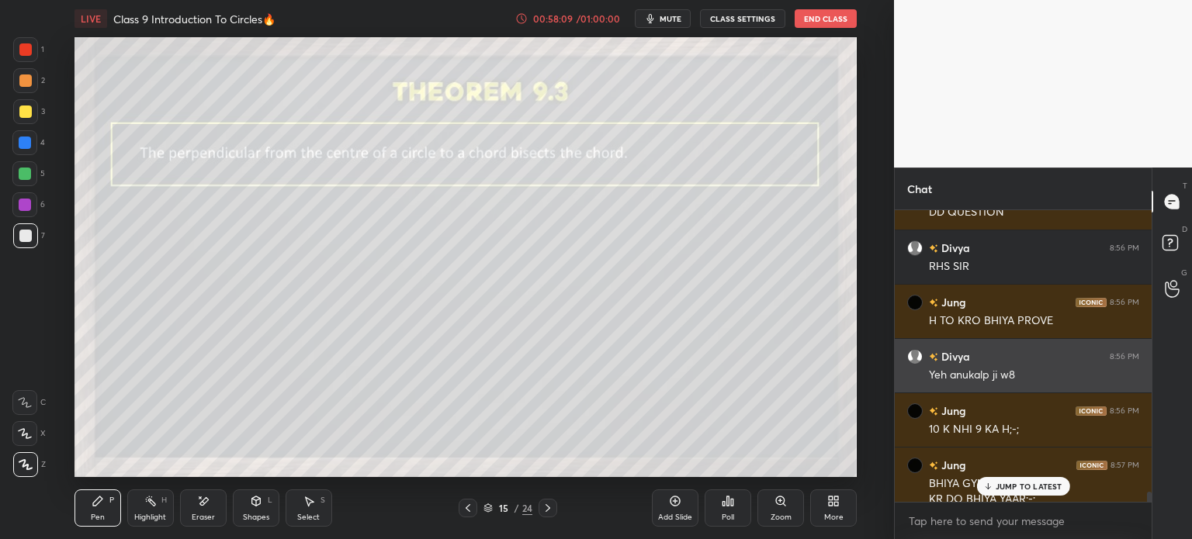
scroll to position [8429, 0]
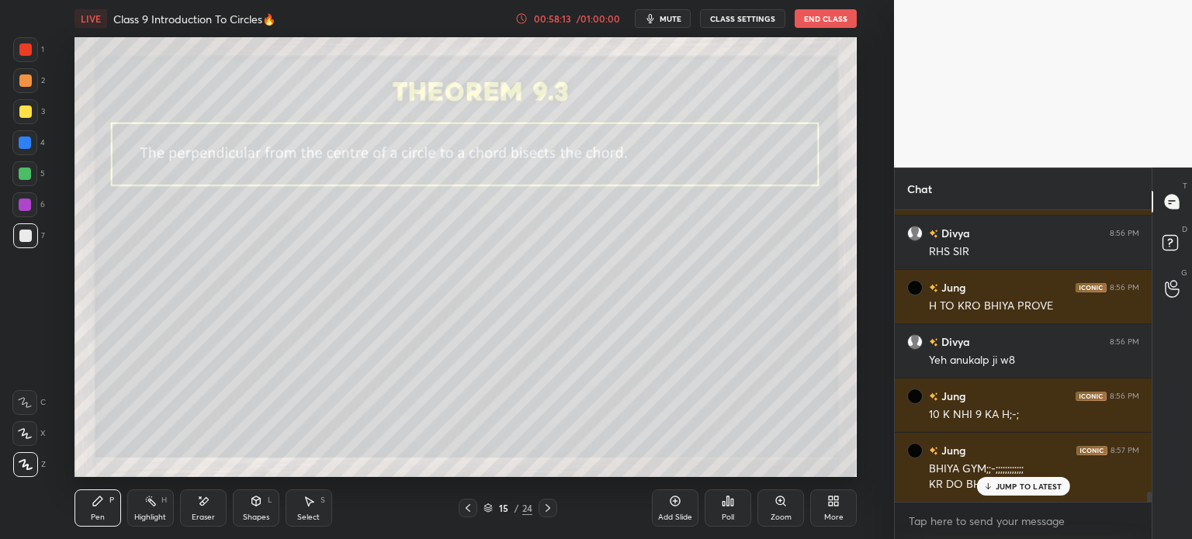
click at [557, 503] on div "15 / 24" at bounding box center [507, 508] width 289 height 19
click at [559, 511] on div "15 / 24" at bounding box center [507, 508] width 289 height 19
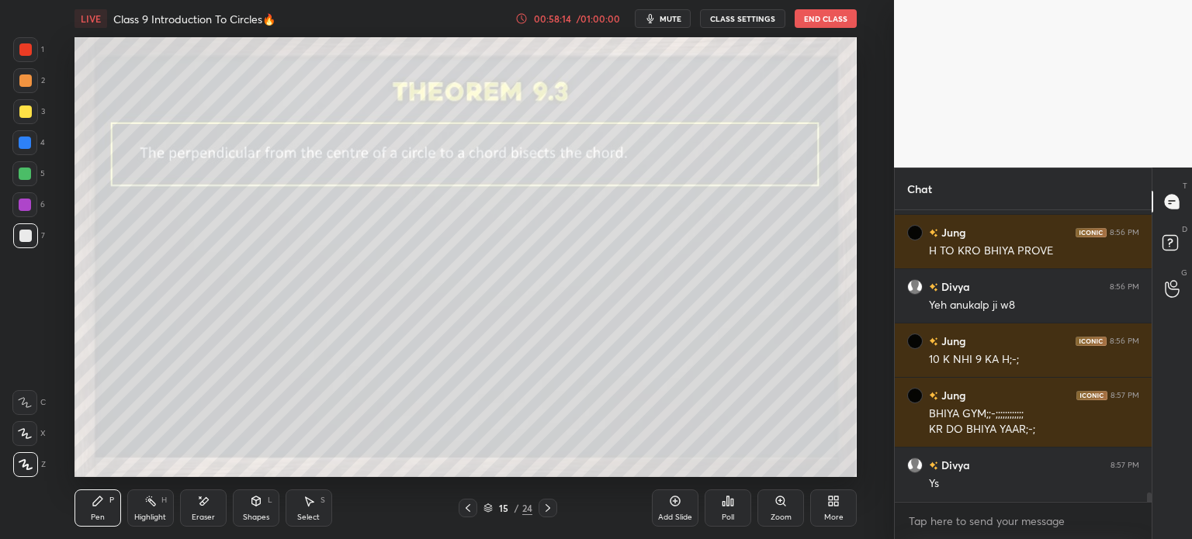
click at [549, 513] on icon at bounding box center [548, 508] width 12 height 12
click at [549, 510] on icon at bounding box center [548, 508] width 12 height 12
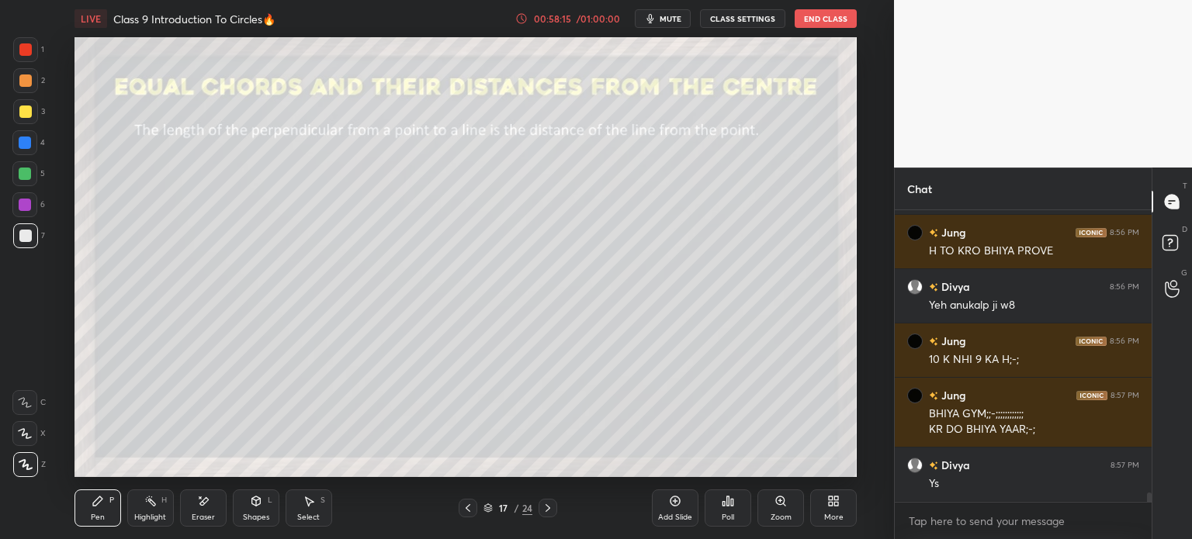
click at [543, 510] on icon at bounding box center [548, 508] width 12 height 12
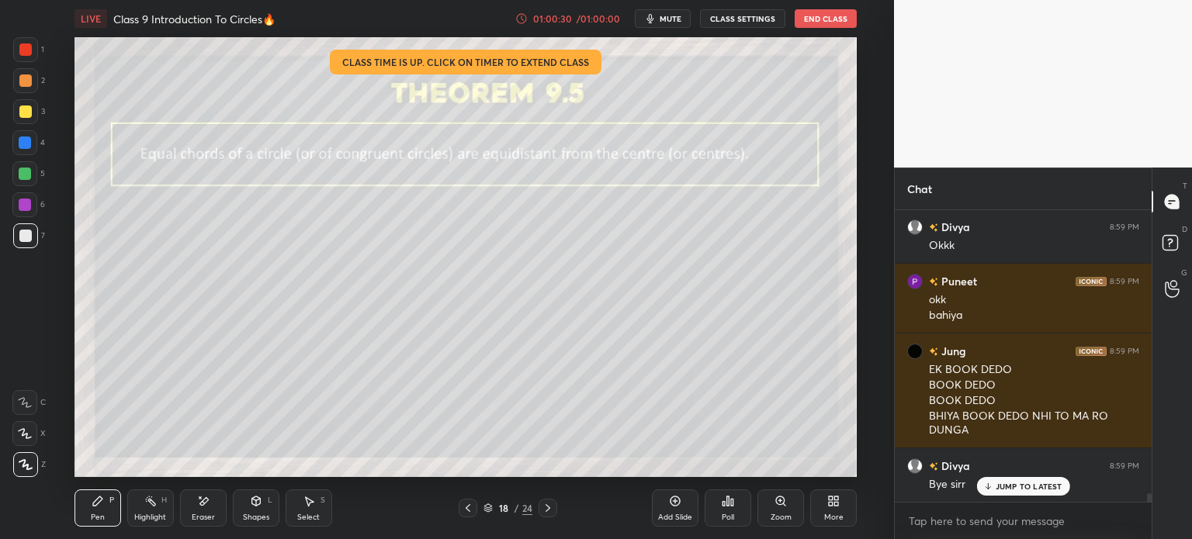
scroll to position [9694, 0]
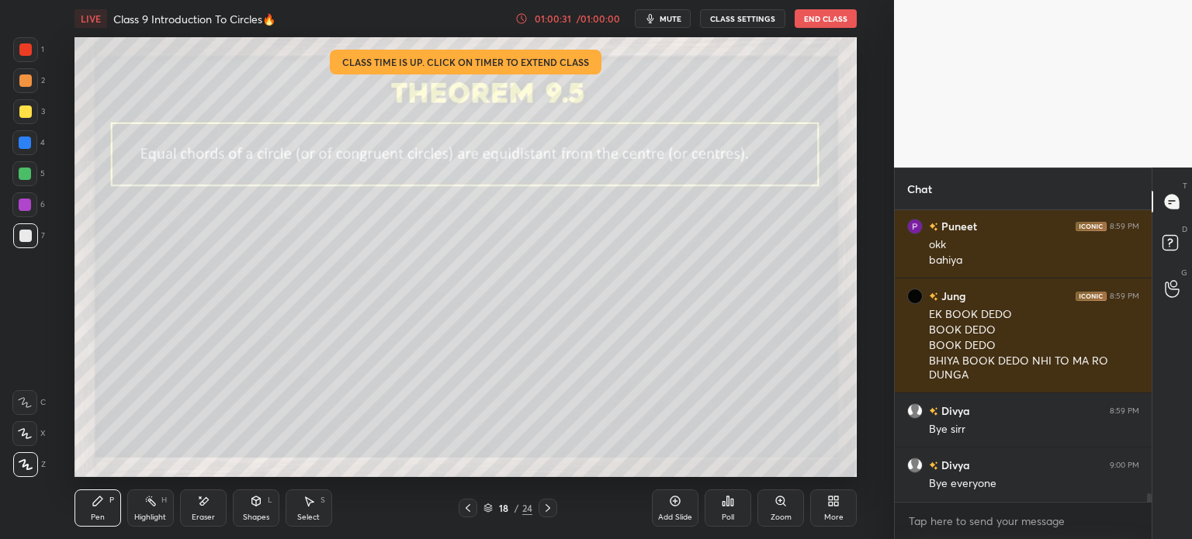
click at [812, 19] on button "End Class" at bounding box center [825, 18] width 62 height 19
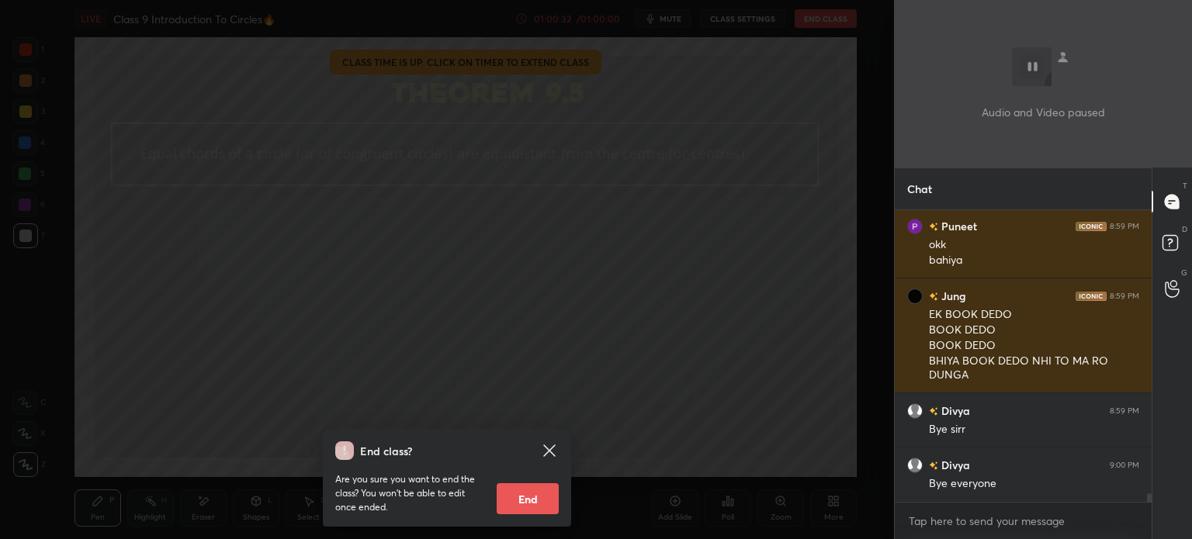
click at [534, 506] on button "End" at bounding box center [528, 498] width 62 height 31
type textarea "x"
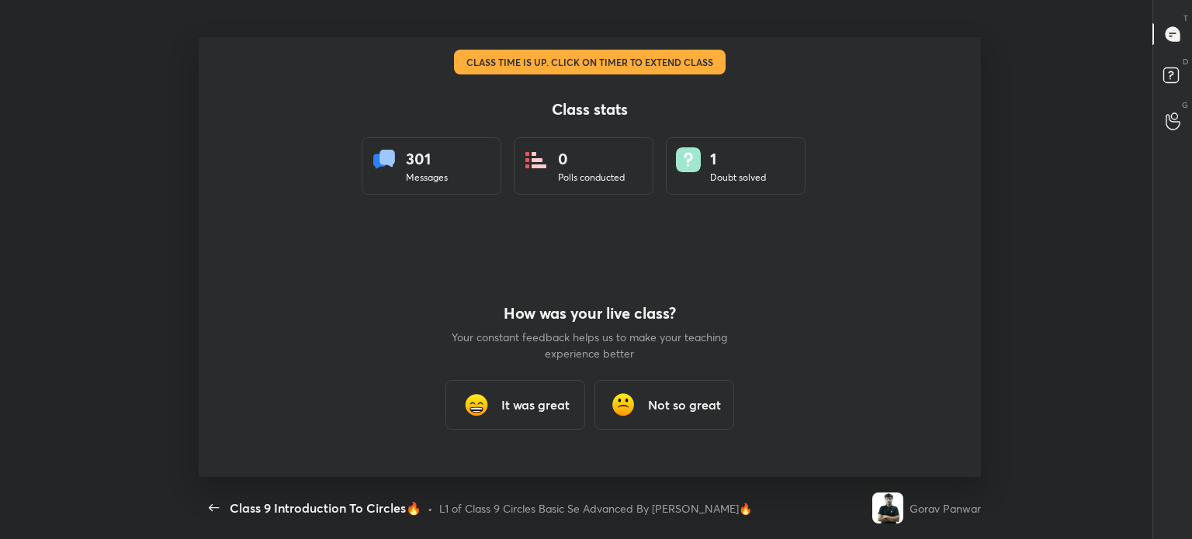
scroll to position [0, 0]
